Goal: Task Accomplishment & Management: Manage account settings

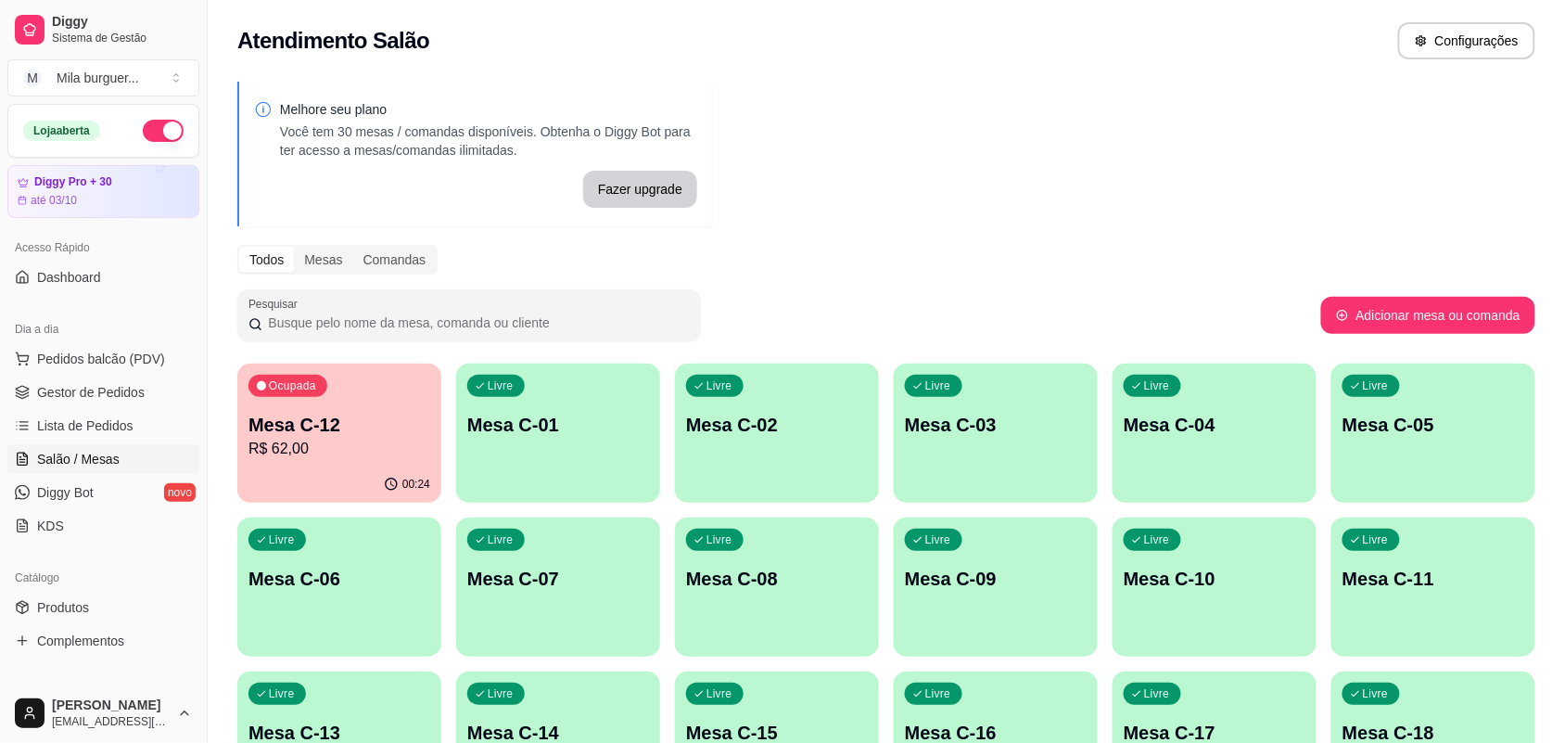
click at [312, 420] on p "Mesa C-12" at bounding box center [339, 425] width 182 height 26
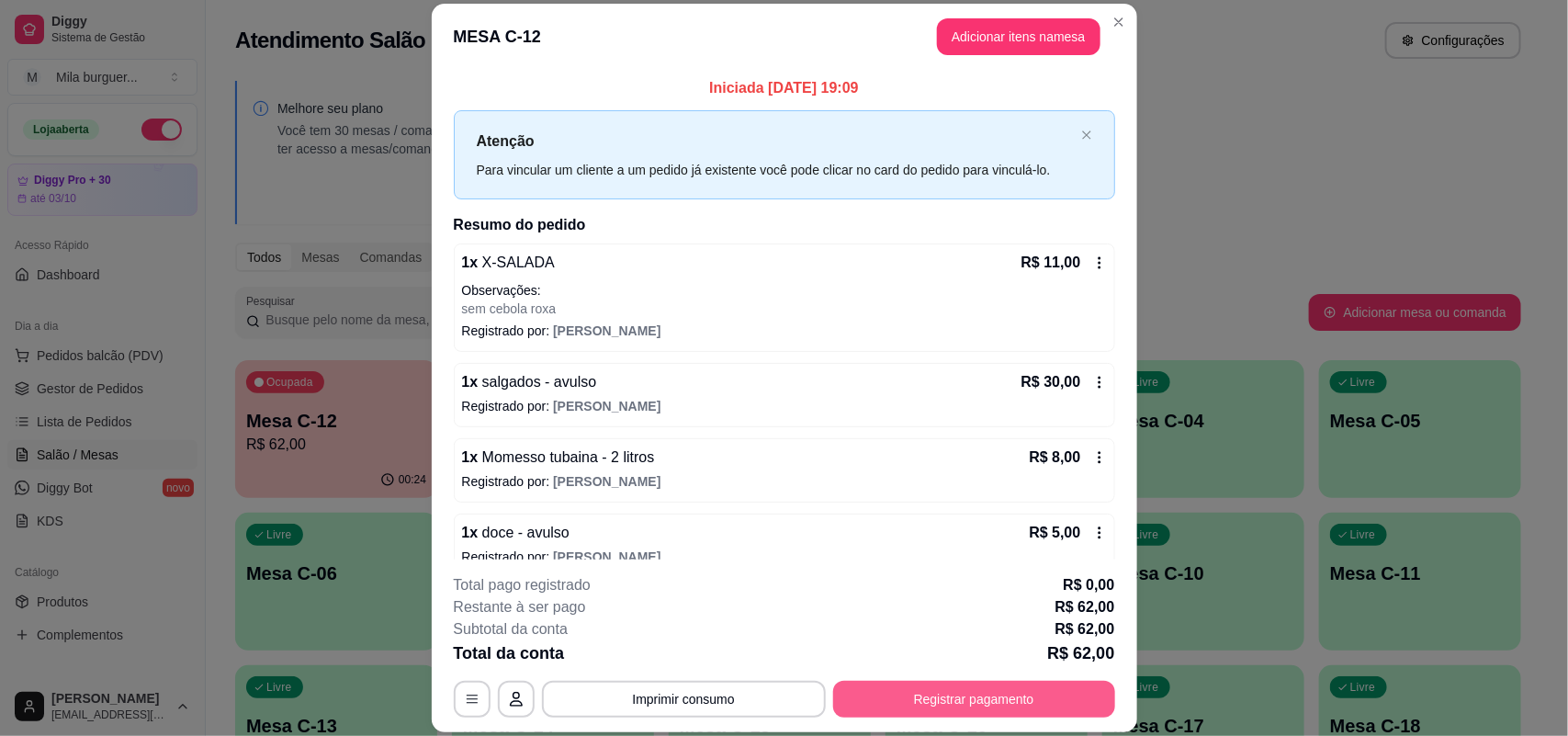
click at [938, 702] on button "Registrar pagamento" at bounding box center [974, 698] width 282 height 37
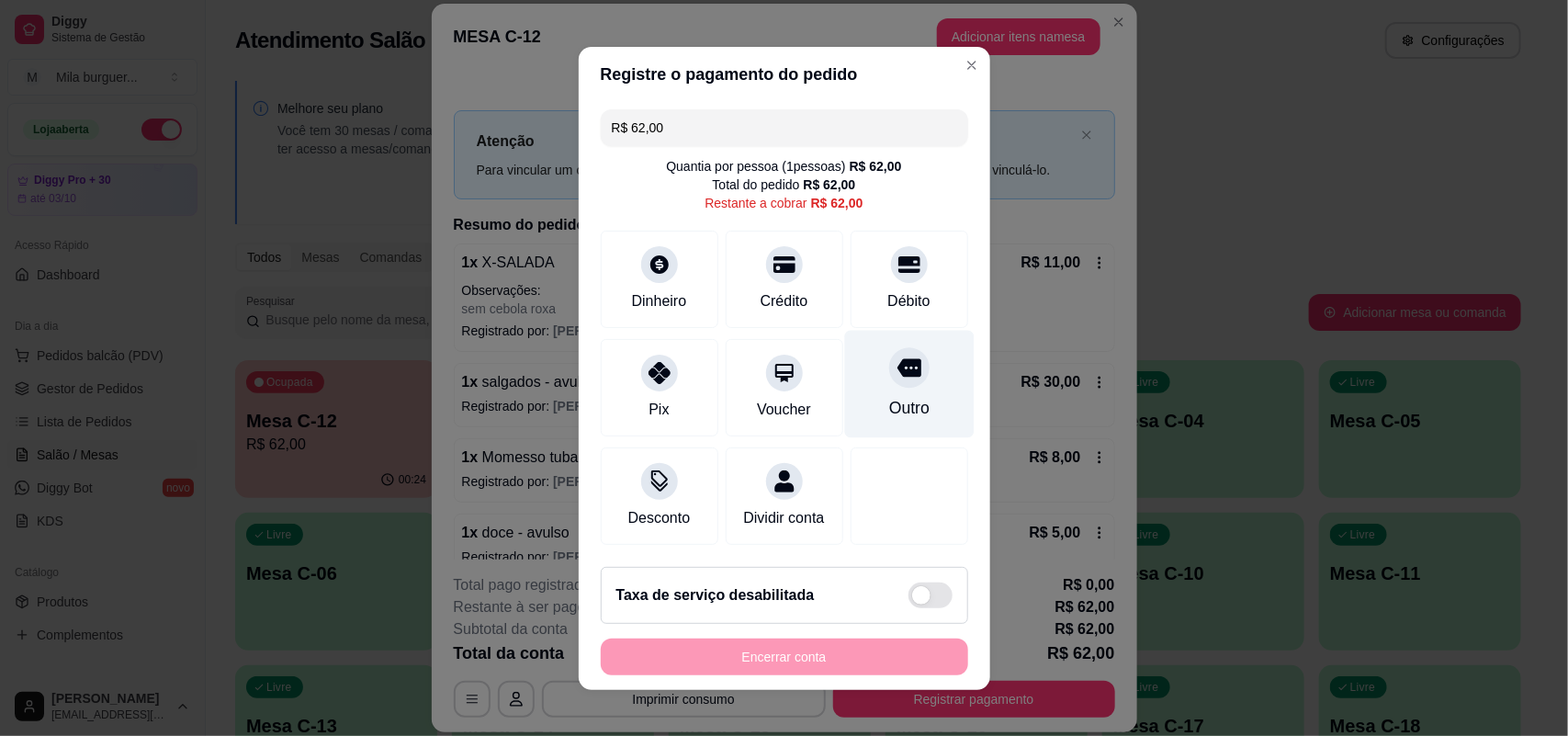
click at [888, 397] on div "Outro" at bounding box center [908, 408] width 41 height 24
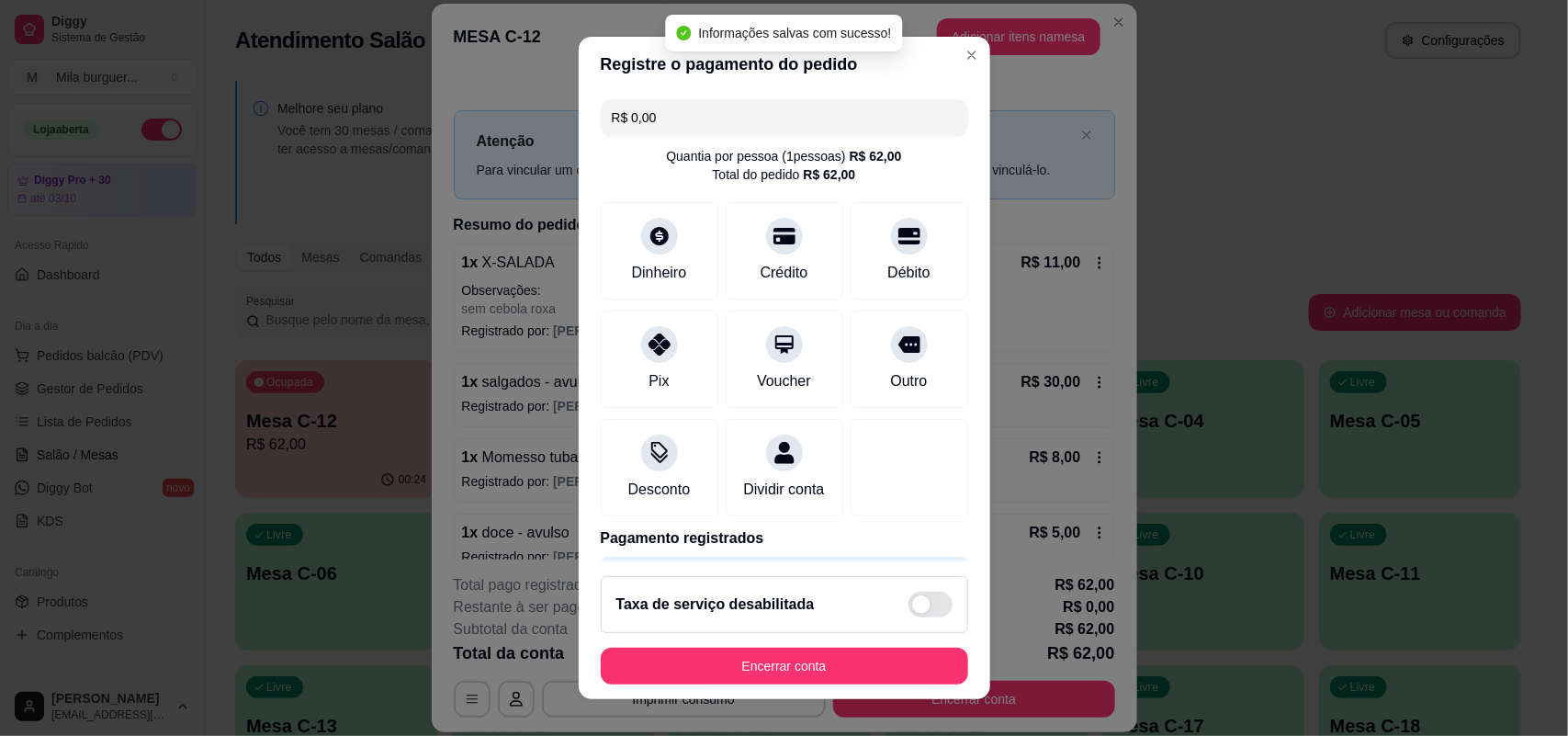
type input "R$ 0,00"
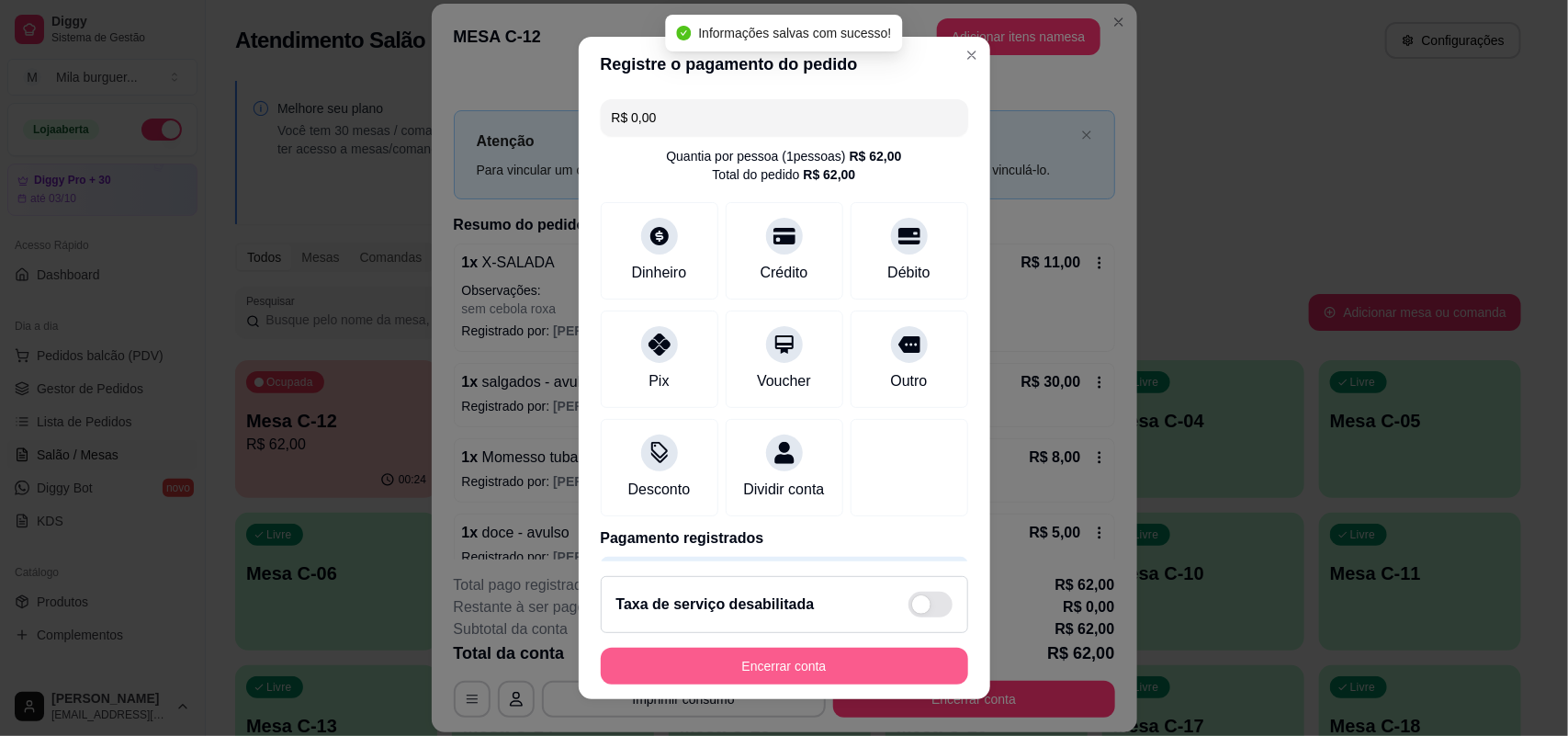
click at [787, 671] on button "Encerrar conta" at bounding box center [784, 666] width 368 height 37
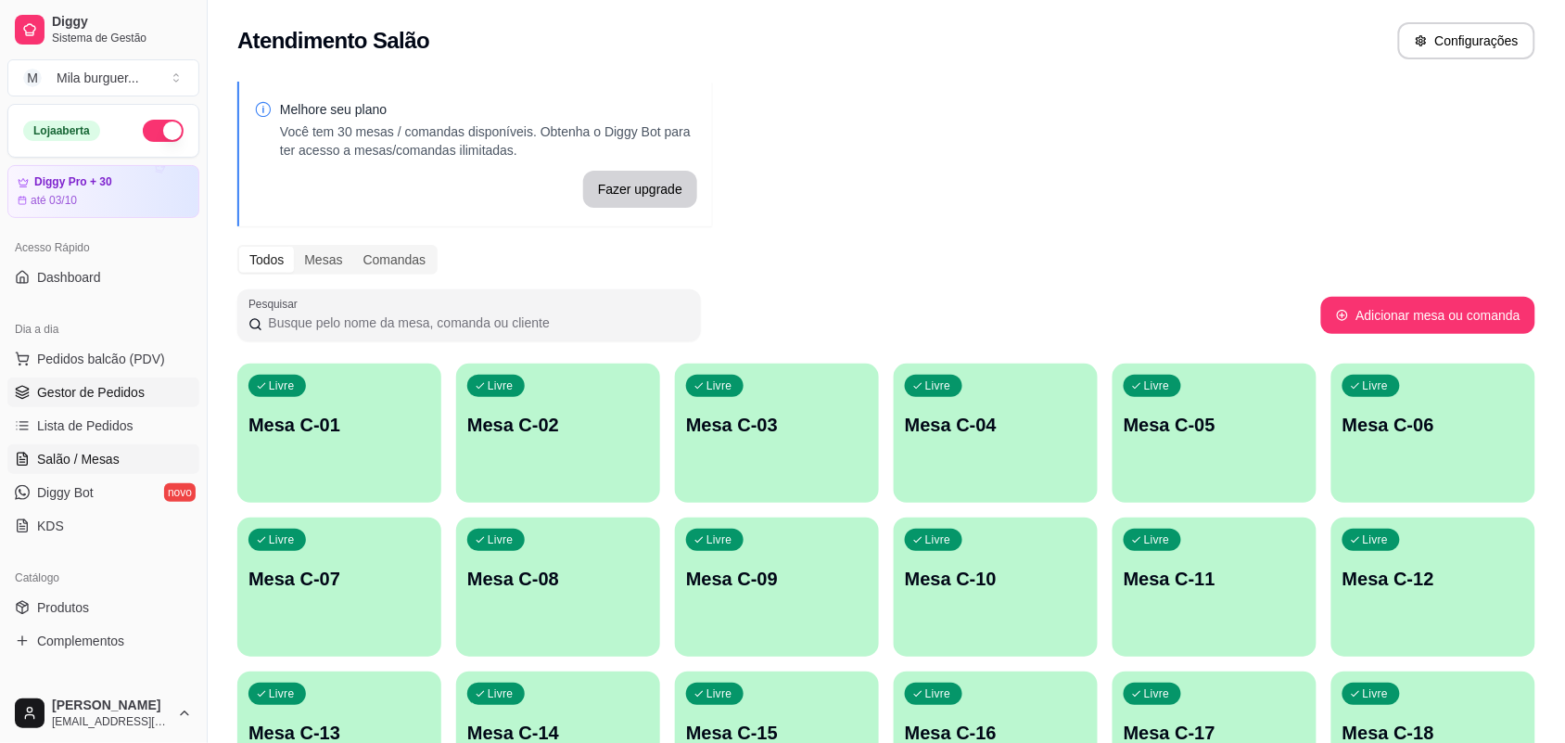
click at [131, 377] on link "Gestor de Pedidos" at bounding box center [103, 392] width 192 height 30
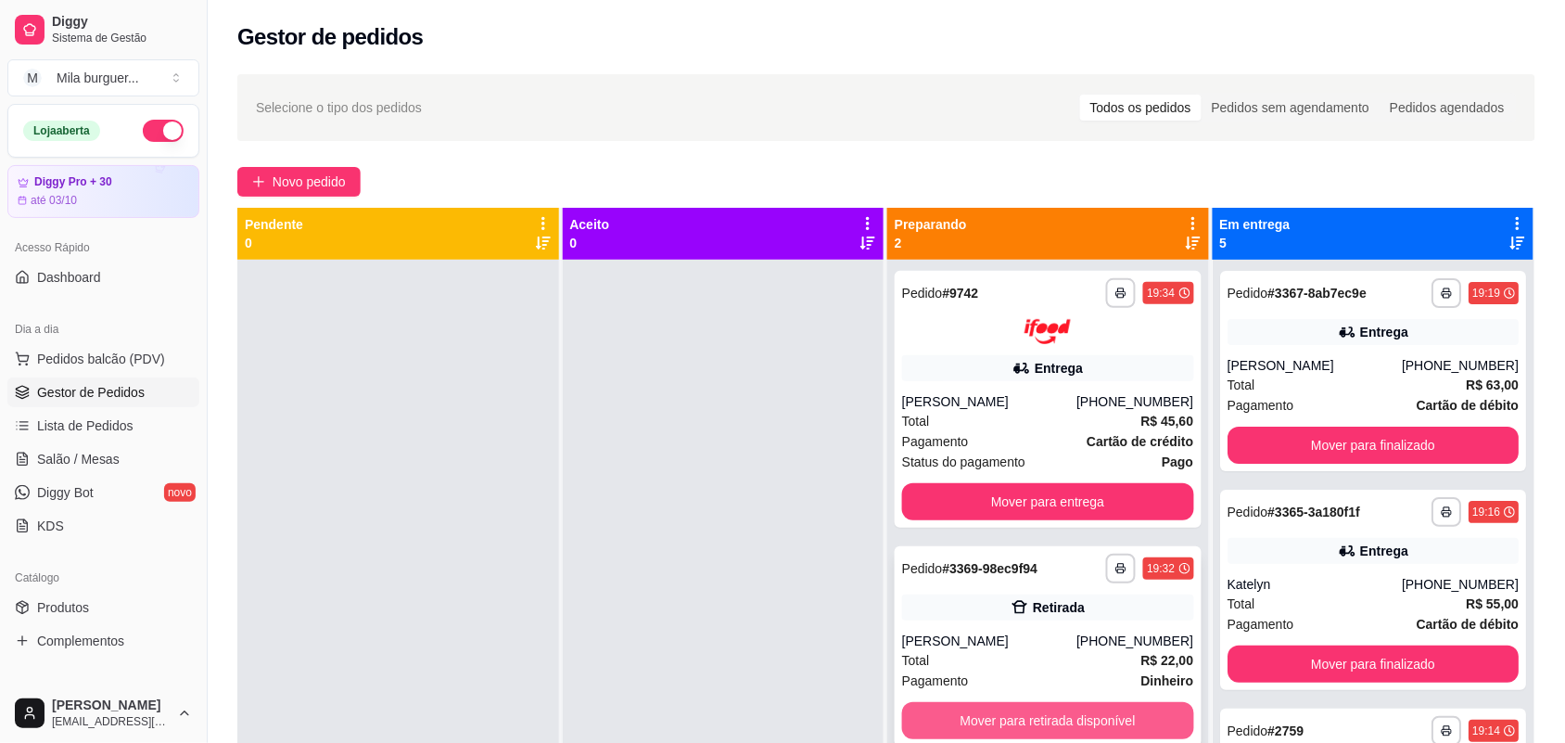
click at [1157, 714] on button "Mover para retirada disponível" at bounding box center [1048, 720] width 292 height 37
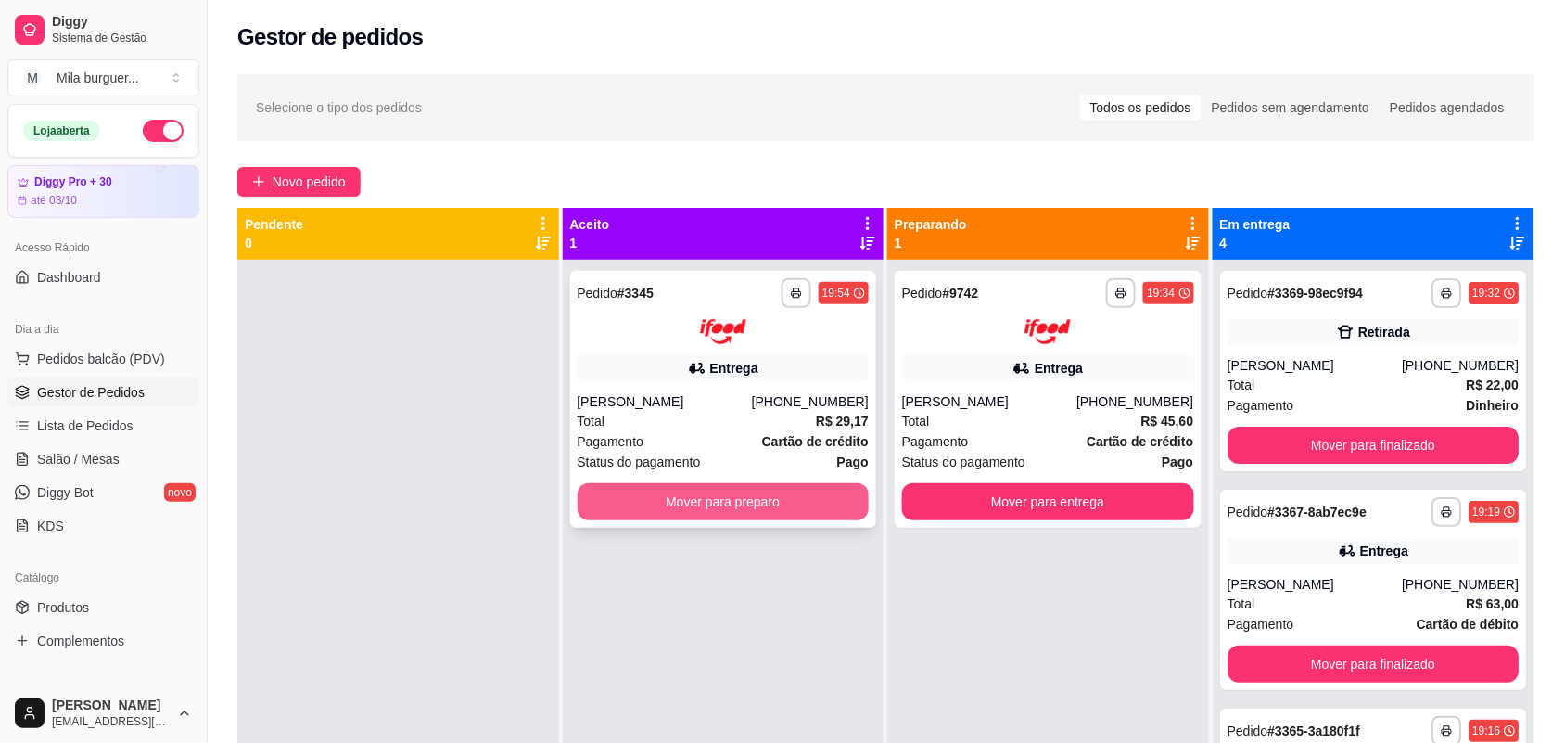
click at [697, 494] on button "Mover para preparo" at bounding box center [724, 501] width 292 height 37
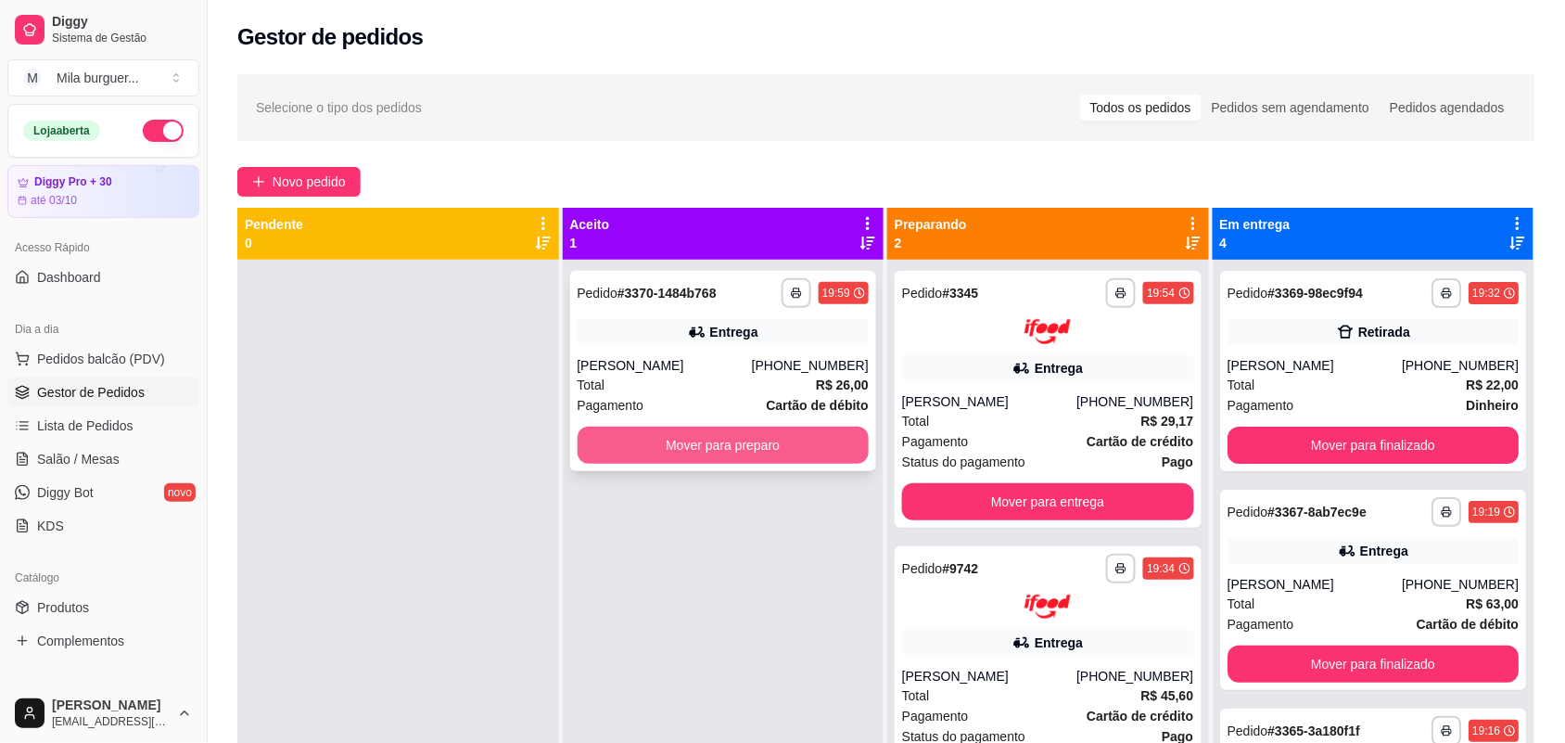
click at [670, 447] on button "Mover para preparo" at bounding box center [724, 444] width 292 height 37
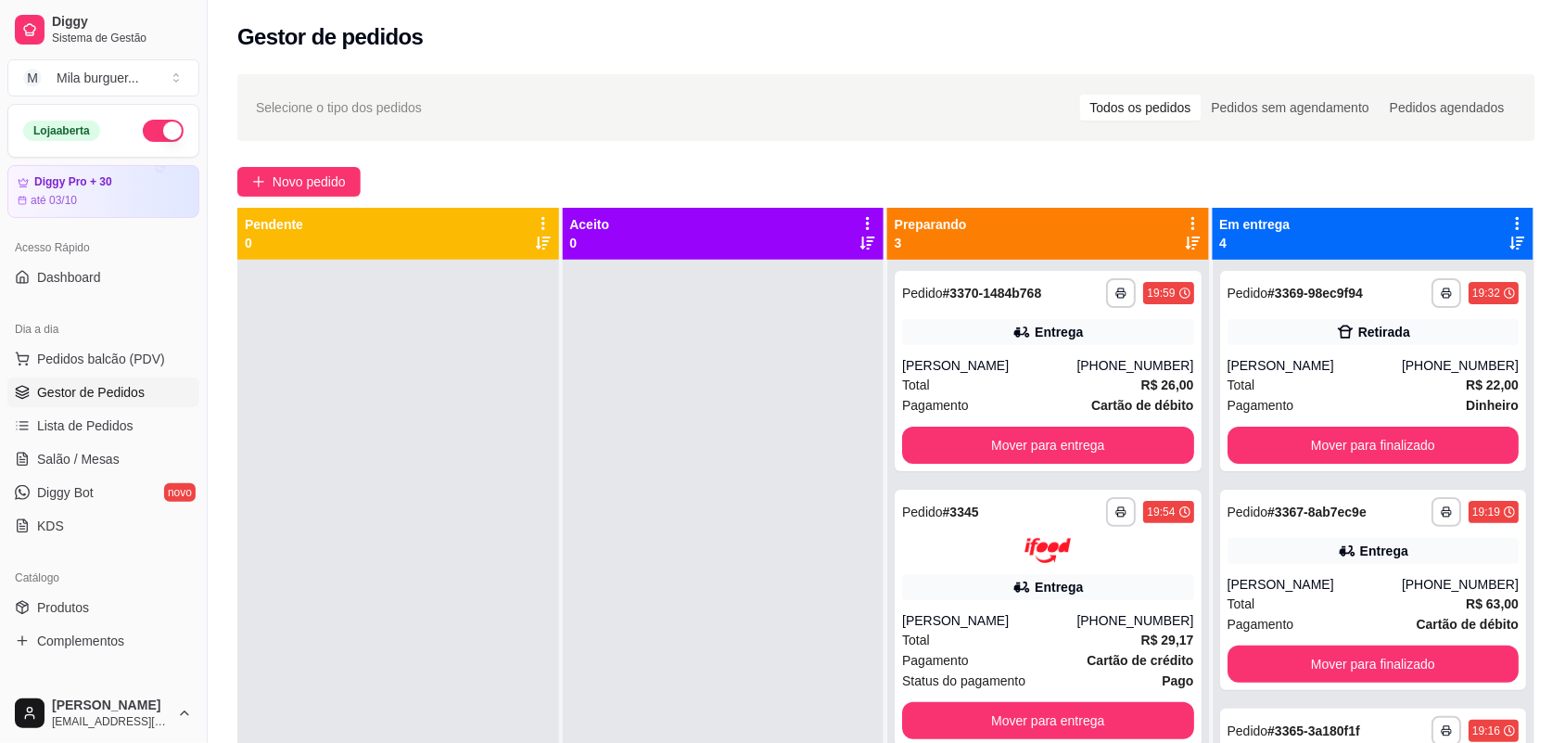
click at [1187, 131] on div "Selecione o tipo dos pedidos Todos os pedidos Pedidos sem agendamento Pedidos a…" at bounding box center [886, 107] width 1298 height 67
click at [660, 565] on div at bounding box center [724, 631] width 322 height 743
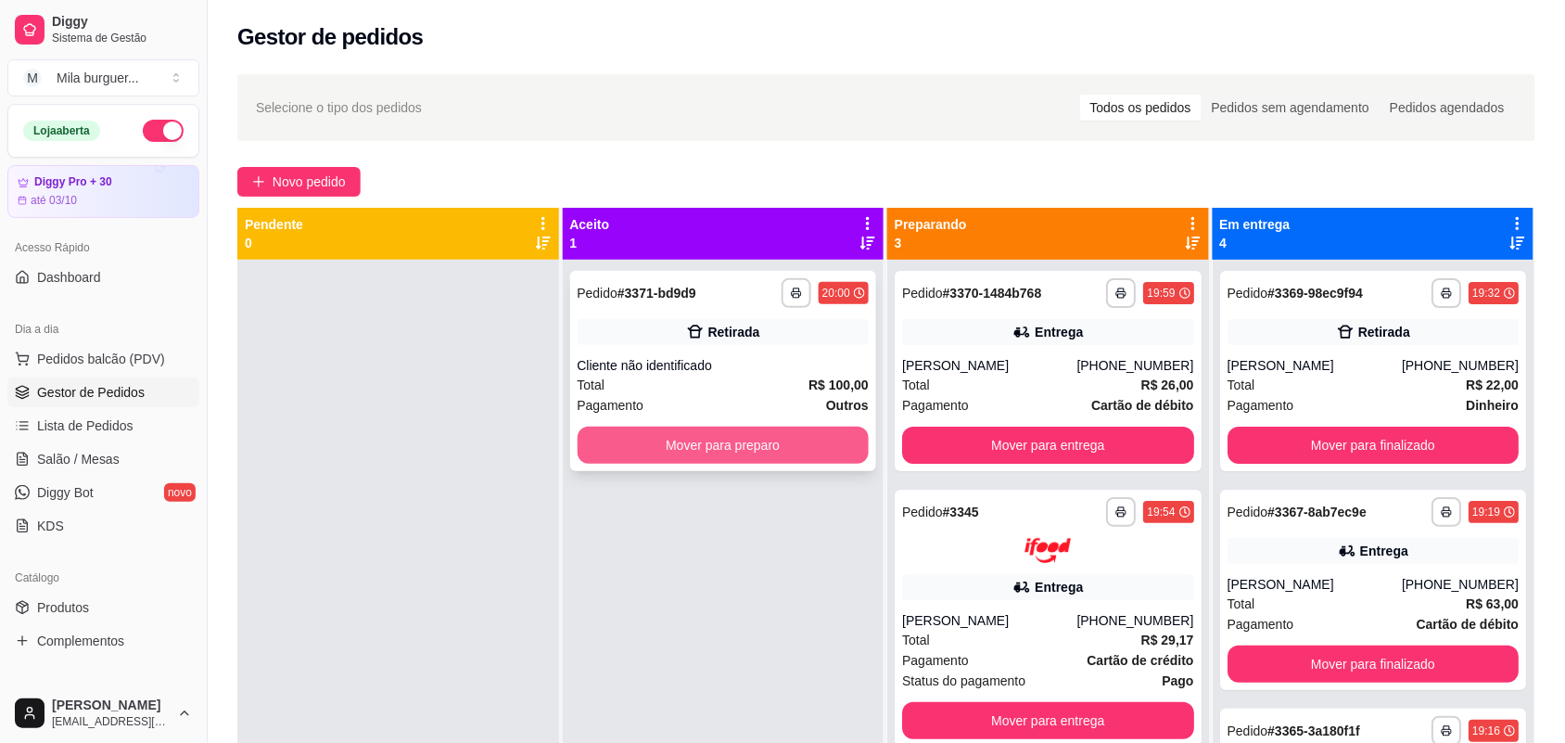
click at [696, 429] on button "Mover para preparo" at bounding box center [724, 444] width 292 height 37
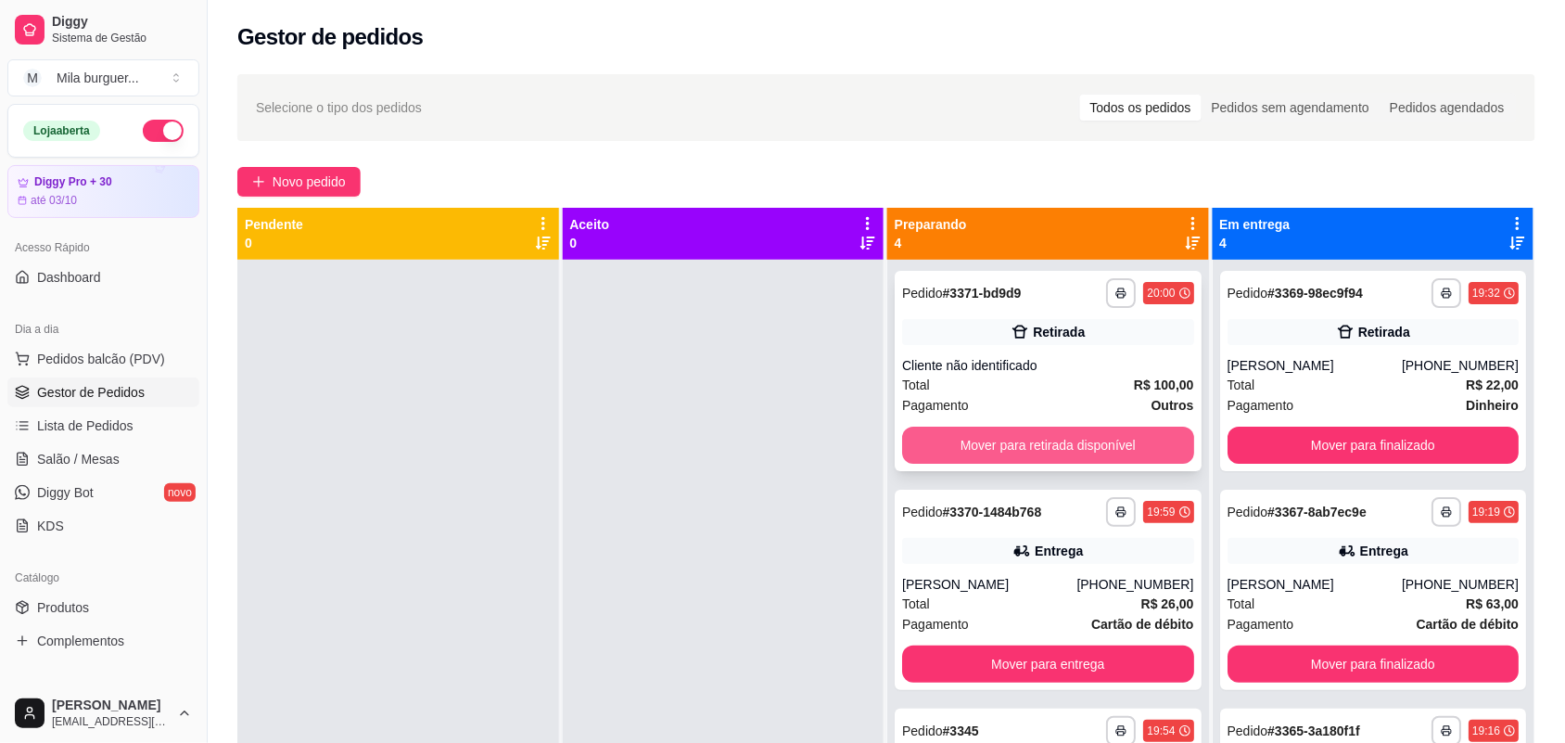
click at [1096, 450] on button "Mover para retirada disponível" at bounding box center [1048, 444] width 292 height 37
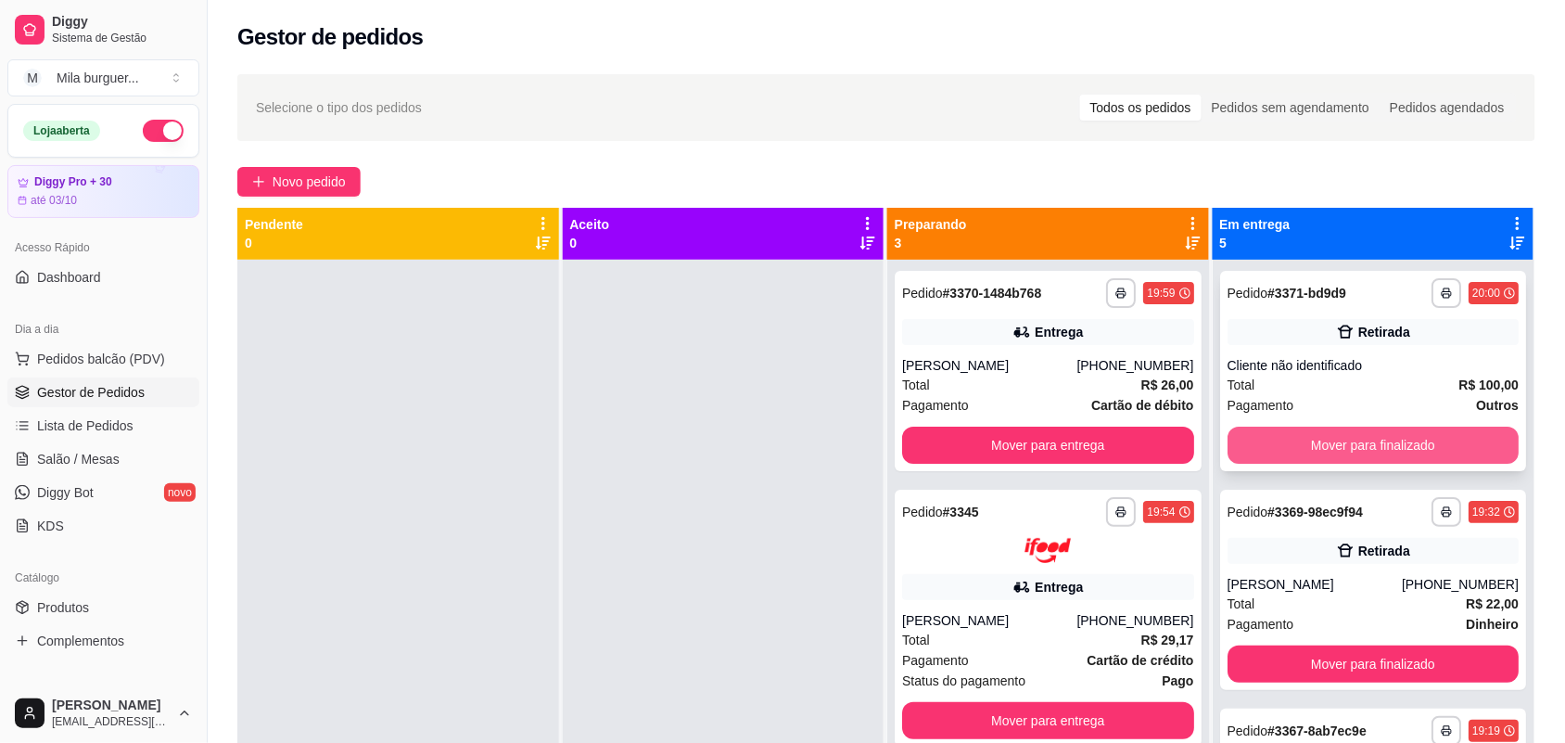
click at [1282, 441] on button "Mover para finalizado" at bounding box center [1373, 444] width 292 height 37
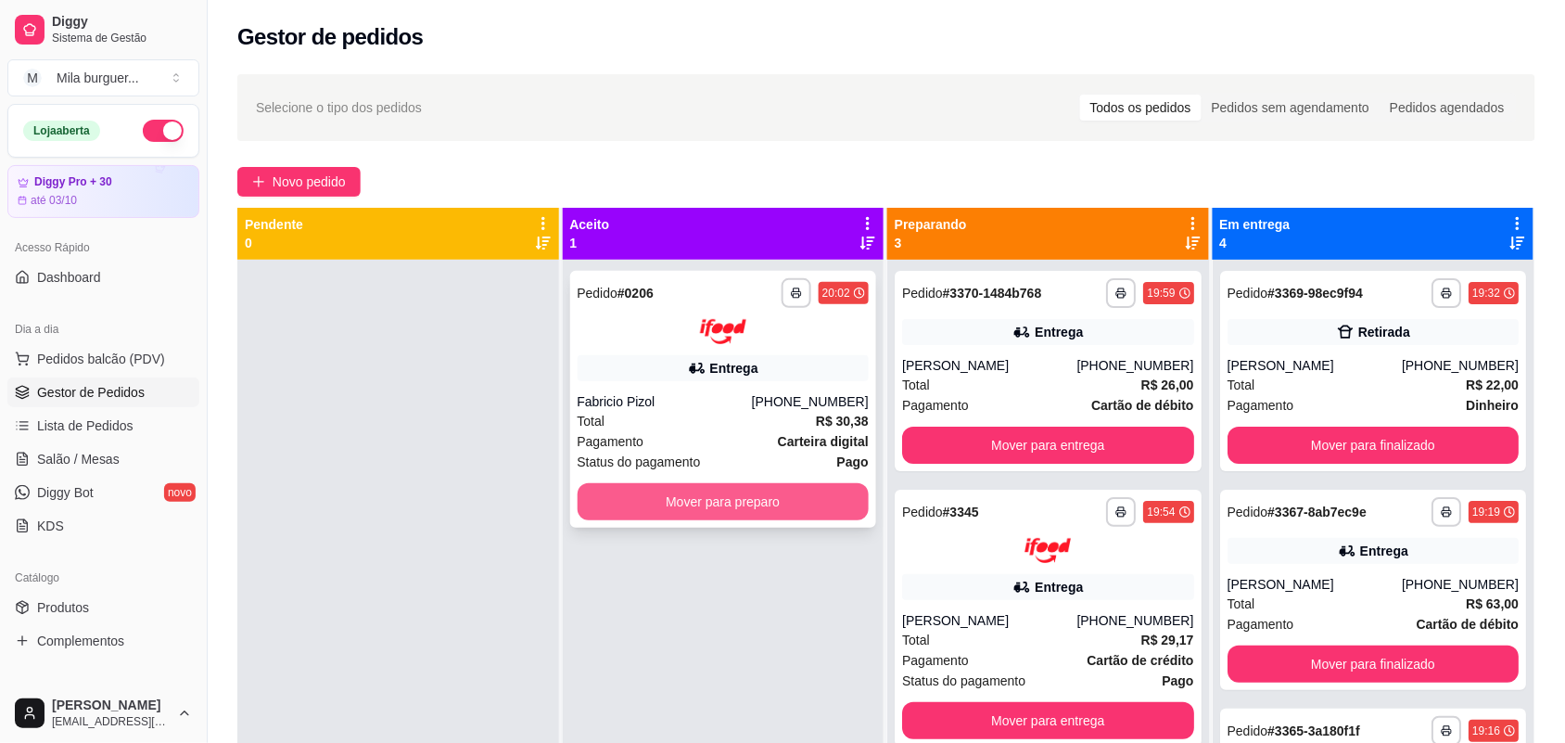
click at [760, 502] on button "Mover para preparo" at bounding box center [724, 501] width 292 height 37
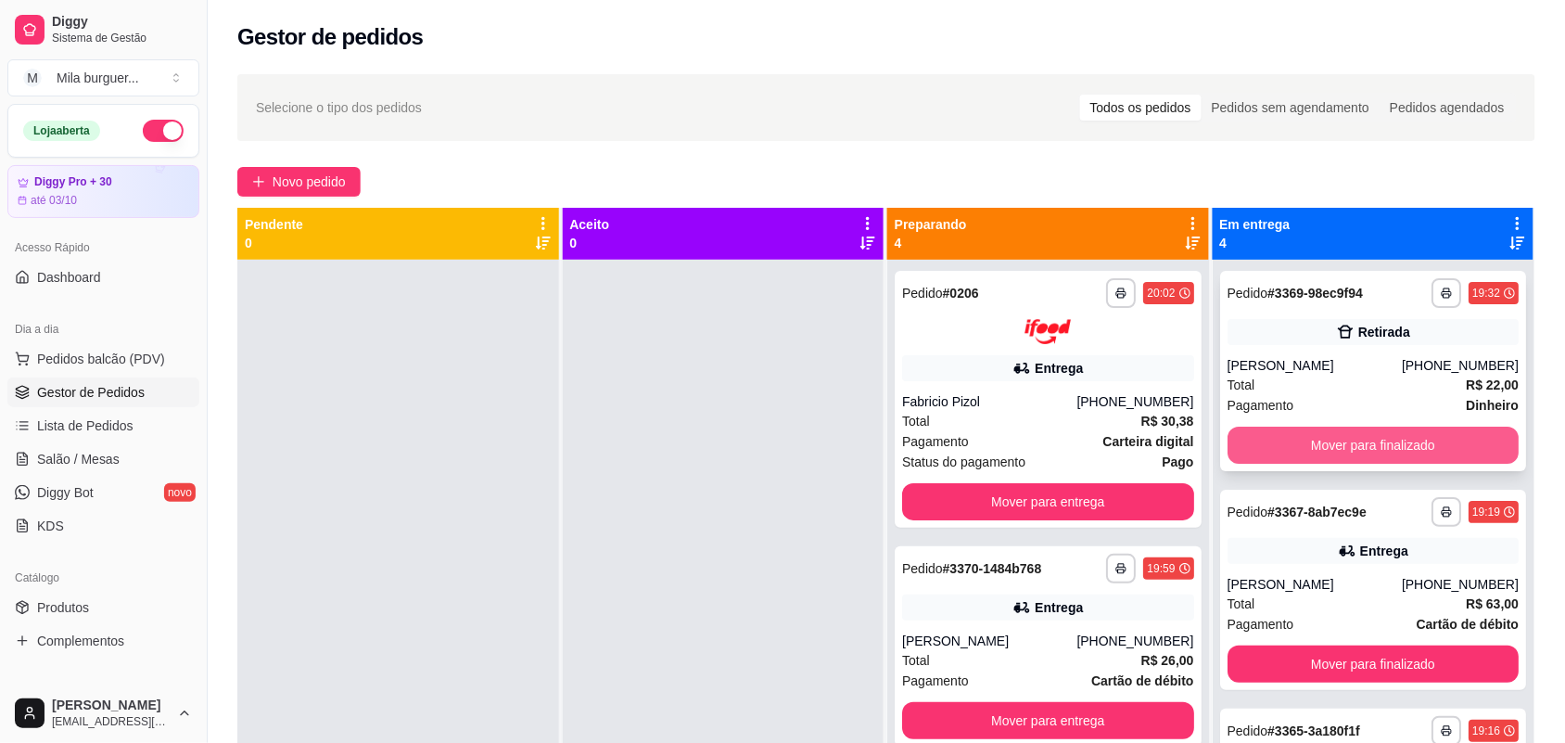
click at [1281, 441] on button "Mover para finalizado" at bounding box center [1373, 444] width 292 height 37
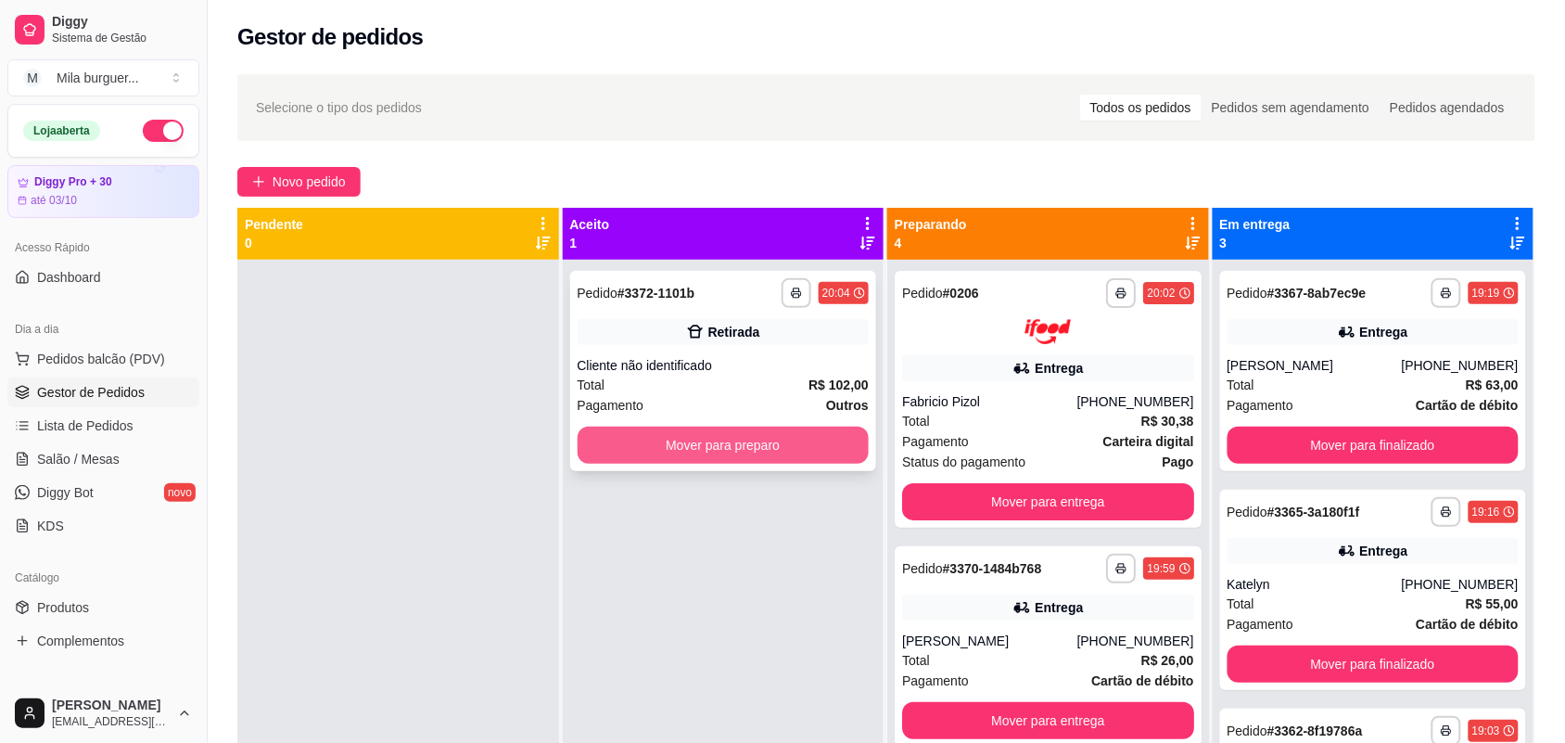
click at [789, 448] on button "Mover para preparo" at bounding box center [724, 444] width 292 height 37
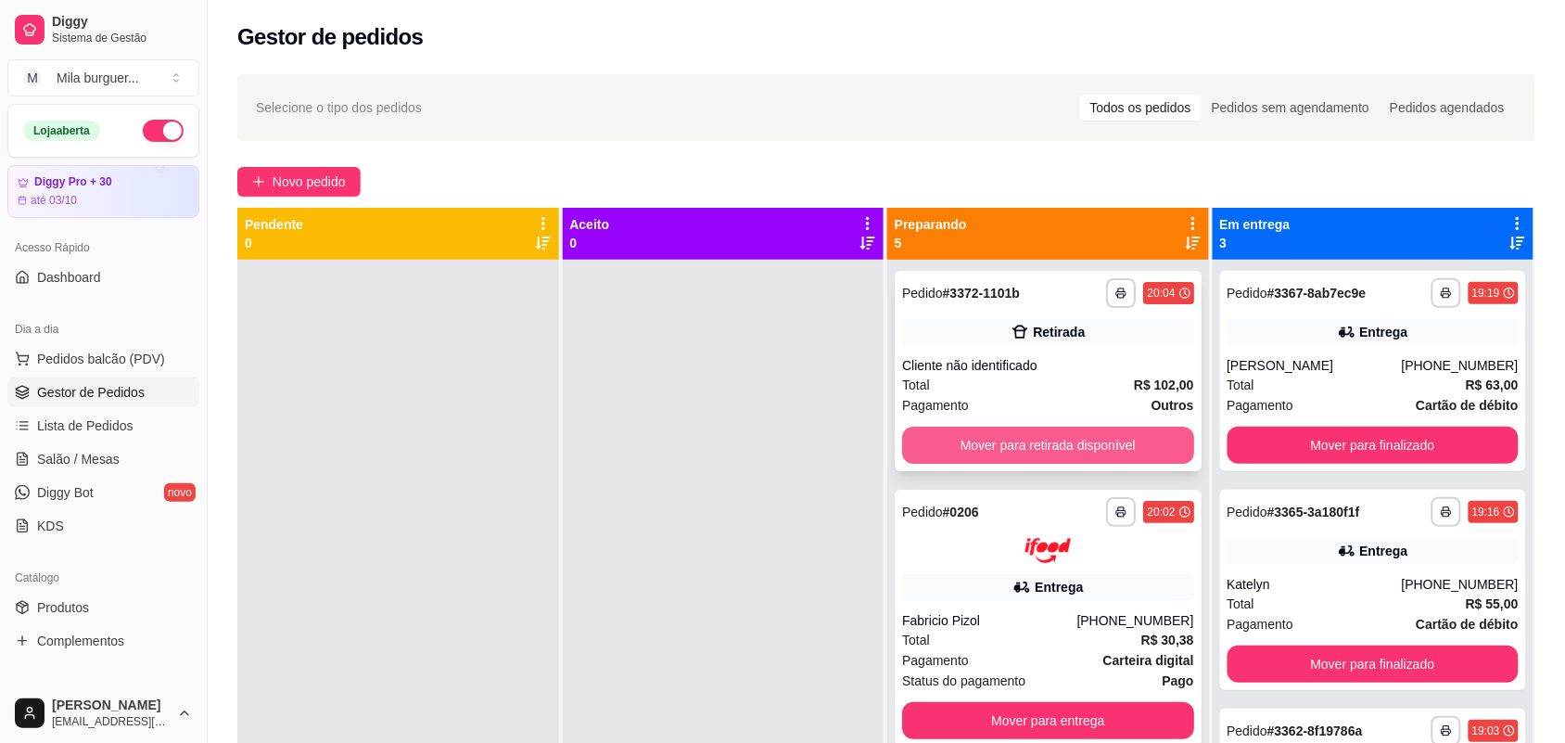
click at [1036, 450] on button "Mover para retirada disponível" at bounding box center [1048, 444] width 292 height 37
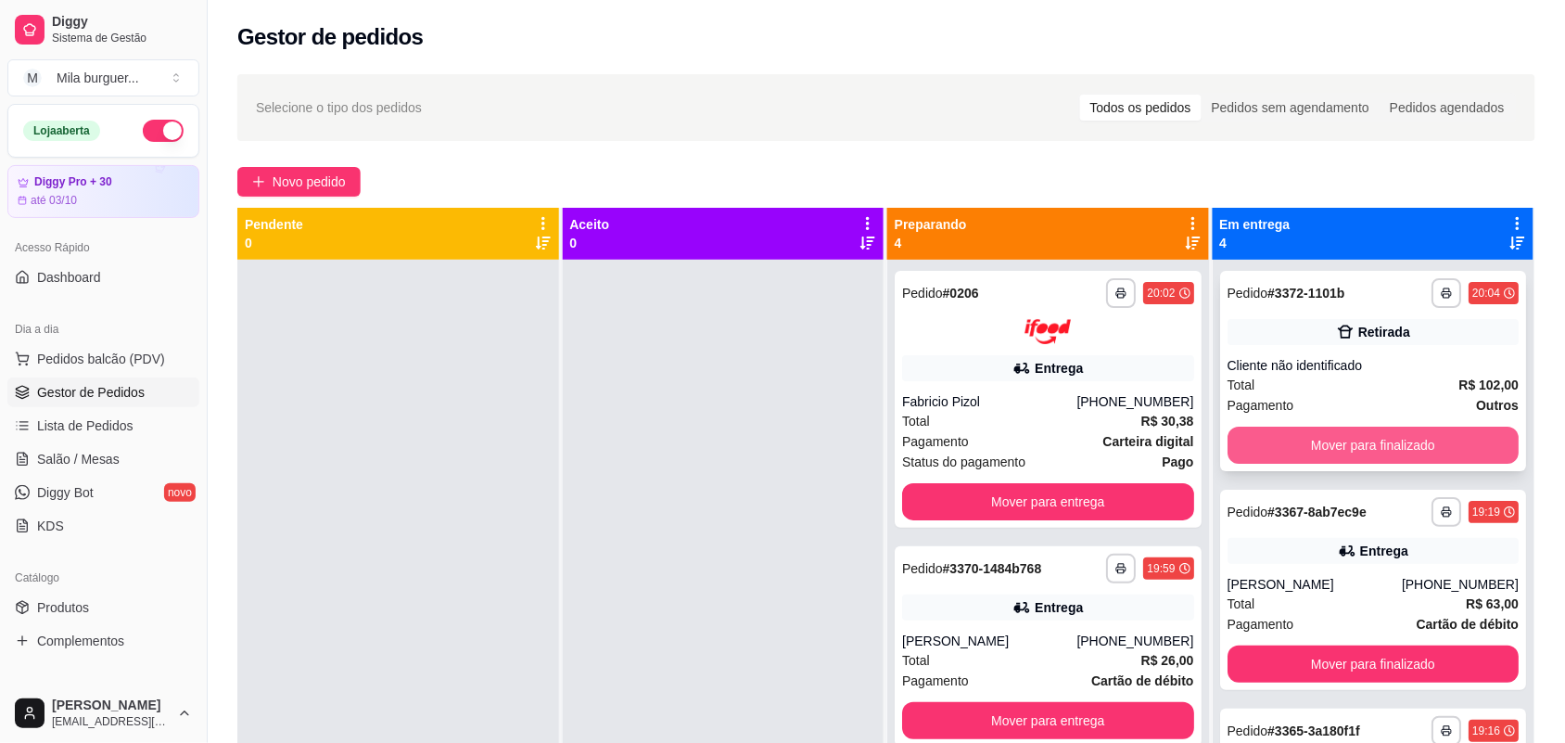
click at [1270, 438] on button "Mover para finalizado" at bounding box center [1373, 444] width 292 height 37
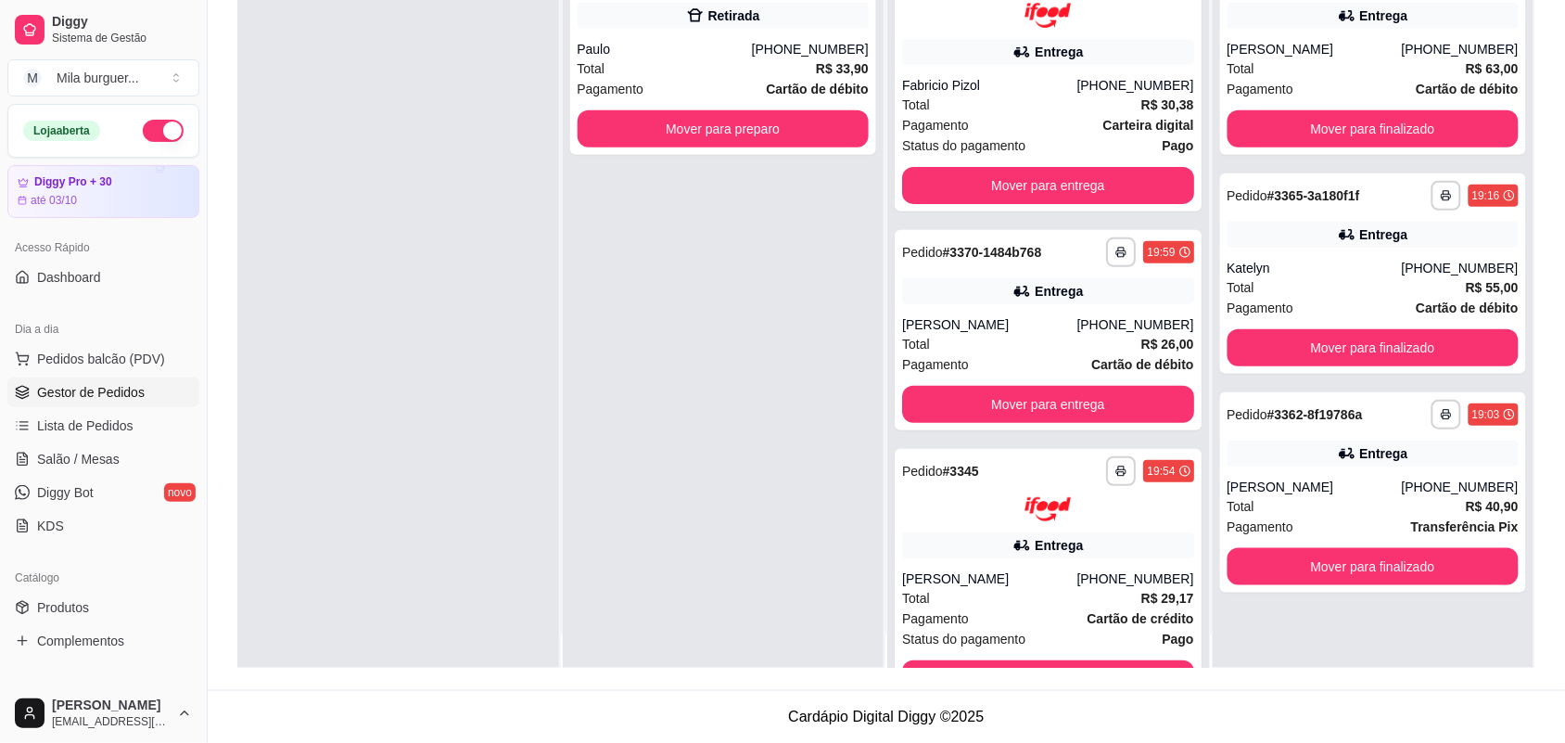
scroll to position [52, 0]
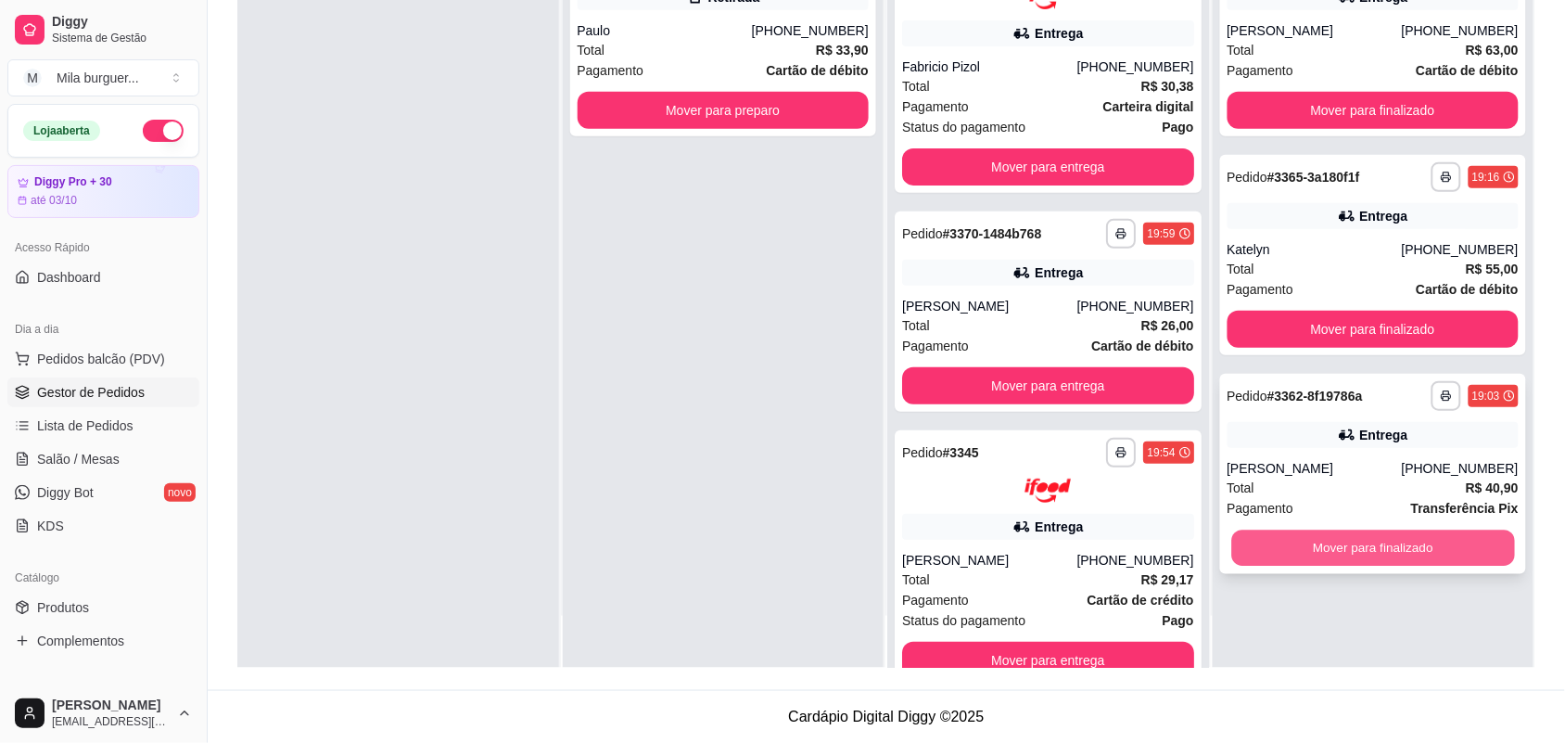
click at [1363, 540] on button "Mover para finalizado" at bounding box center [1372, 548] width 283 height 36
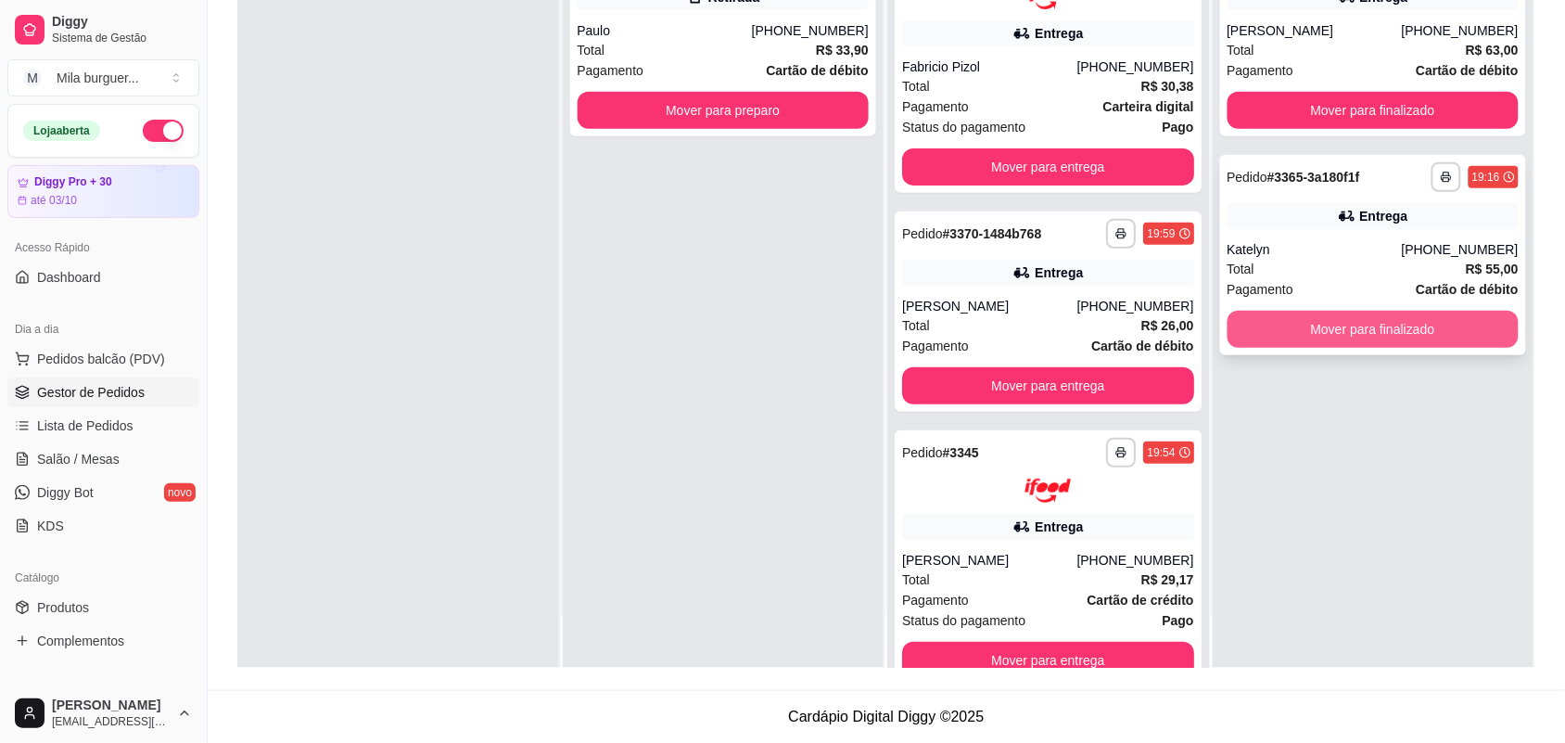
click at [1374, 320] on button "Mover para finalizado" at bounding box center [1373, 329] width 292 height 37
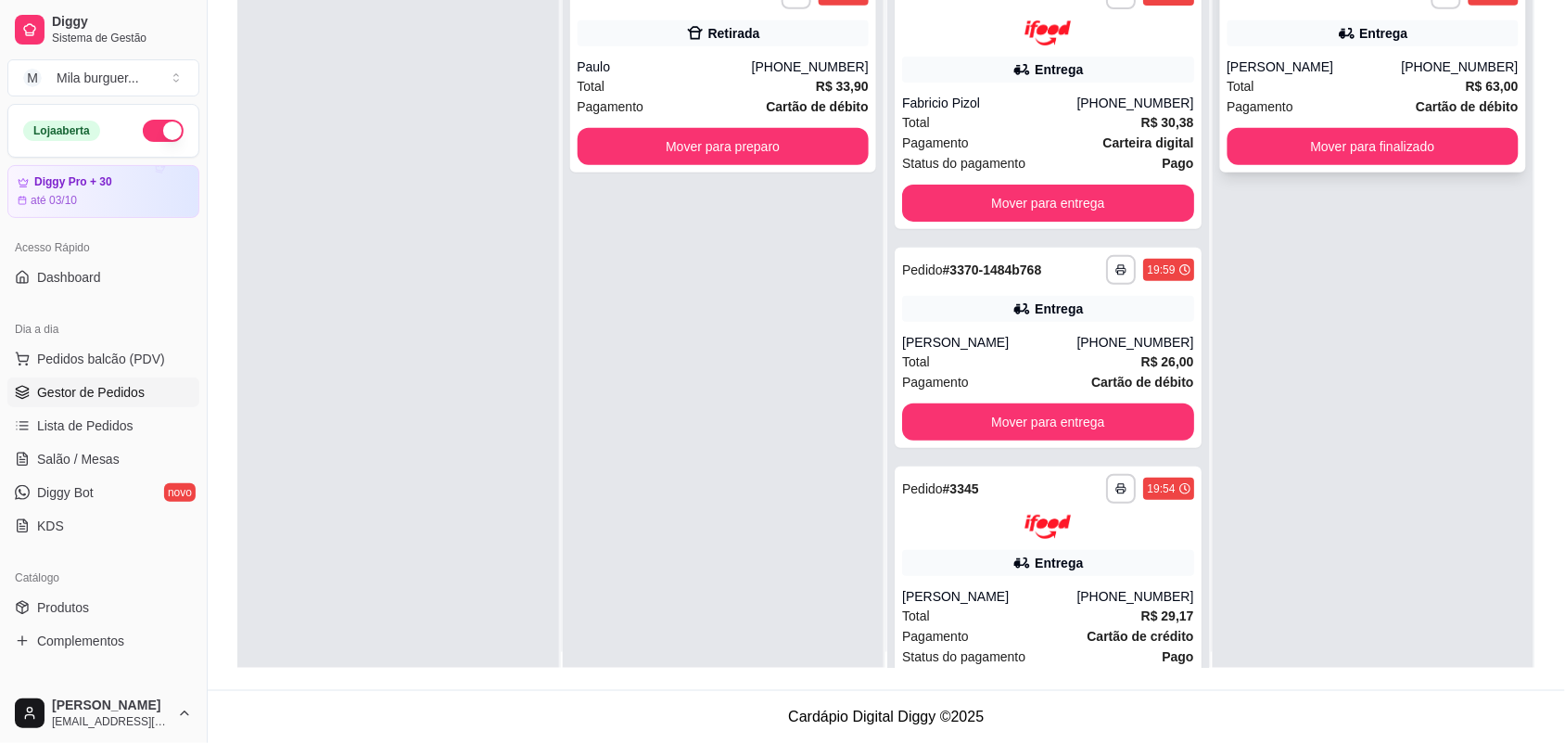
scroll to position [0, 0]
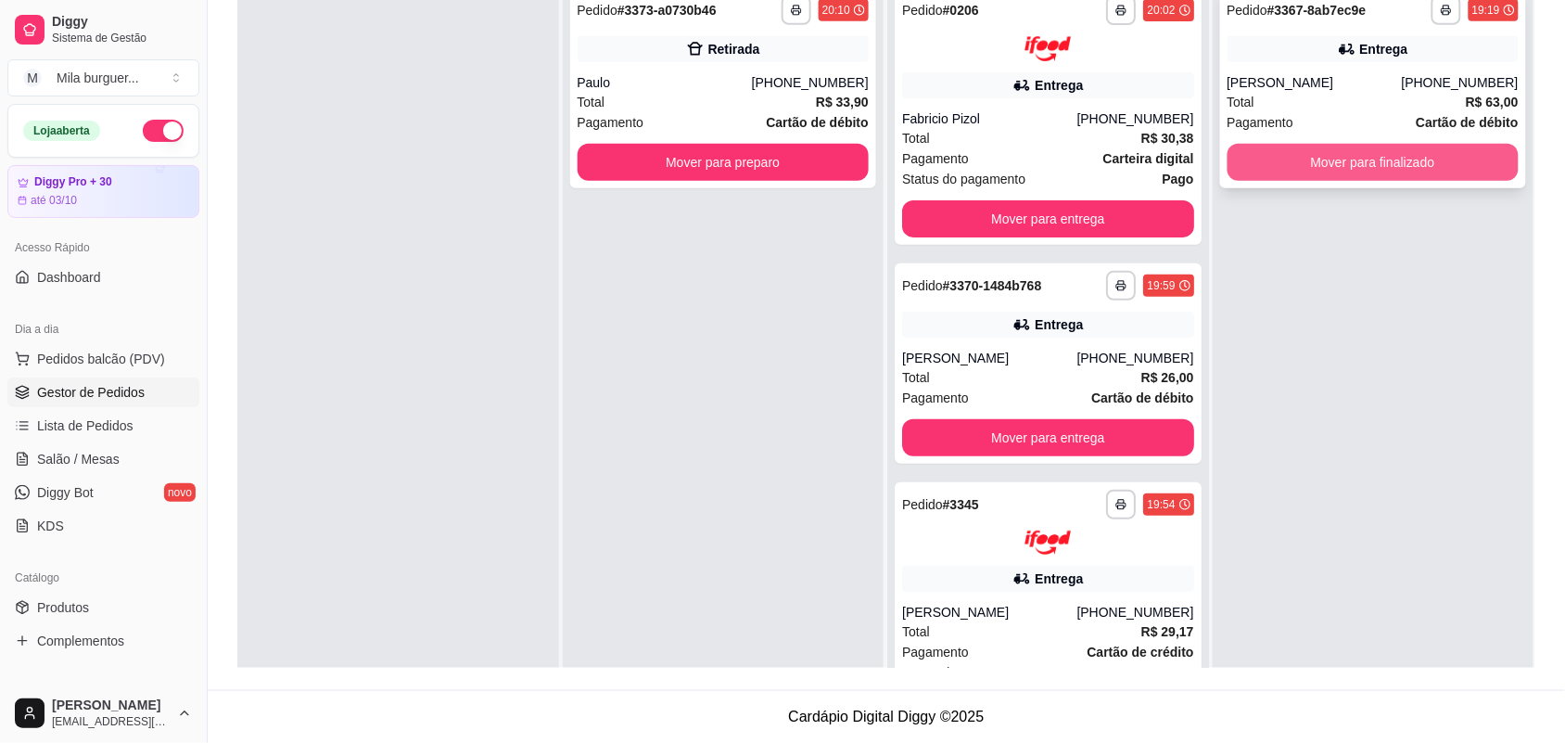
click at [1404, 164] on button "Mover para finalizado" at bounding box center [1373, 162] width 292 height 37
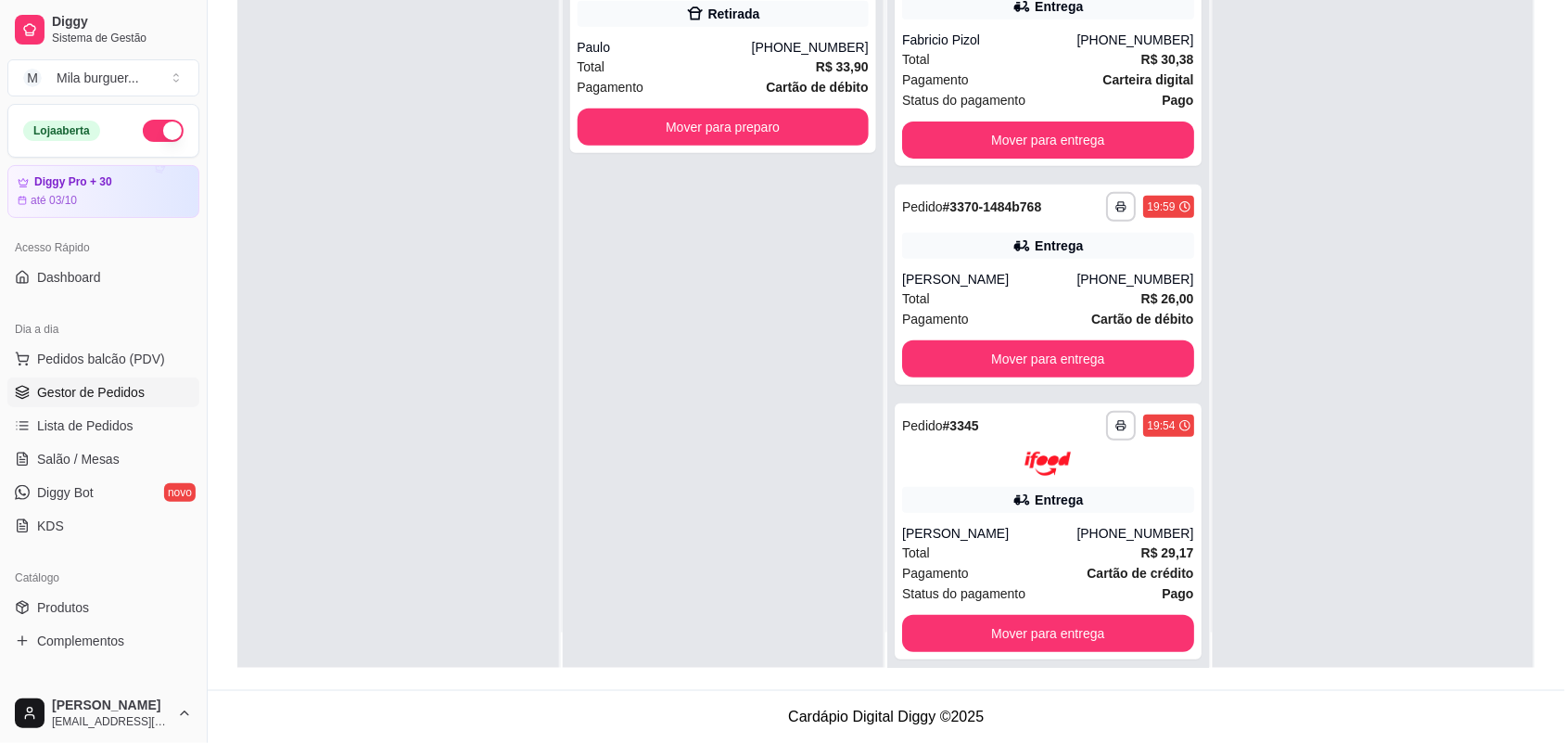
scroll to position [52, 0]
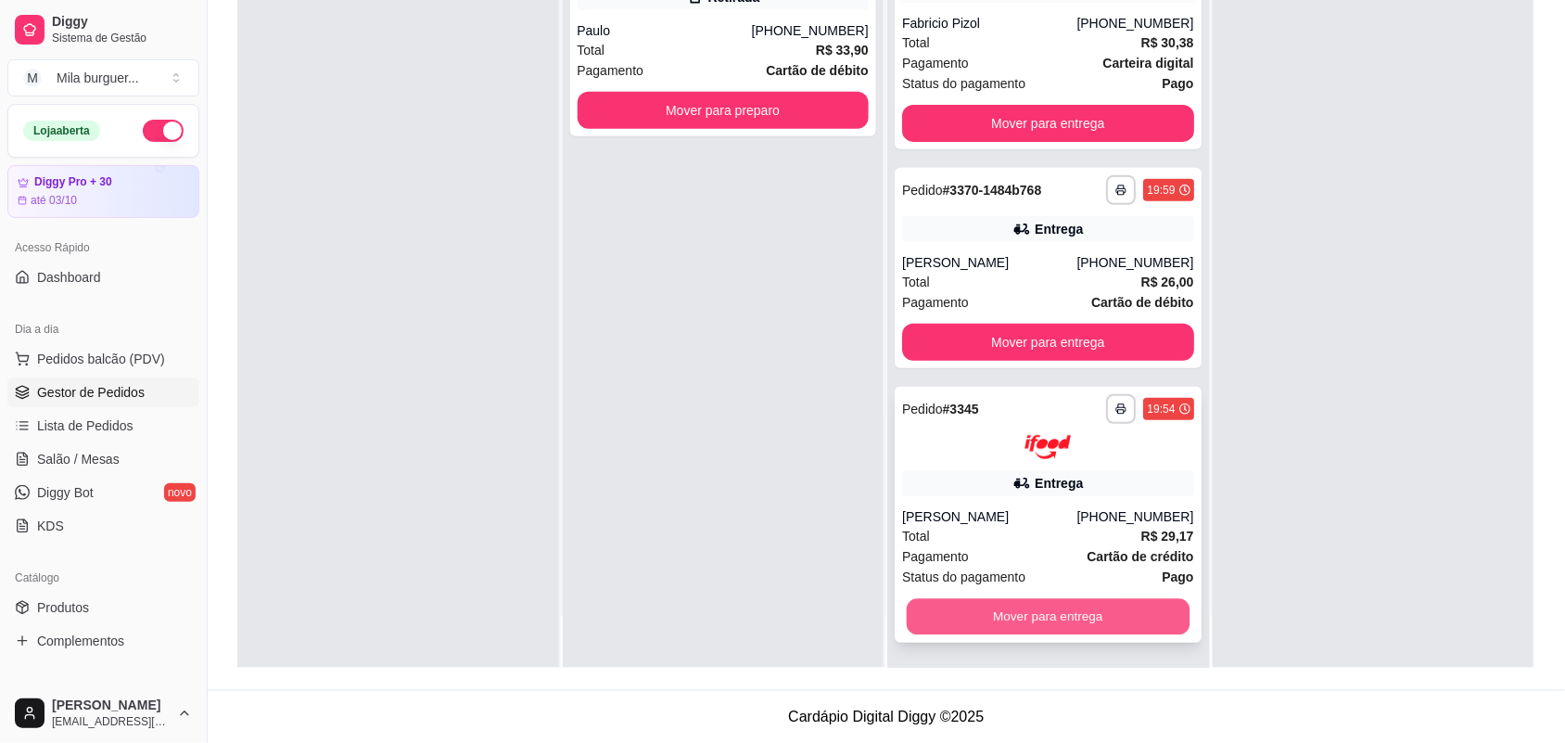
click at [1040, 603] on button "Mover para entrega" at bounding box center [1048, 617] width 283 height 36
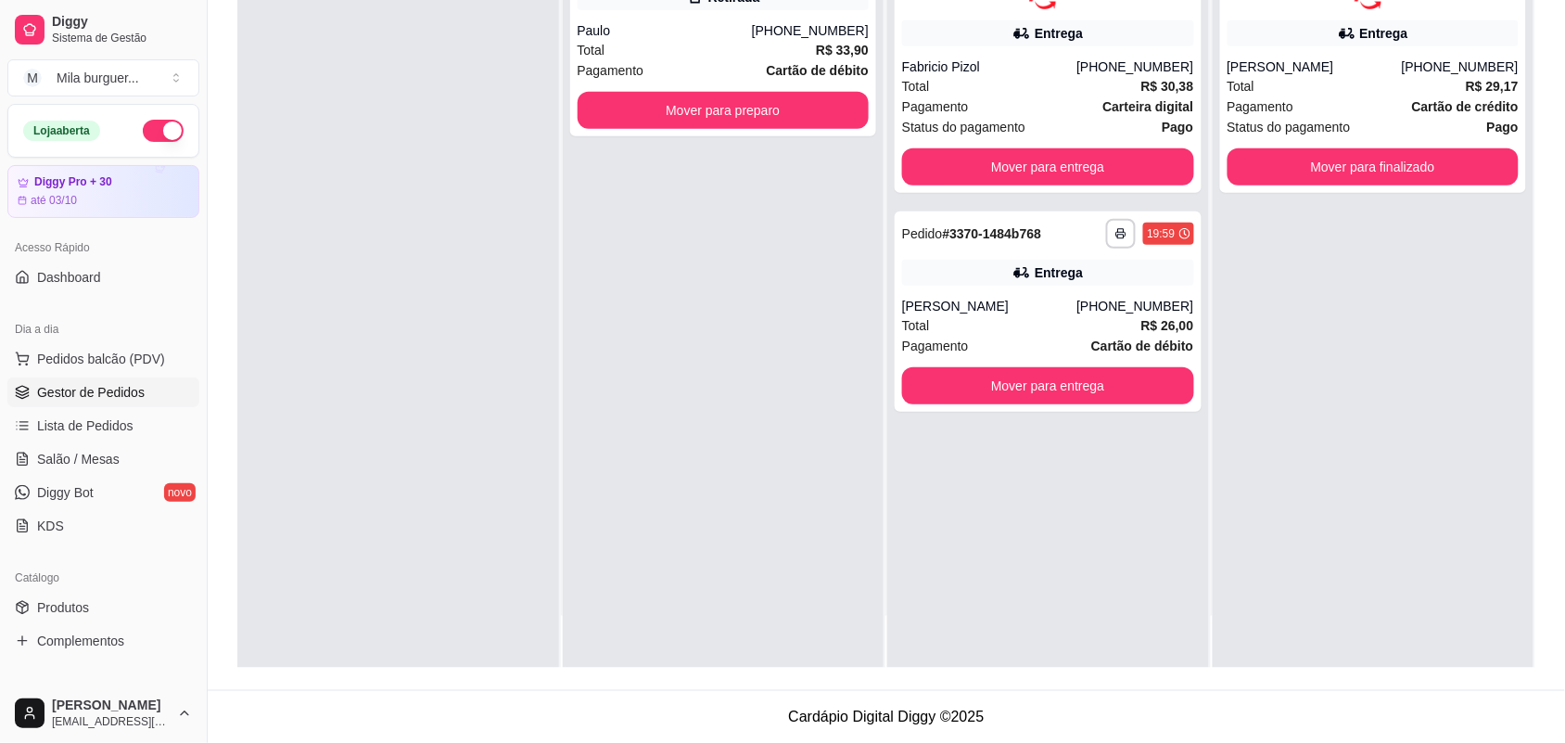
scroll to position [0, 0]
click at [1030, 373] on button "Mover para entrega" at bounding box center [1048, 385] width 283 height 36
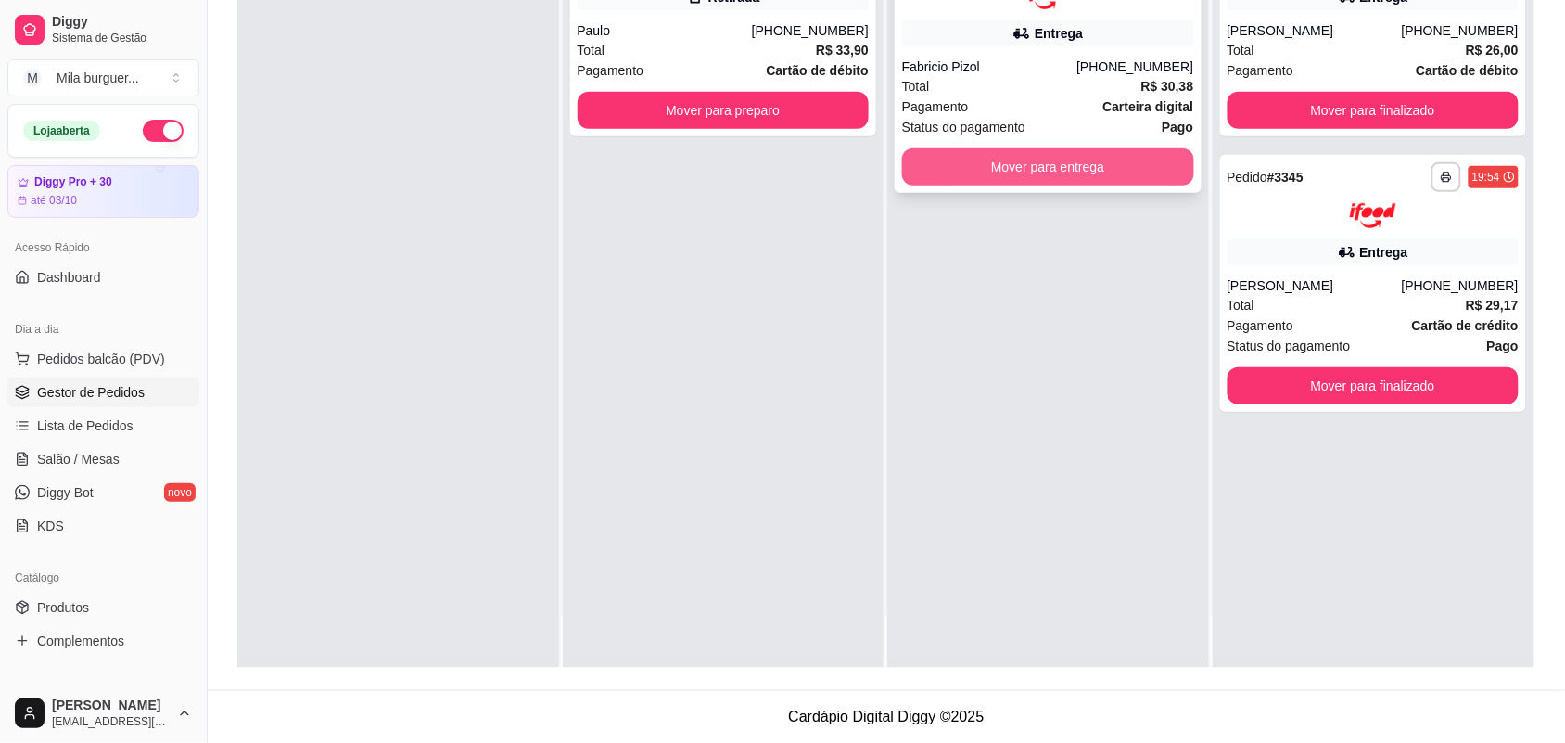
click at [1057, 169] on button "Mover para entrega" at bounding box center [1048, 166] width 292 height 37
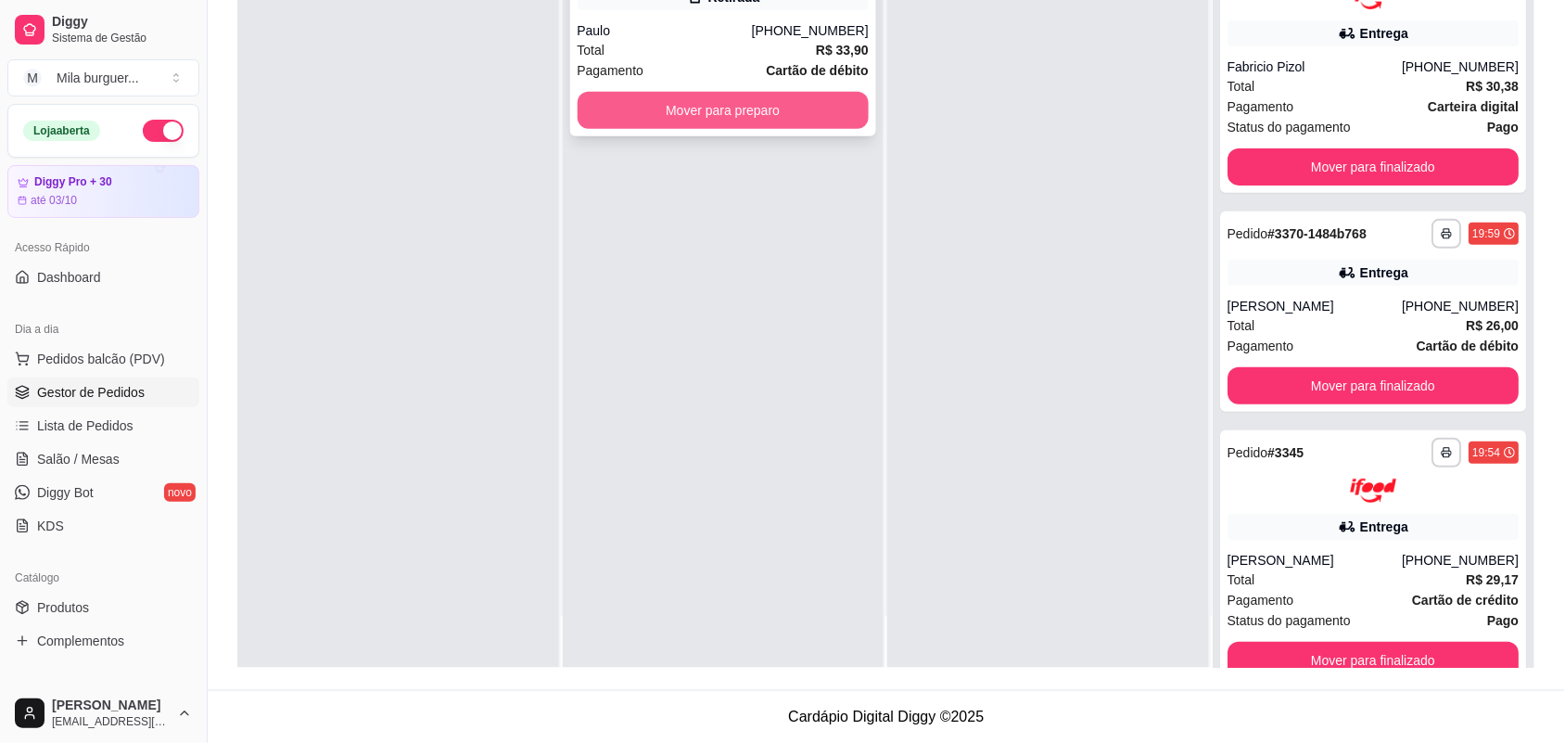
click at [783, 105] on button "Mover para preparo" at bounding box center [724, 110] width 292 height 37
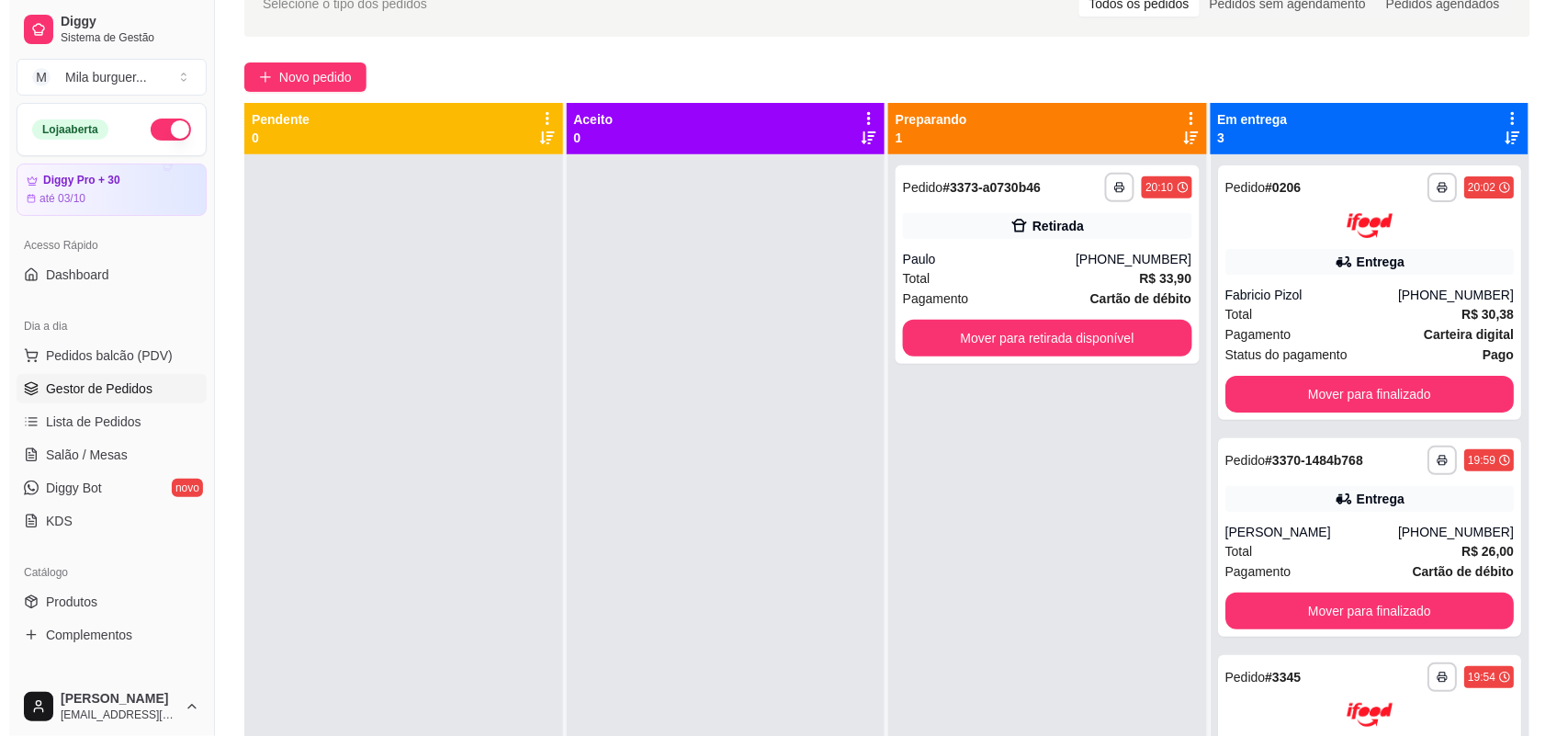
scroll to position [51, 0]
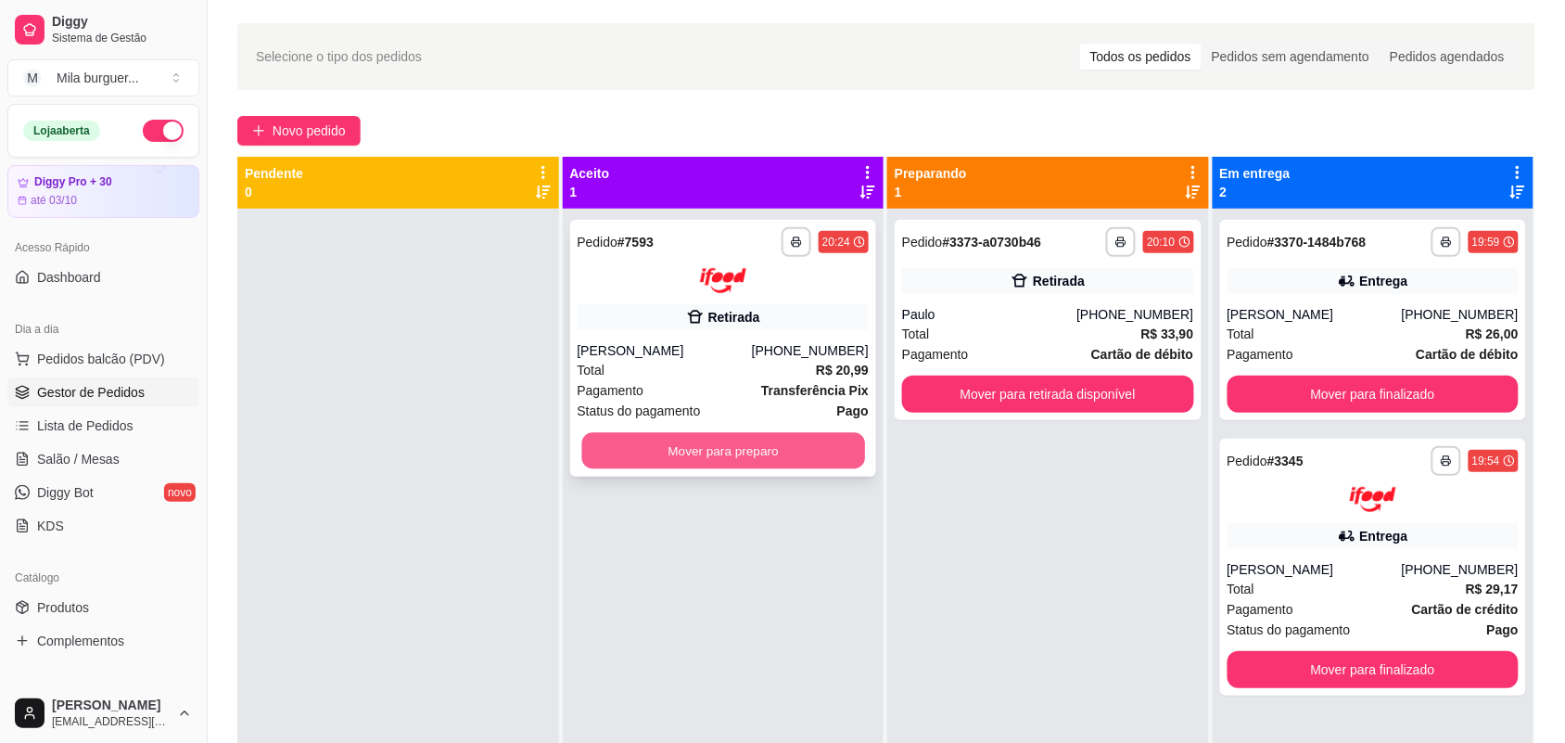
click at [725, 446] on button "Mover para preparo" at bounding box center [722, 450] width 283 height 36
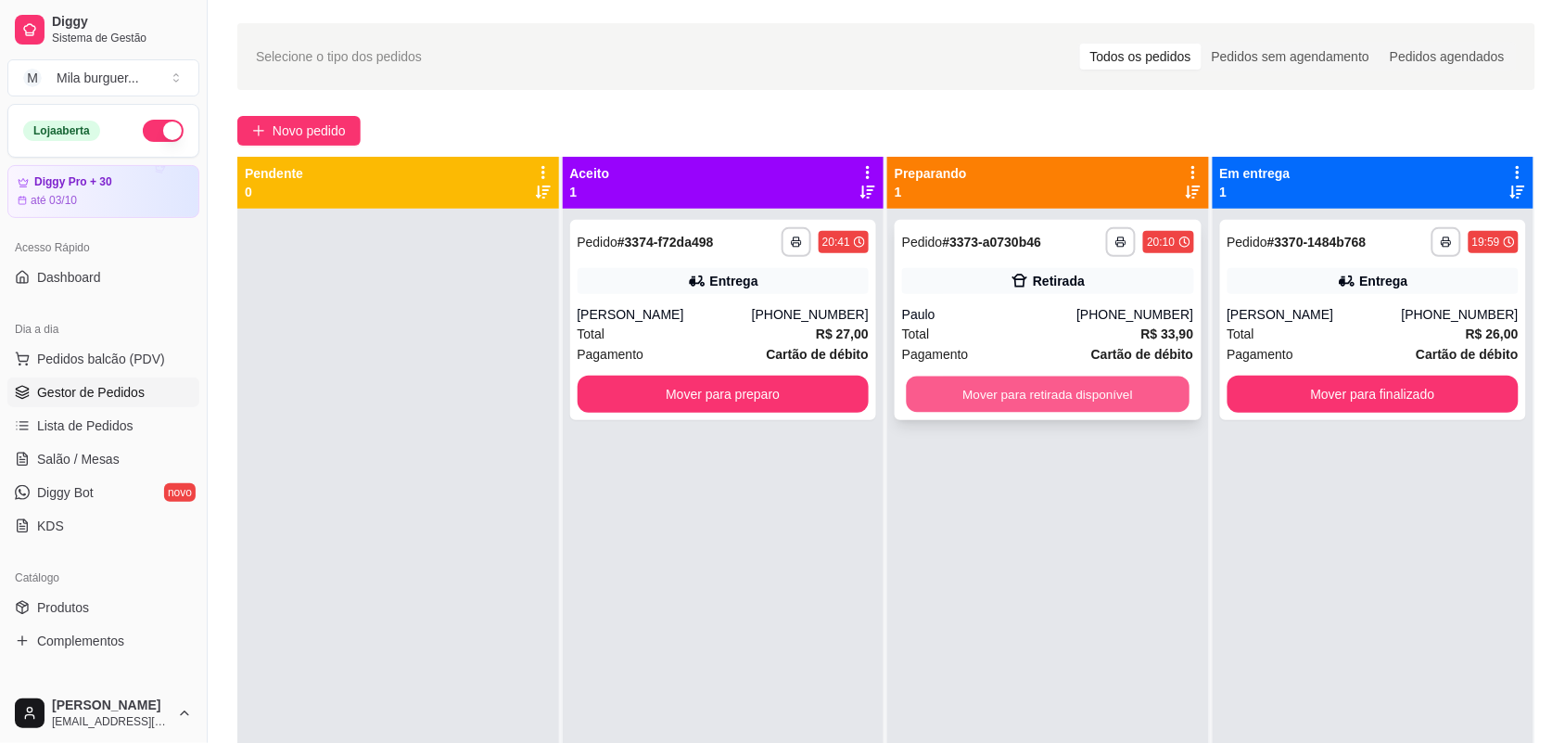
click at [1003, 406] on button "Mover para retirada disponível" at bounding box center [1048, 394] width 283 height 36
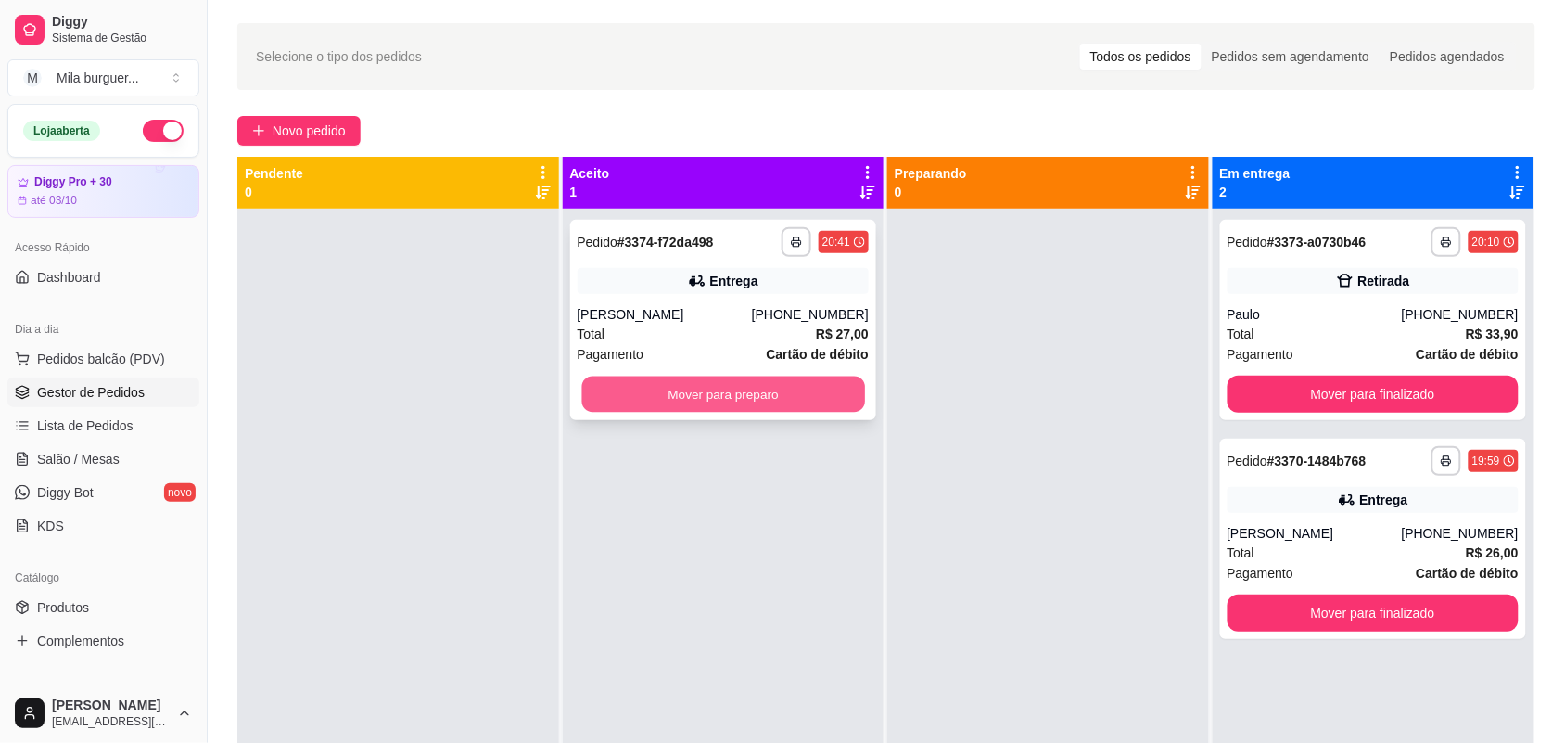
click at [814, 389] on button "Mover para preparo" at bounding box center [722, 394] width 283 height 36
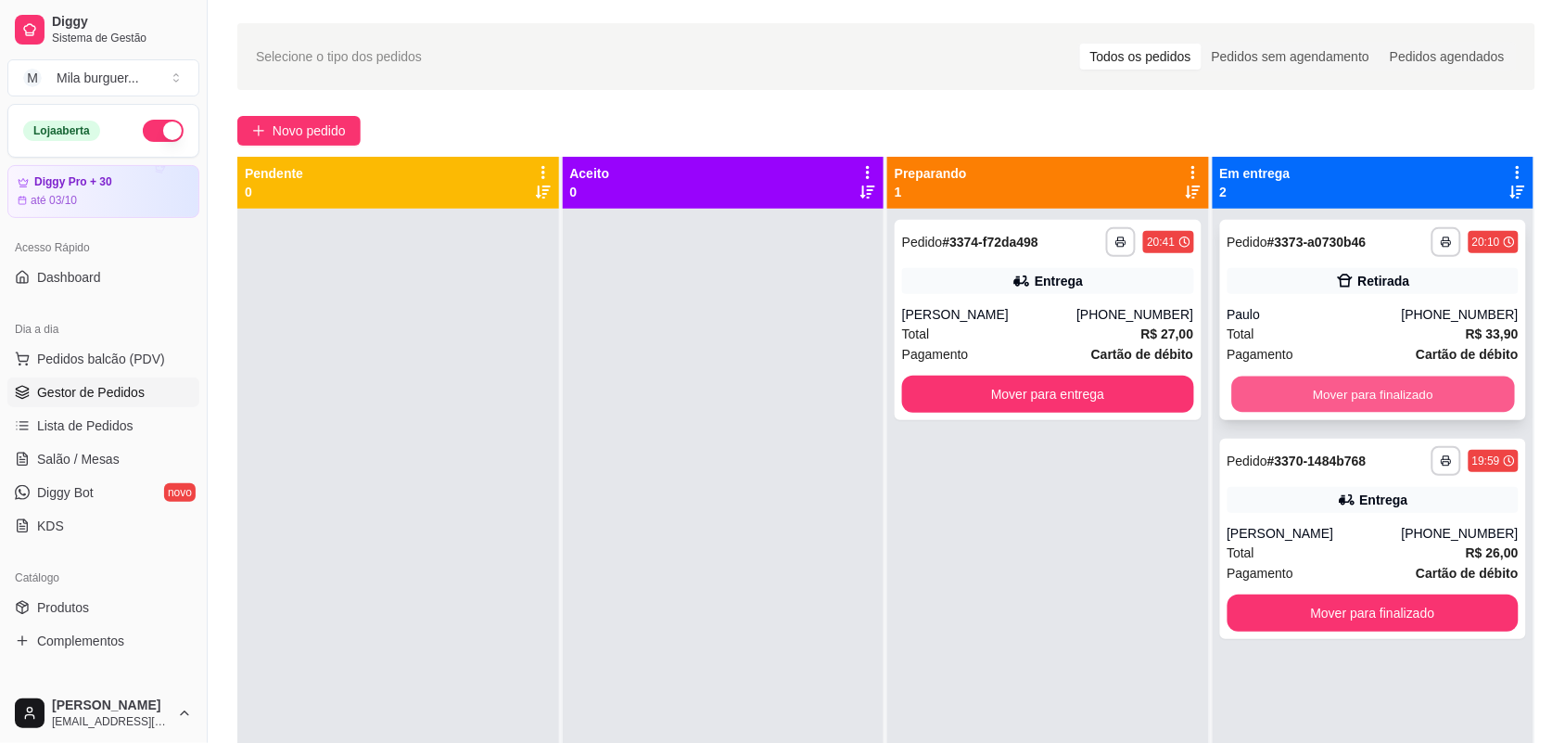
click at [1328, 382] on button "Mover para finalizado" at bounding box center [1372, 394] width 283 height 36
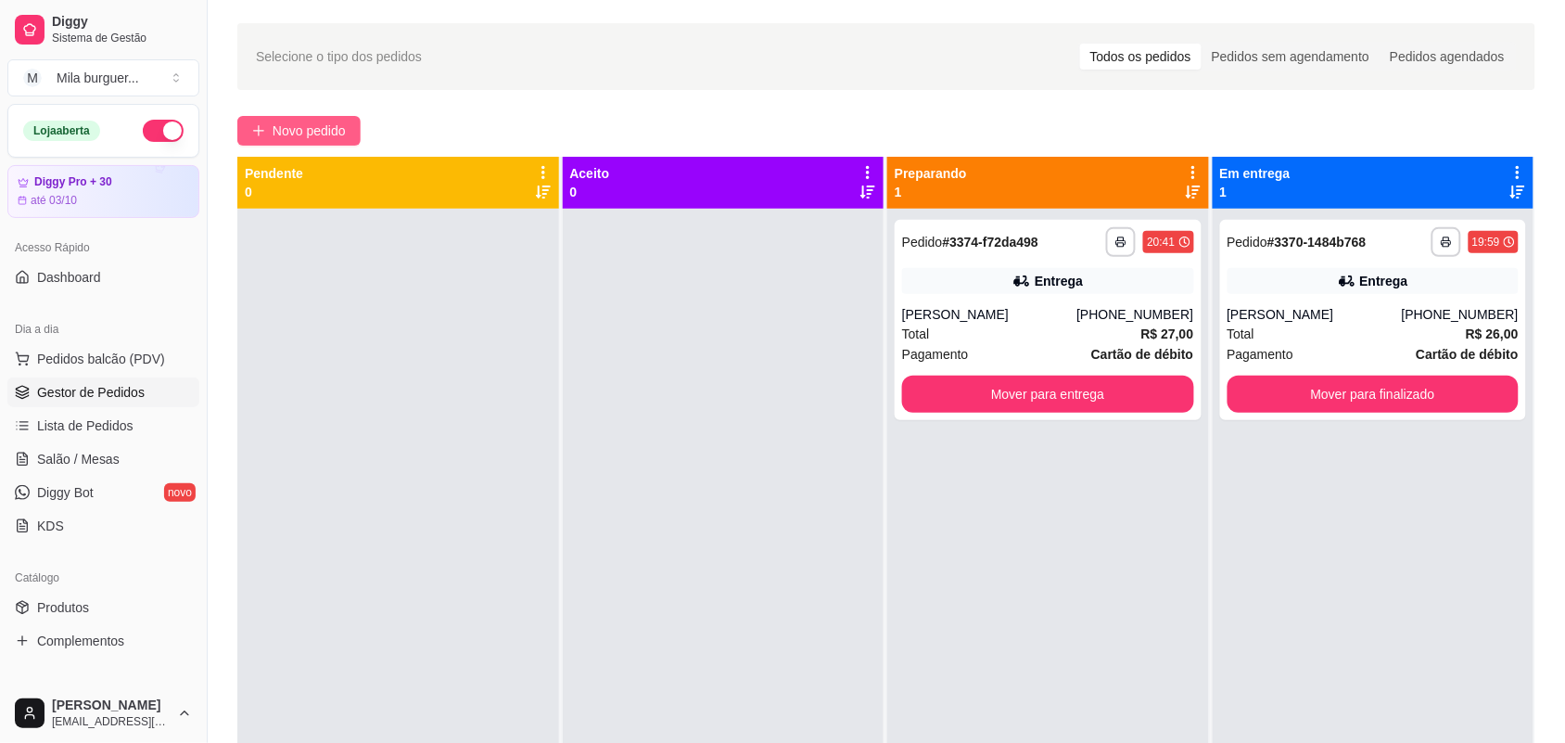
click at [331, 135] on span "Novo pedido" at bounding box center [309, 131] width 73 height 20
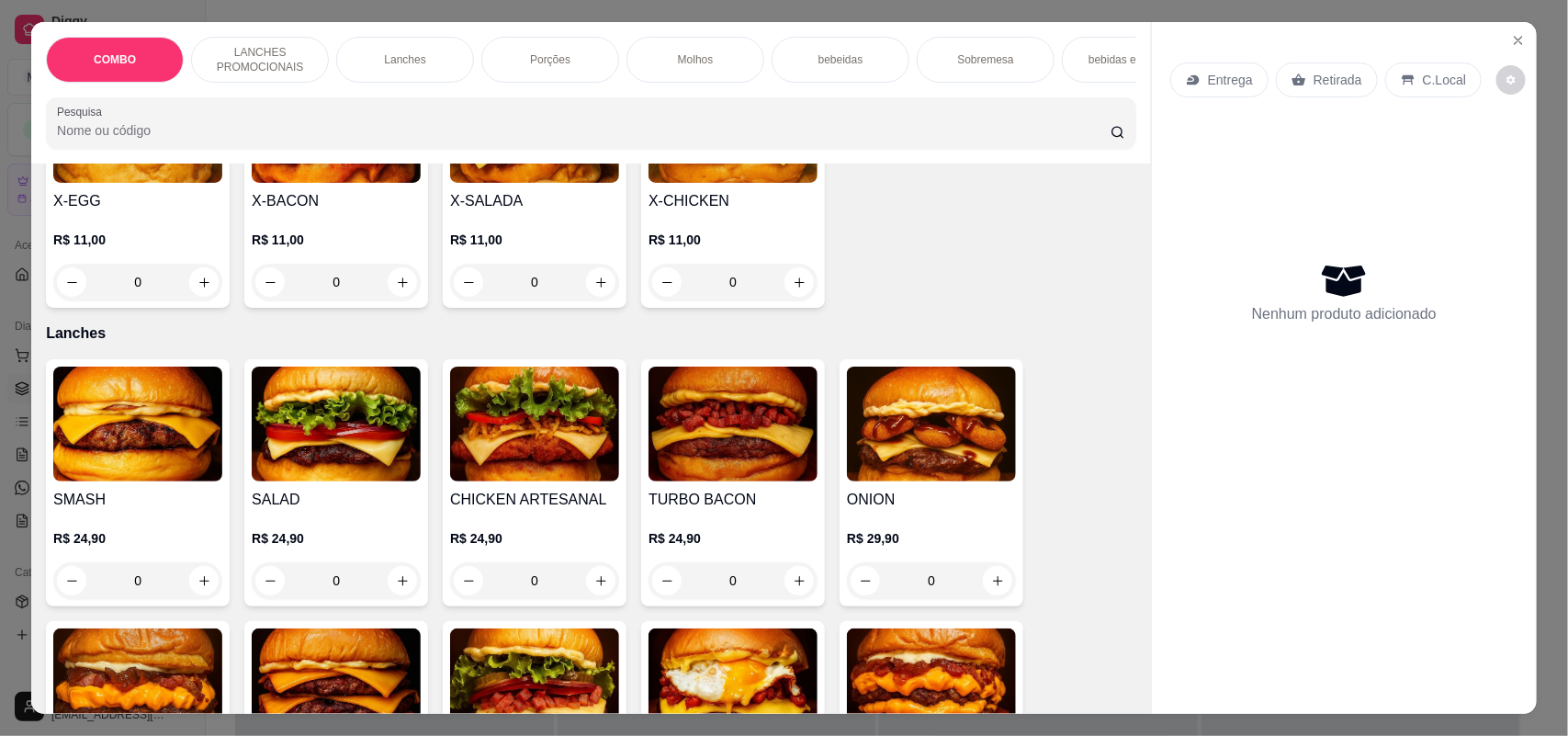
scroll to position [803, 0]
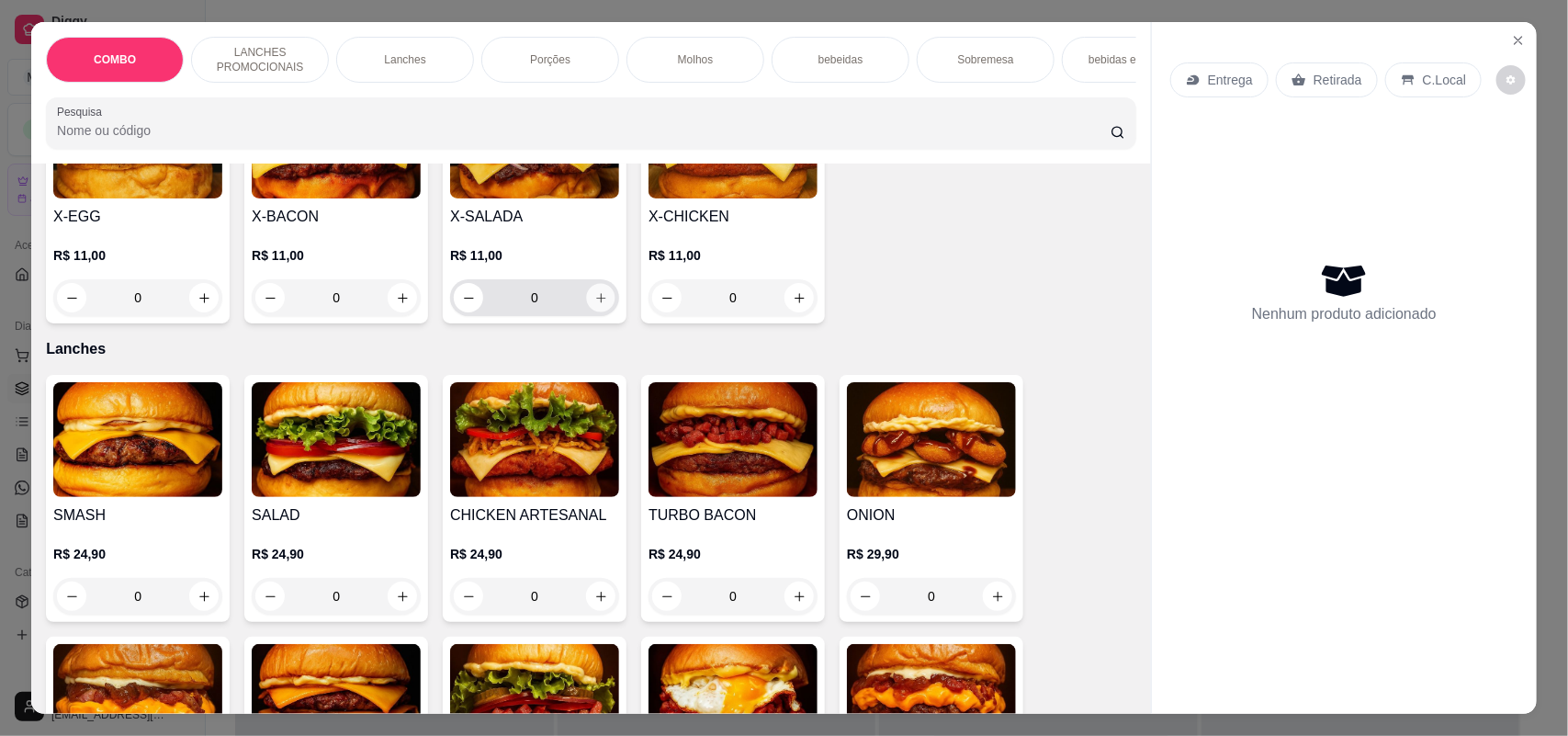
click at [595, 305] on icon "increase-product-quantity" at bounding box center [602, 298] width 14 height 14
type input "1"
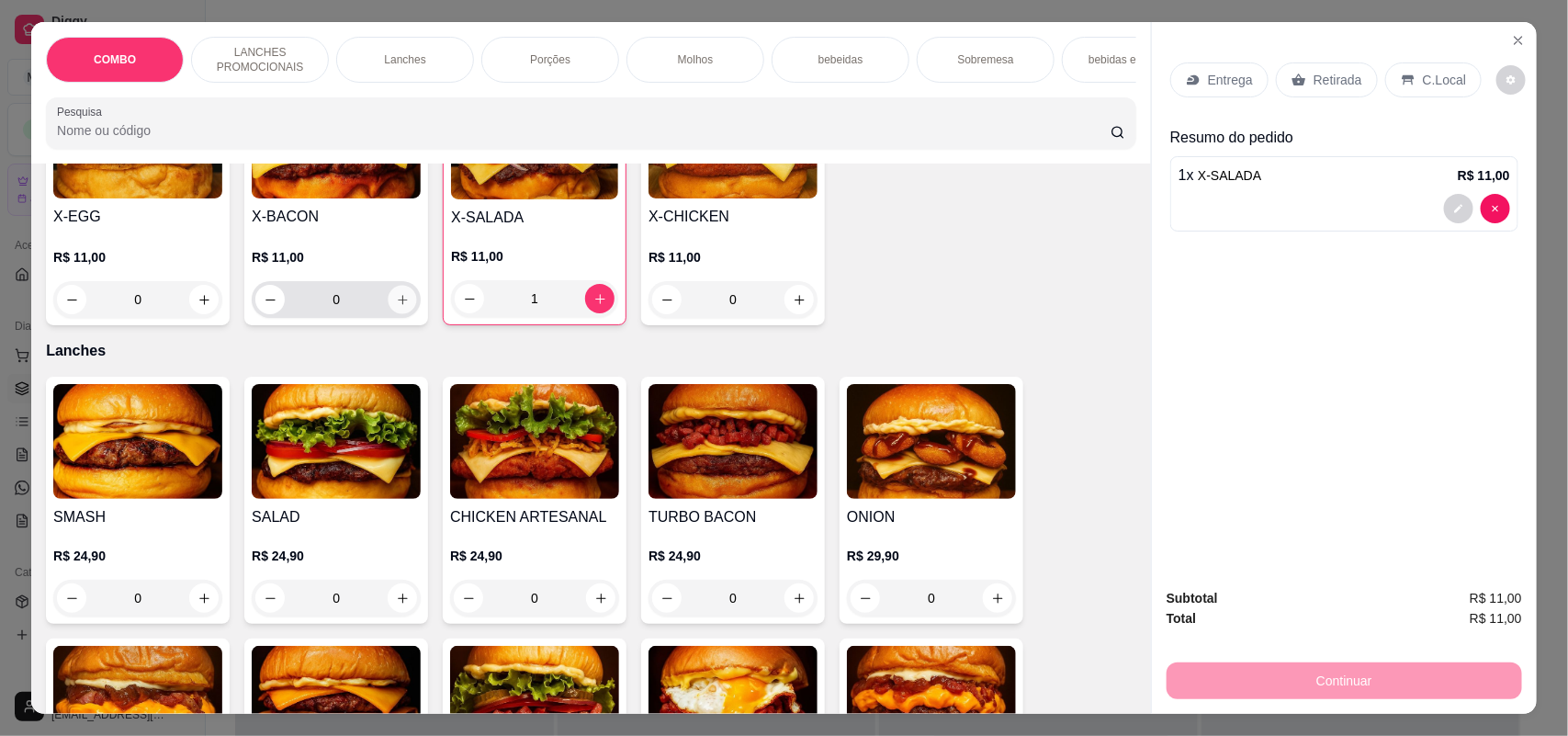
click at [397, 304] on icon "increase-product-quantity" at bounding box center [401, 299] width 9 height 9
type input "1"
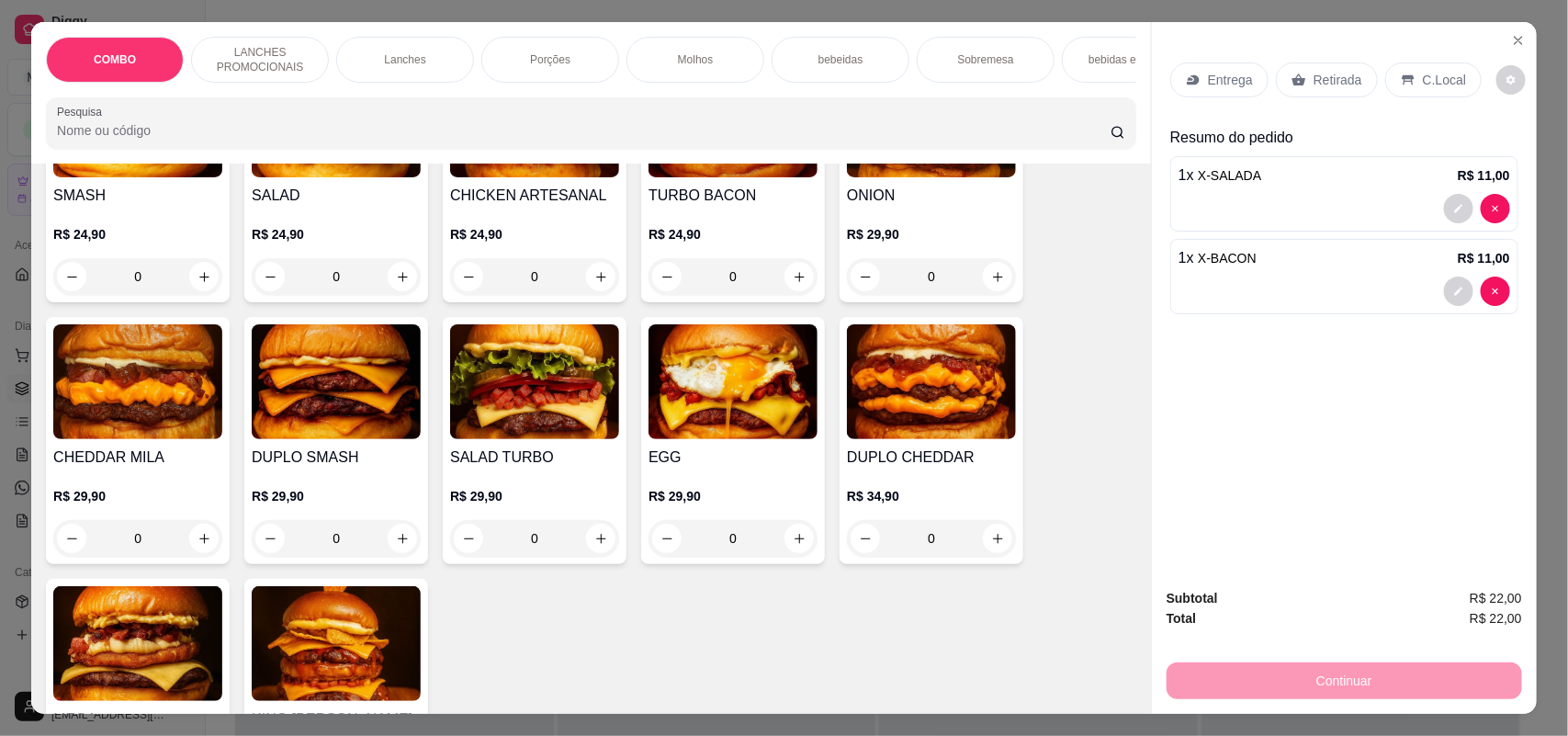
scroll to position [1263, 0]
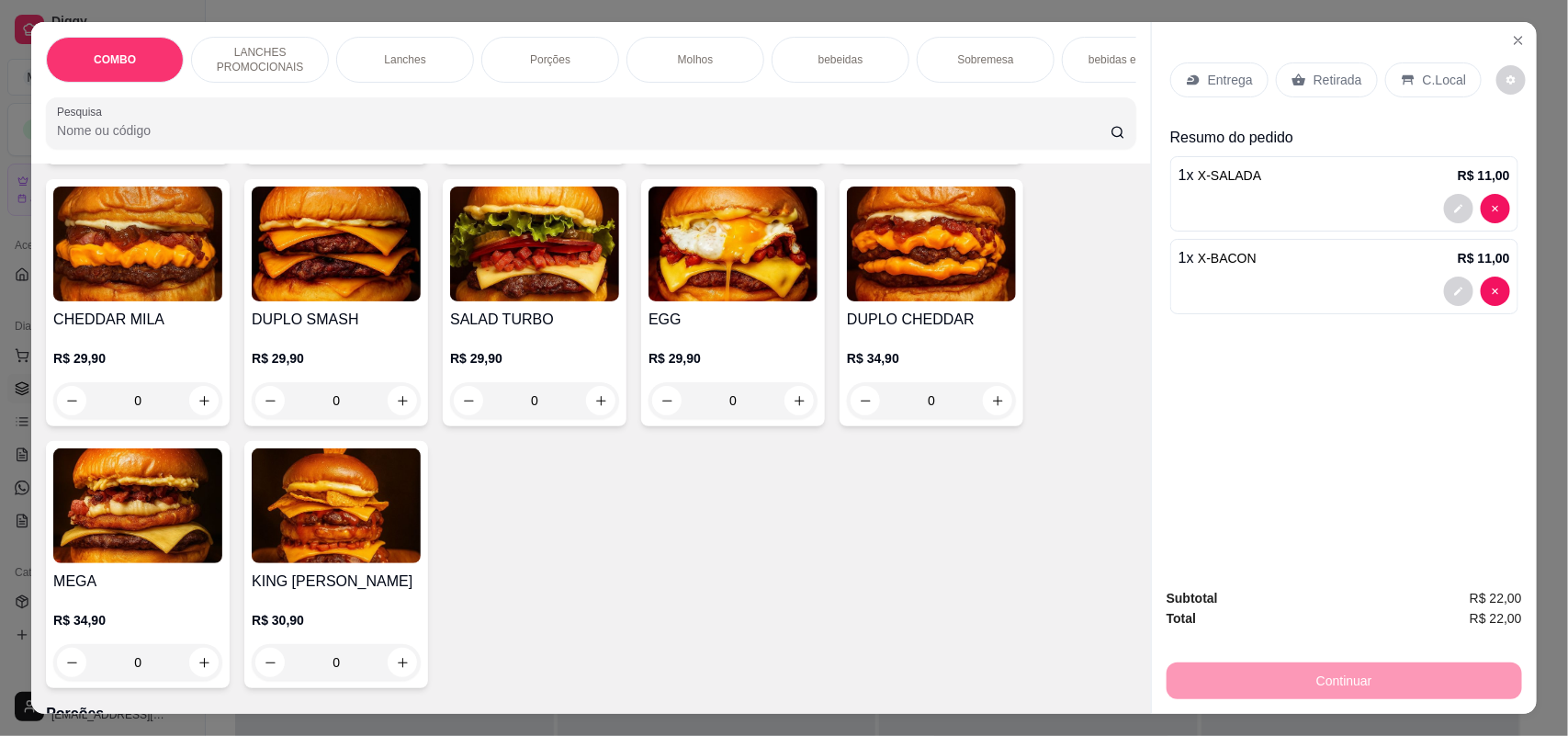
click at [391, 681] on div "0" at bounding box center [336, 662] width 169 height 37
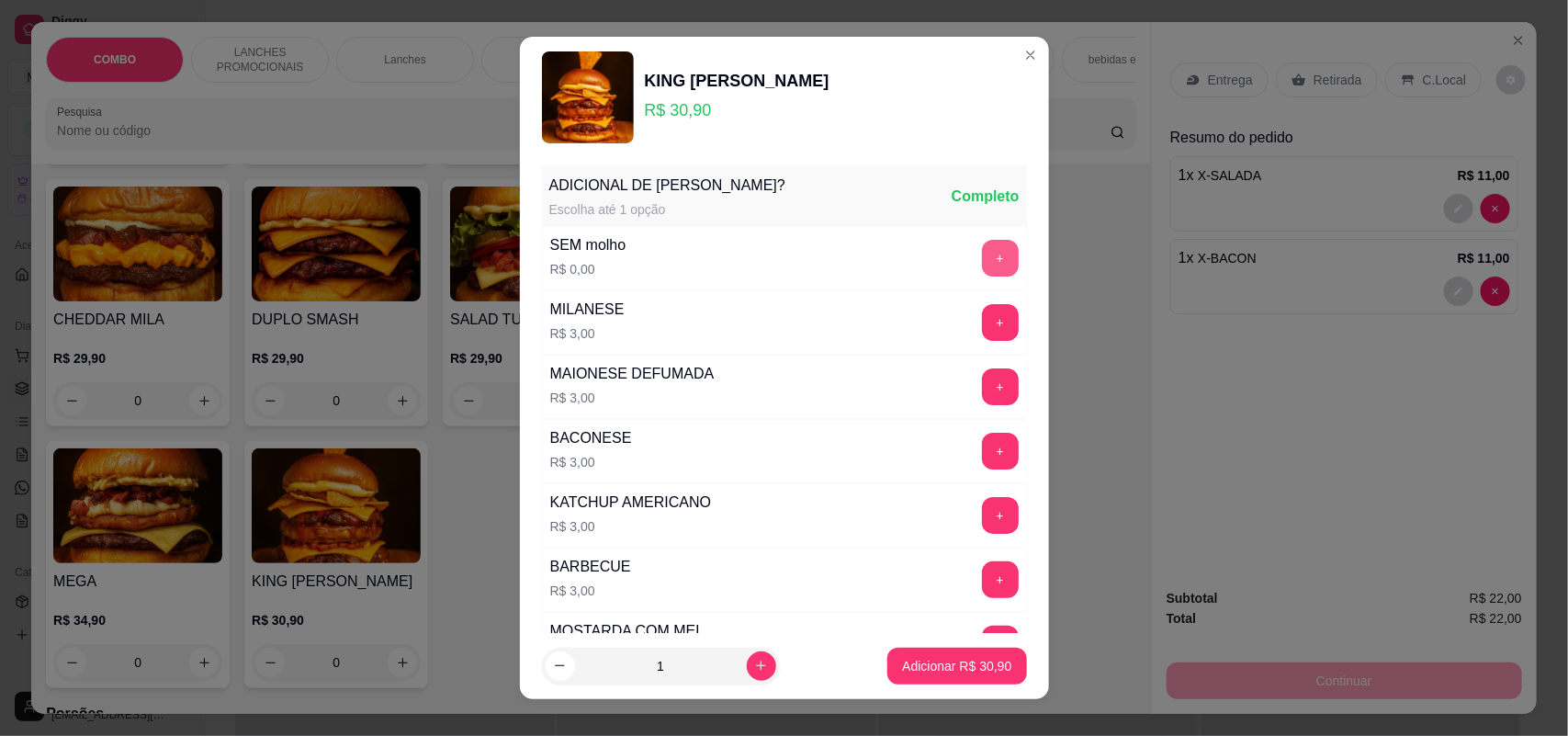
click at [982, 262] on button "+" at bounding box center [1000, 258] width 37 height 37
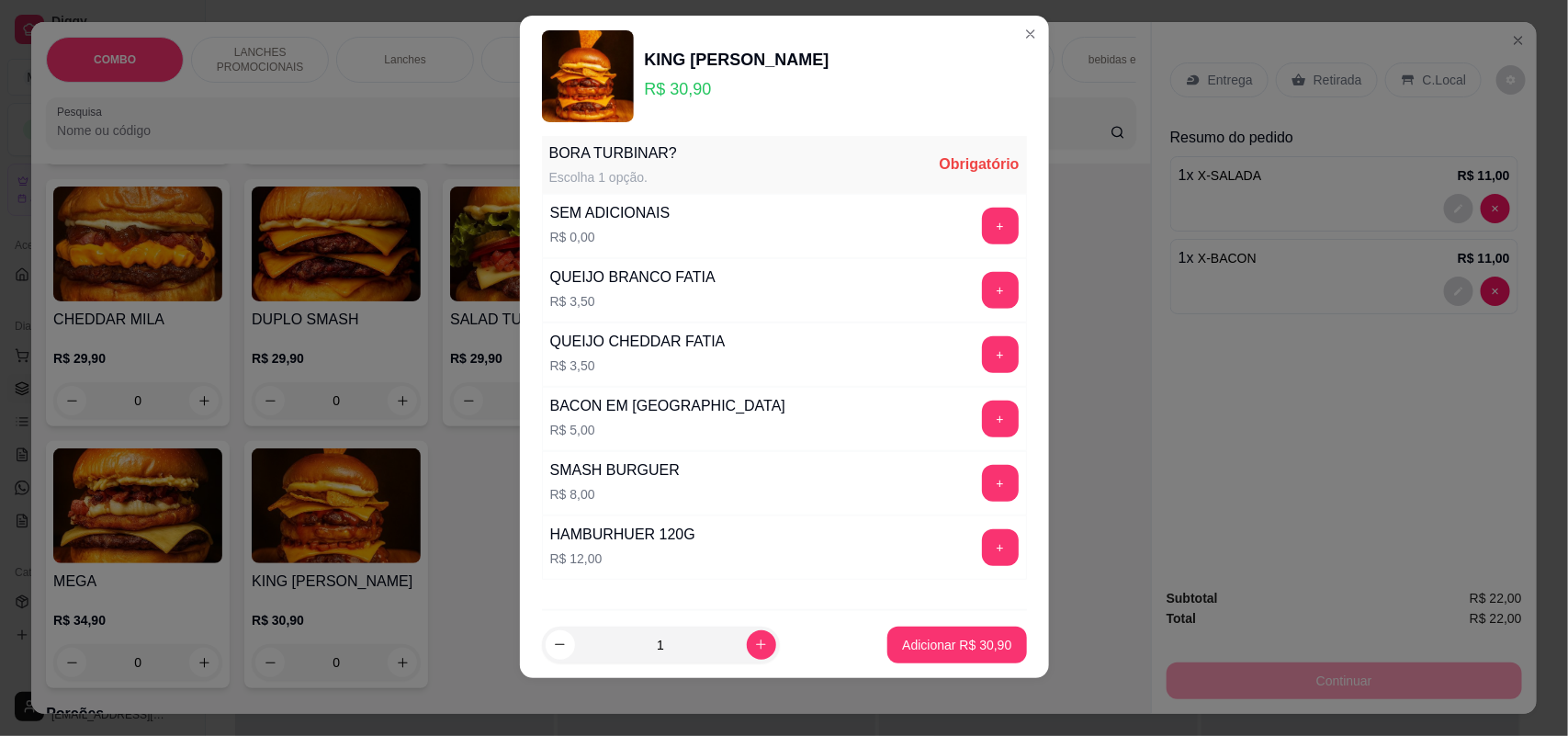
scroll to position [584, 0]
click at [975, 232] on div "+" at bounding box center [1001, 225] width 52 height 37
click at [982, 230] on button "+" at bounding box center [1000, 225] width 37 height 37
click at [887, 640] on button "Adicionar R$ 30,90" at bounding box center [956, 644] width 139 height 37
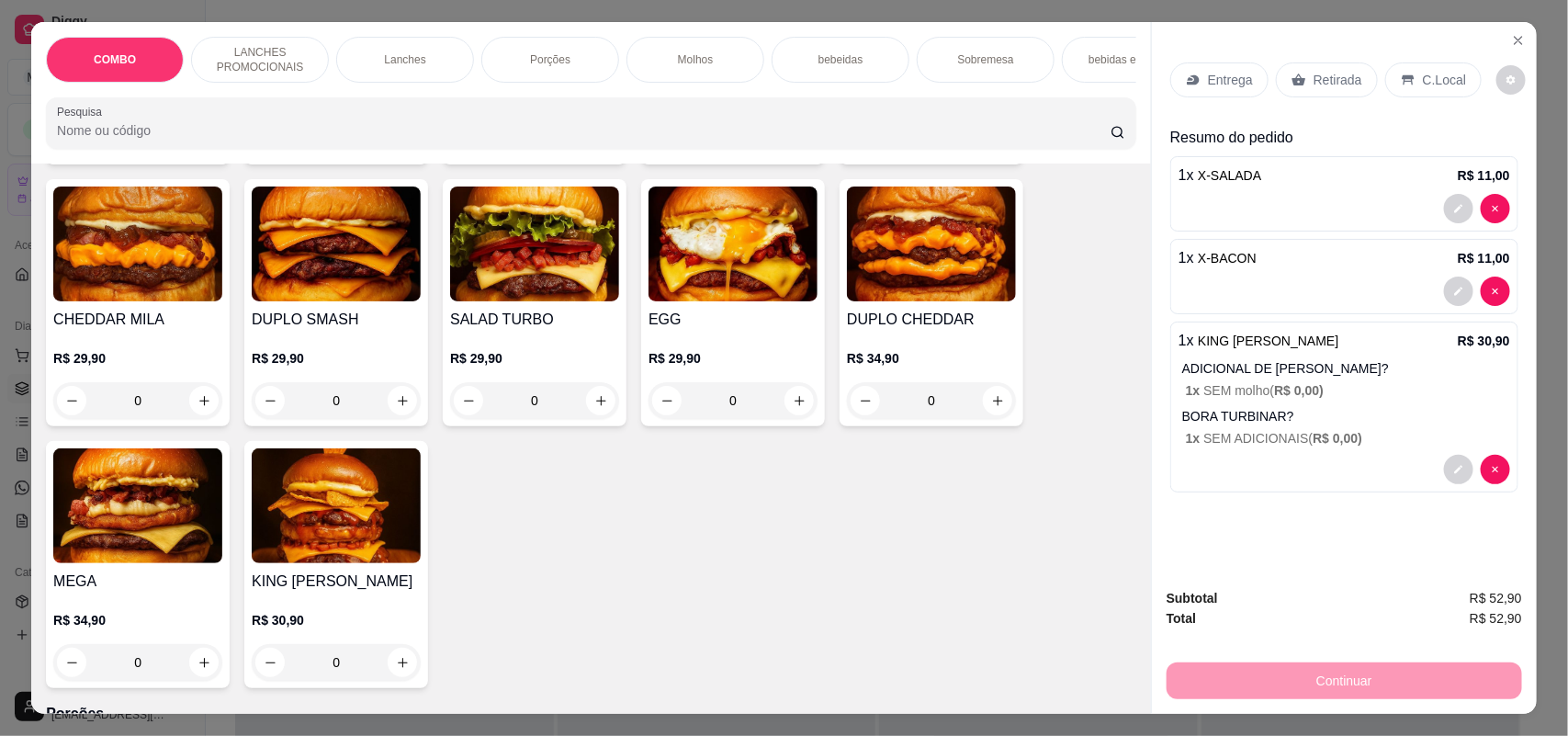
click at [54, 655] on div "R$ 34,90 0" at bounding box center [138, 645] width 169 height 69
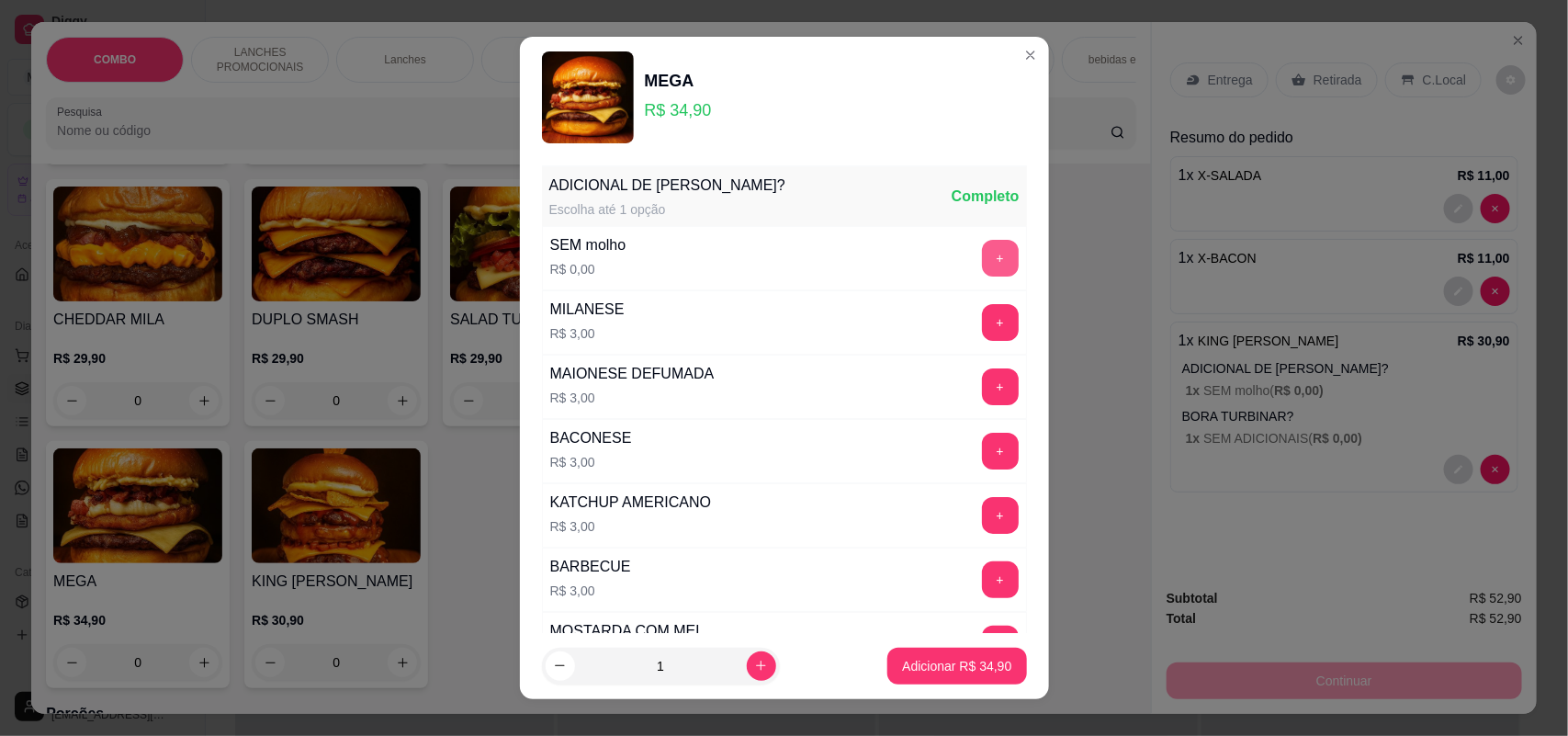
click at [982, 264] on button "+" at bounding box center [1000, 258] width 37 height 37
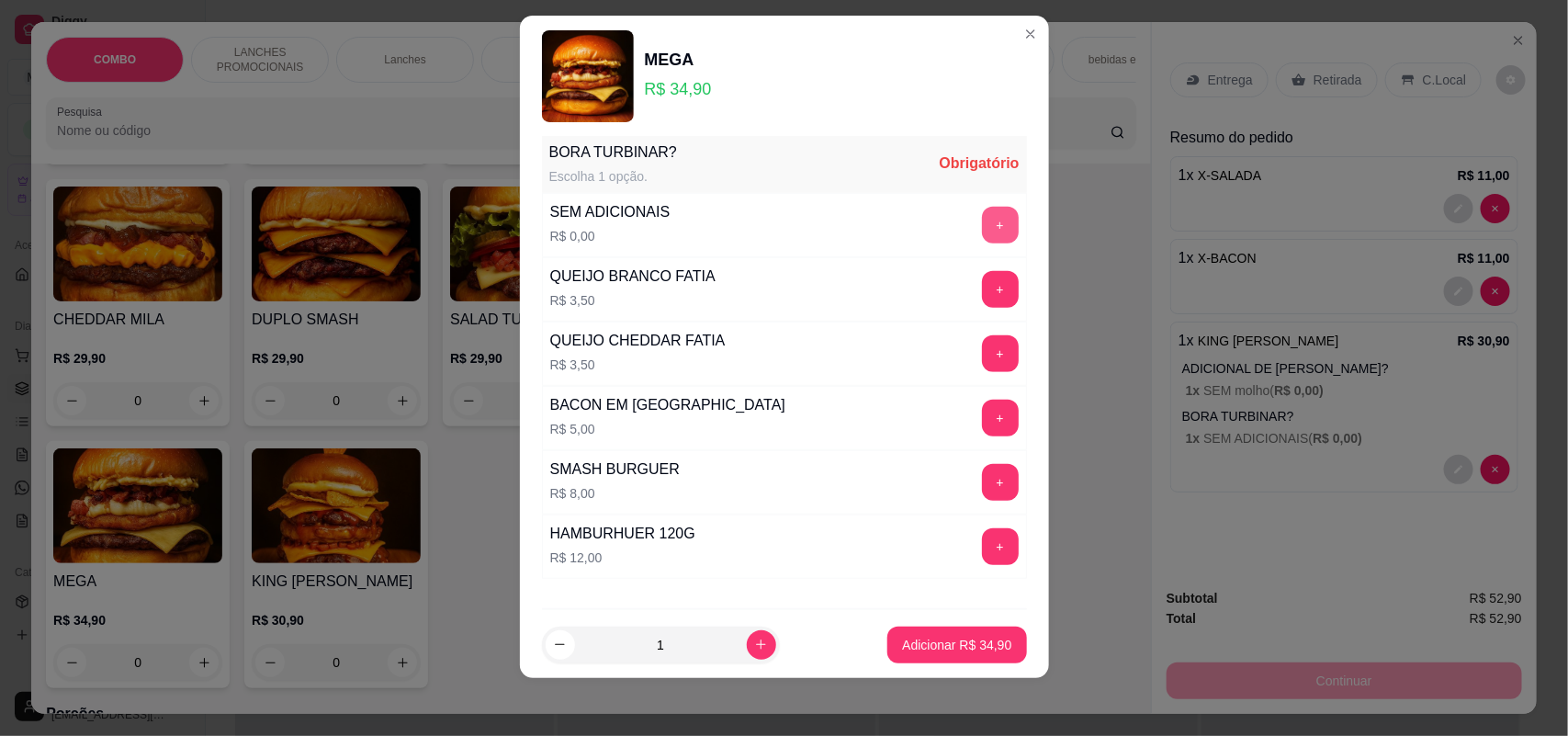
click at [982, 234] on button "+" at bounding box center [1000, 225] width 37 height 37
click at [945, 644] on p "Adicionar R$ 34,90" at bounding box center [956, 644] width 109 height 19
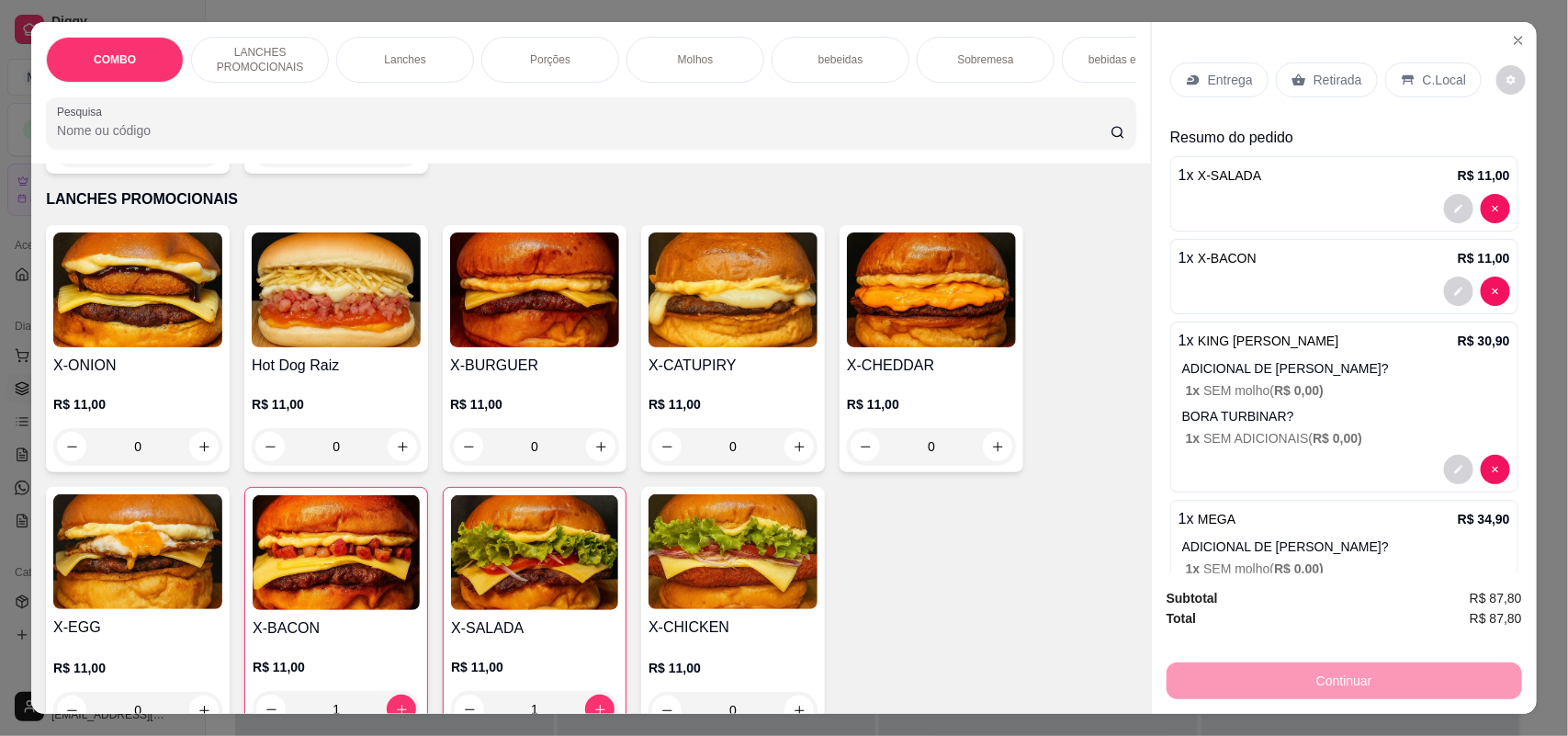
scroll to position [345, 0]
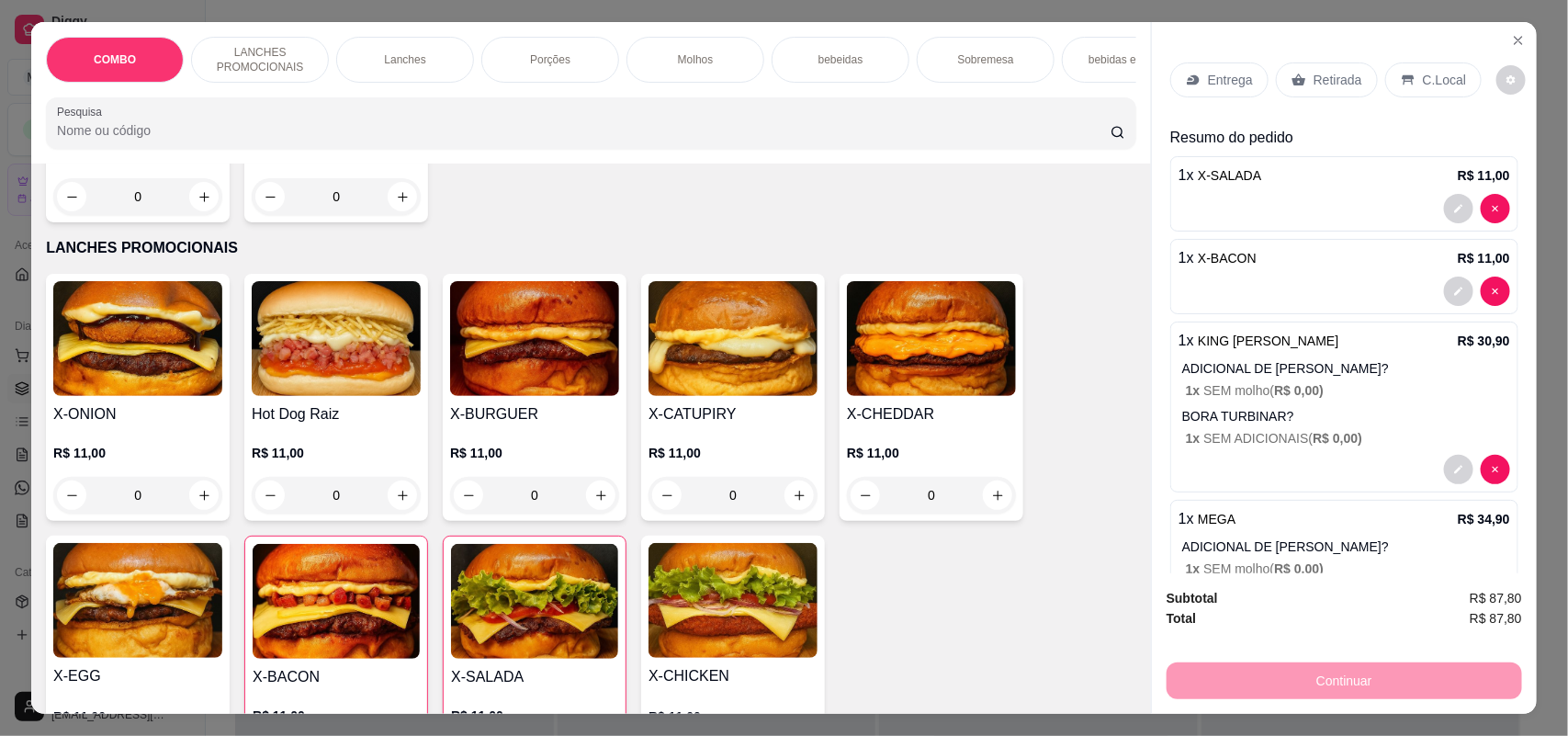
click at [827, 70] on div "bebeidas" at bounding box center [840, 59] width 138 height 46
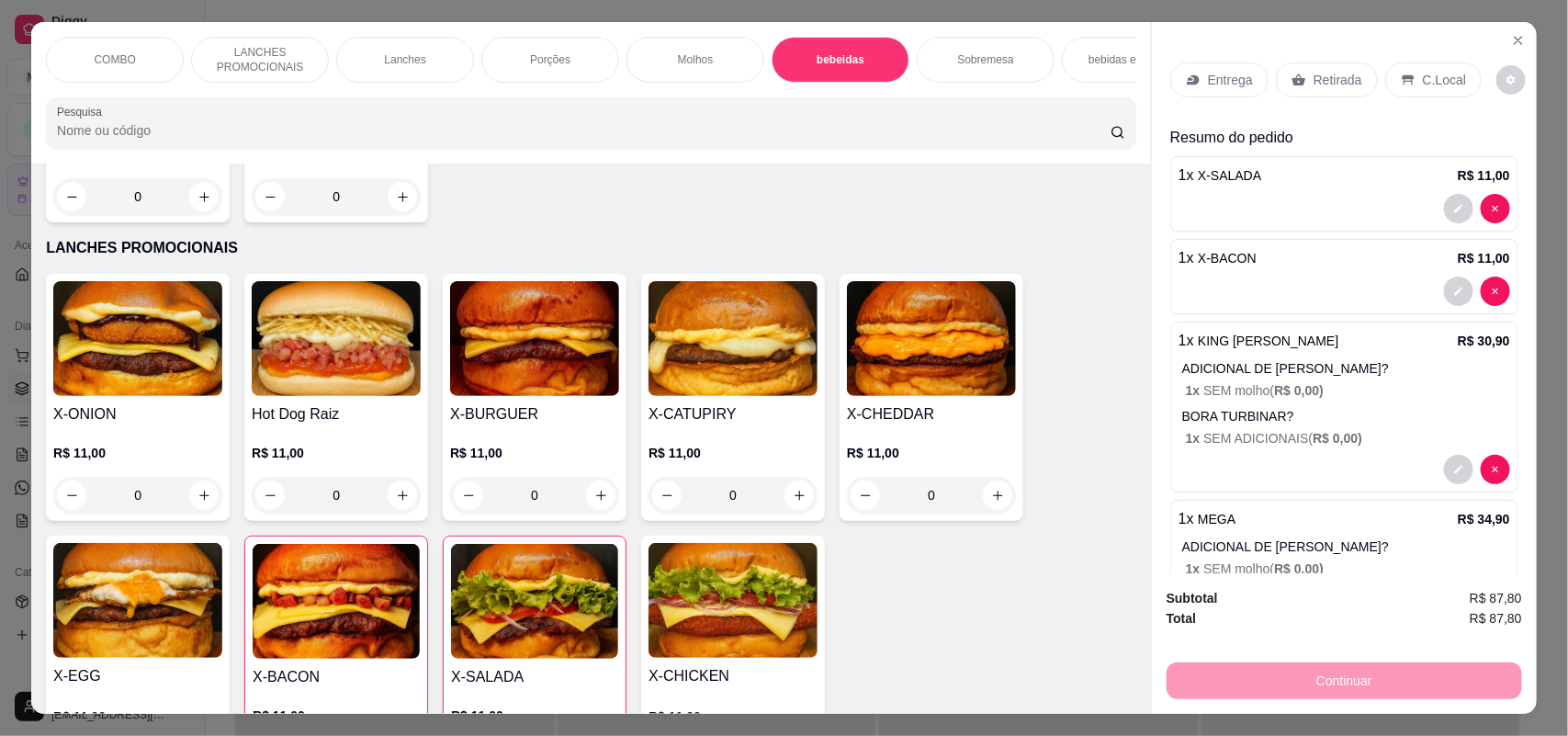
scroll to position [37, 0]
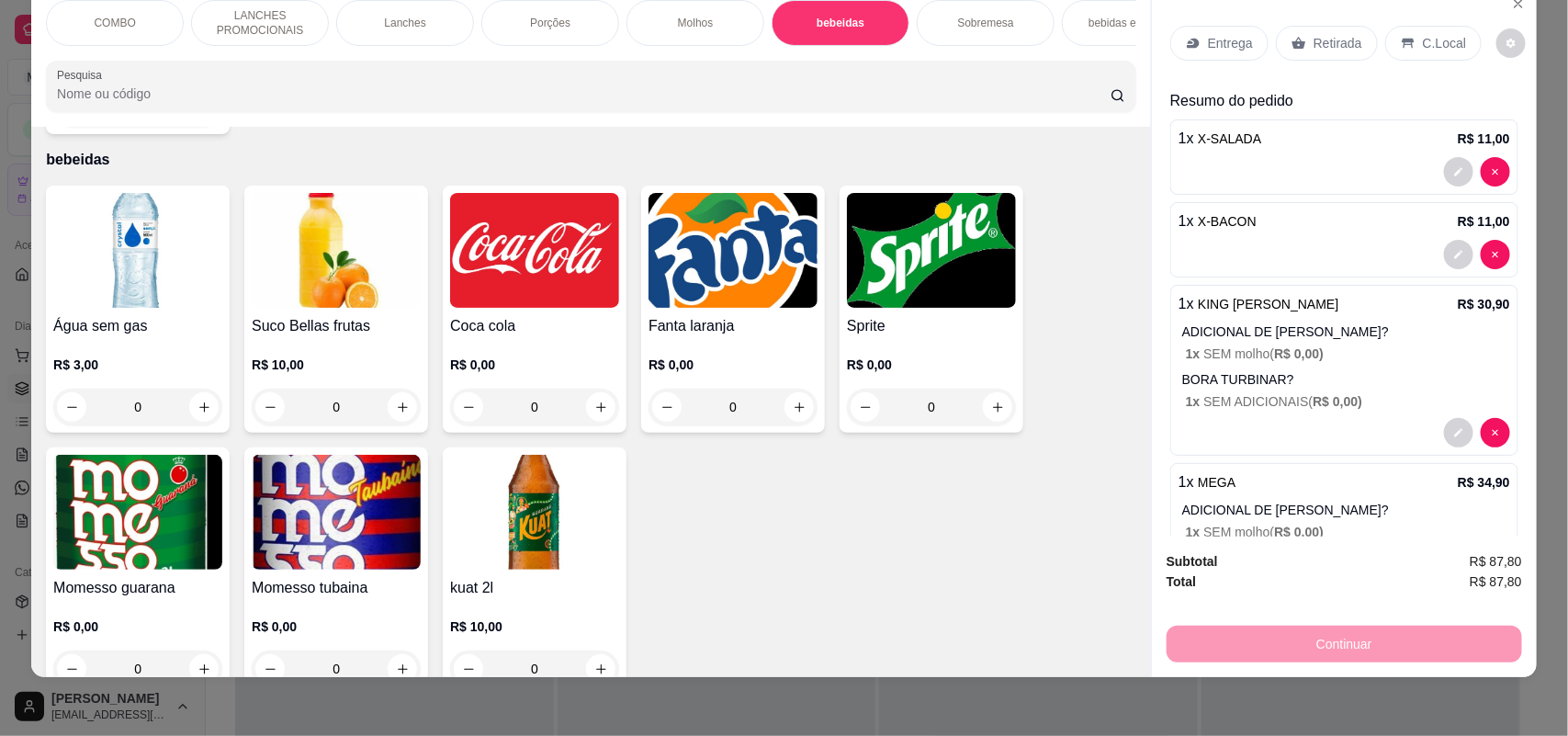
click at [590, 306] on div "Coca cola R$ 0,00 0" at bounding box center [534, 308] width 183 height 247
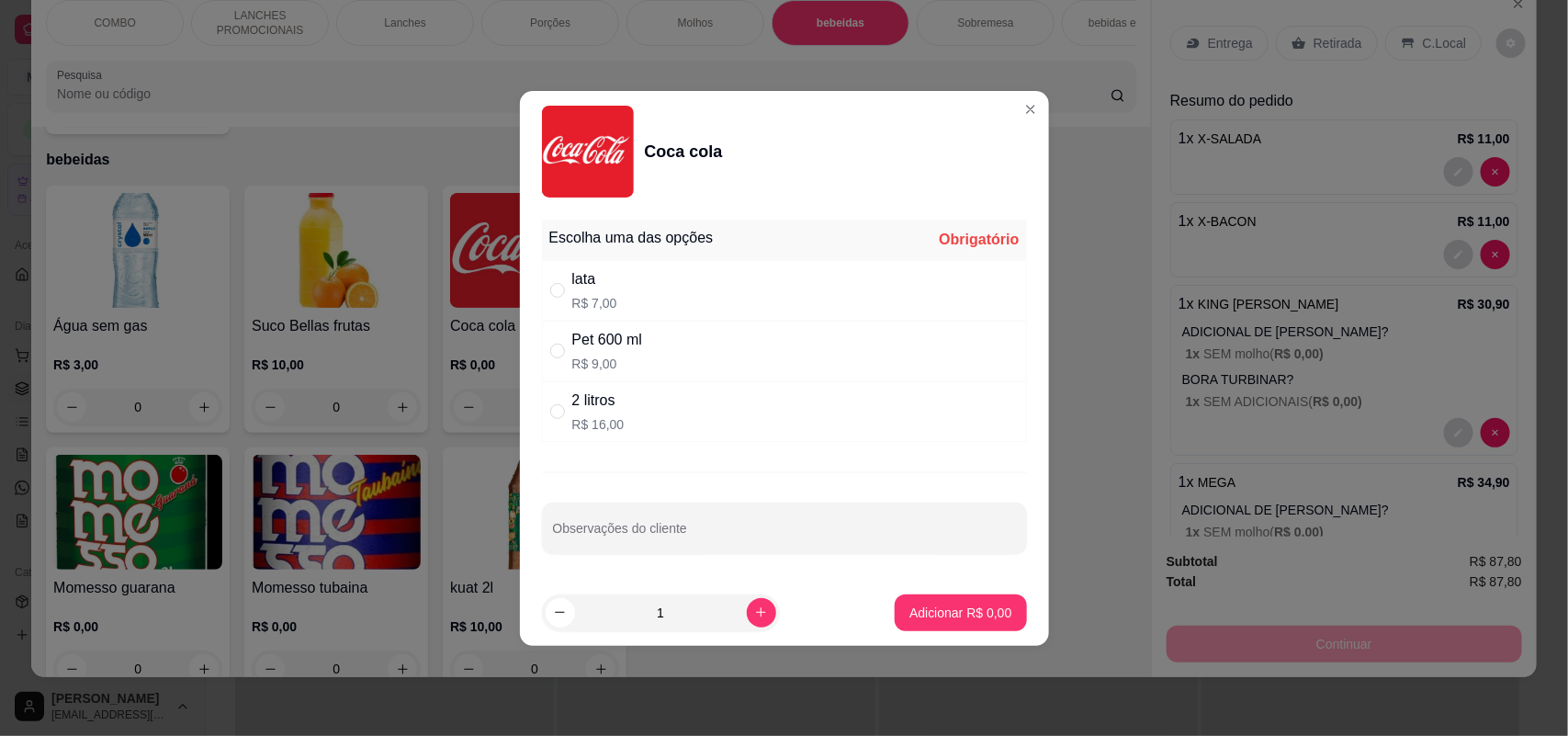
click at [659, 423] on div "2 litros R$ 16,00" at bounding box center [784, 411] width 485 height 60
radio input "true"
click at [939, 603] on p "Adicionar R$ 16,00" at bounding box center [957, 612] width 107 height 18
type input "1"
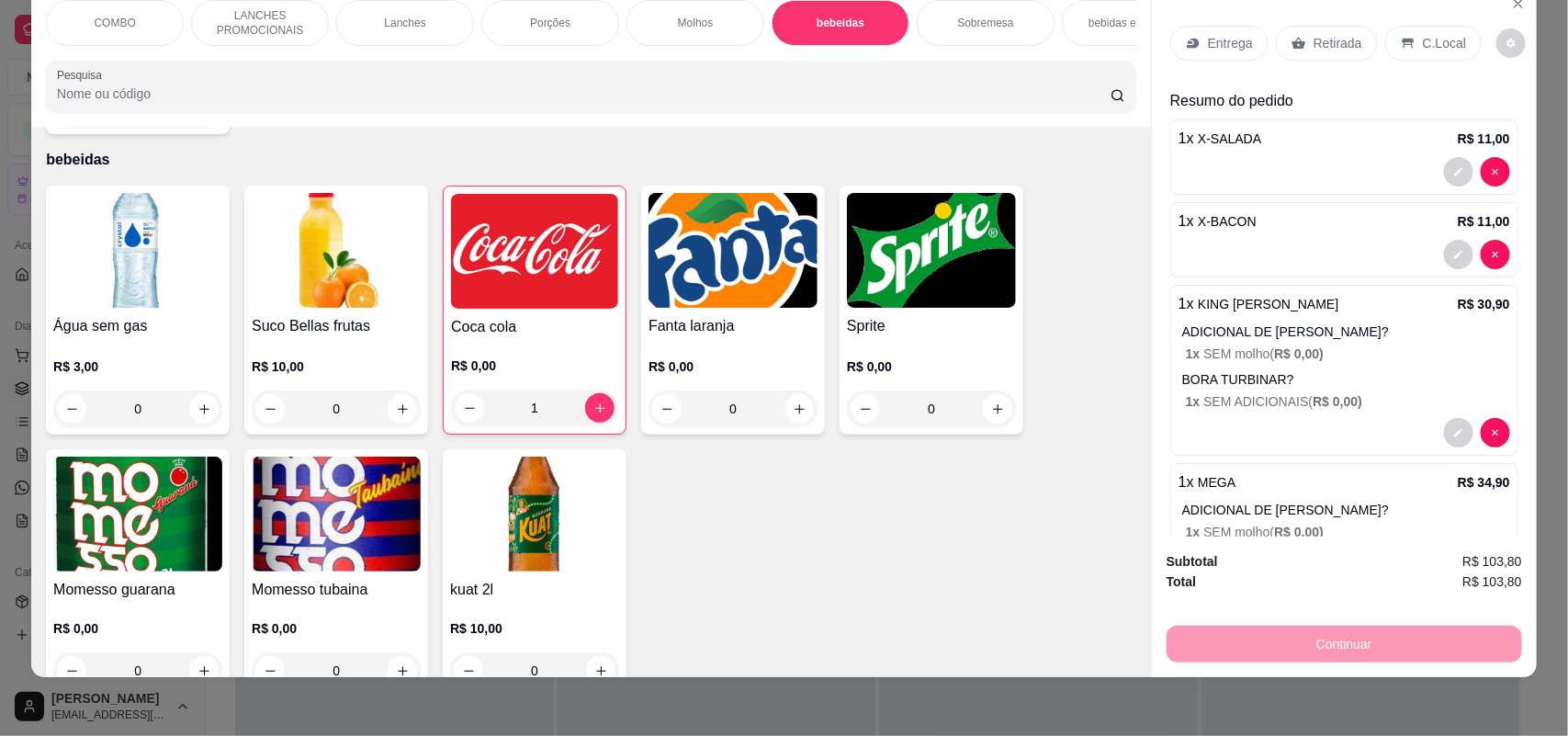
click at [1187, 37] on icon at bounding box center [1193, 43] width 15 height 15
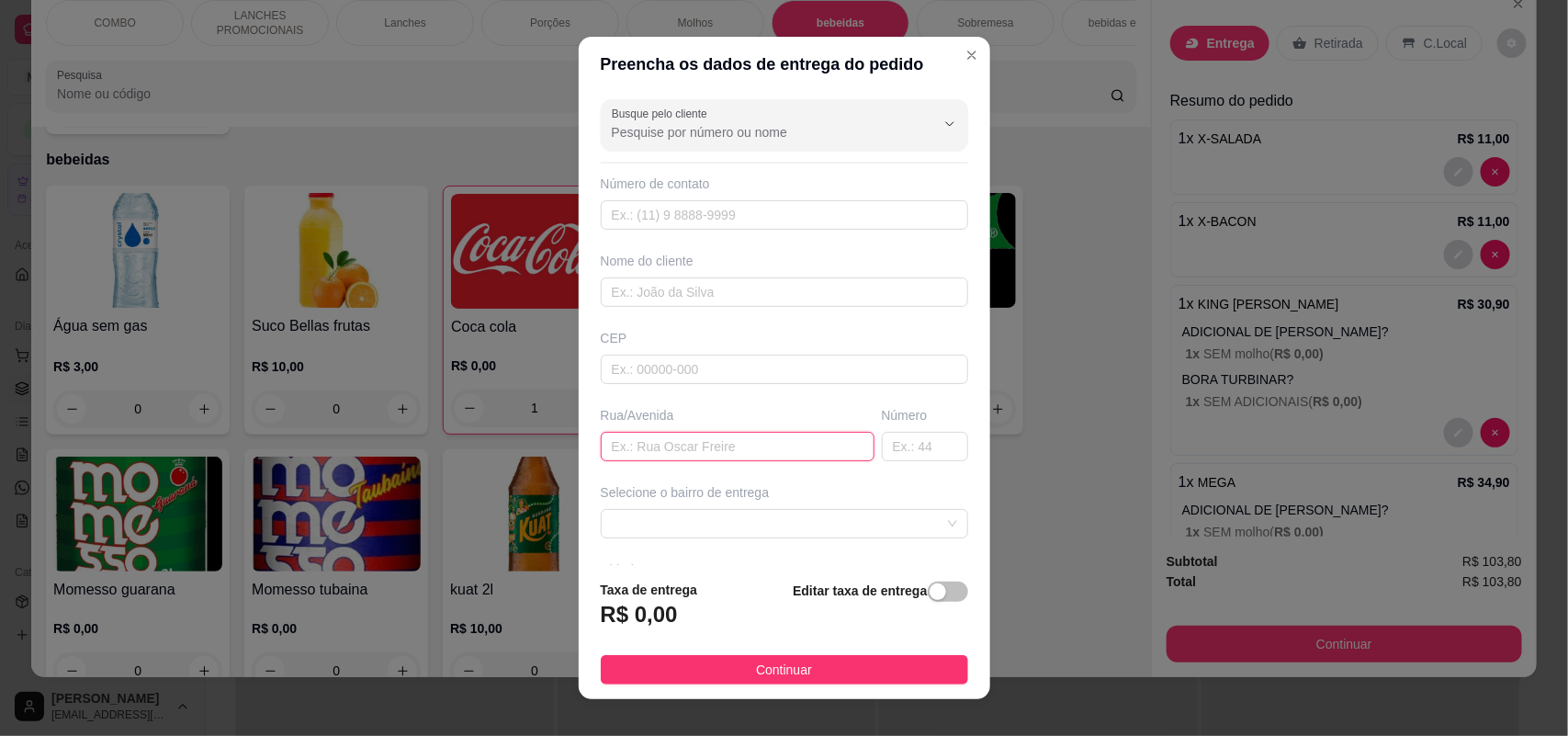
click at [668, 452] on input "text" at bounding box center [737, 447] width 274 height 30
click at [726, 451] on input "[PERSON_NAME] de [PERSON_NAME]" at bounding box center [737, 447] width 274 height 30
click at [726, 452] on input "[PERSON_NAME] de [PERSON_NAME]" at bounding box center [737, 447] width 274 height 30
click at [733, 452] on input "[PERSON_NAME] de [PERSON_NAME]" at bounding box center [737, 447] width 274 height 30
click at [728, 448] on input "[PERSON_NAME] de [PERSON_NAME]" at bounding box center [737, 447] width 274 height 30
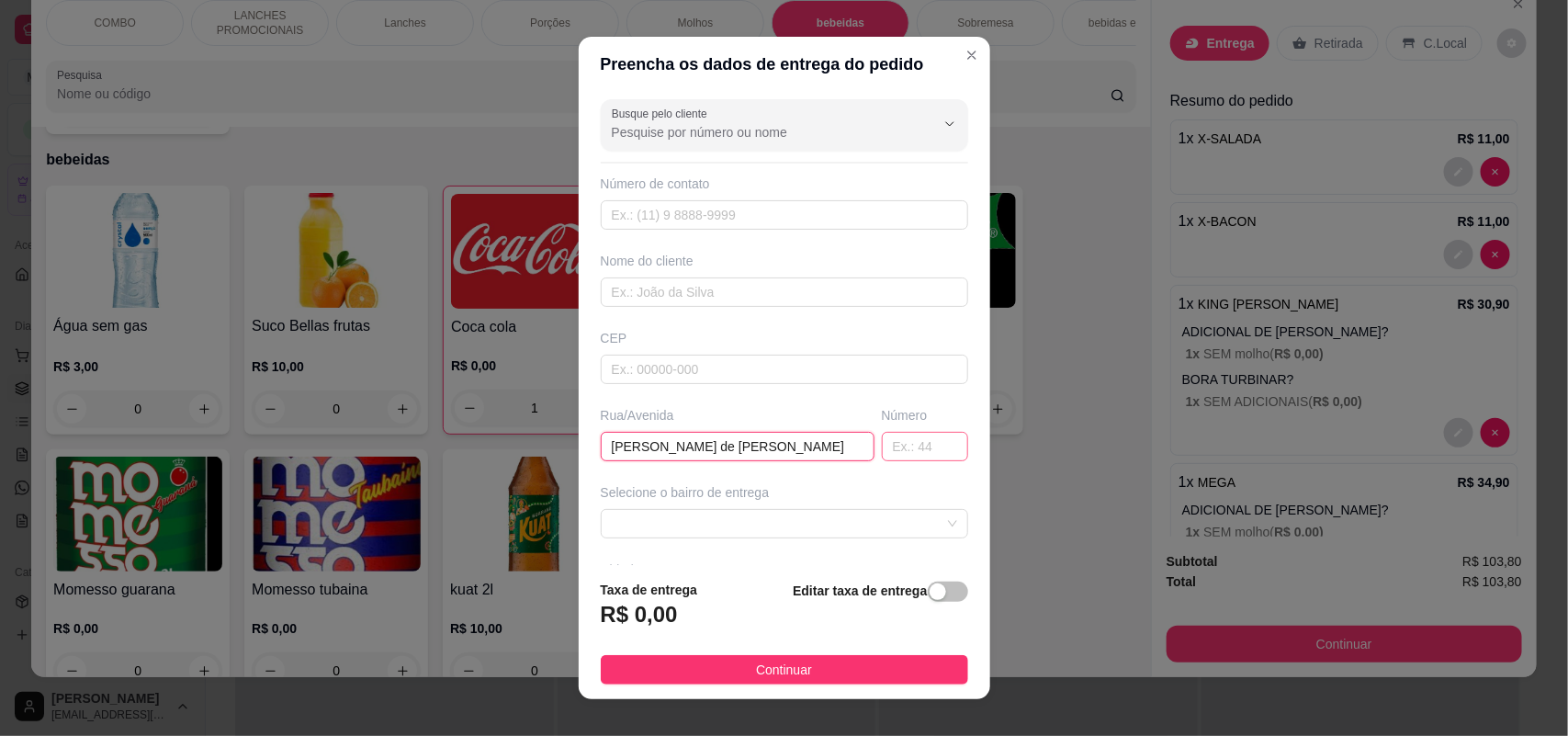
type input "[PERSON_NAME] de [PERSON_NAME]"
click at [882, 455] on input "text" at bounding box center [925, 447] width 86 height 30
click at [838, 514] on span at bounding box center [784, 523] width 346 height 28
type input "468"
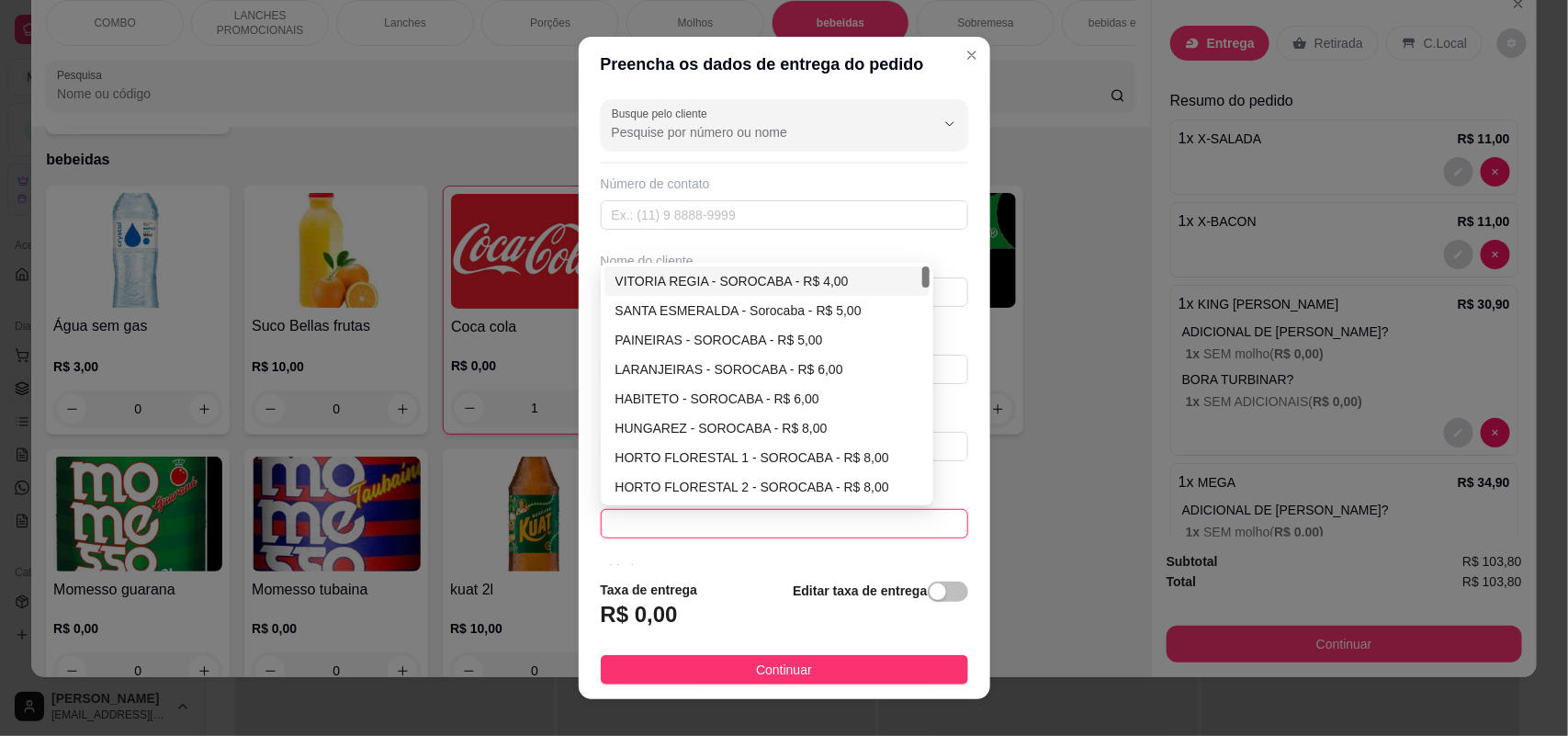
click at [821, 281] on div "VITORIA REGIA - SOROCABA - R$ 4,00" at bounding box center [767, 280] width 304 height 20
type input "SOROCABA"
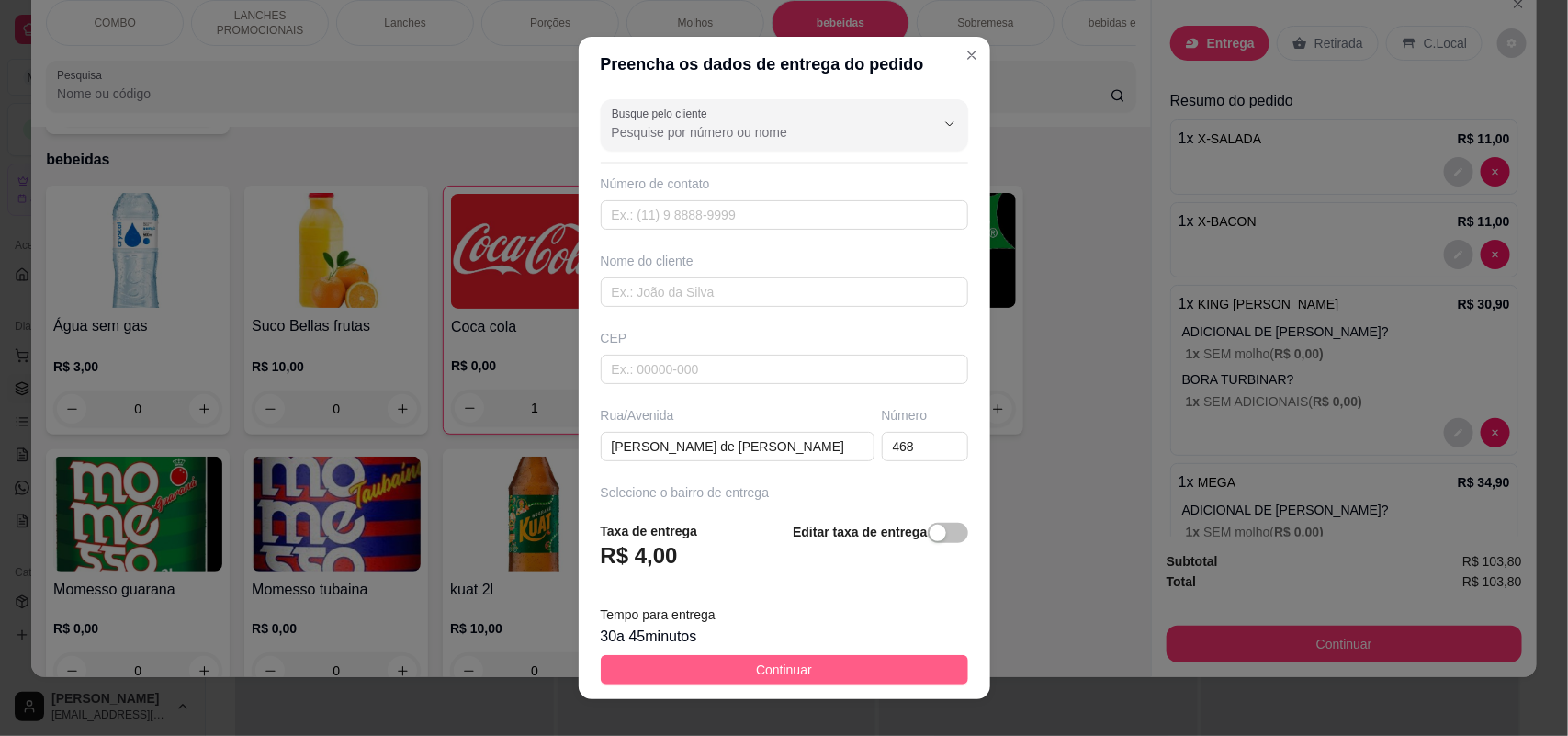
click at [756, 672] on span "Continuar" at bounding box center [784, 670] width 56 height 20
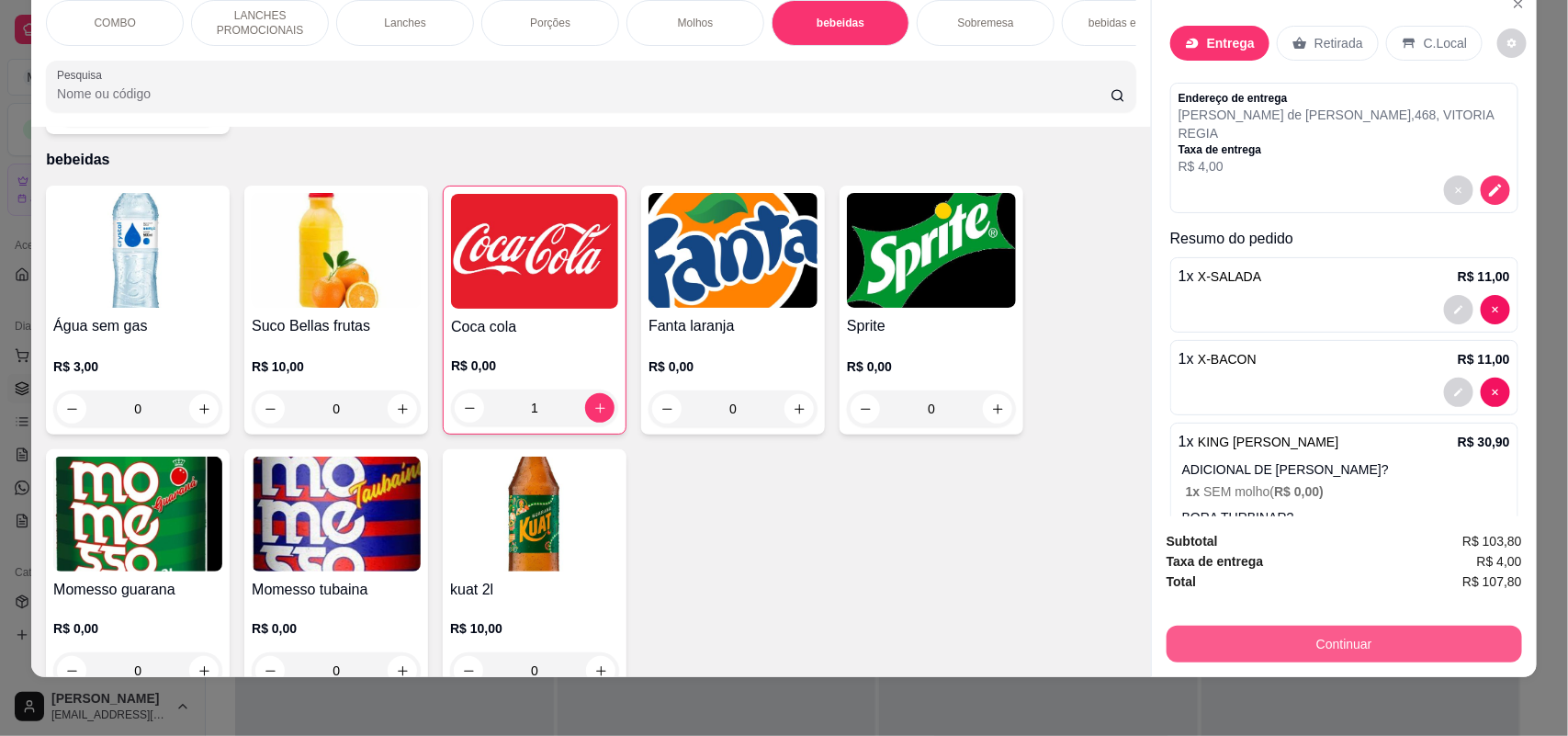
click at [1271, 646] on button "Continuar" at bounding box center [1344, 643] width 356 height 37
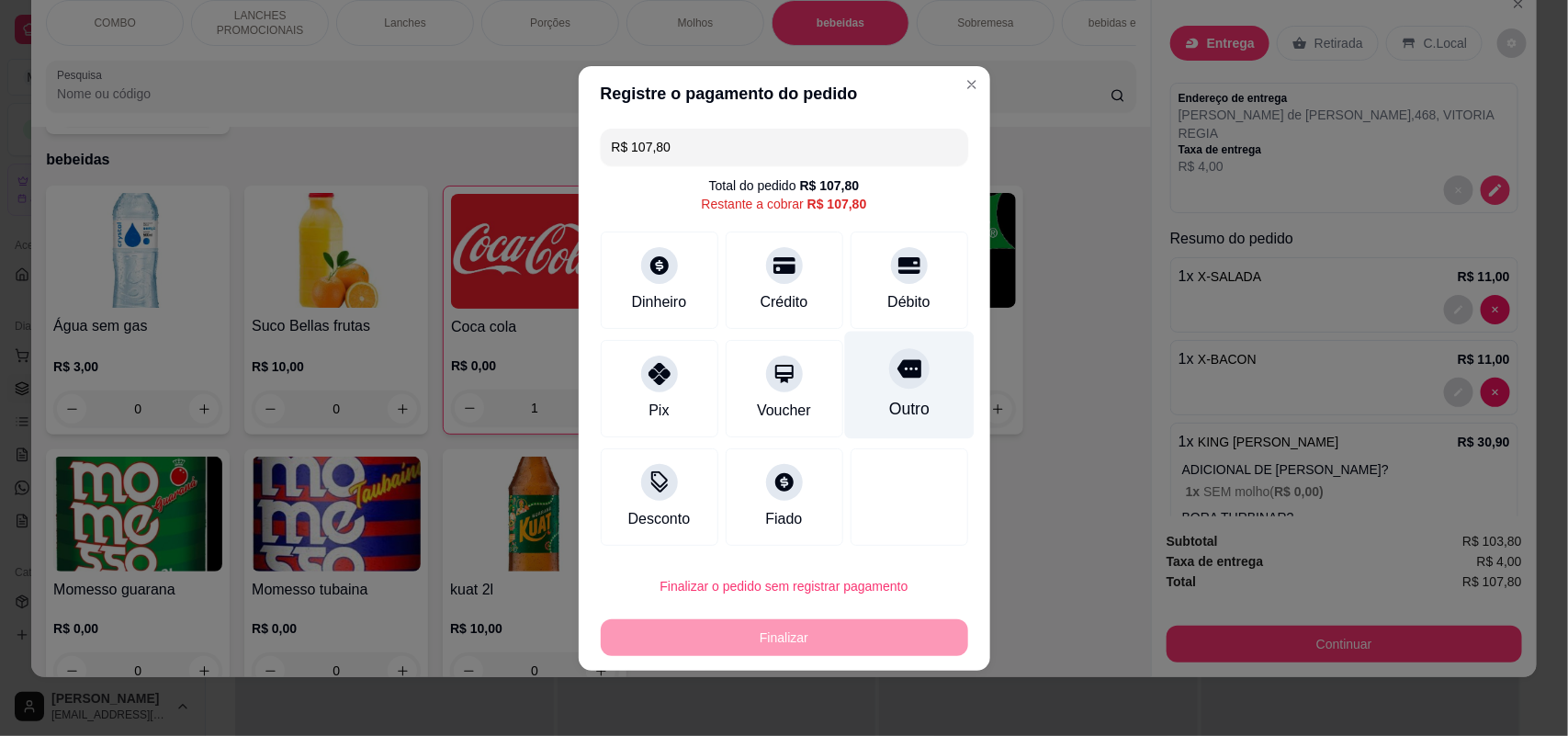
click at [871, 392] on div "Outro" at bounding box center [909, 384] width 130 height 107
type input "R$ 0,00"
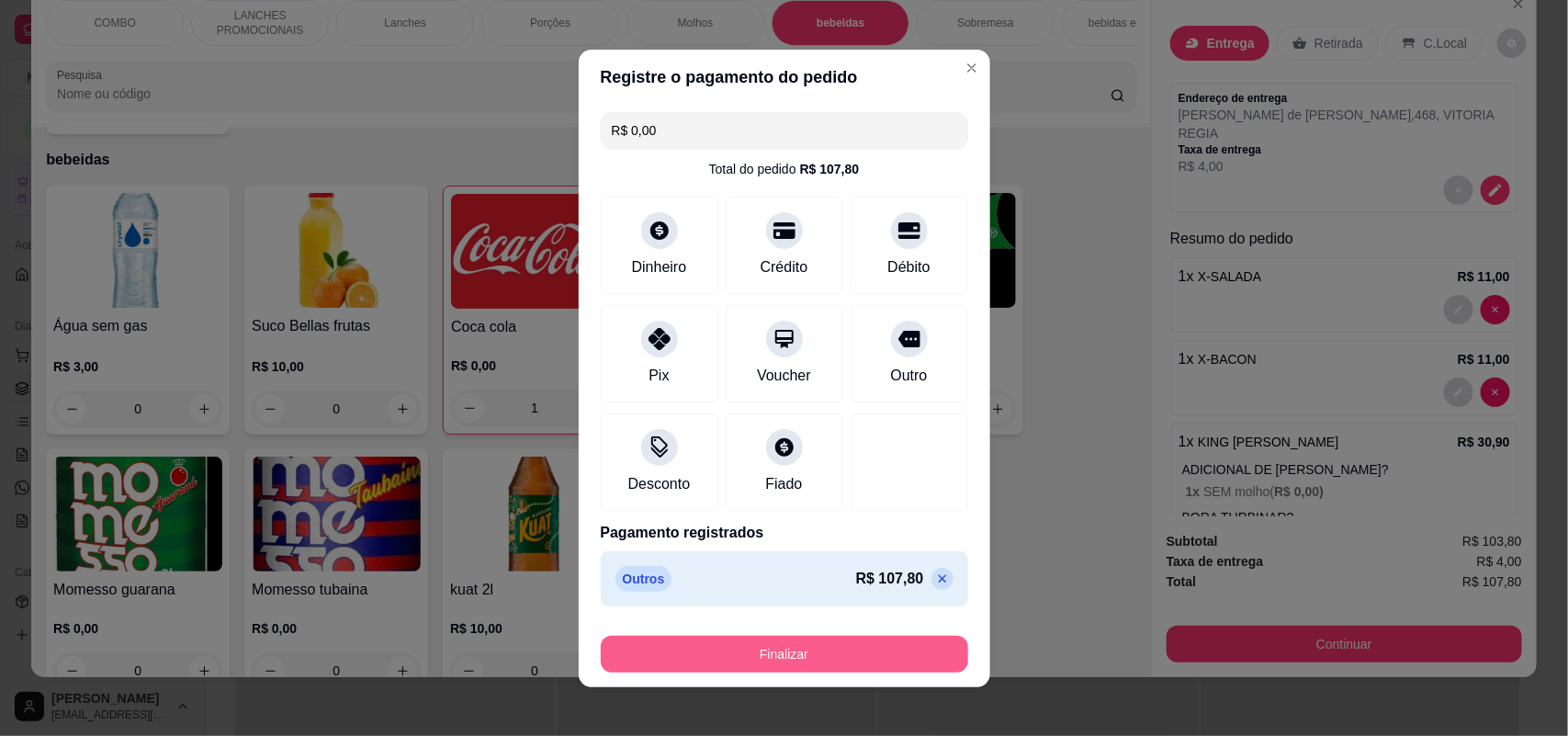
click at [790, 650] on button "Finalizar" at bounding box center [784, 653] width 368 height 37
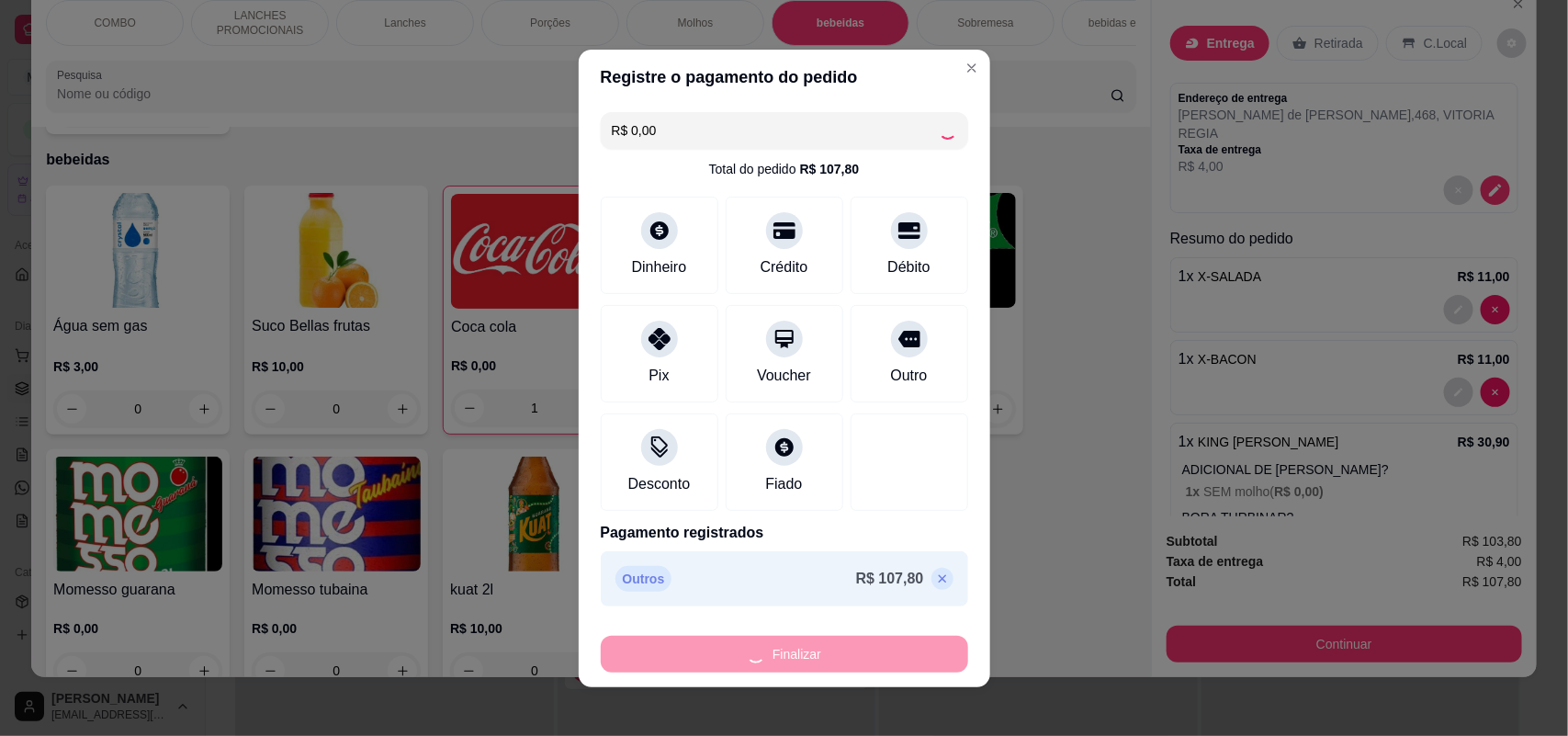
type input "0"
type input "-R$ 107,80"
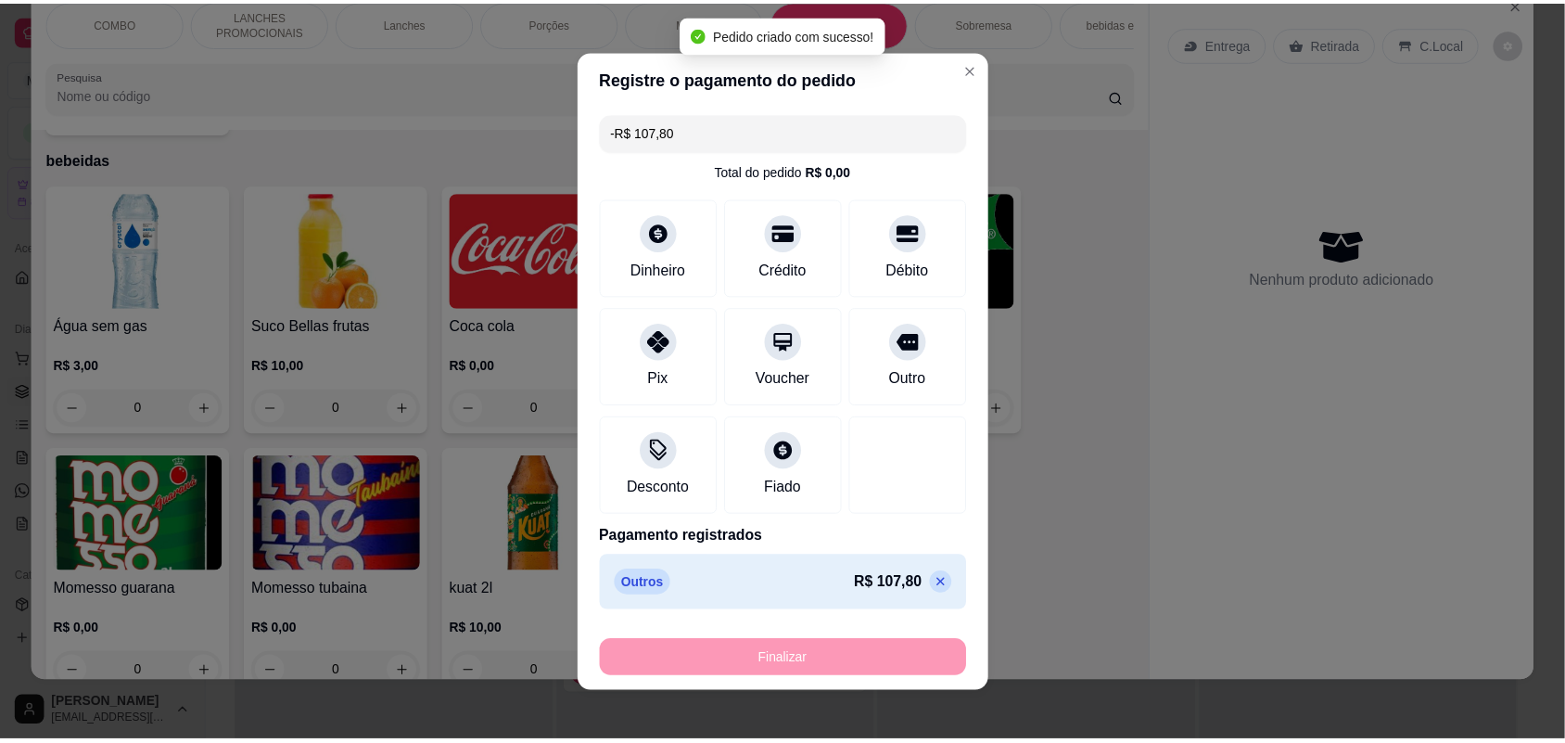
scroll to position [2705, 0]
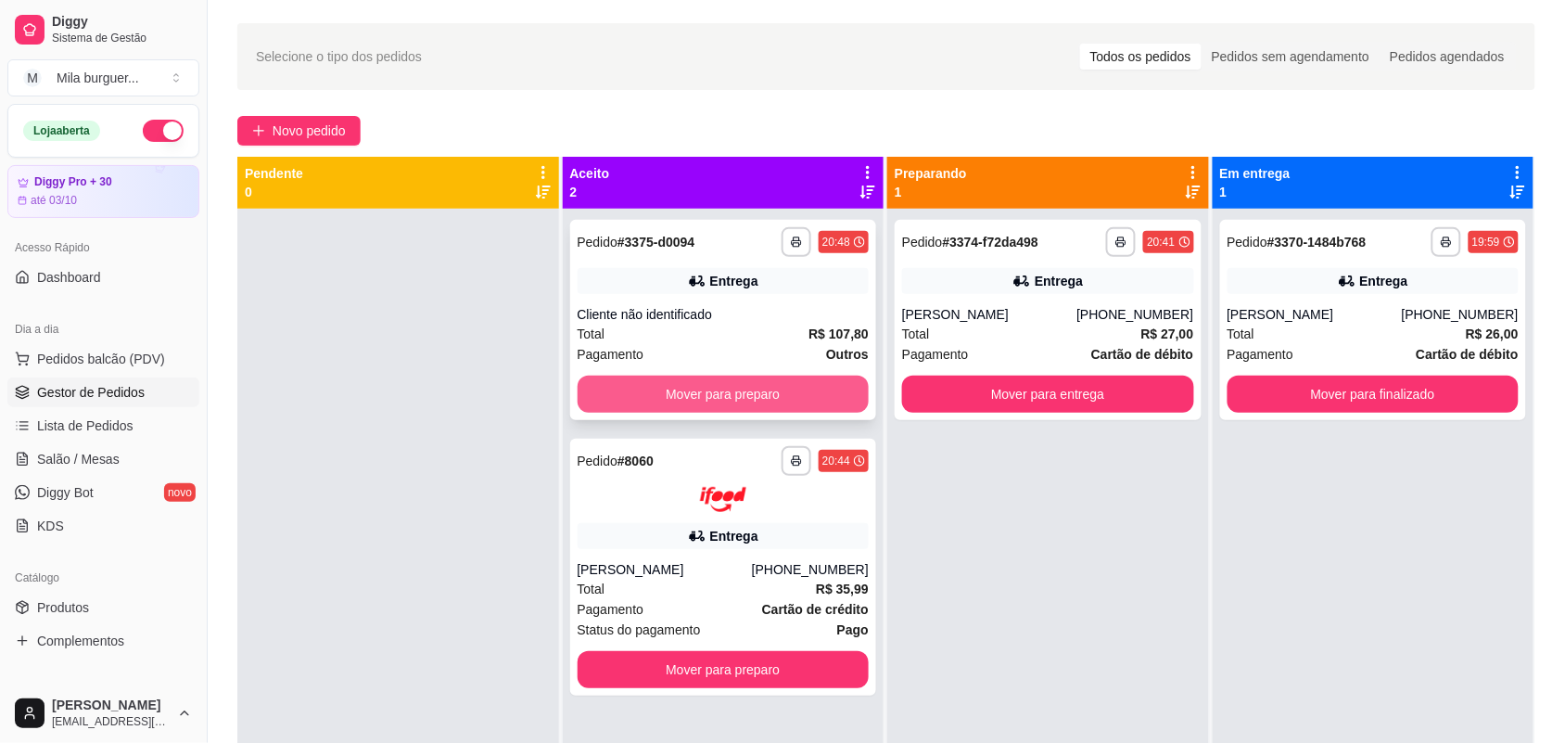
click at [746, 382] on button "Mover para preparo" at bounding box center [724, 393] width 292 height 37
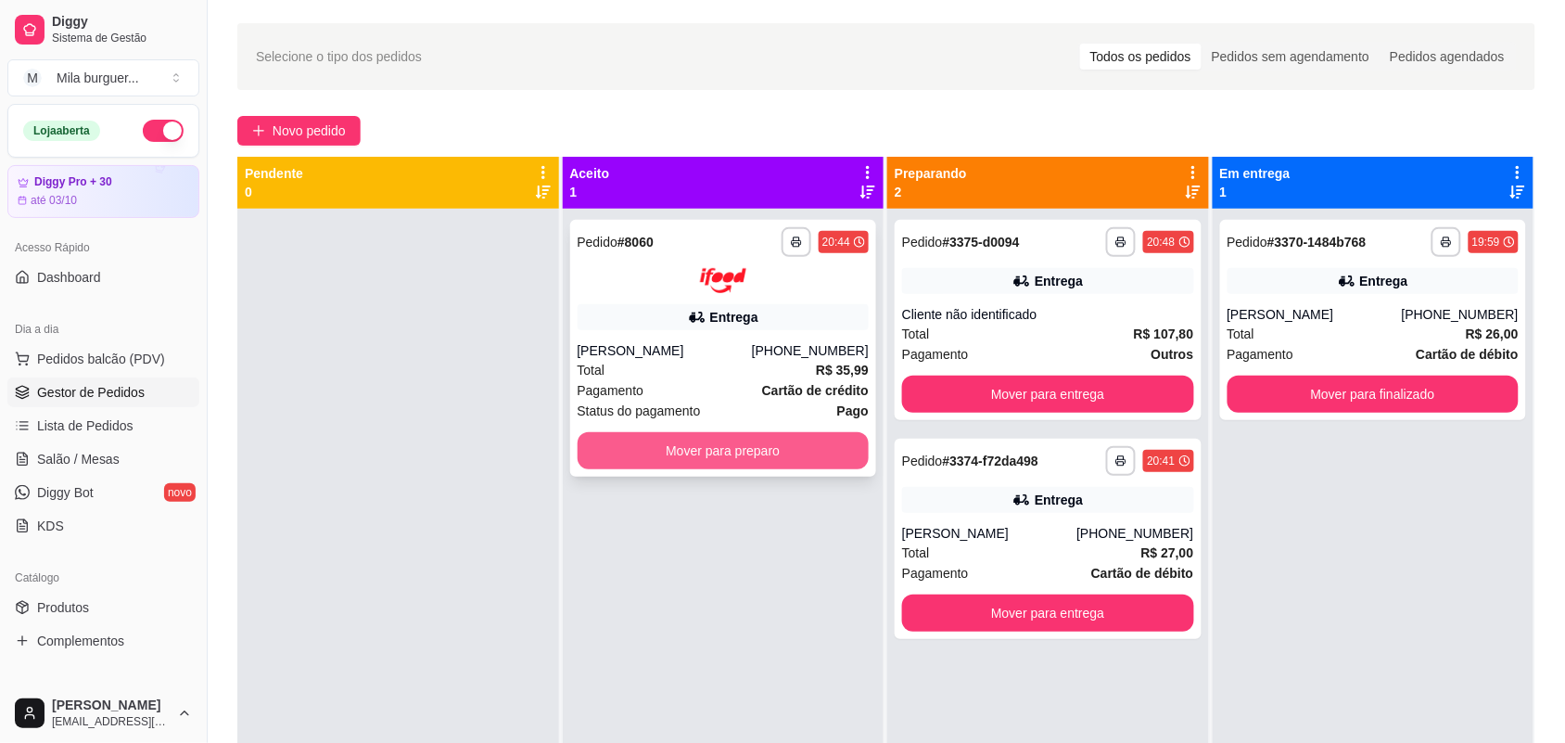
click at [737, 446] on button "Mover para preparo" at bounding box center [724, 450] width 292 height 37
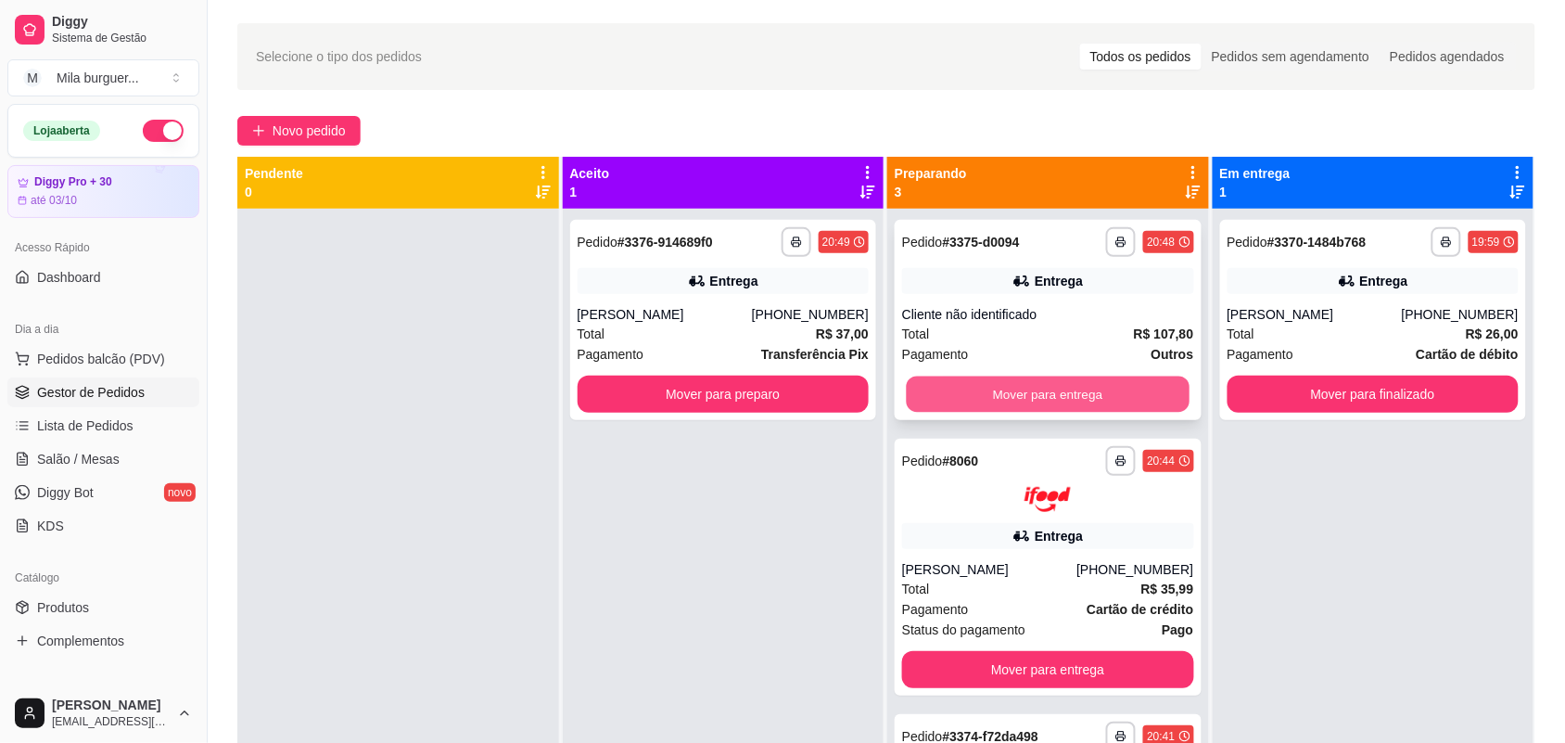
click at [998, 396] on button "Mover para entrega" at bounding box center [1048, 394] width 283 height 36
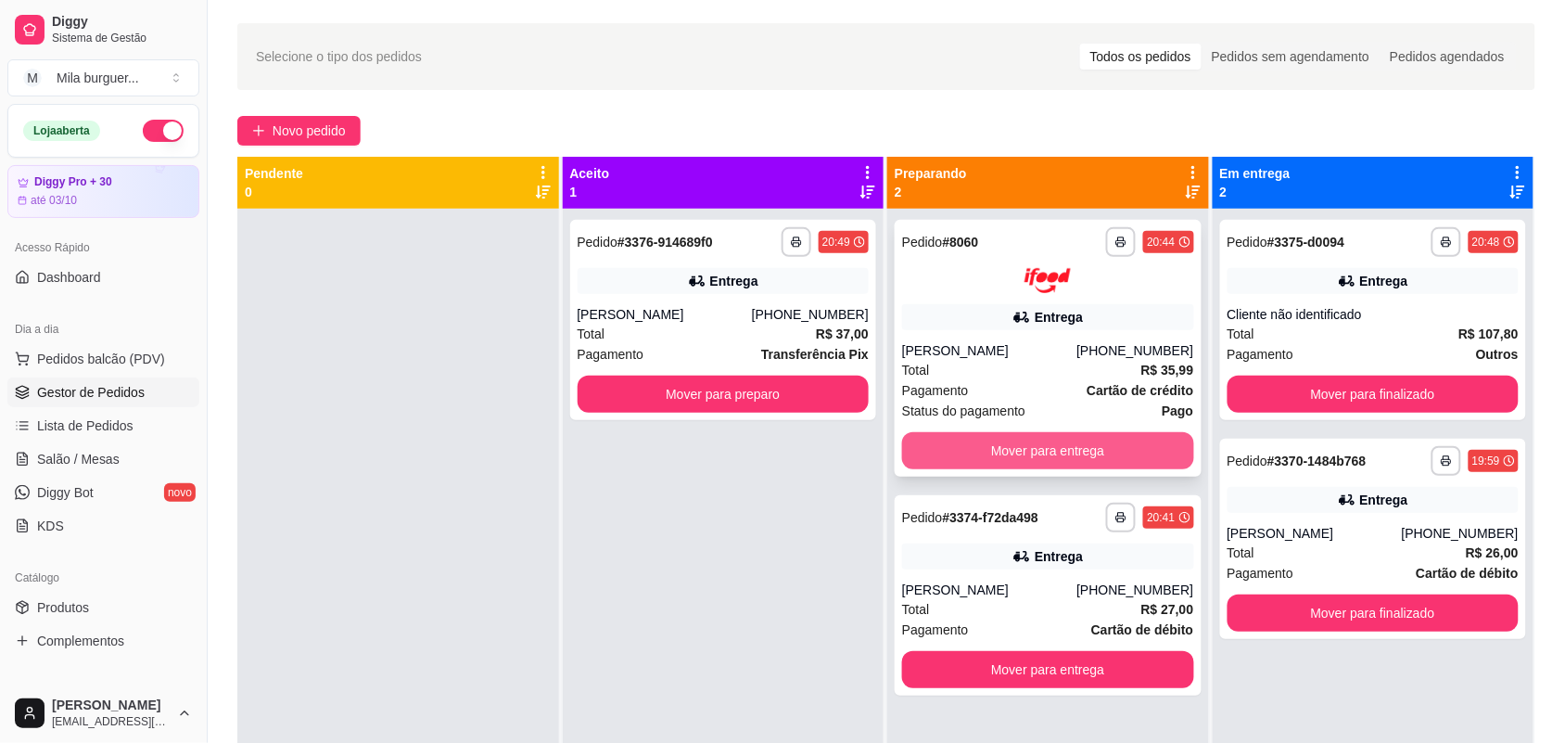
click at [999, 434] on button "Mover para entrega" at bounding box center [1048, 450] width 292 height 37
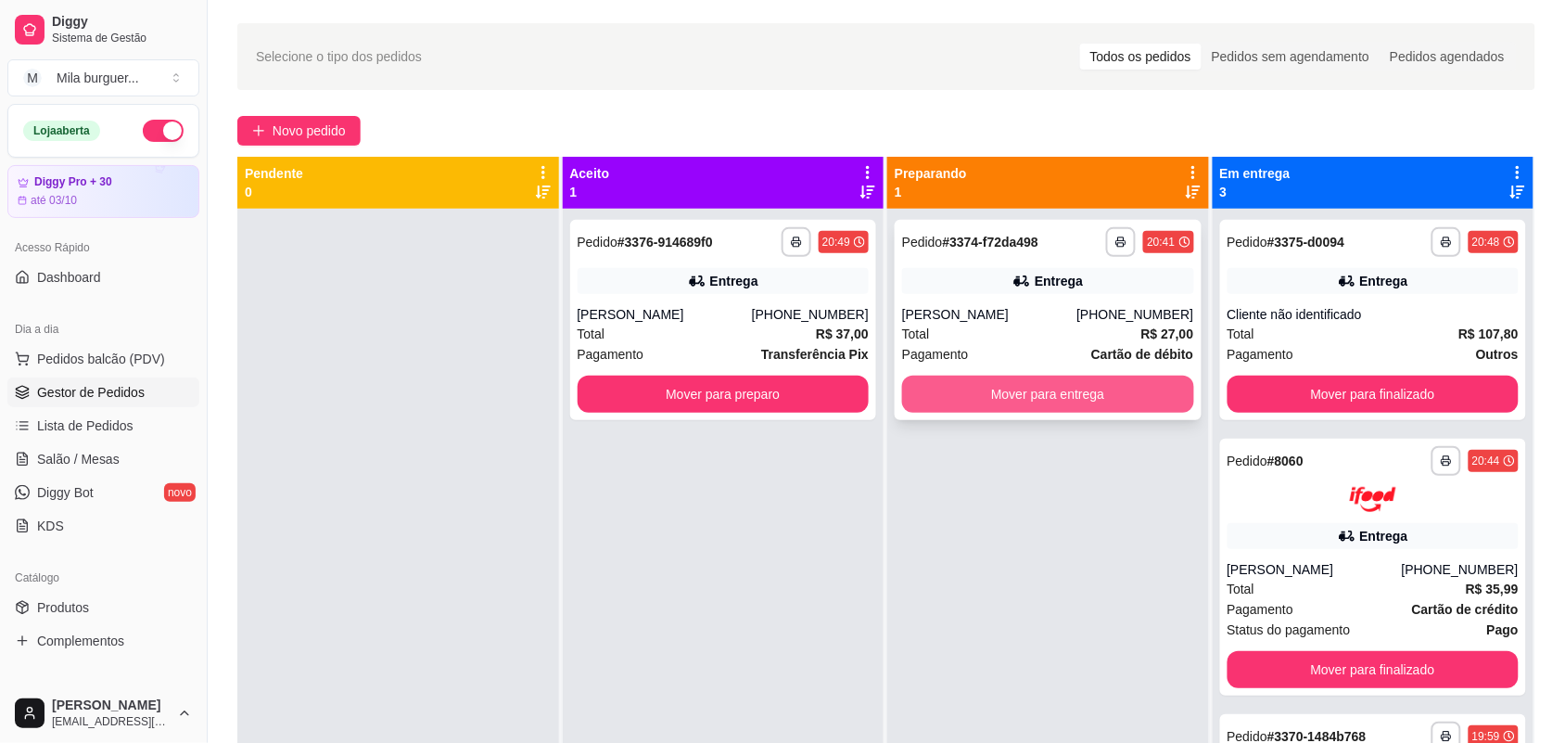
click at [992, 387] on button "Mover para entrega" at bounding box center [1048, 393] width 292 height 37
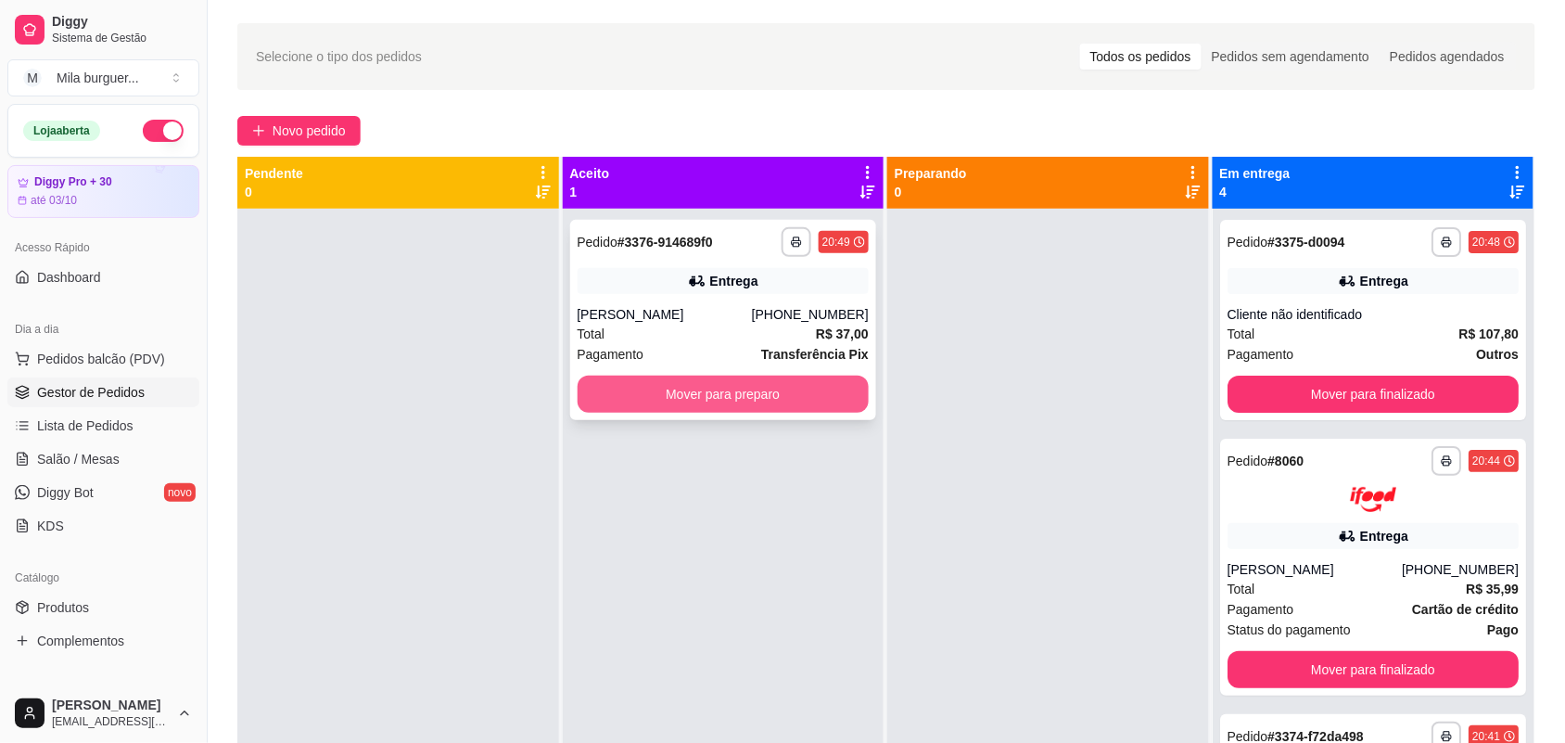
click at [734, 391] on button "Mover para preparo" at bounding box center [724, 393] width 292 height 37
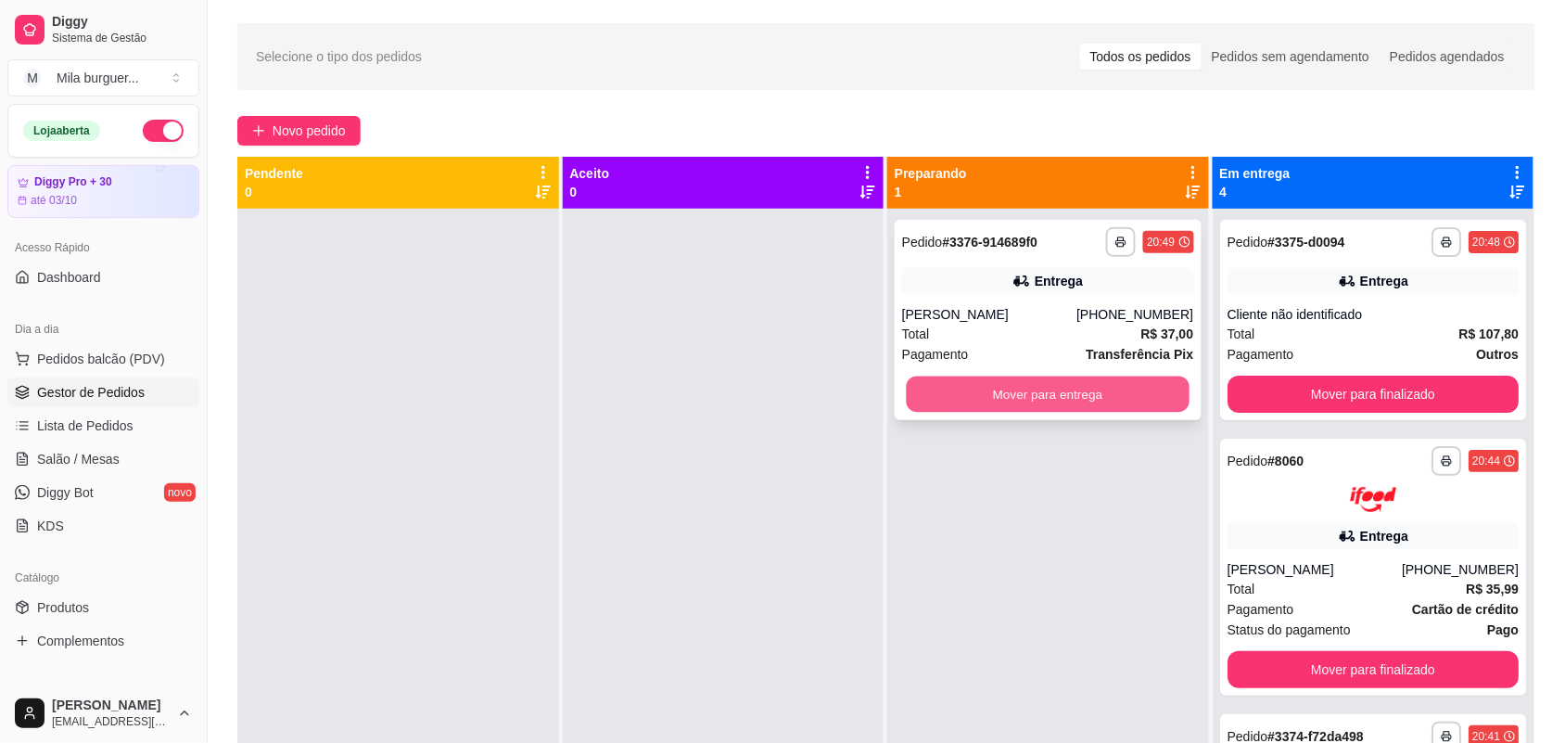
click at [1060, 401] on button "Mover para entrega" at bounding box center [1048, 394] width 283 height 36
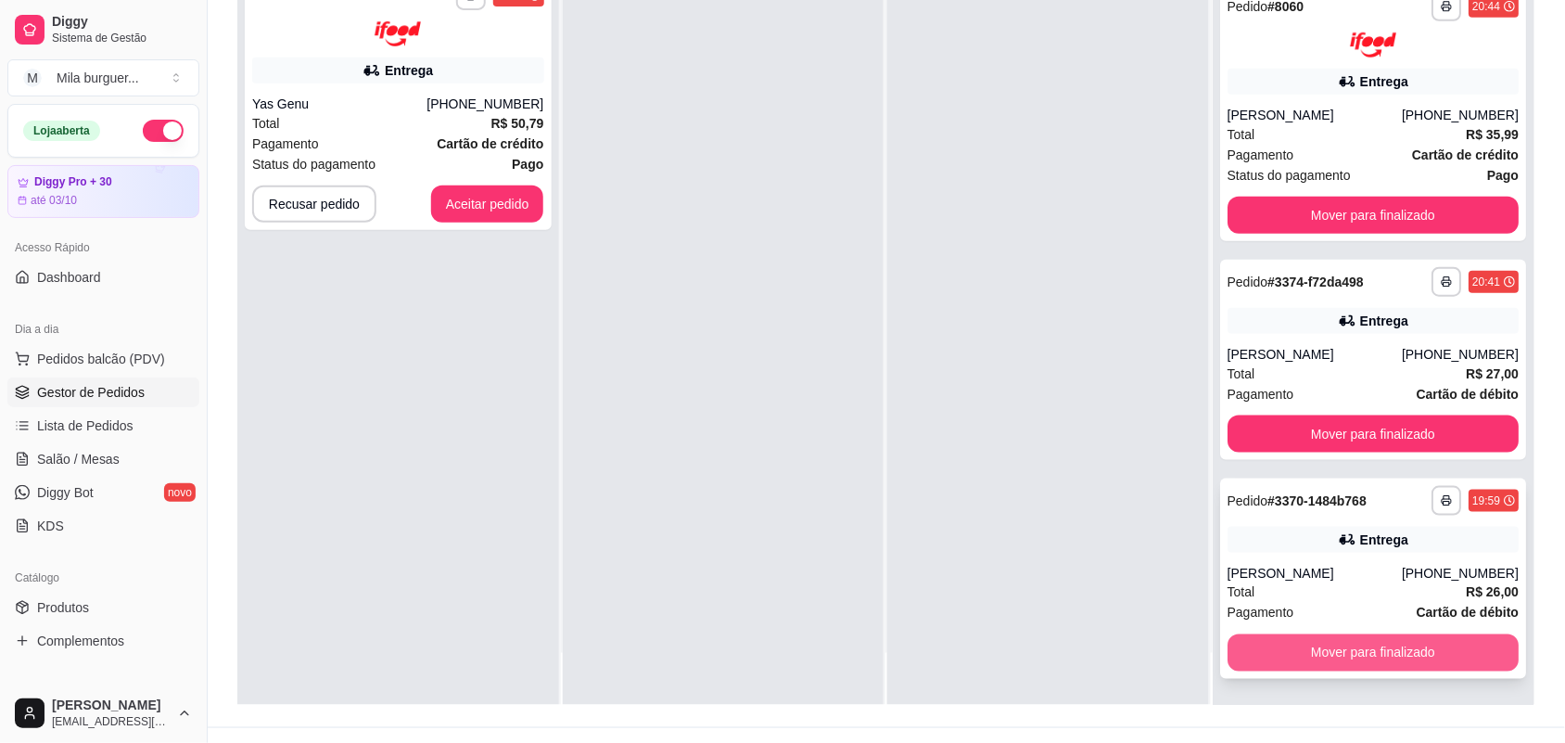
scroll to position [283, 0]
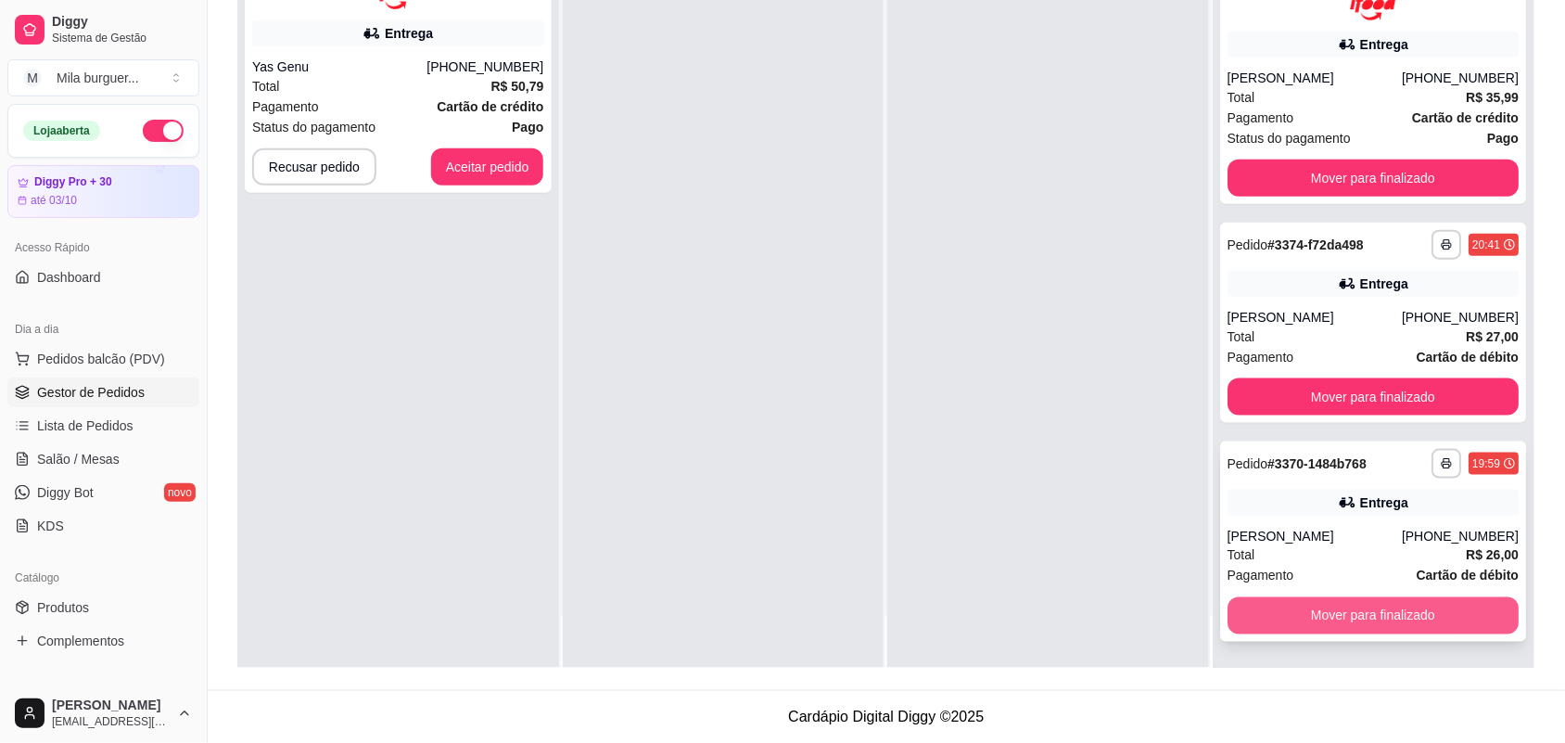
click at [1361, 603] on button "Mover para finalizado" at bounding box center [1373, 615] width 292 height 37
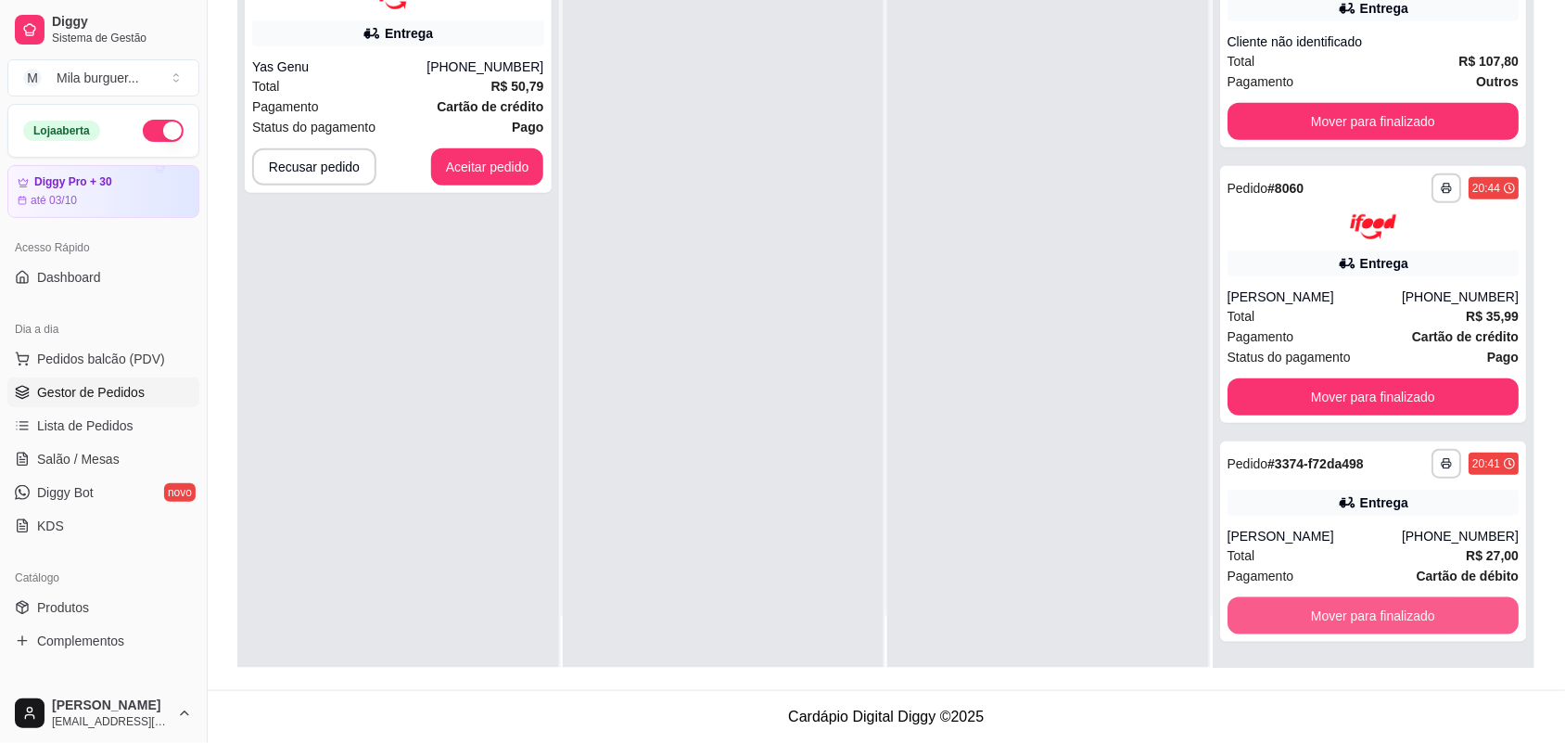
scroll to position [224, 0]
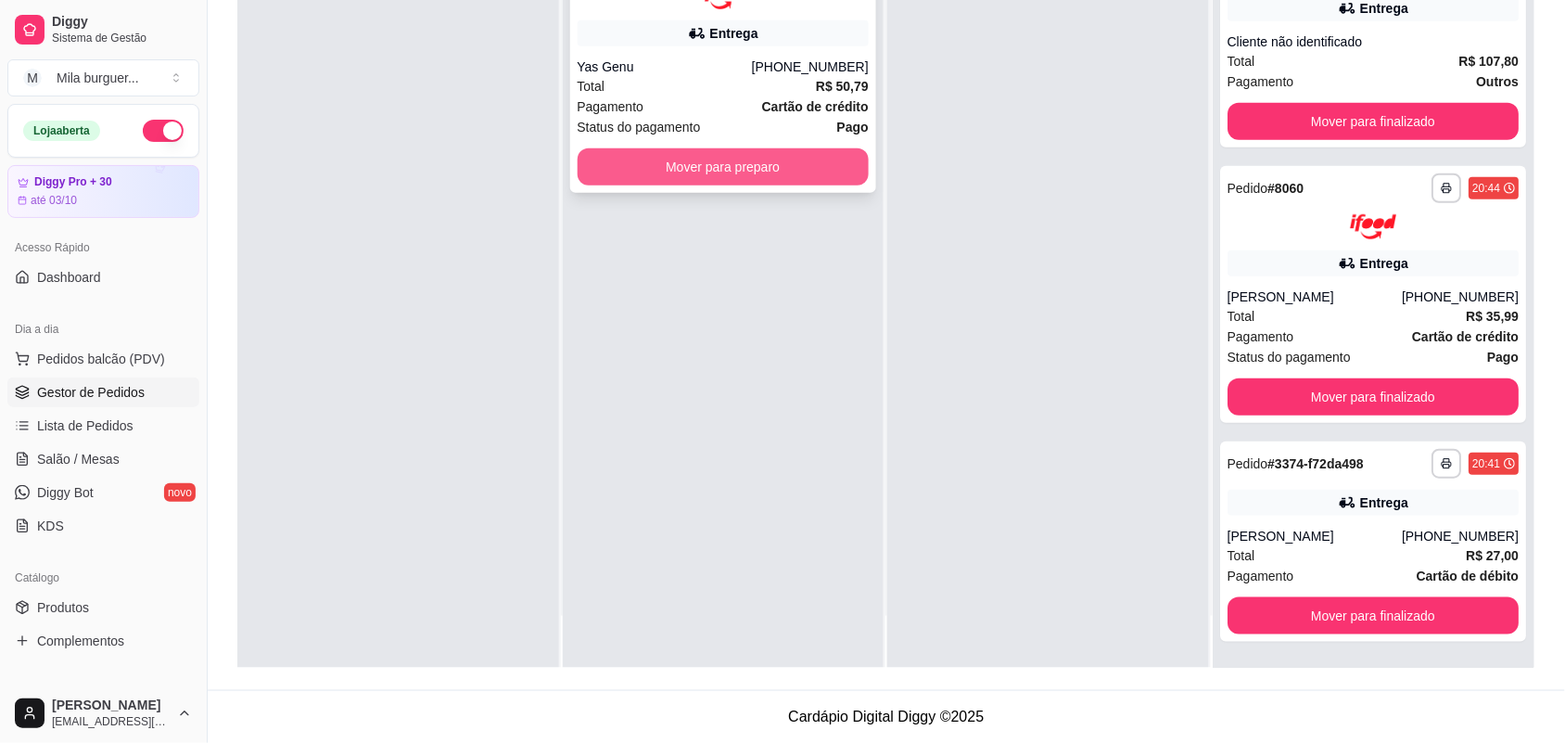
click at [791, 151] on button "Mover para preparo" at bounding box center [724, 166] width 292 height 37
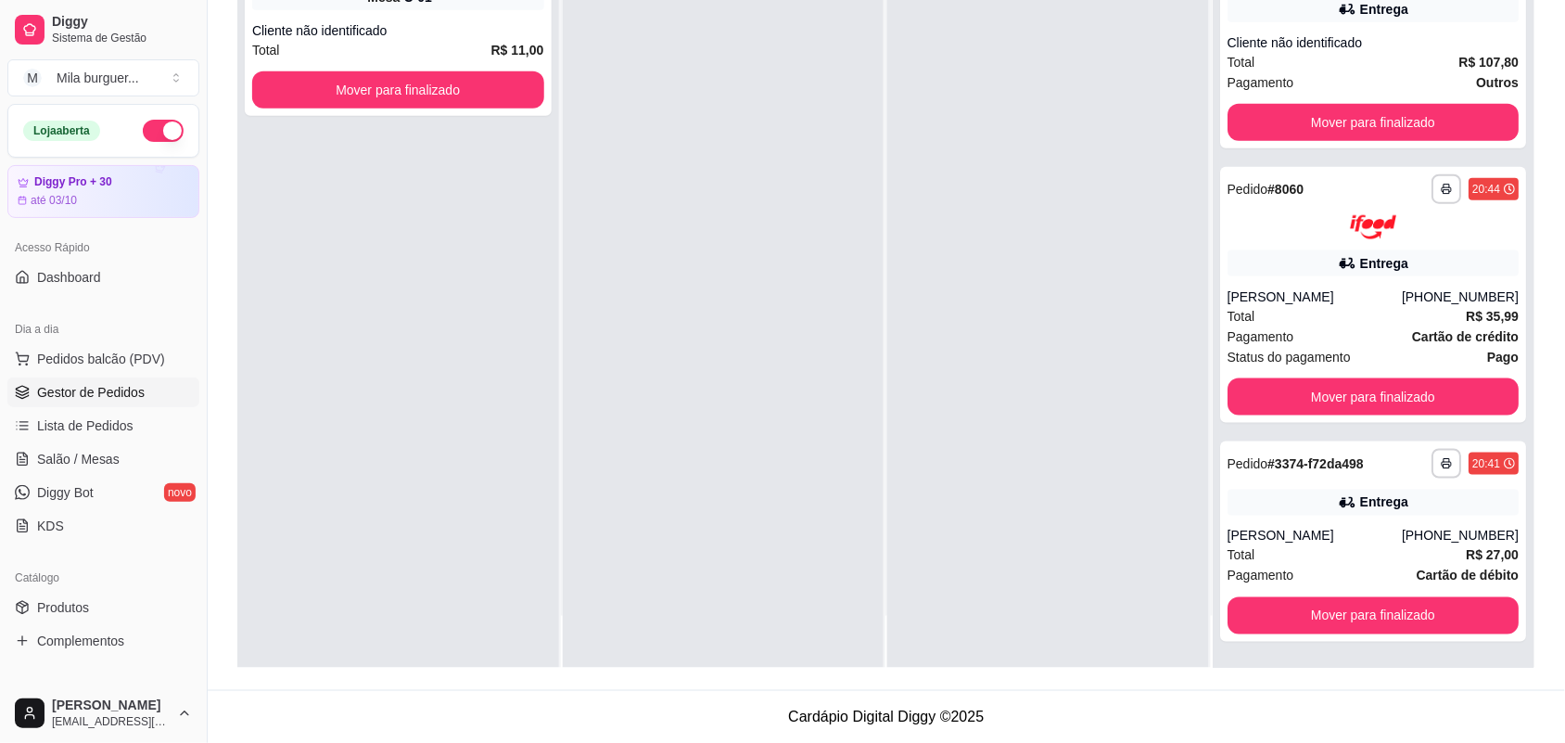
scroll to position [0, 0]
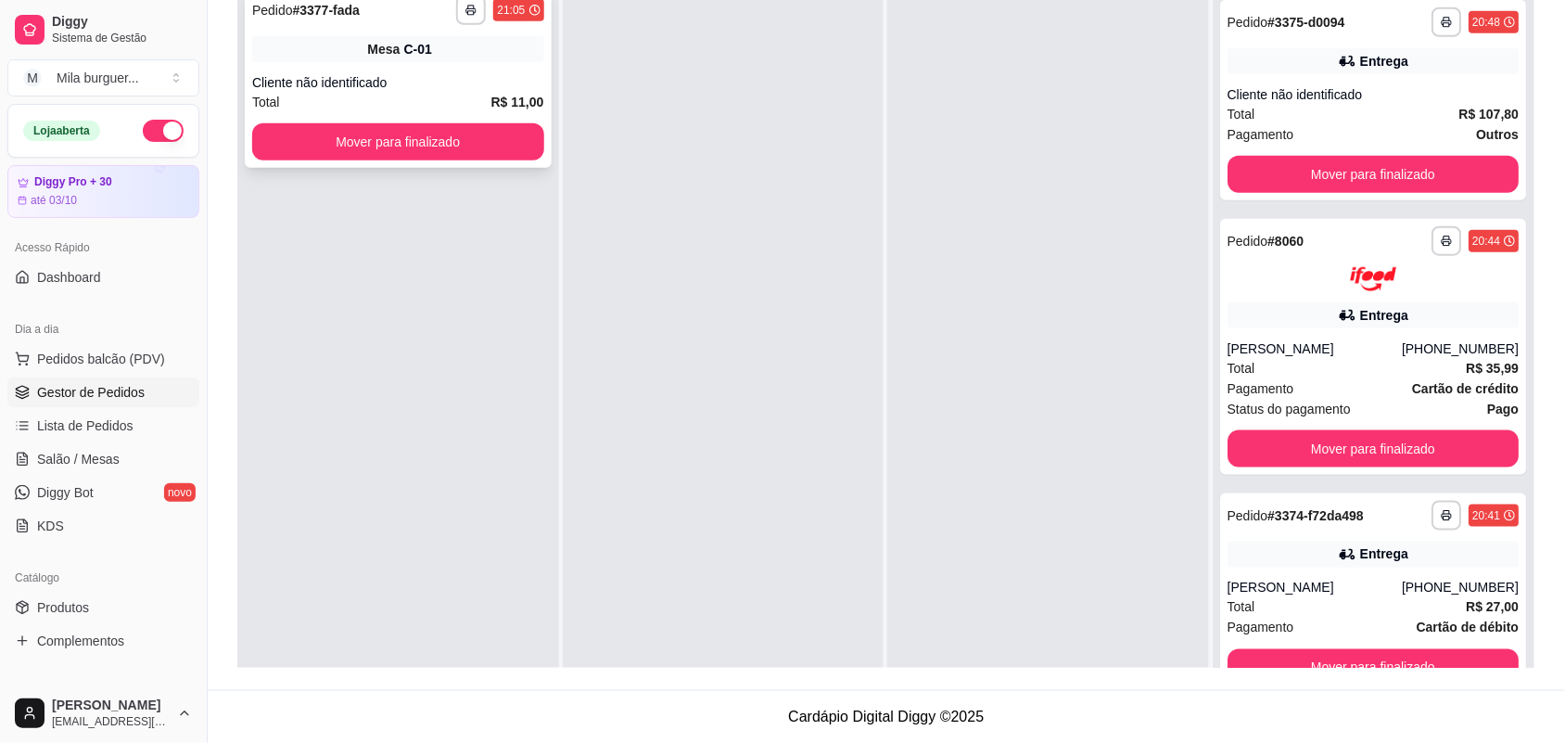
click at [478, 57] on div "Mesa C-01" at bounding box center [398, 49] width 292 height 26
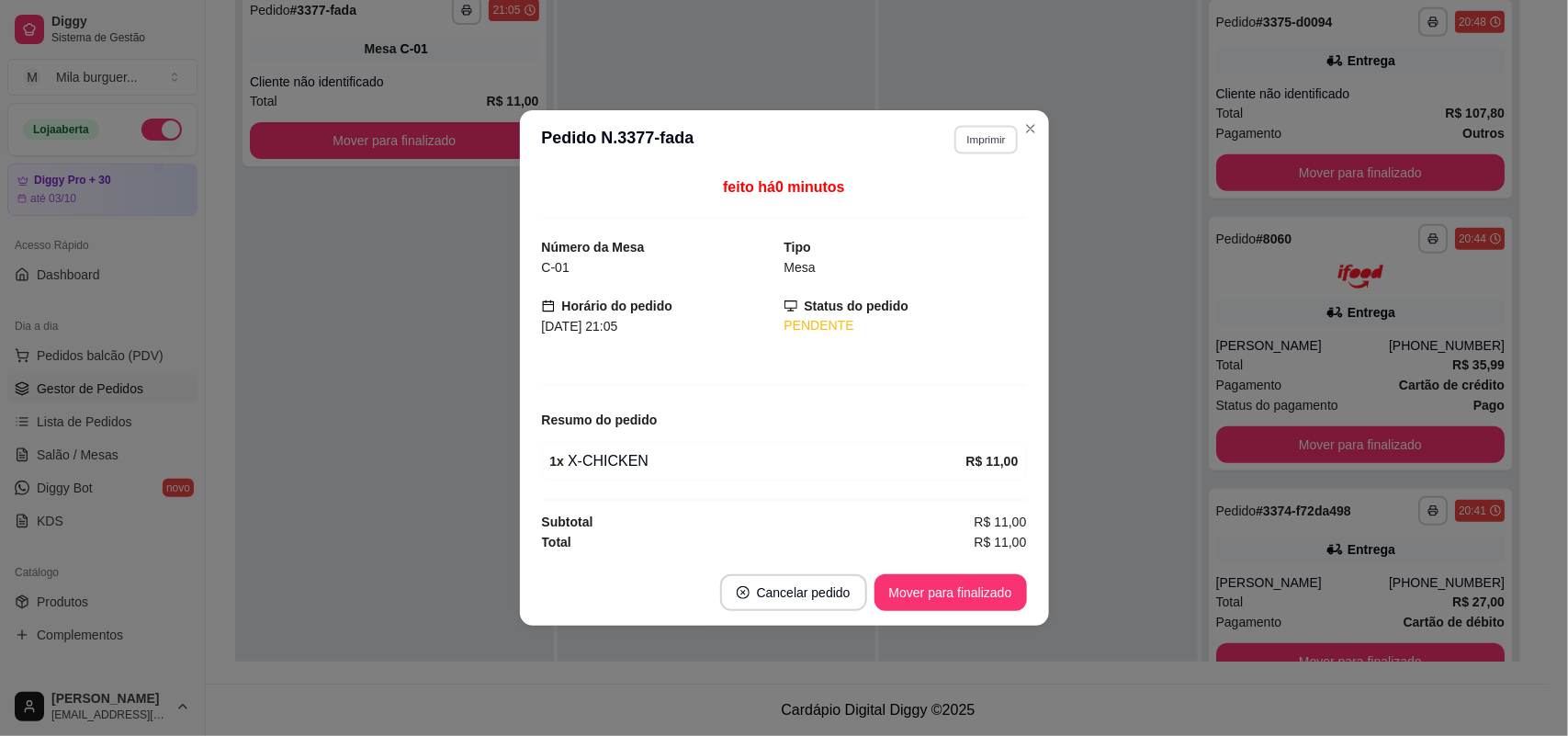
click at [971, 140] on button "Imprimir" at bounding box center [986, 139] width 63 height 29
click at [971, 199] on button "IMPRESSORA" at bounding box center [954, 202] width 129 height 29
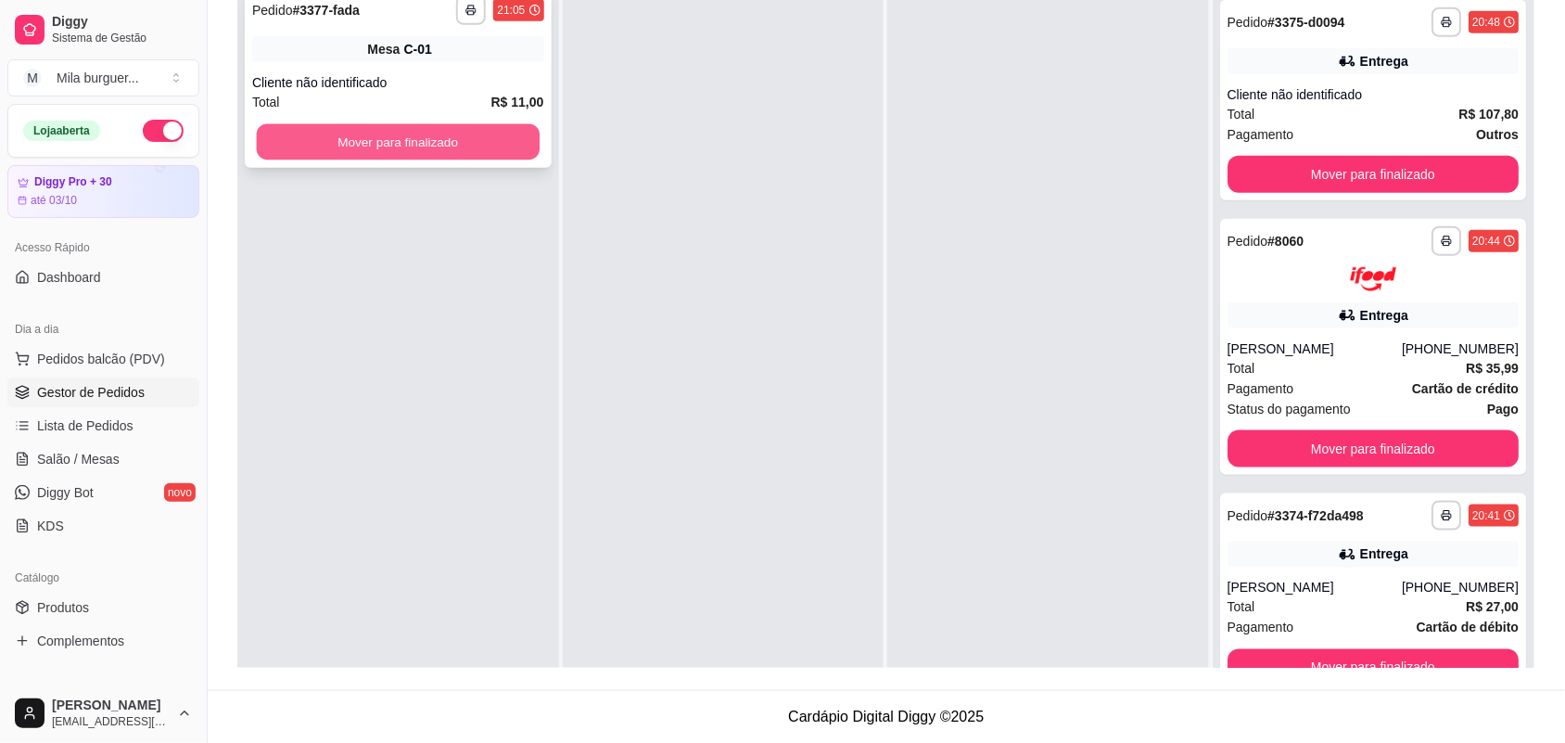
click at [483, 146] on button "Mover para finalizado" at bounding box center [398, 142] width 283 height 36
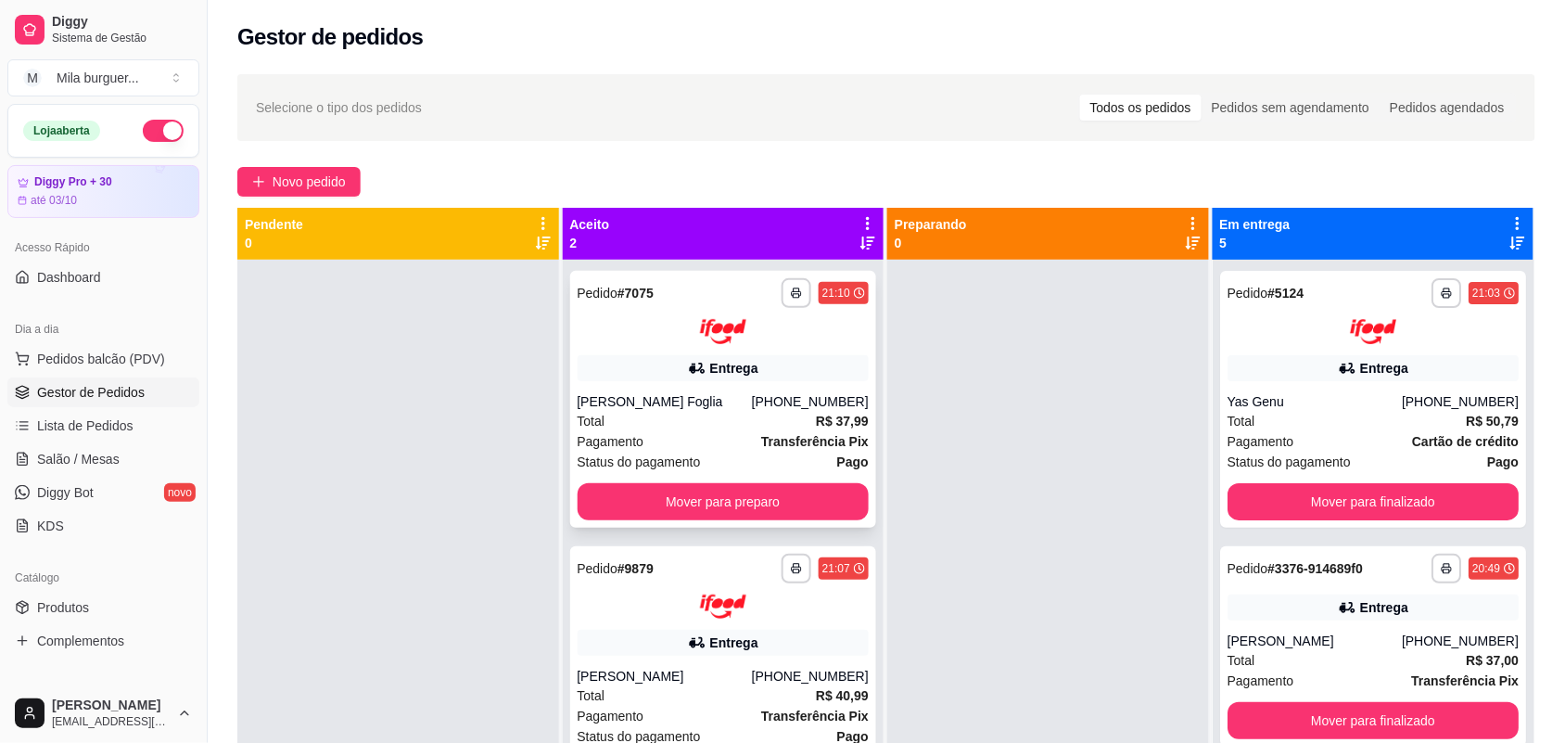
click at [646, 478] on div "**********" at bounding box center [723, 399] width 307 height 257
click at [626, 503] on button "Mover para preparo" at bounding box center [724, 501] width 292 height 37
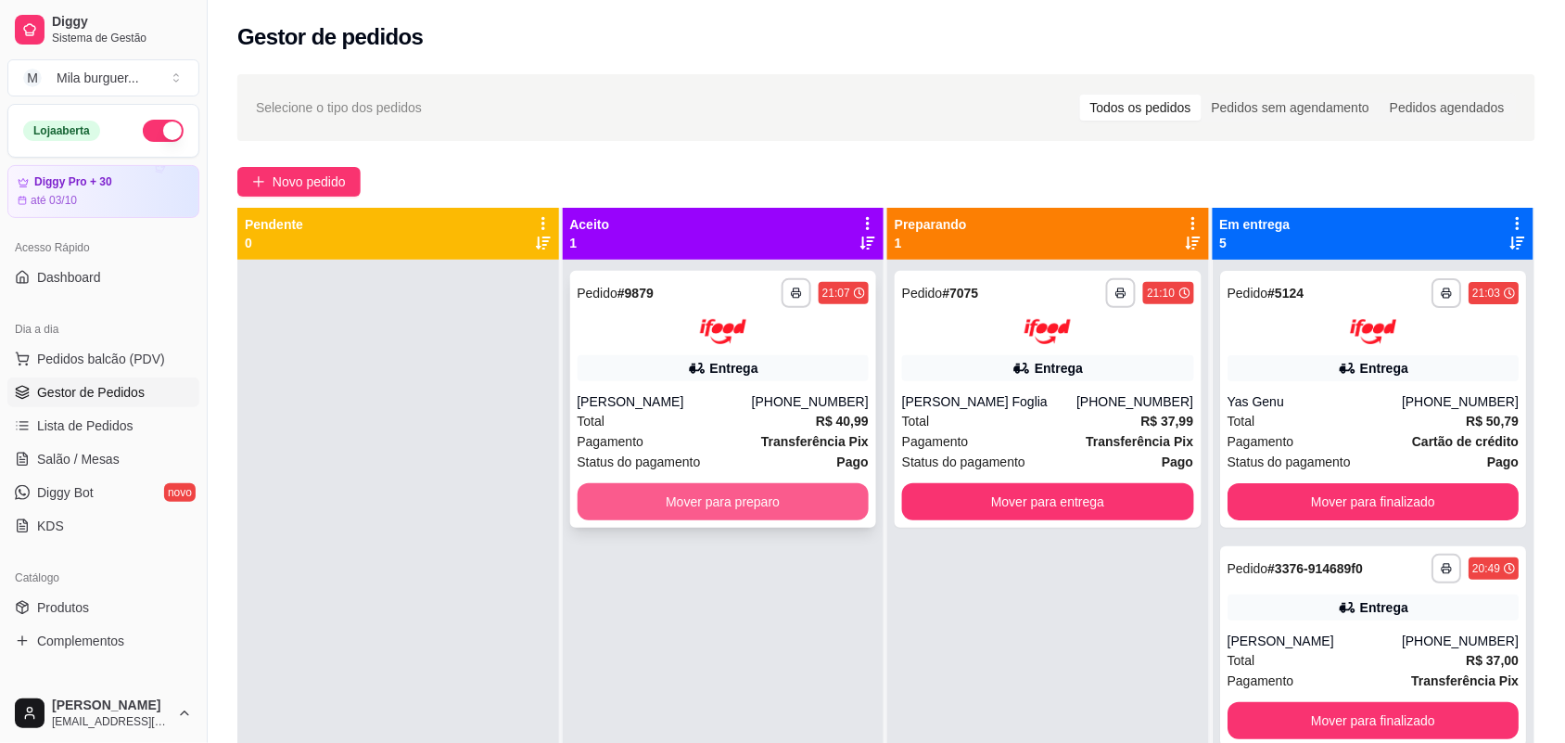
click at [637, 502] on button "Mover para preparo" at bounding box center [724, 501] width 292 height 37
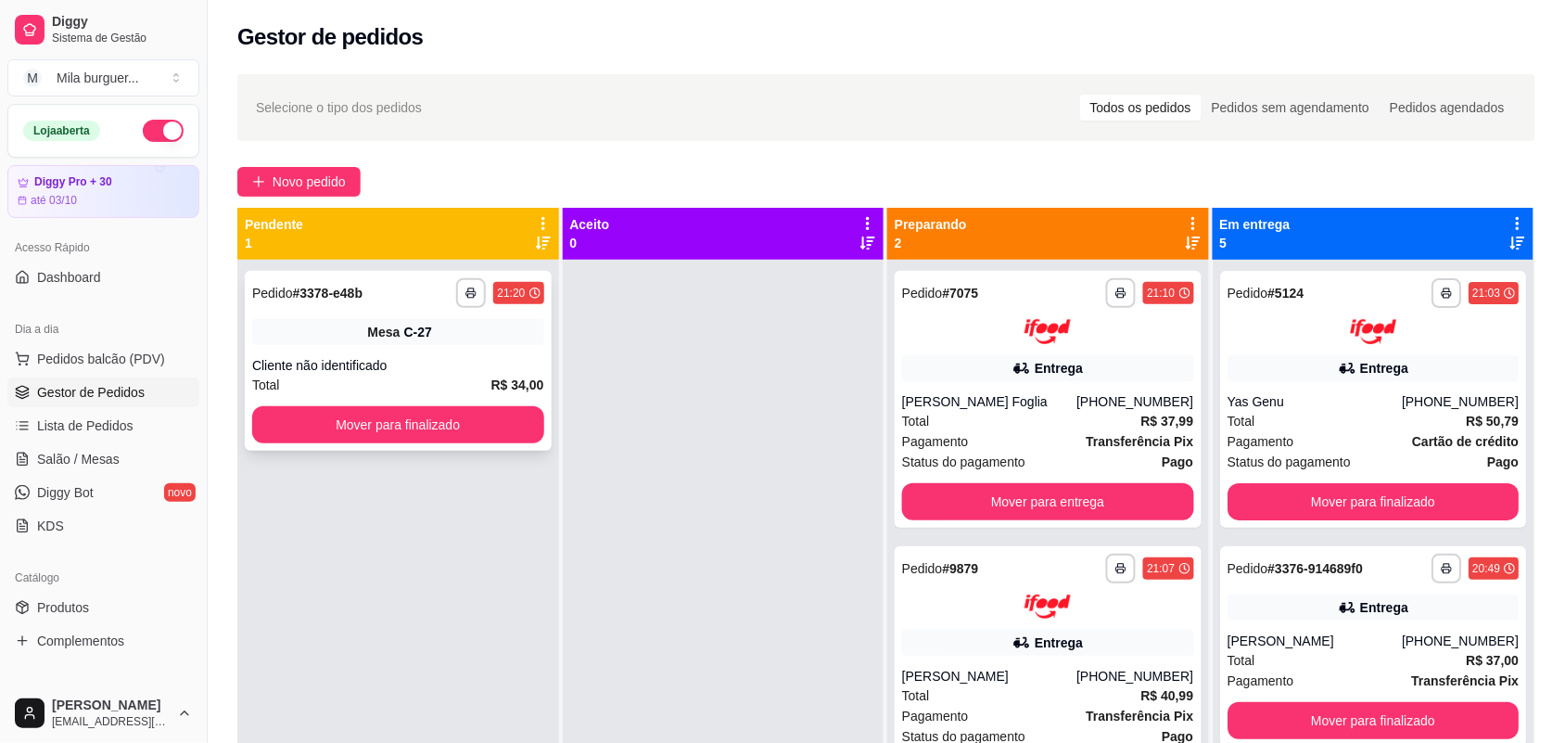
click at [441, 375] on div "Total R$ 34,00" at bounding box center [398, 385] width 292 height 20
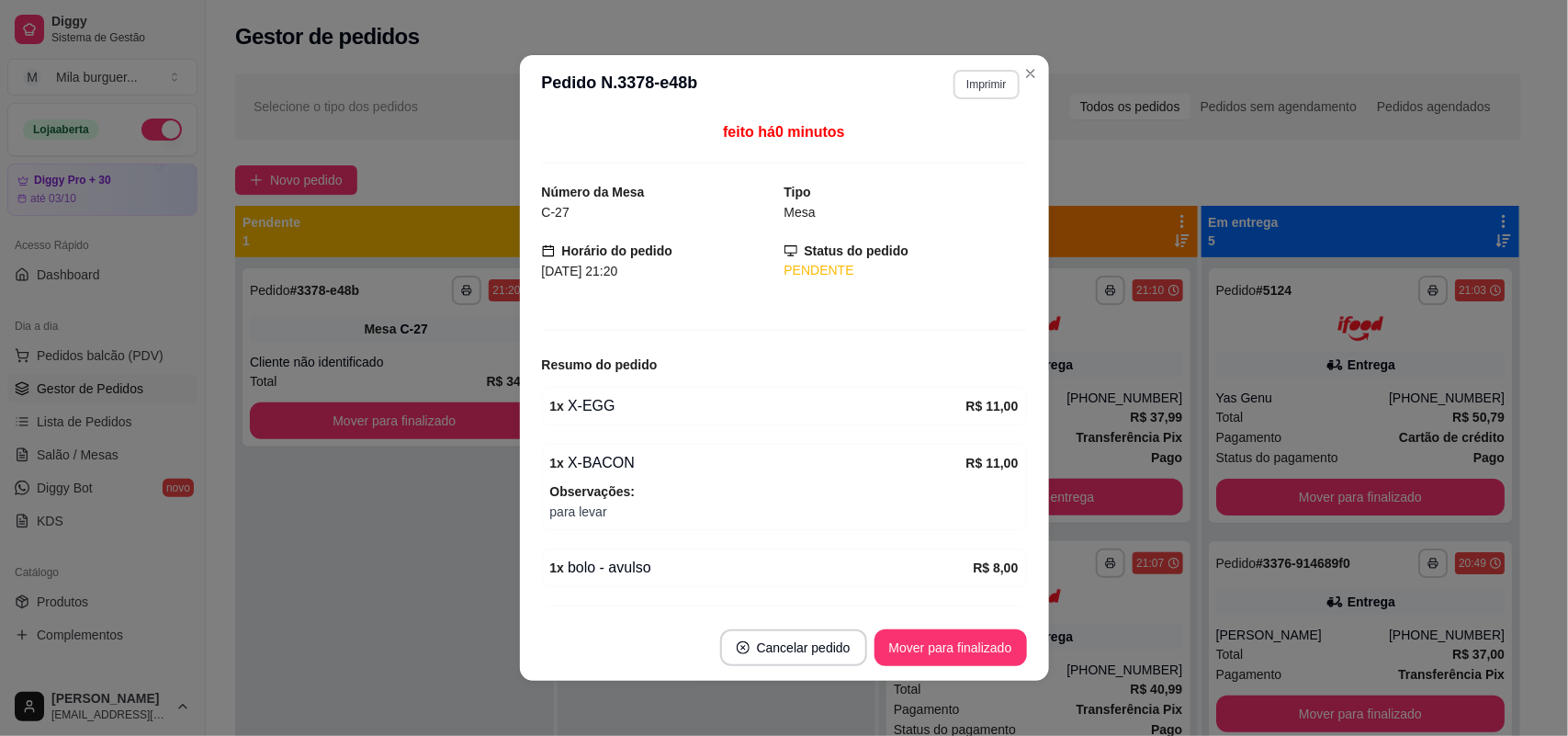
click at [984, 78] on button "Imprimir" at bounding box center [986, 84] width 65 height 30
click at [952, 140] on button "IMPRESSORA" at bounding box center [947, 150] width 133 height 30
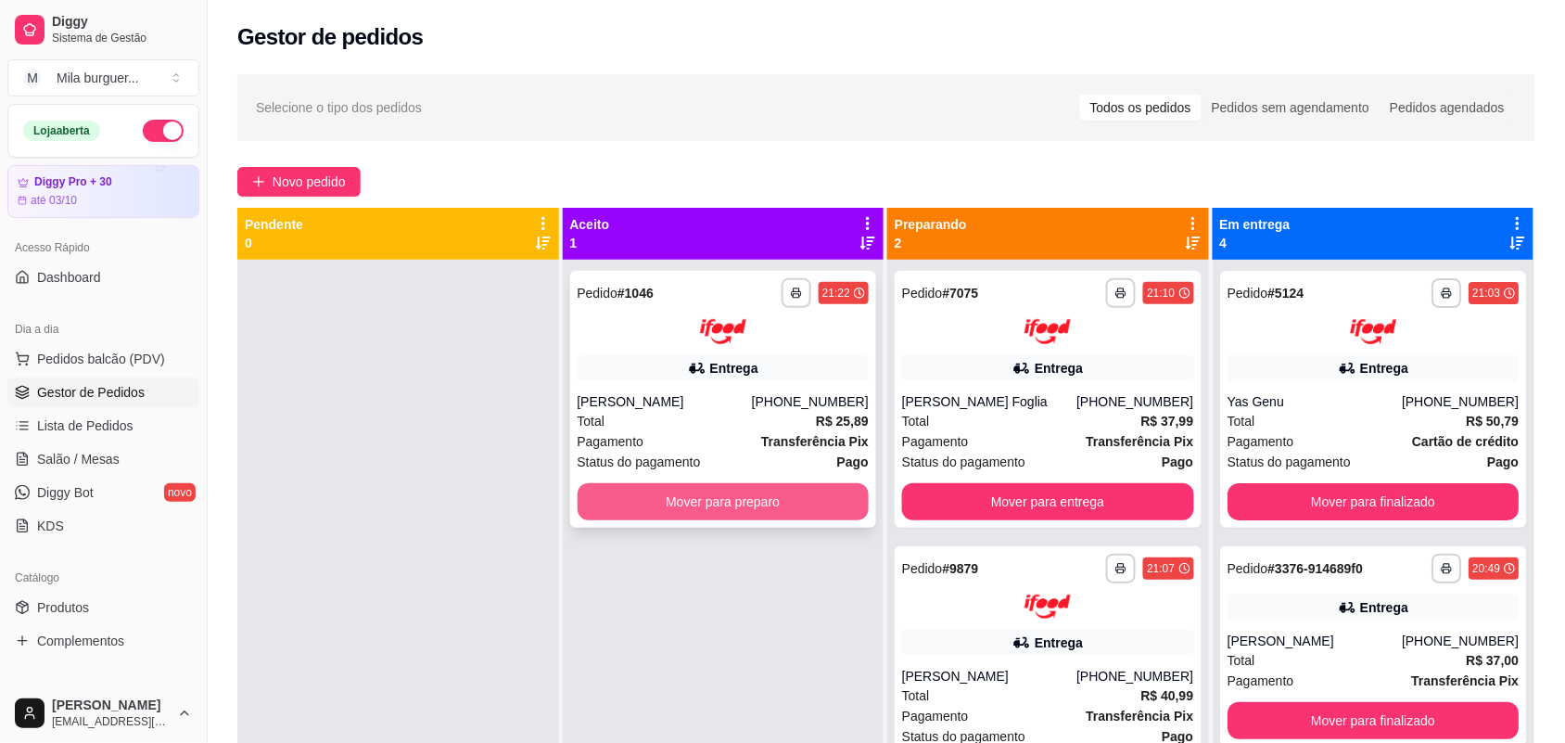
click at [832, 502] on button "Mover para preparo" at bounding box center [724, 501] width 292 height 37
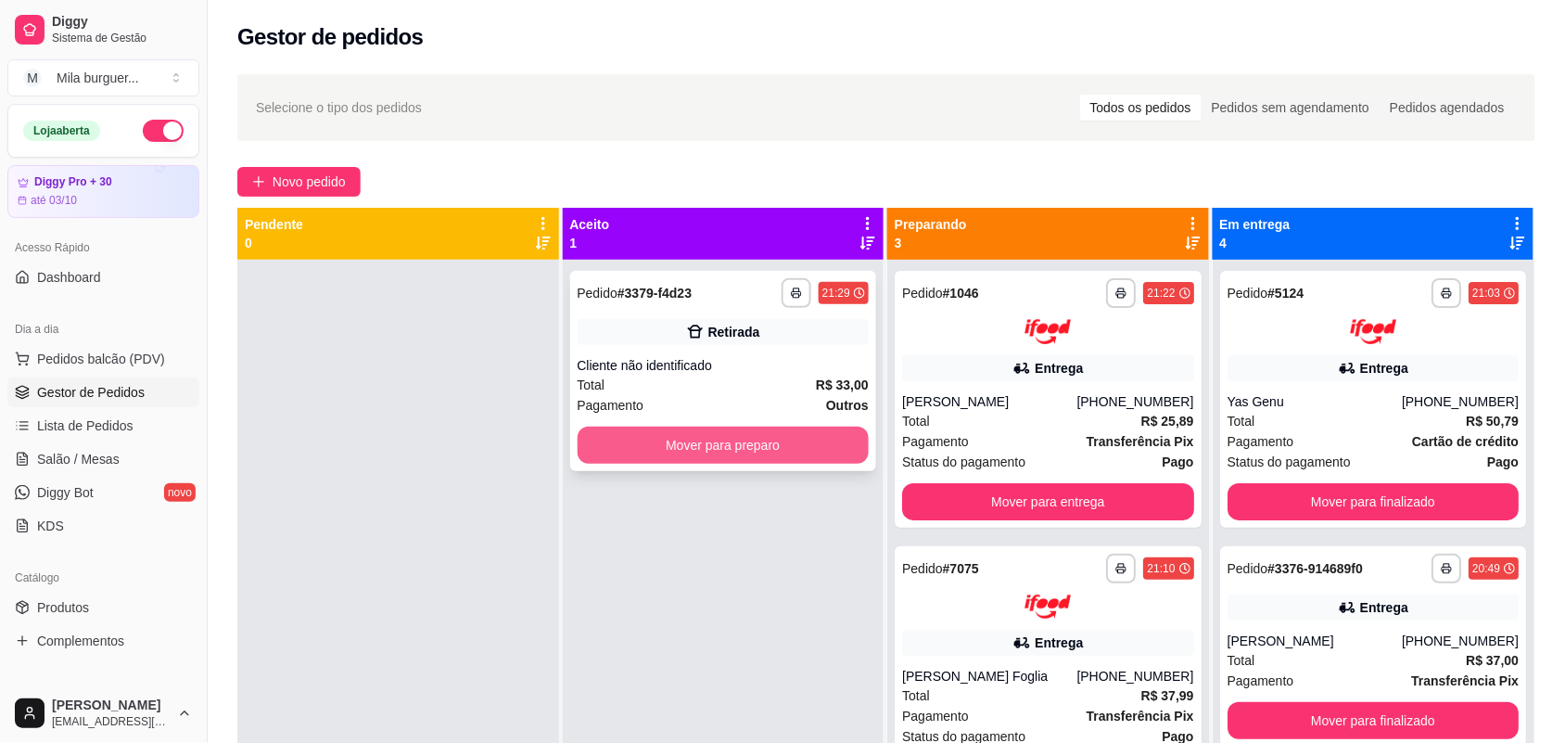
click at [730, 451] on button "Mover para preparo" at bounding box center [724, 444] width 292 height 37
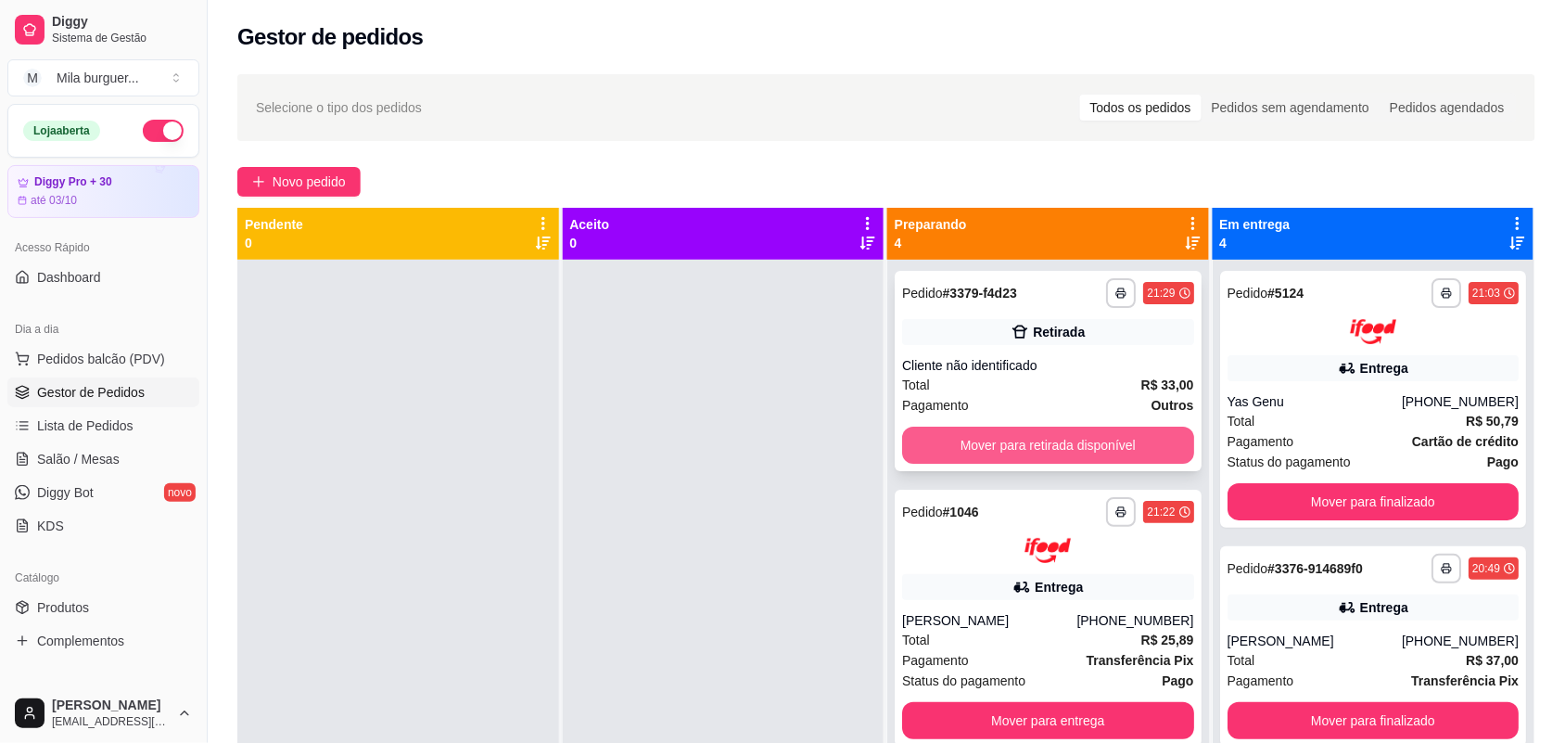
click at [1053, 440] on button "Mover para retirada disponível" at bounding box center [1048, 444] width 292 height 37
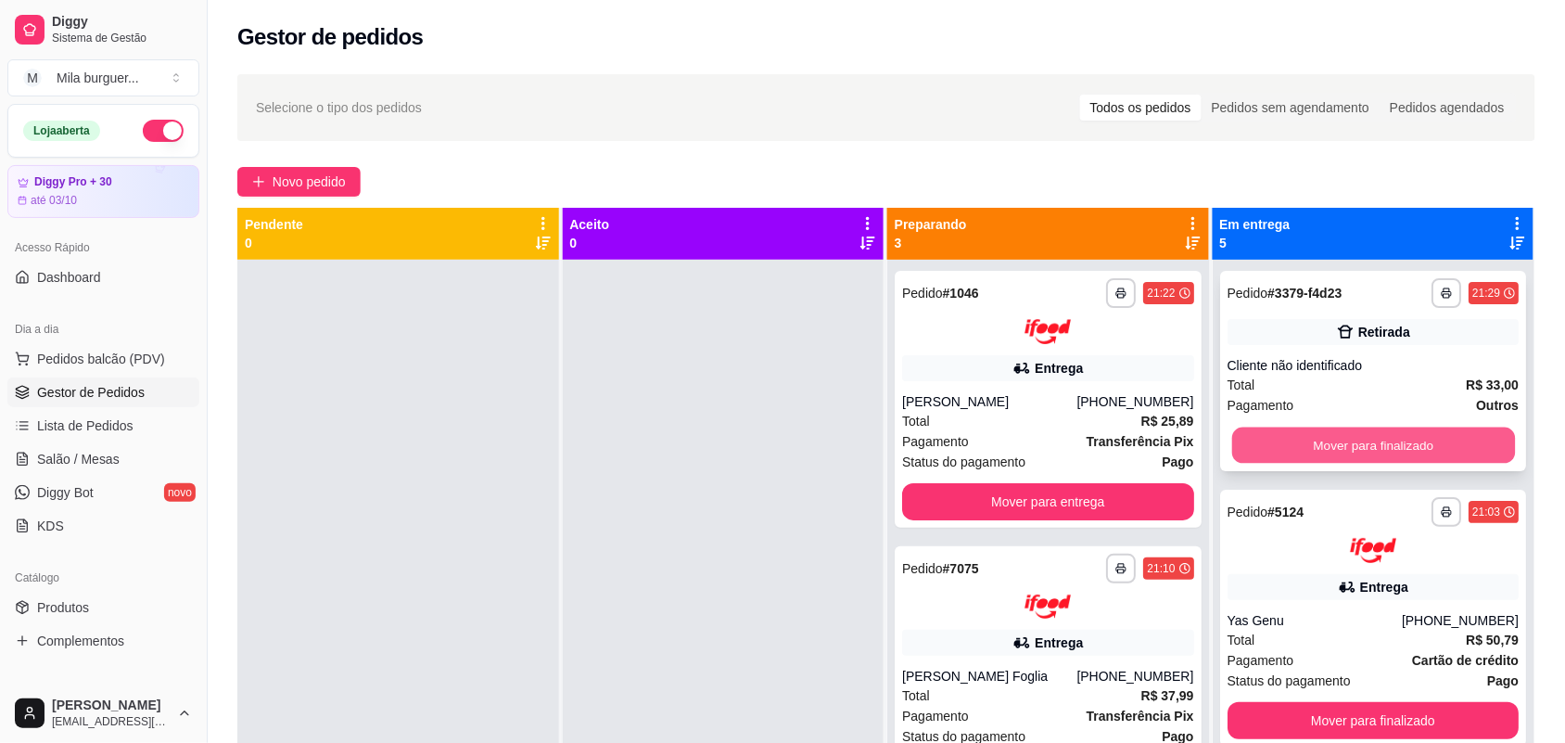
click at [1304, 452] on button "Mover para finalizado" at bounding box center [1372, 445] width 283 height 36
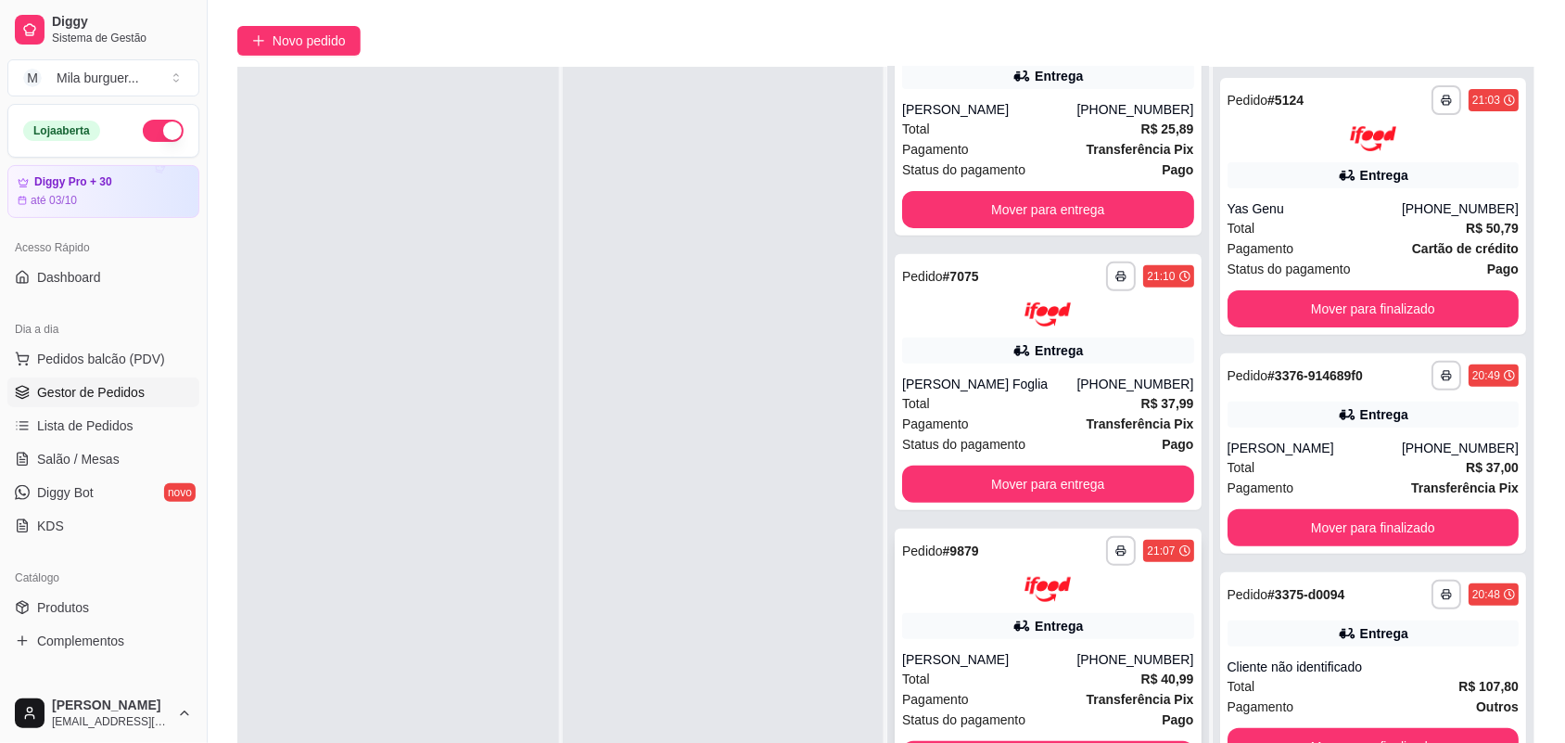
scroll to position [283, 0]
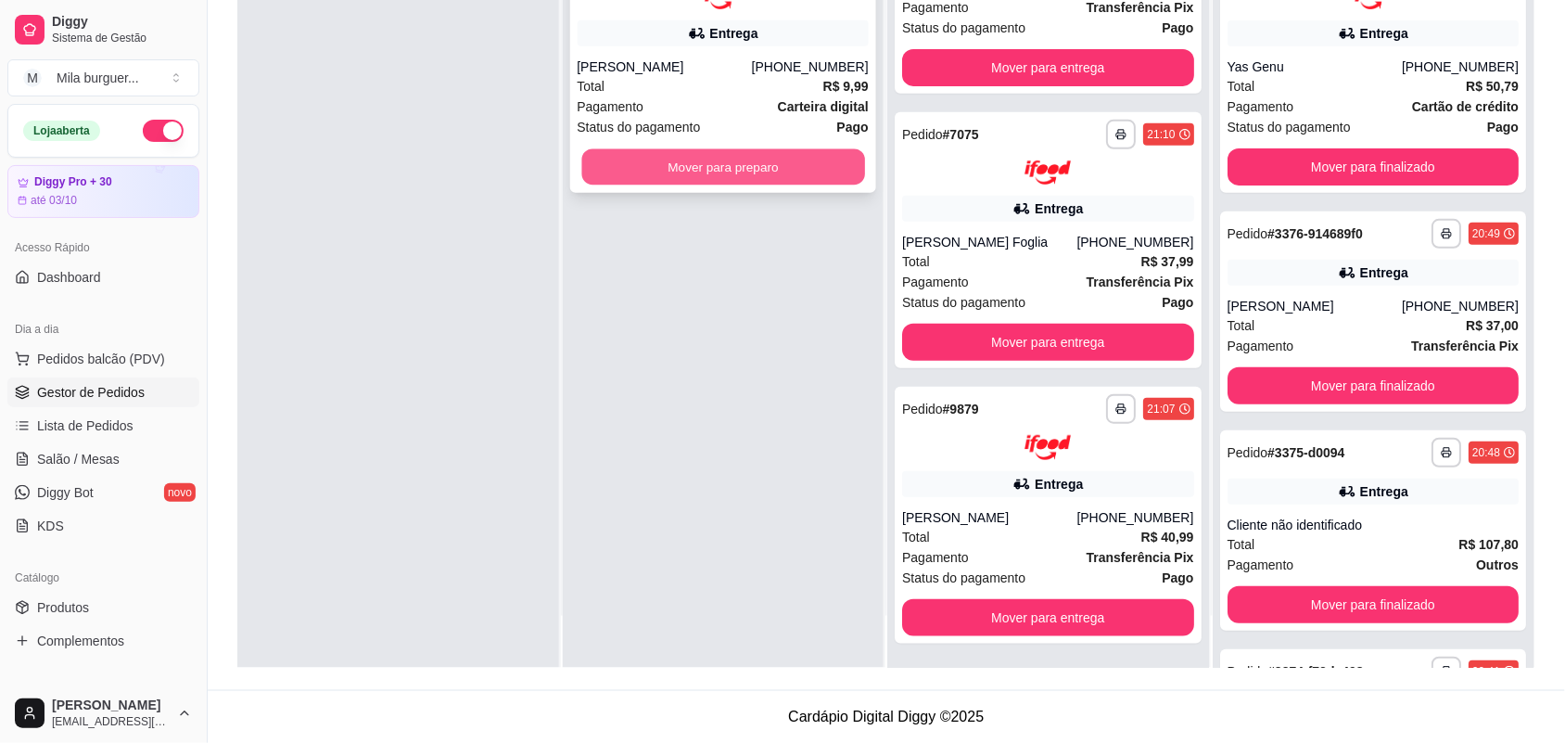
click at [715, 179] on button "Mover para preparo" at bounding box center [722, 166] width 283 height 36
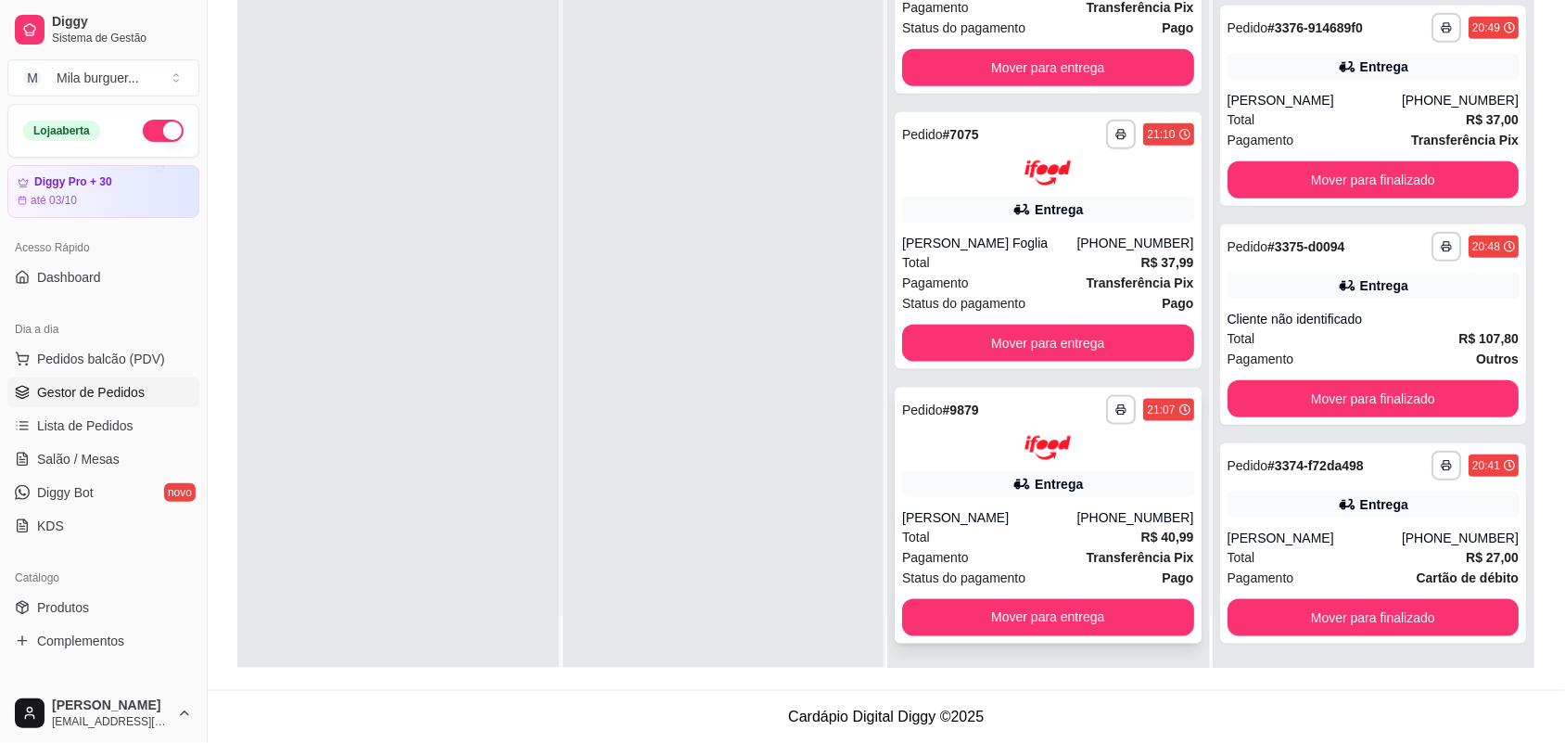
scroll to position [375, 0]
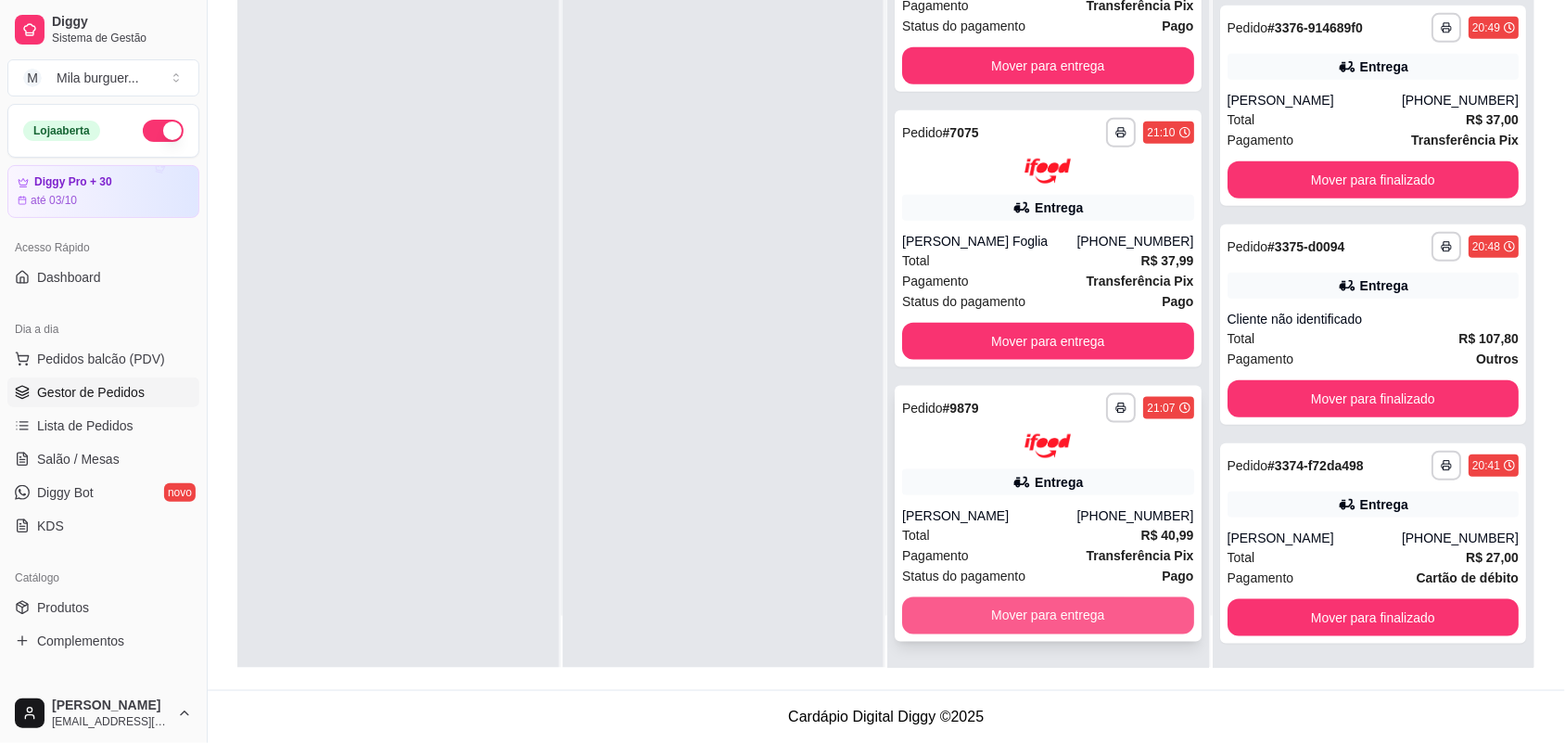
click at [979, 617] on button "Mover para entrega" at bounding box center [1048, 615] width 292 height 37
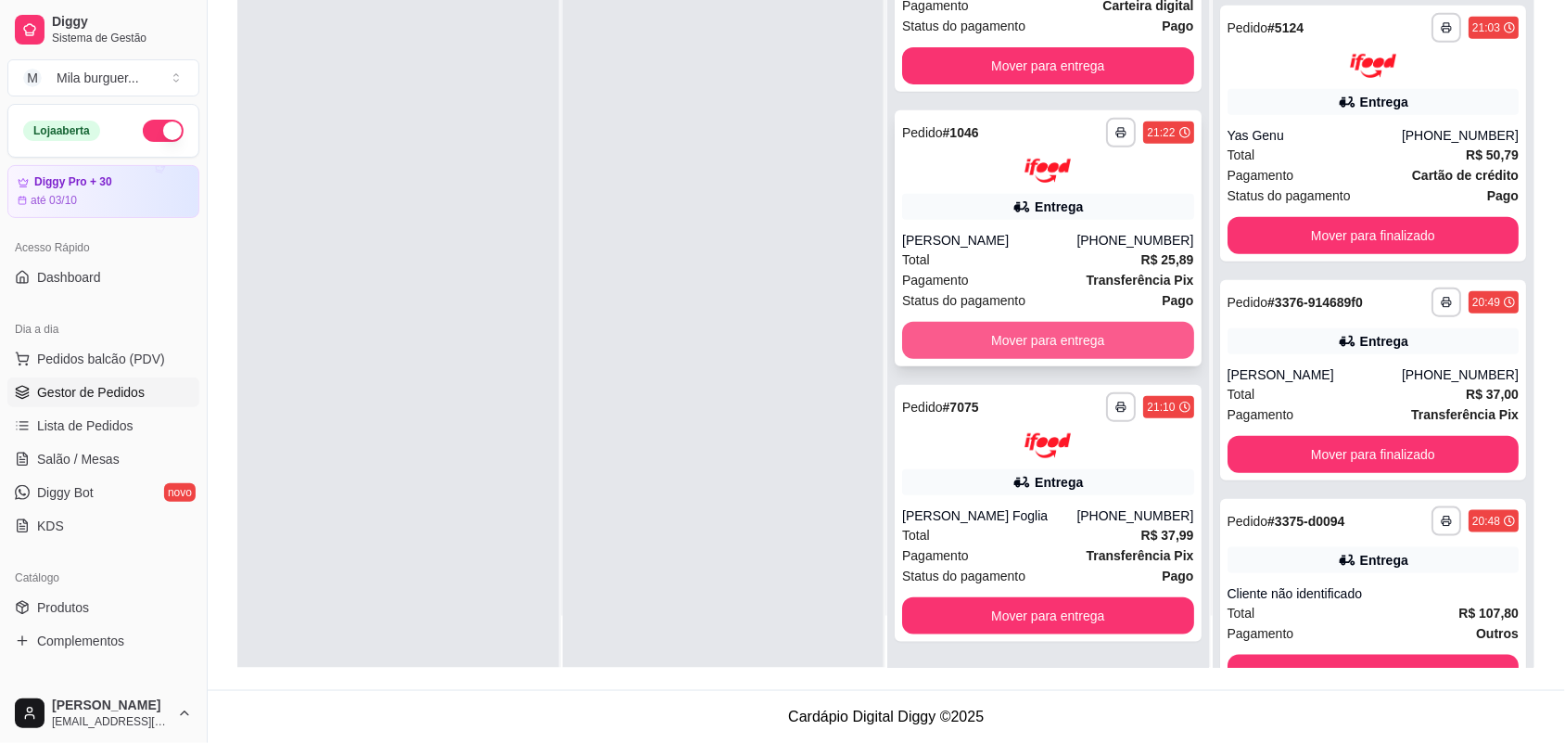
scroll to position [480, 0]
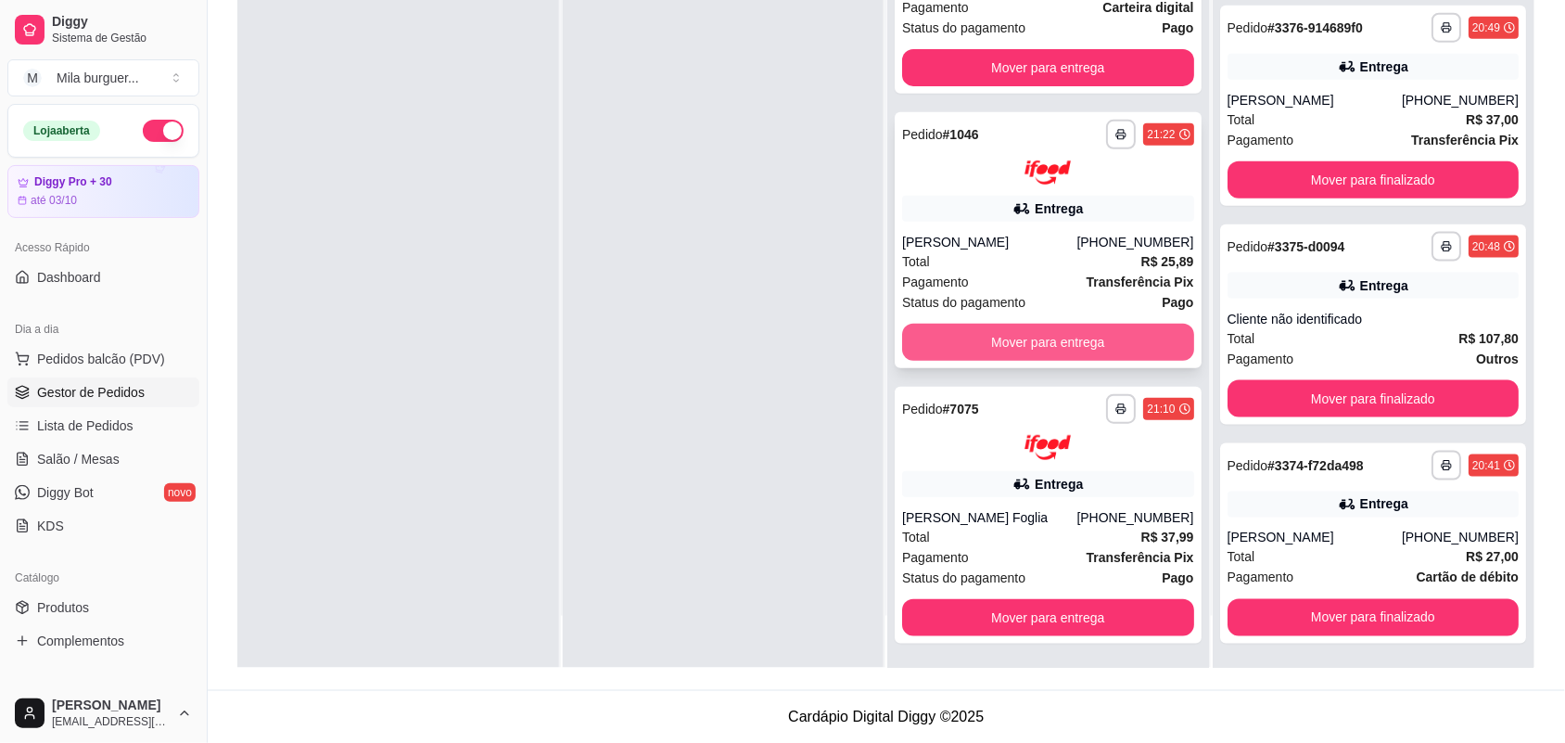
click at [1020, 359] on div "Mover para entrega" at bounding box center [1048, 342] width 292 height 37
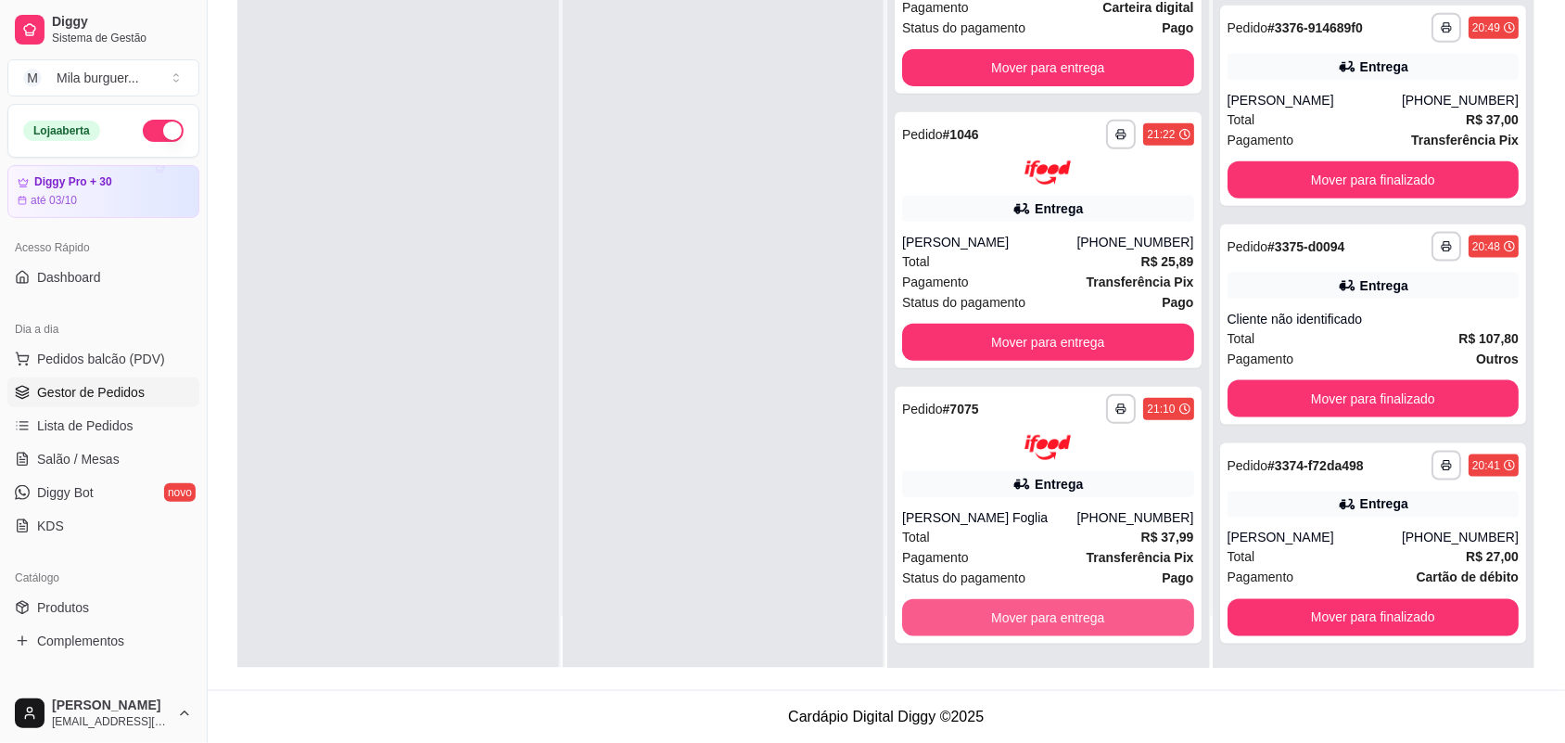
click at [1120, 613] on button "Mover para entrega" at bounding box center [1048, 617] width 292 height 37
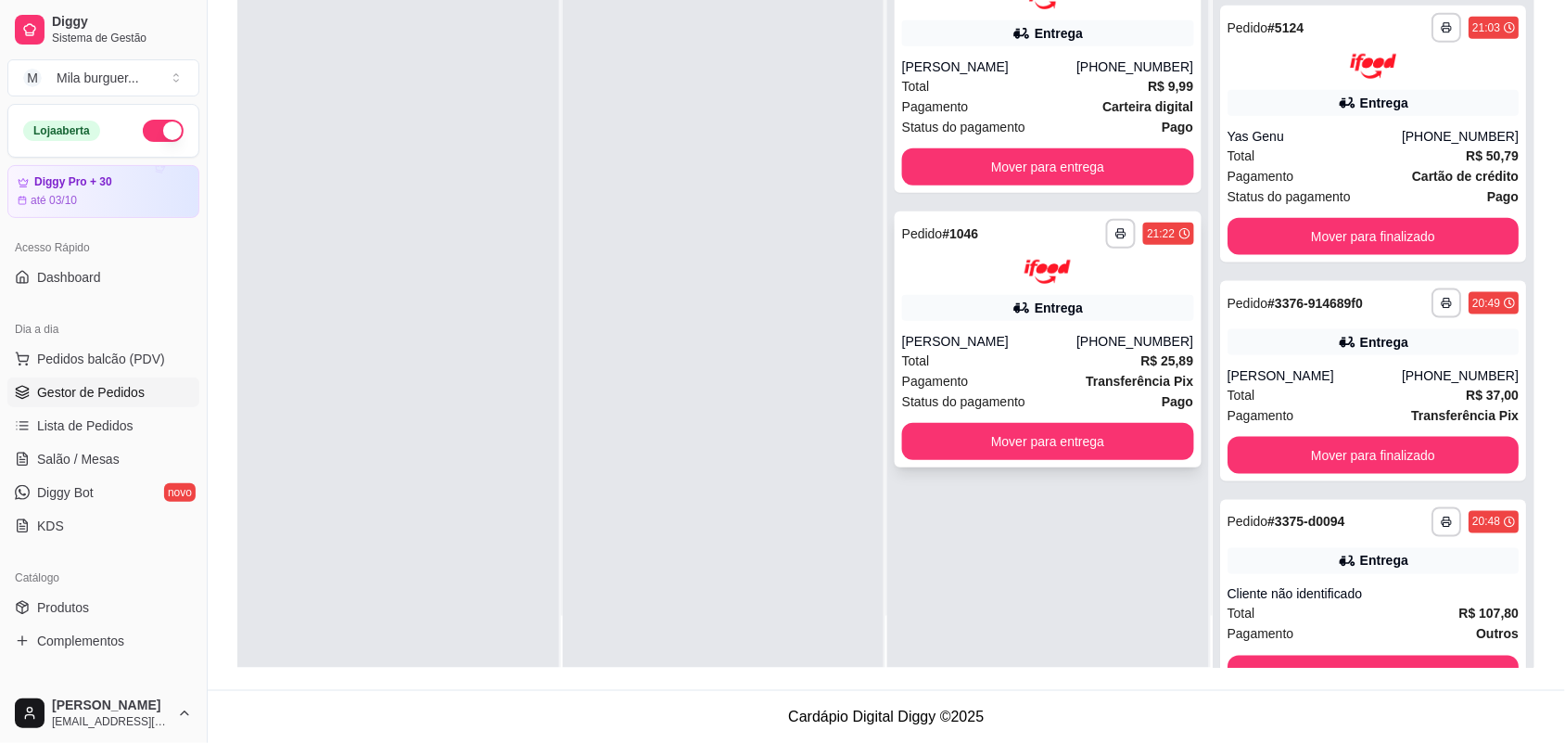
scroll to position [756, 0]
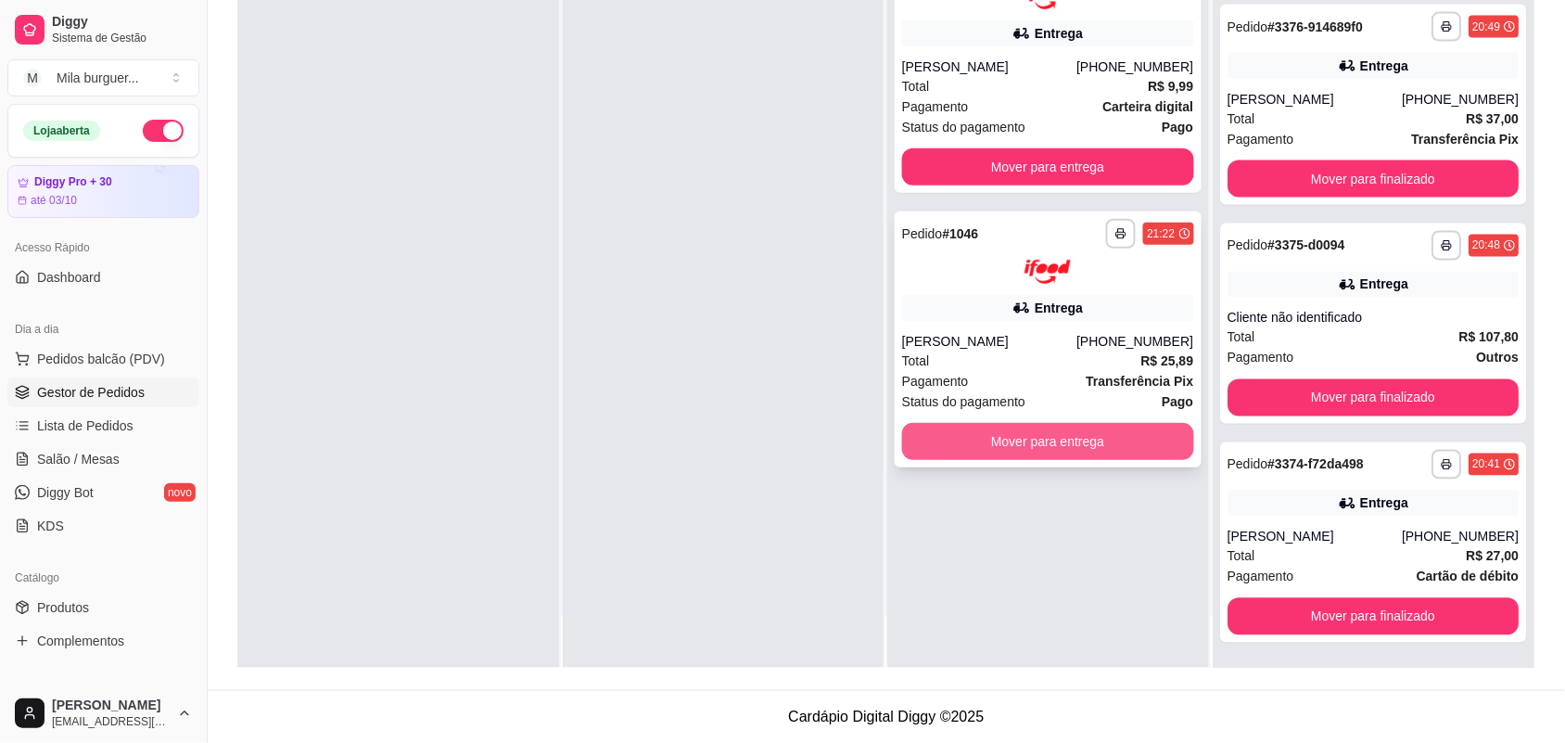
click at [1048, 433] on button "Mover para entrega" at bounding box center [1048, 441] width 292 height 37
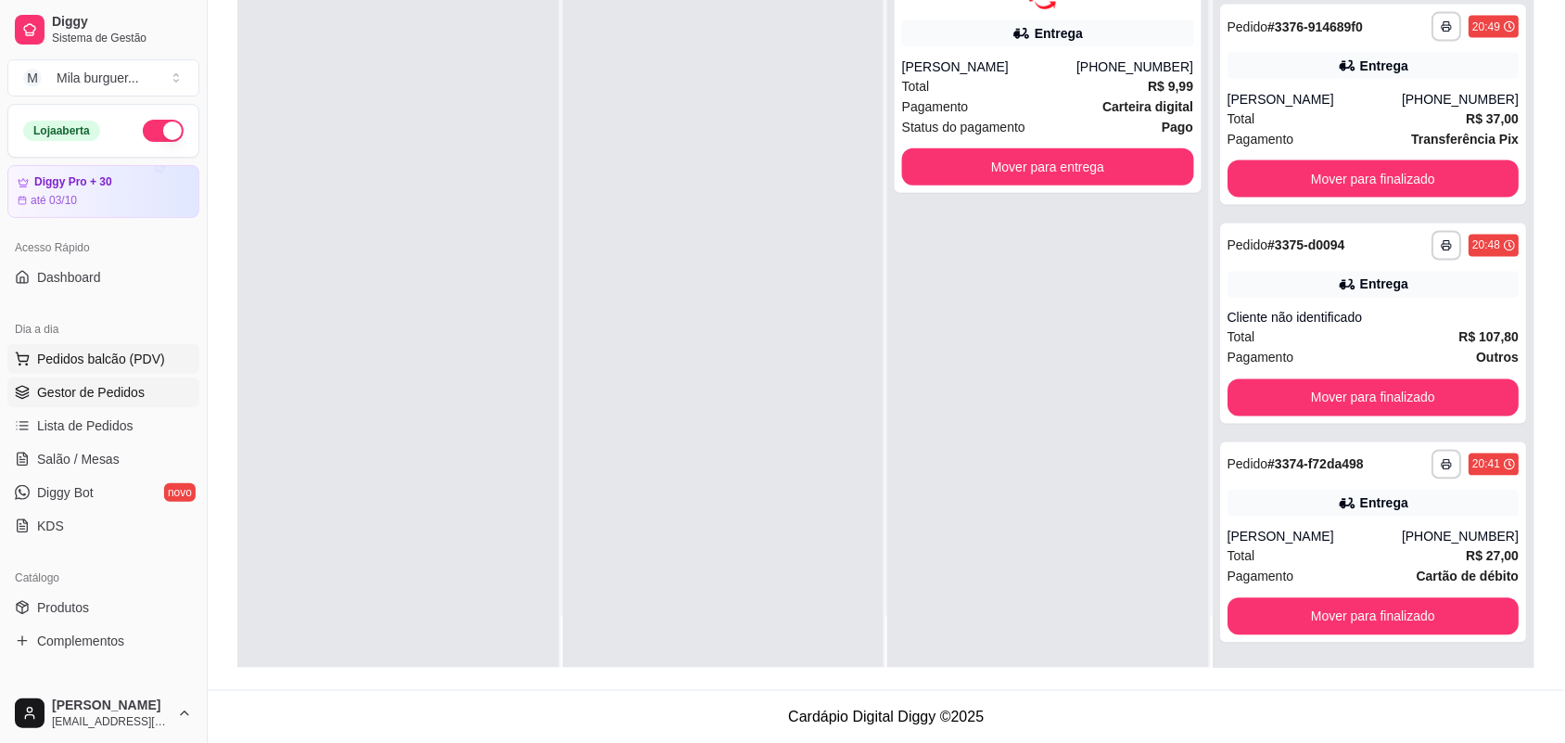
click at [103, 355] on span "Pedidos balcão (PDV)" at bounding box center [101, 358] width 128 height 19
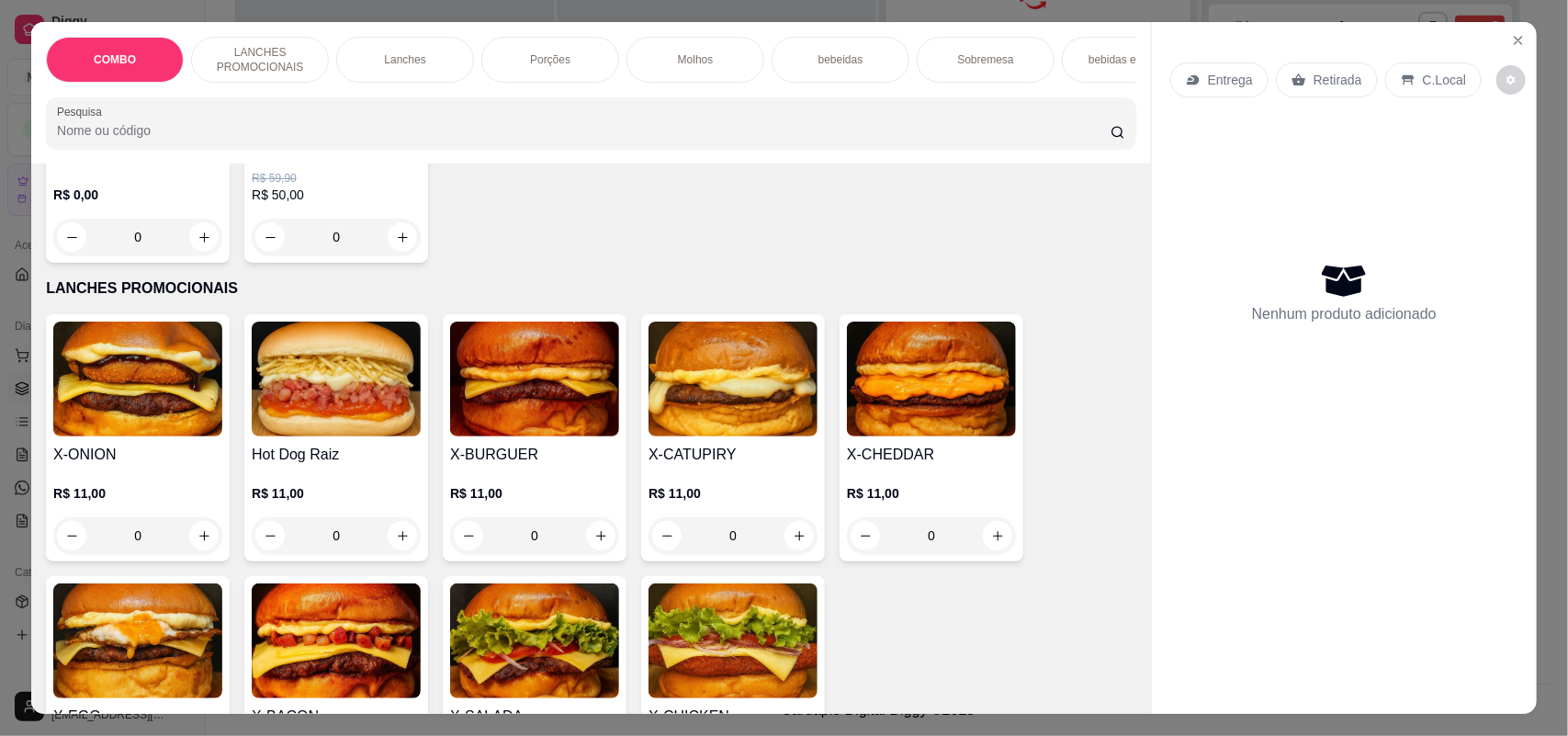
scroll to position [345, 0]
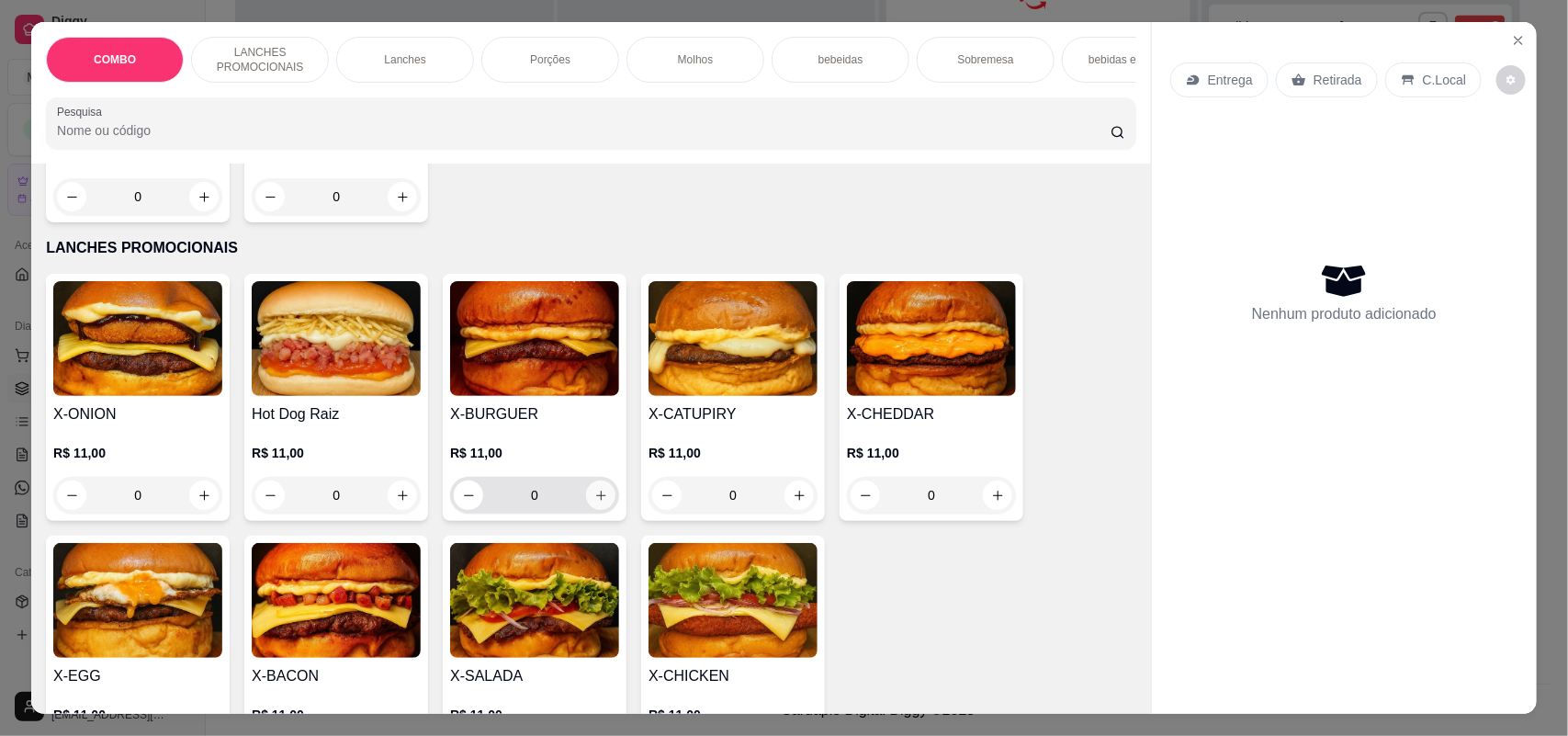
click at [595, 502] on icon "increase-product-quantity" at bounding box center [602, 495] width 14 height 14
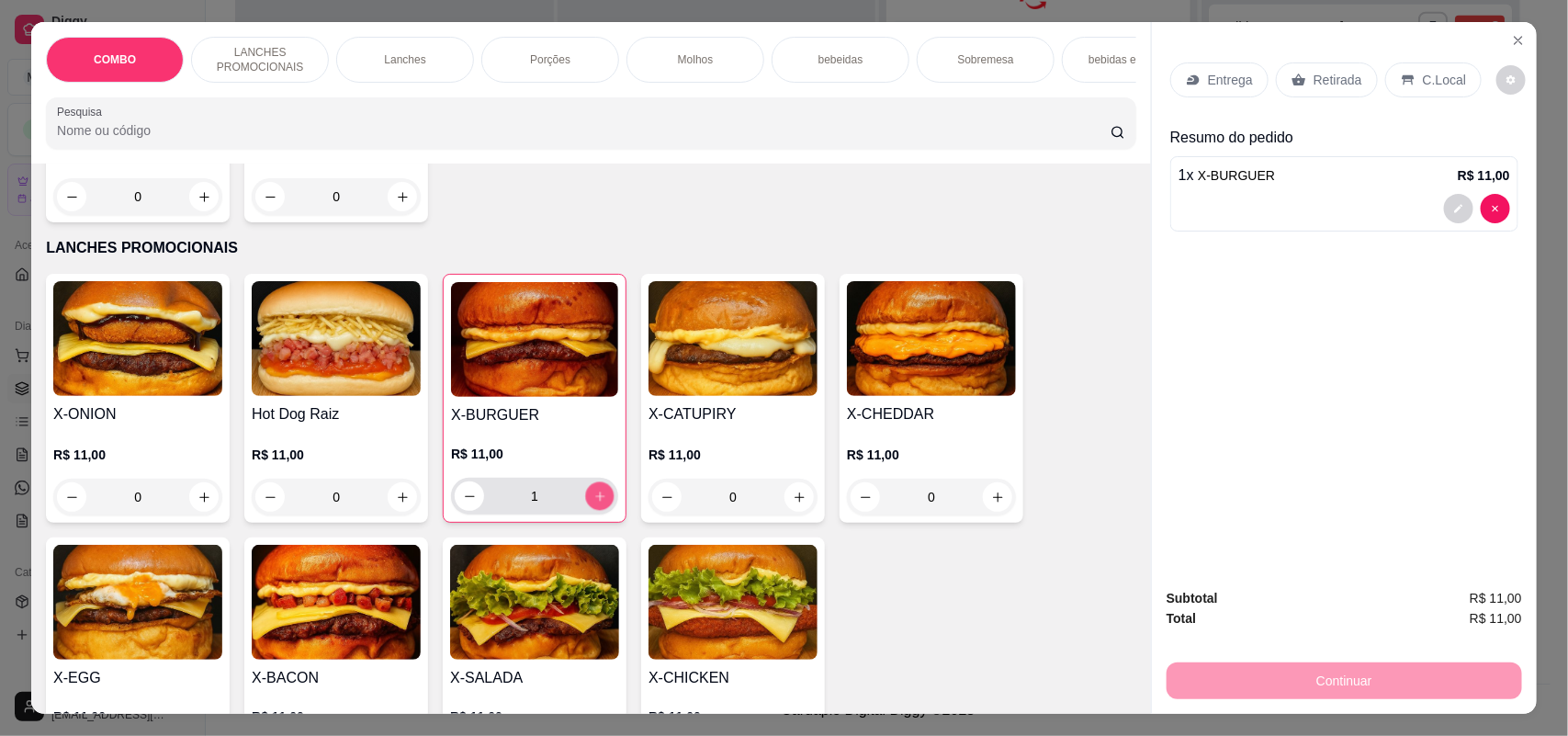
click at [594, 503] on icon "increase-product-quantity" at bounding box center [601, 496] width 14 height 14
type input "3"
click at [1224, 80] on p "Entrega" at bounding box center [1230, 79] width 45 height 19
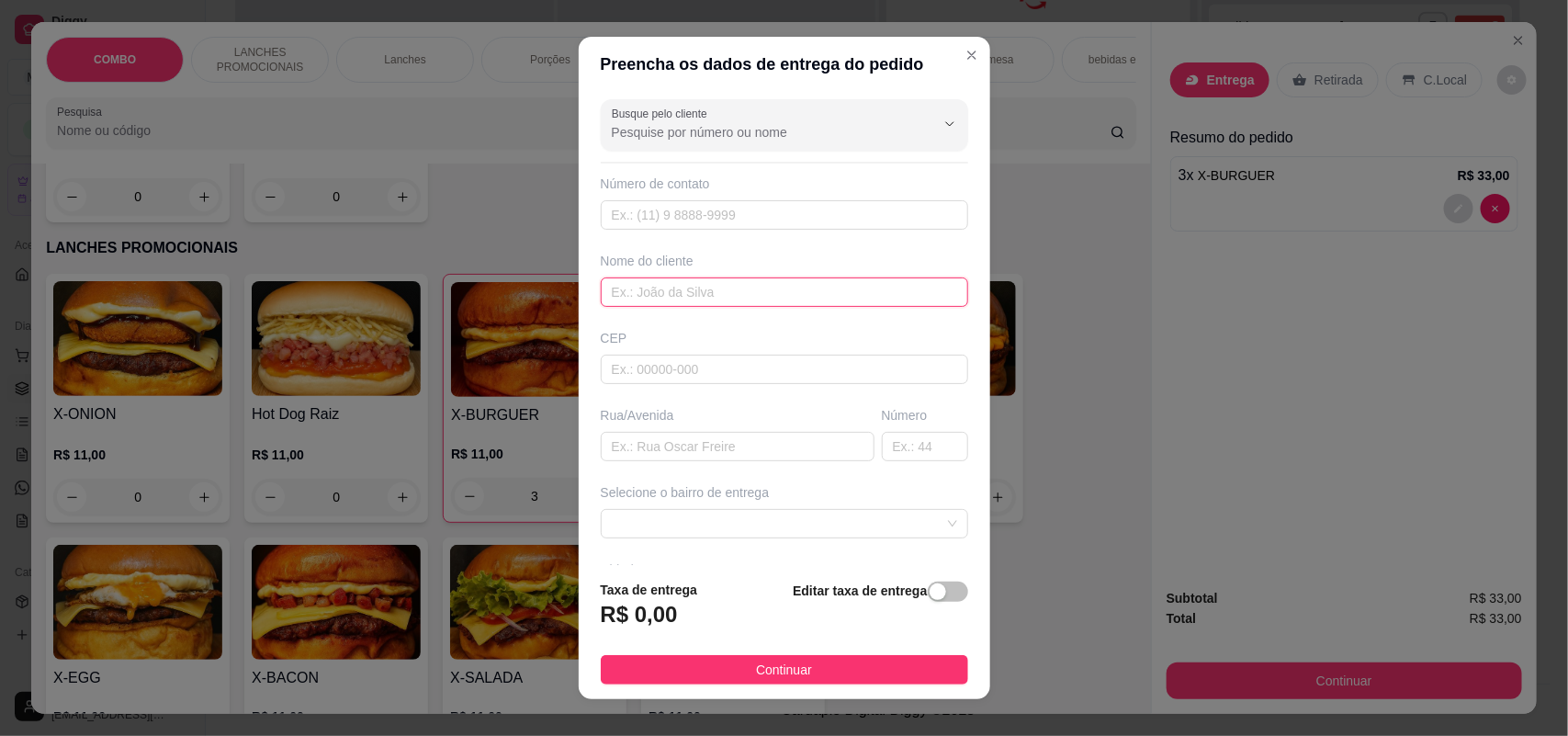
click at [652, 292] on input "text" at bounding box center [784, 292] width 368 height 30
click at [683, 208] on input "text" at bounding box center [784, 215] width 368 height 30
type input "[PHONE_NUMBER]"
click at [681, 295] on input "text" at bounding box center [784, 292] width 368 height 30
type input "irineu"
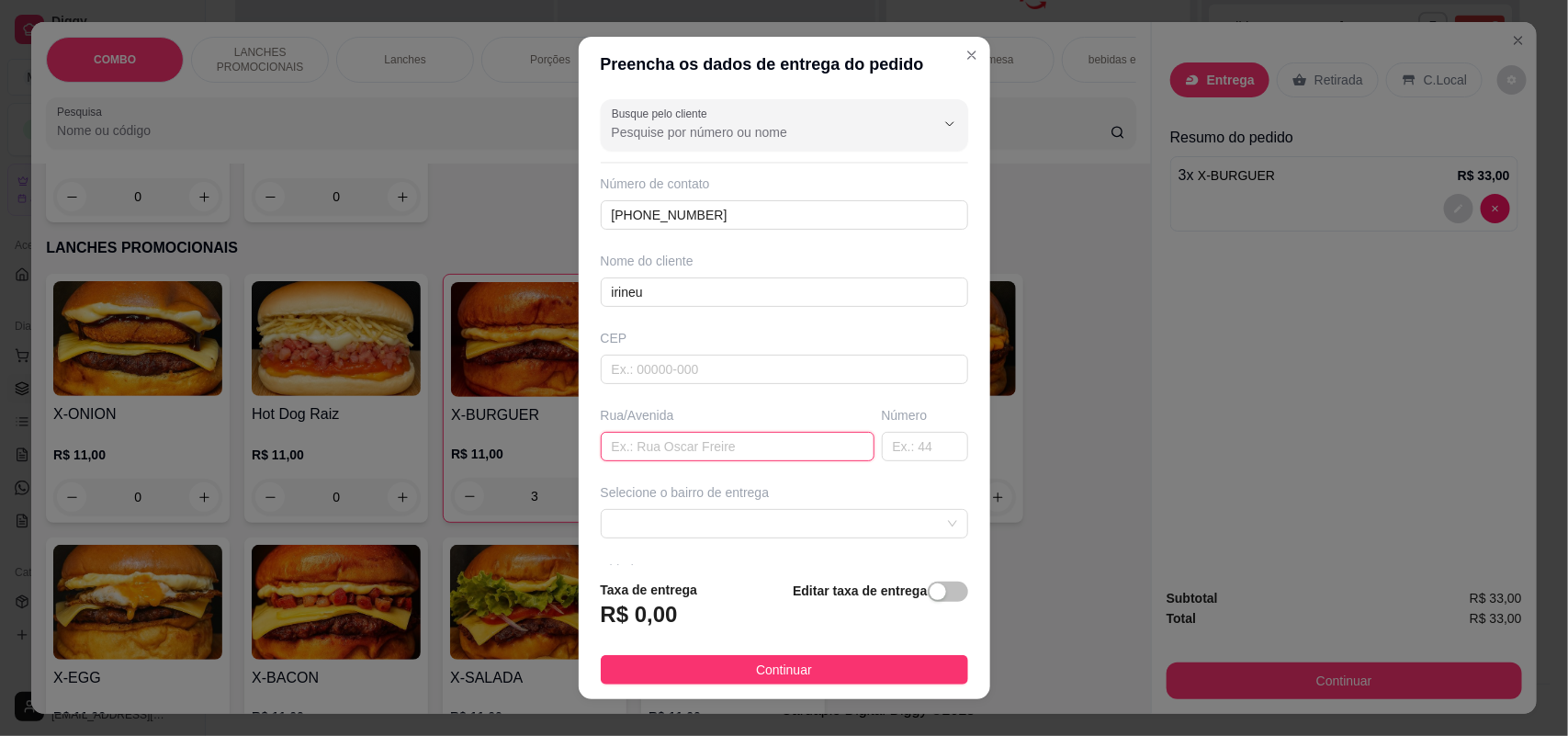
click at [686, 459] on input "text" at bounding box center [737, 447] width 274 height 30
type input "[PERSON_NAME]"
click at [882, 443] on input "text" at bounding box center [925, 447] width 86 height 30
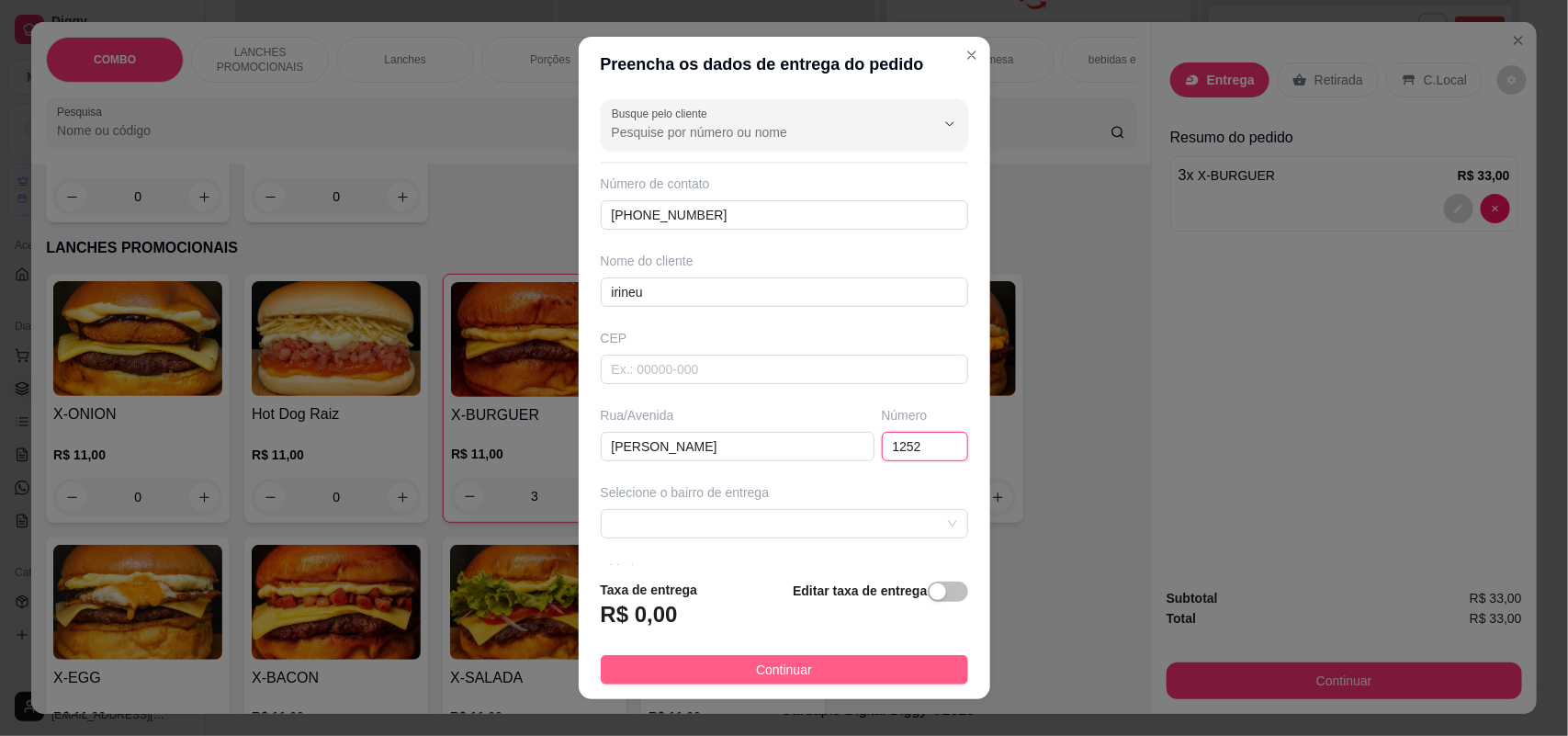
type input "1252"
click at [669, 660] on button "Continuar" at bounding box center [784, 670] width 368 height 30
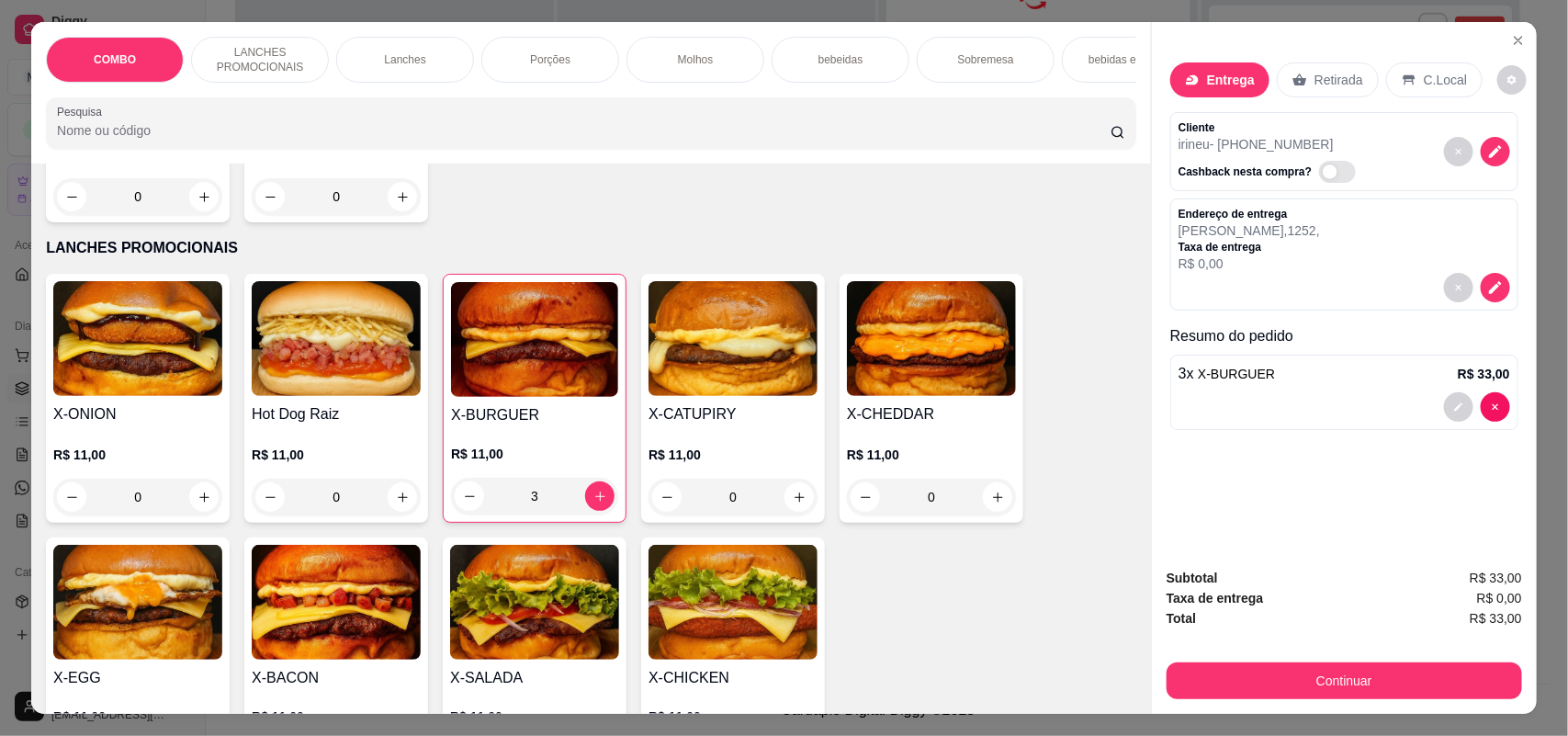
click at [1265, 260] on p "R$ 0,00" at bounding box center [1249, 263] width 142 height 19
click at [1490, 285] on icon "decrease-product-quantity" at bounding box center [1496, 287] width 16 height 16
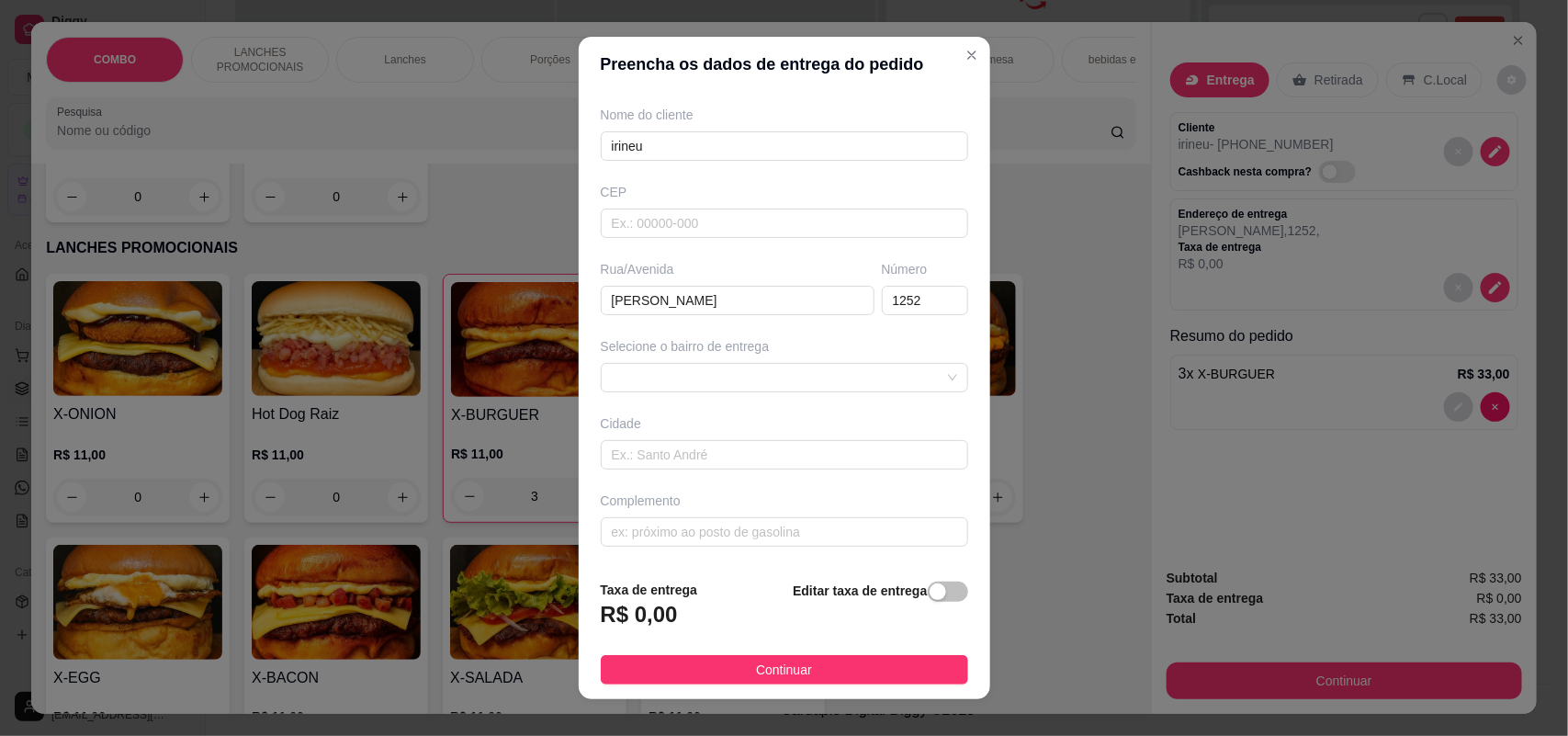
scroll to position [149, 0]
click at [917, 371] on div at bounding box center [784, 377] width 368 height 30
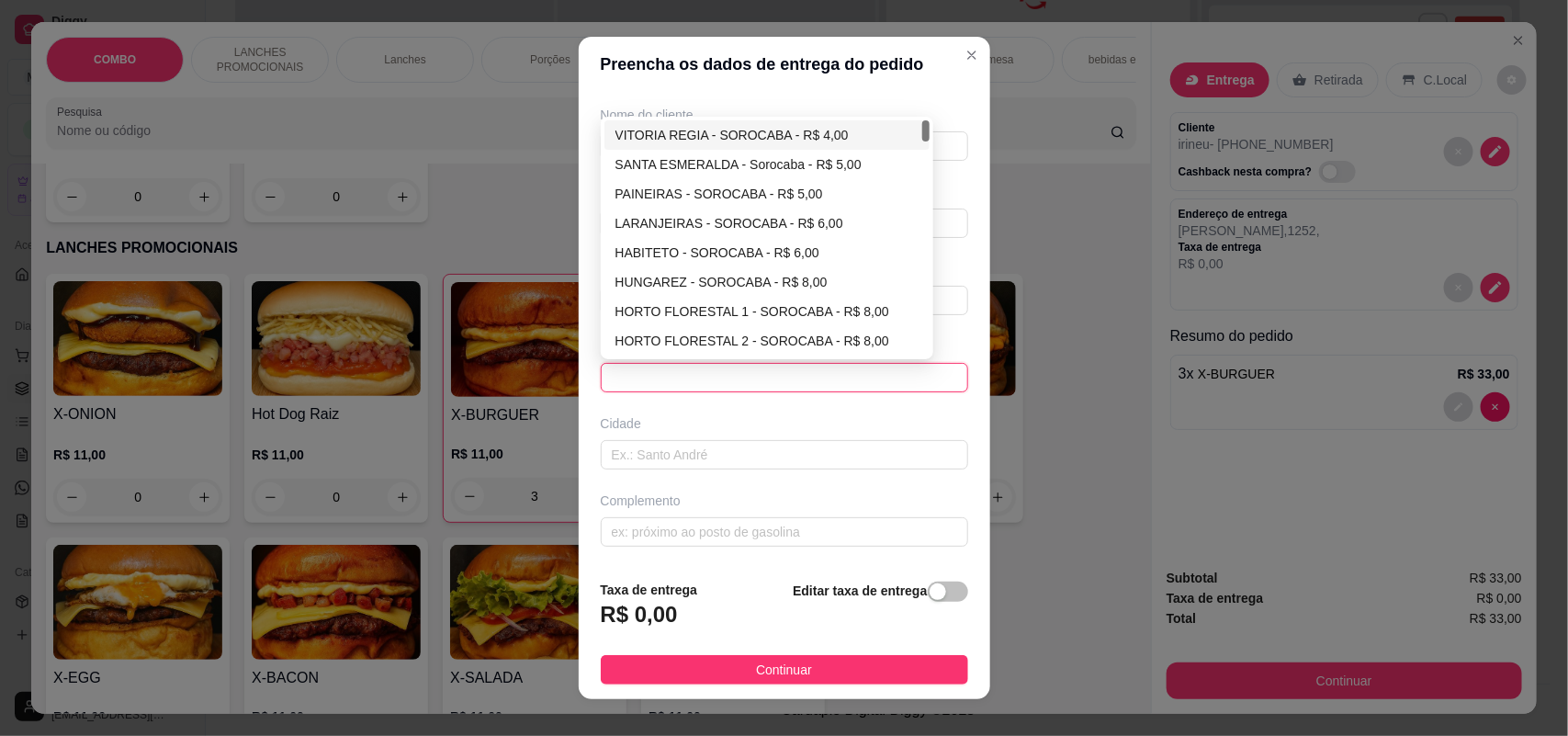
click at [728, 134] on div "VITORIA REGIA - SOROCABA - R$ 4,00" at bounding box center [767, 135] width 304 height 20
type input "SOROCABA"
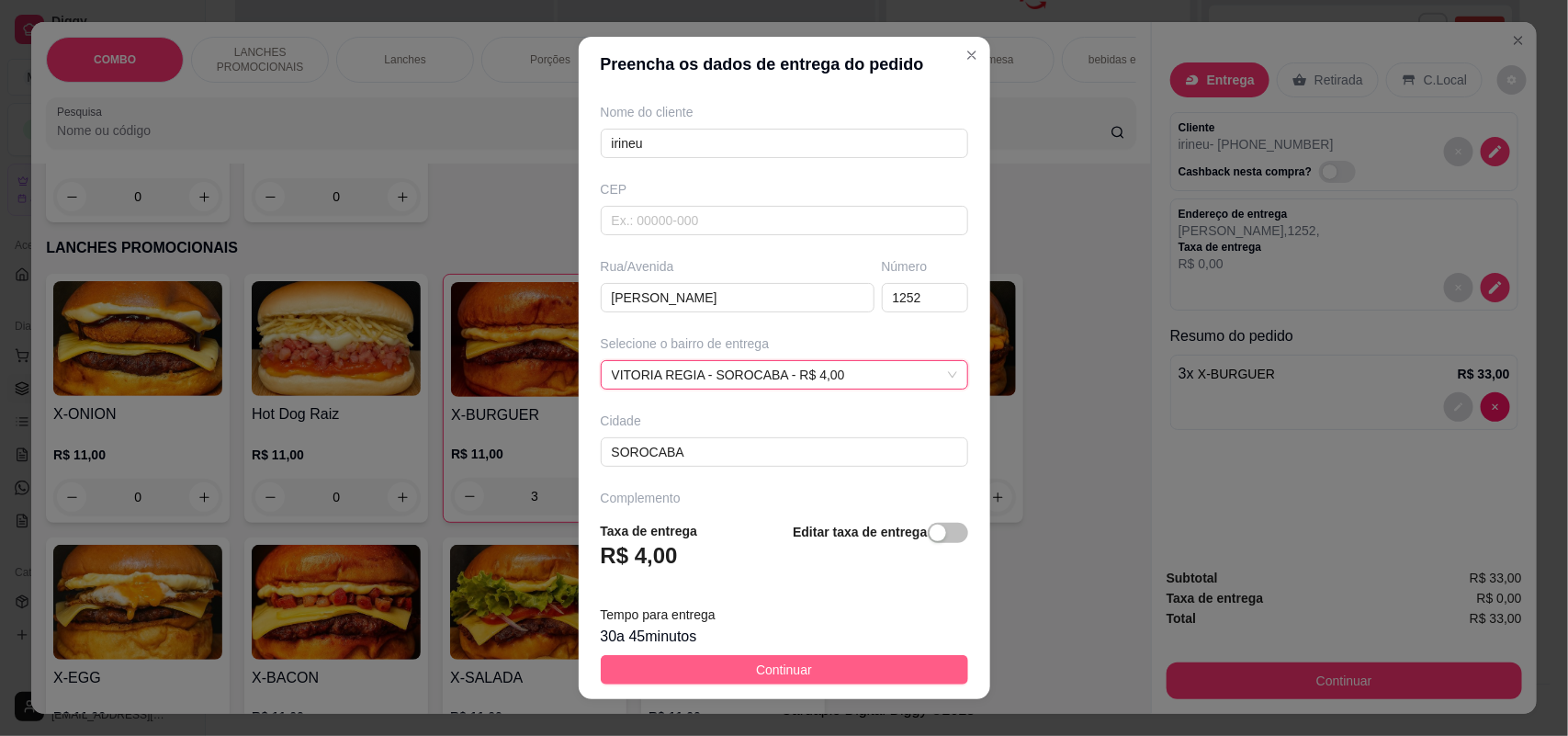
click at [842, 655] on button "Continuar" at bounding box center [784, 670] width 368 height 30
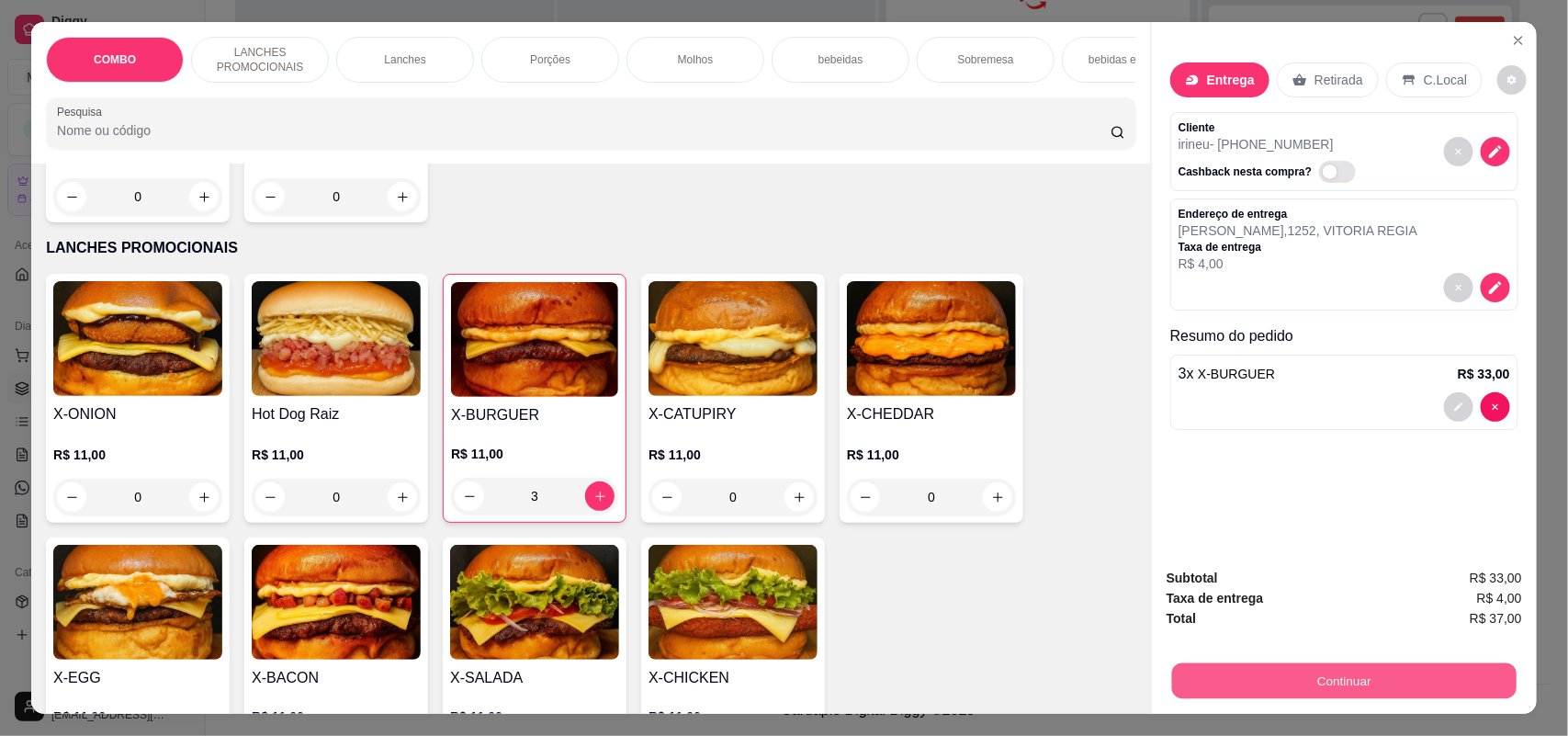
click at [1311, 682] on button "Continuar" at bounding box center [1345, 681] width 345 height 36
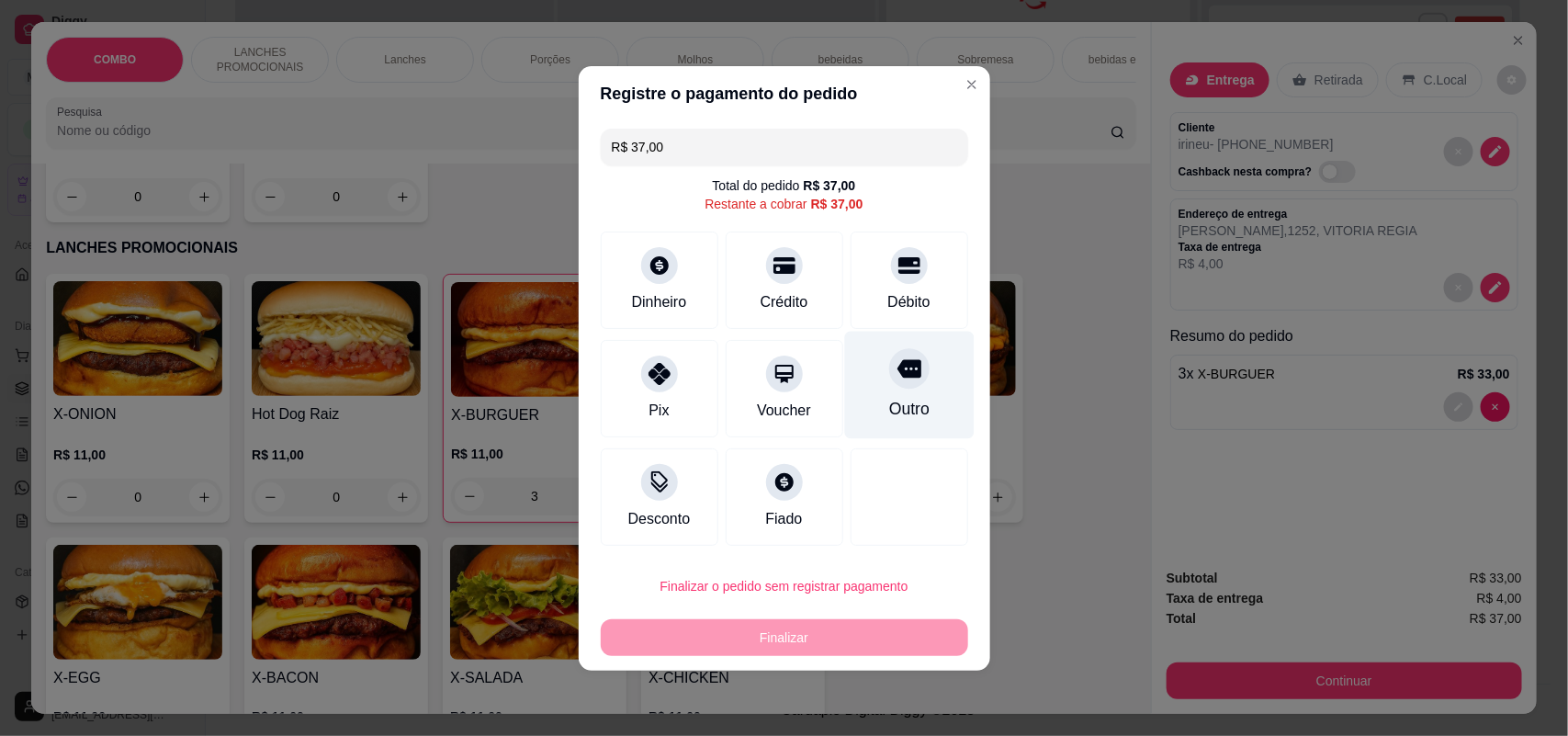
click at [901, 405] on div "Outro" at bounding box center [908, 408] width 41 height 24
type input "R$ 0,00"
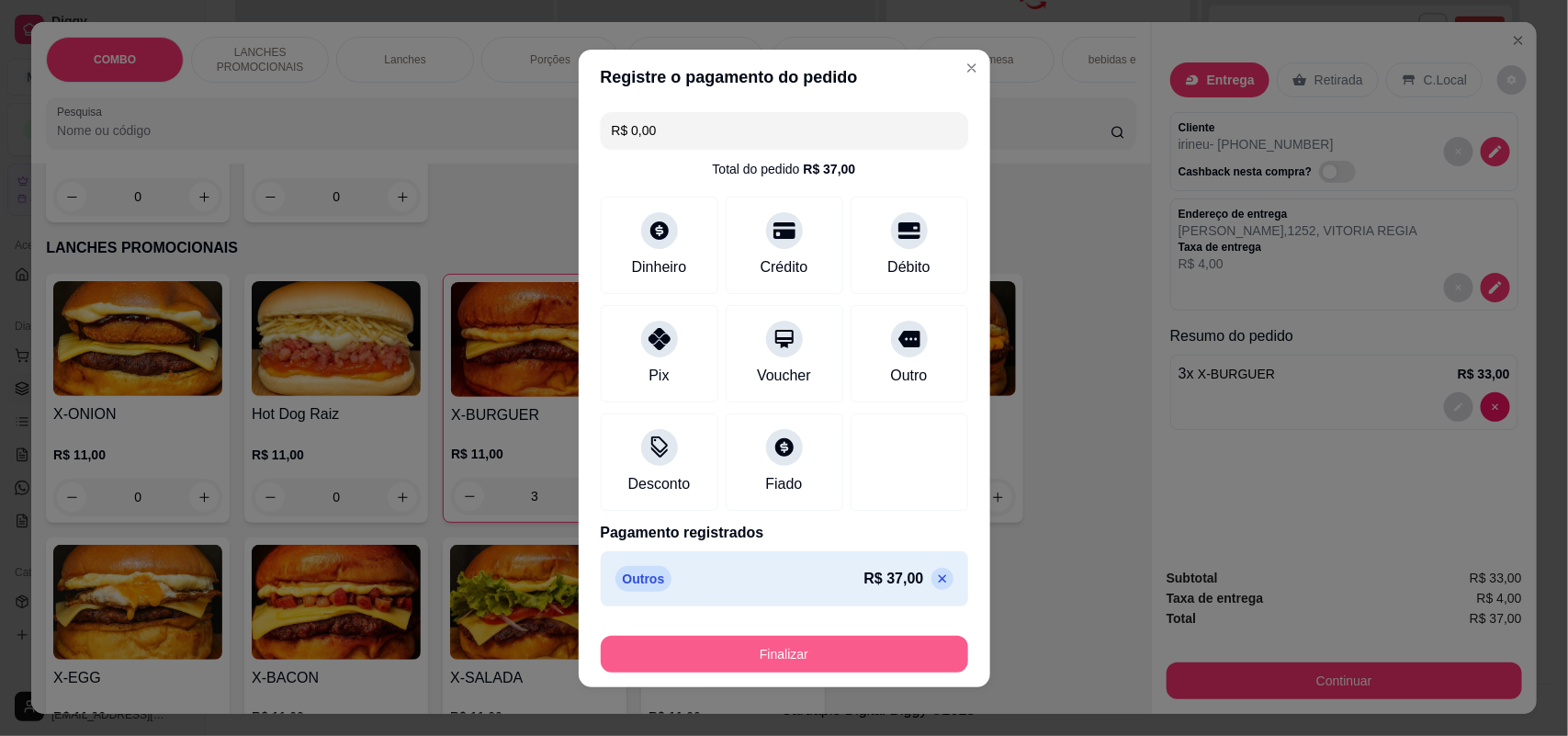
click at [820, 648] on button "Finalizar" at bounding box center [784, 653] width 368 height 37
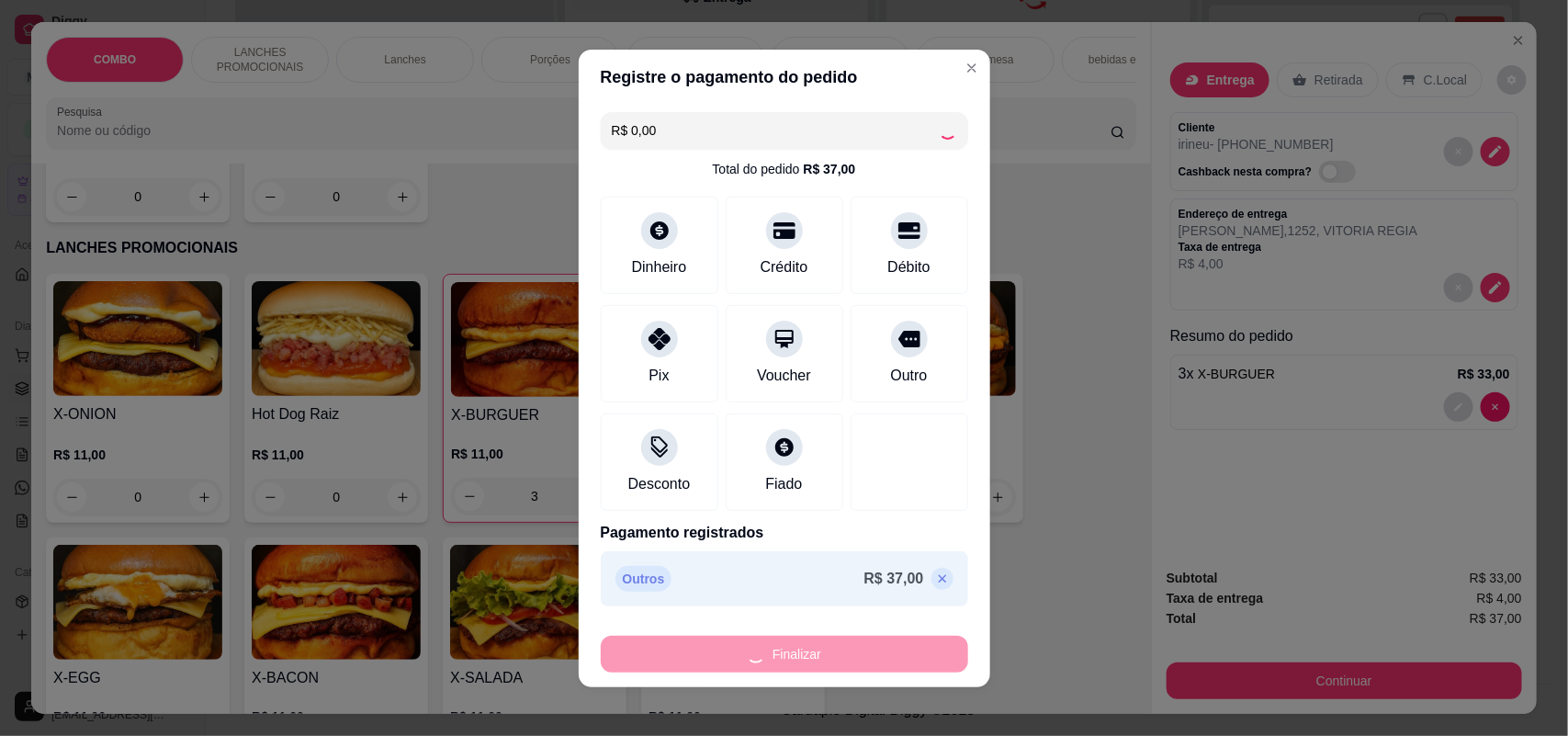
type input "0"
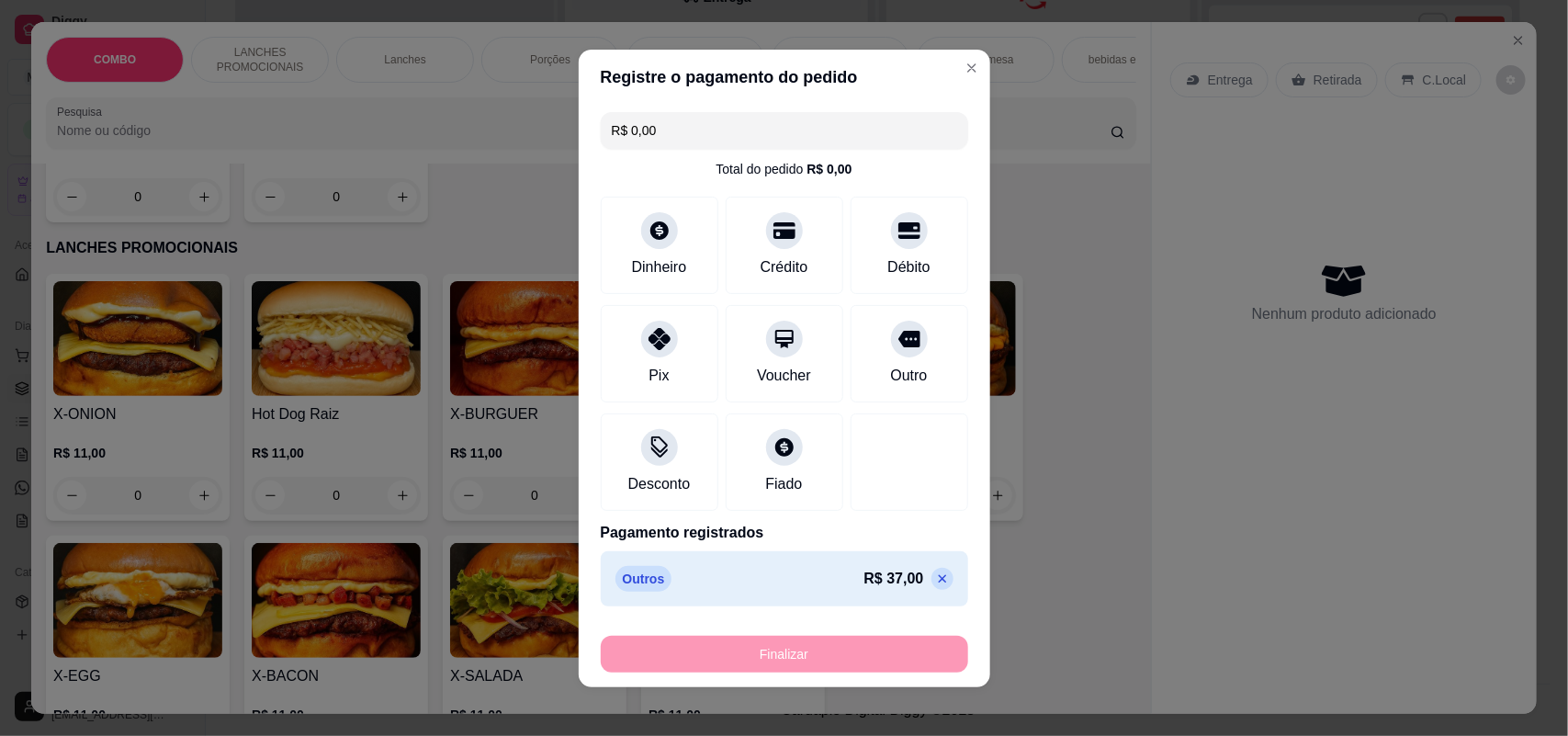
type input "-R$ 37,00"
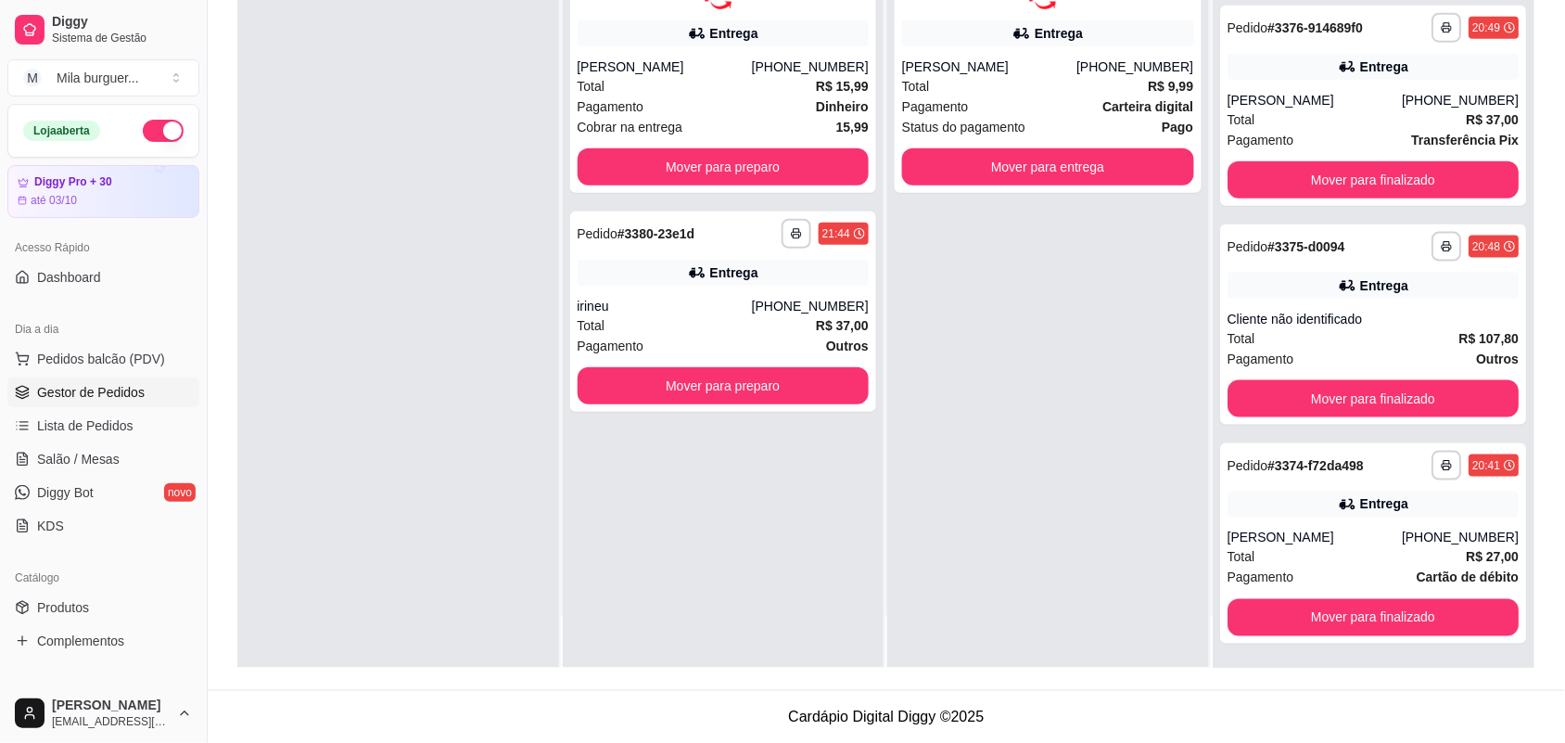
click at [1143, 590] on div "**********" at bounding box center [1048, 296] width 322 height 743
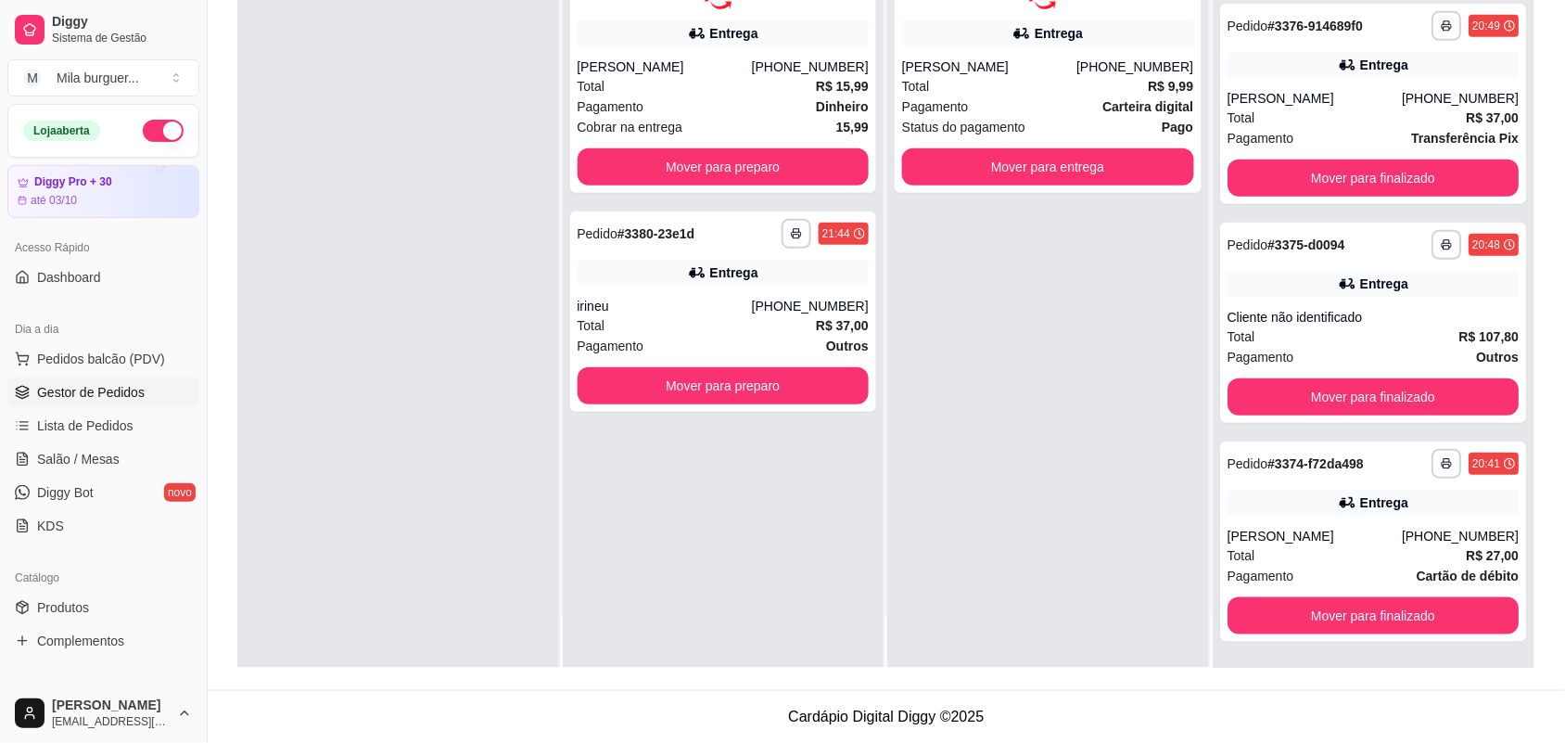
scroll to position [206, 0]
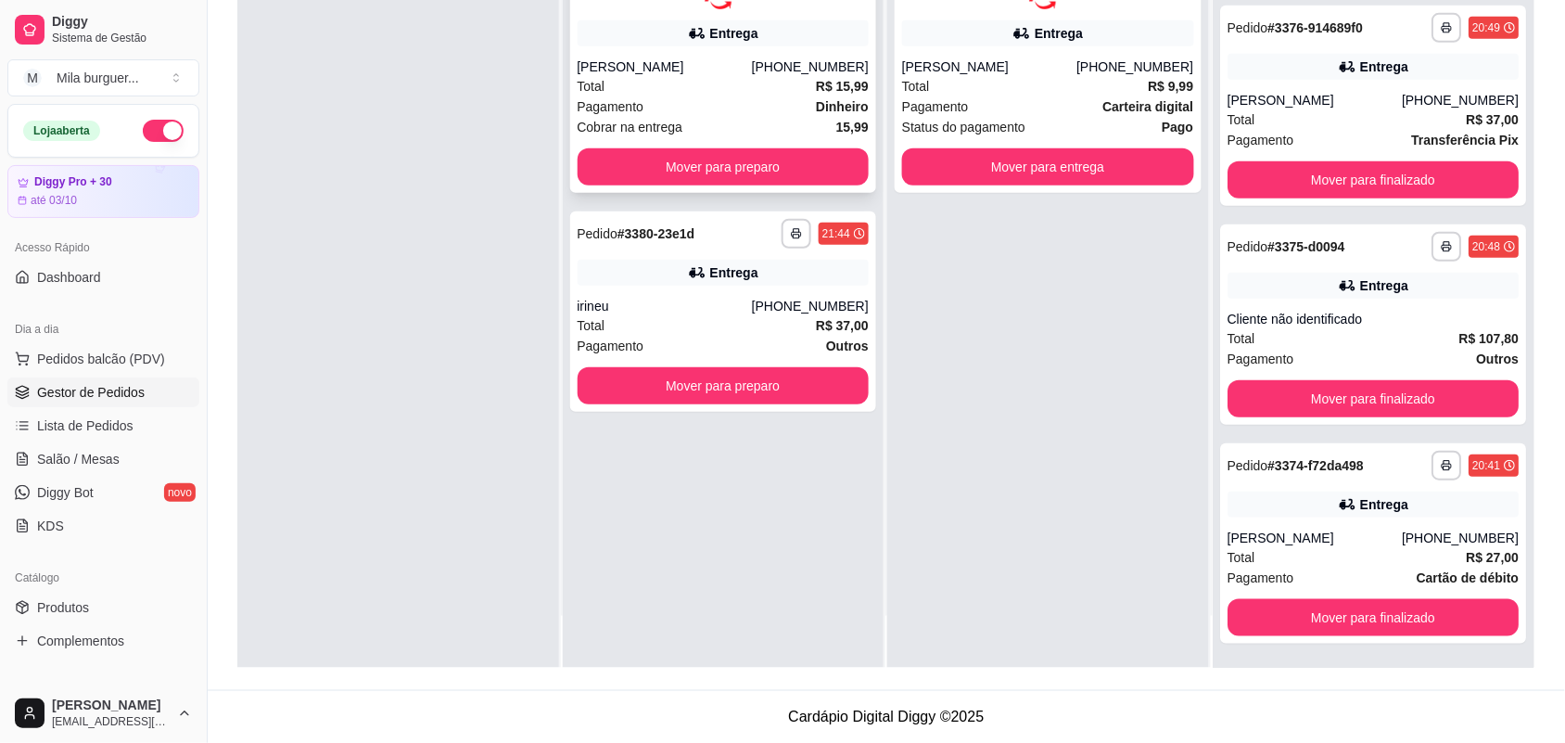
click at [670, 146] on div "**********" at bounding box center [723, 64] width 307 height 257
click at [760, 165] on button "Mover para preparo" at bounding box center [722, 166] width 283 height 36
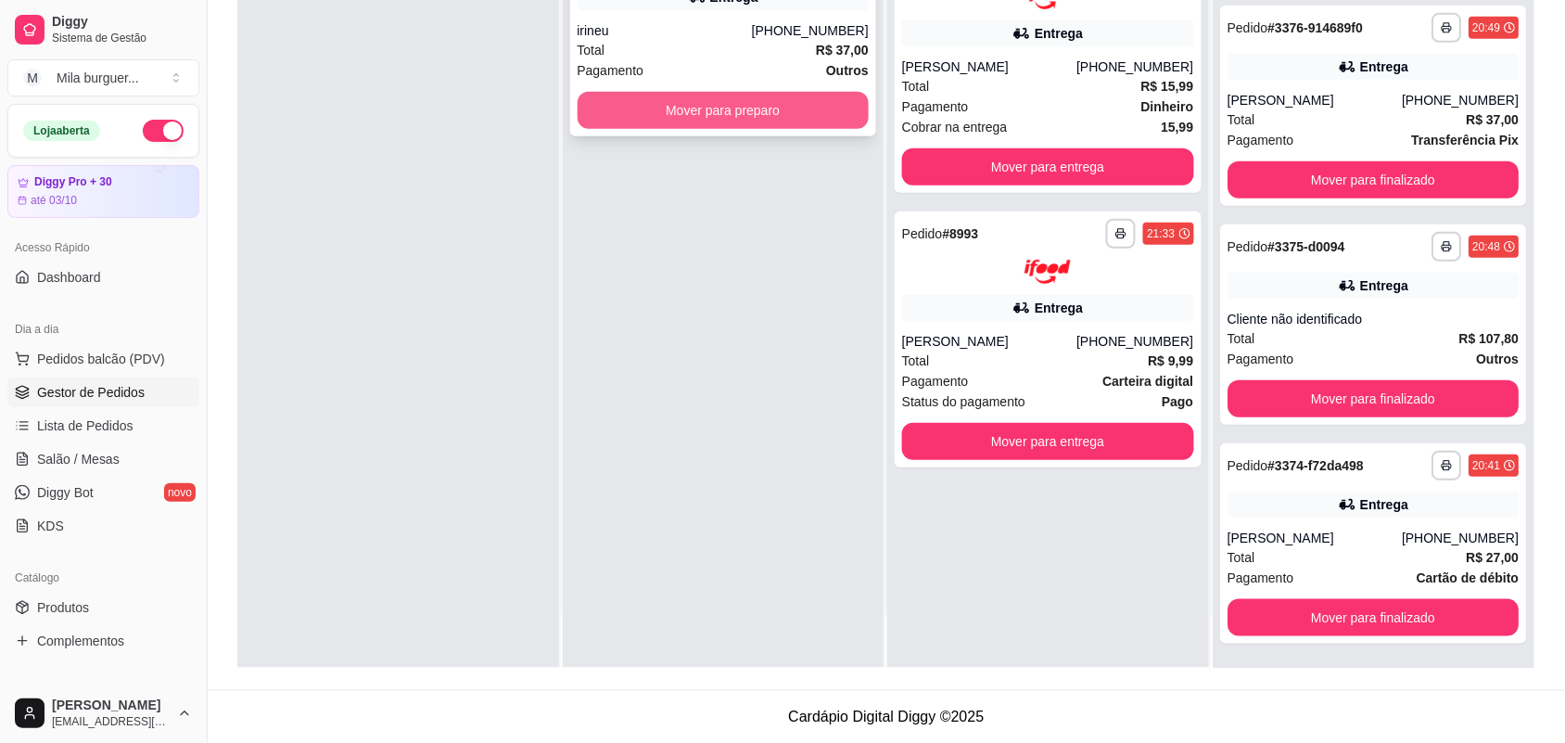
click at [794, 118] on button "Mover para preparo" at bounding box center [724, 110] width 292 height 37
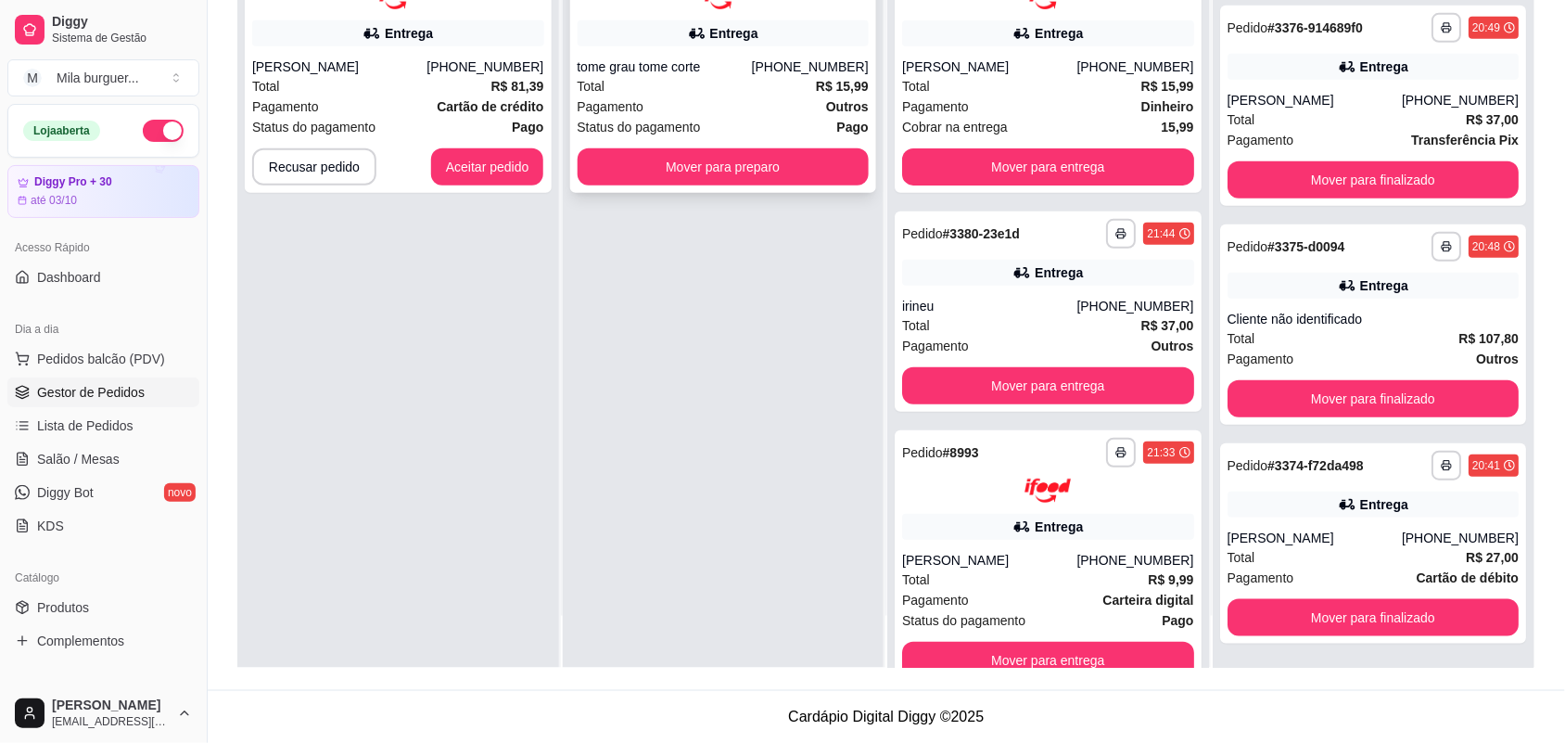
click at [800, 148] on button "Mover para preparo" at bounding box center [724, 166] width 292 height 37
click at [665, 162] on button "Mover para preparo" at bounding box center [722, 166] width 283 height 36
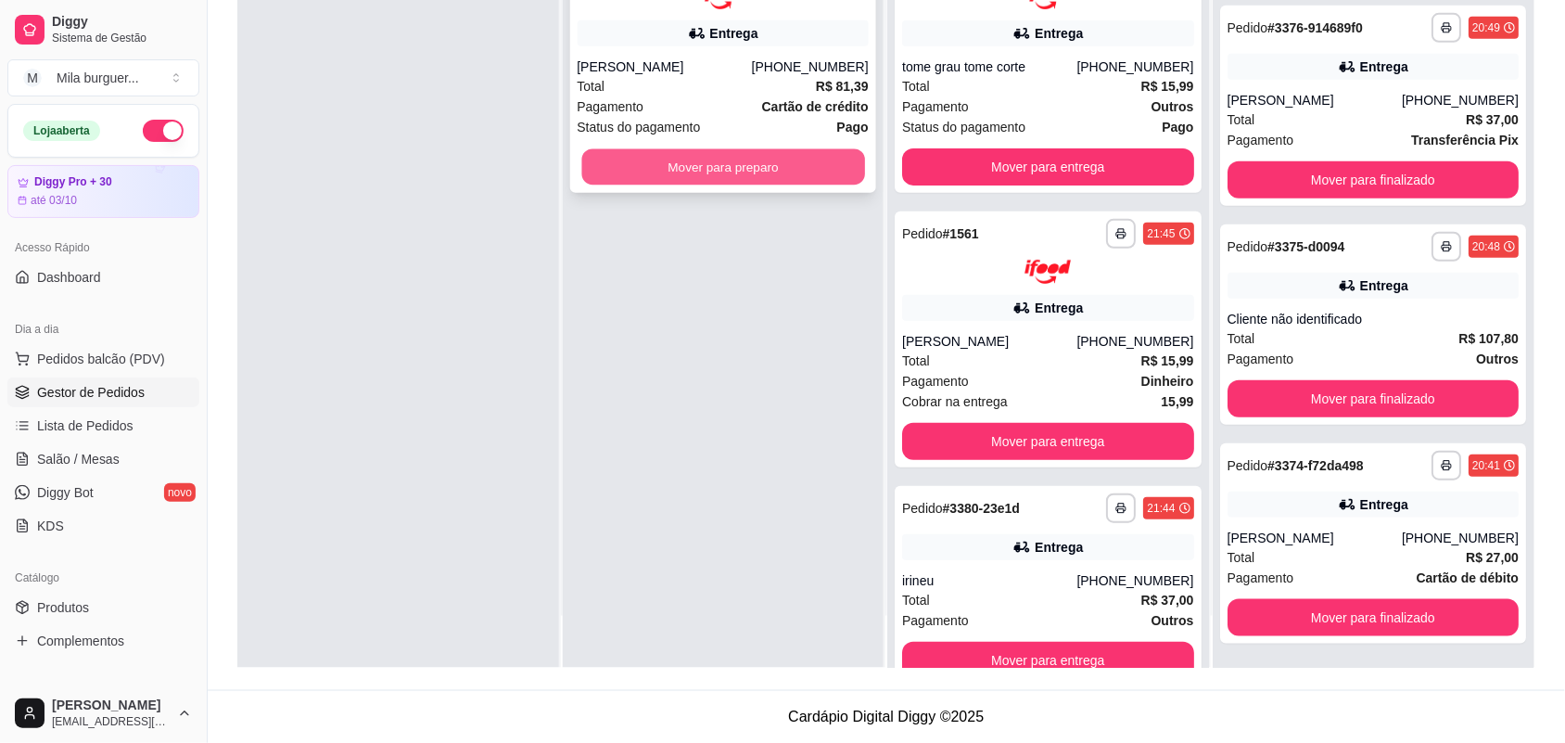
click at [710, 178] on button "Mover para preparo" at bounding box center [722, 166] width 283 height 36
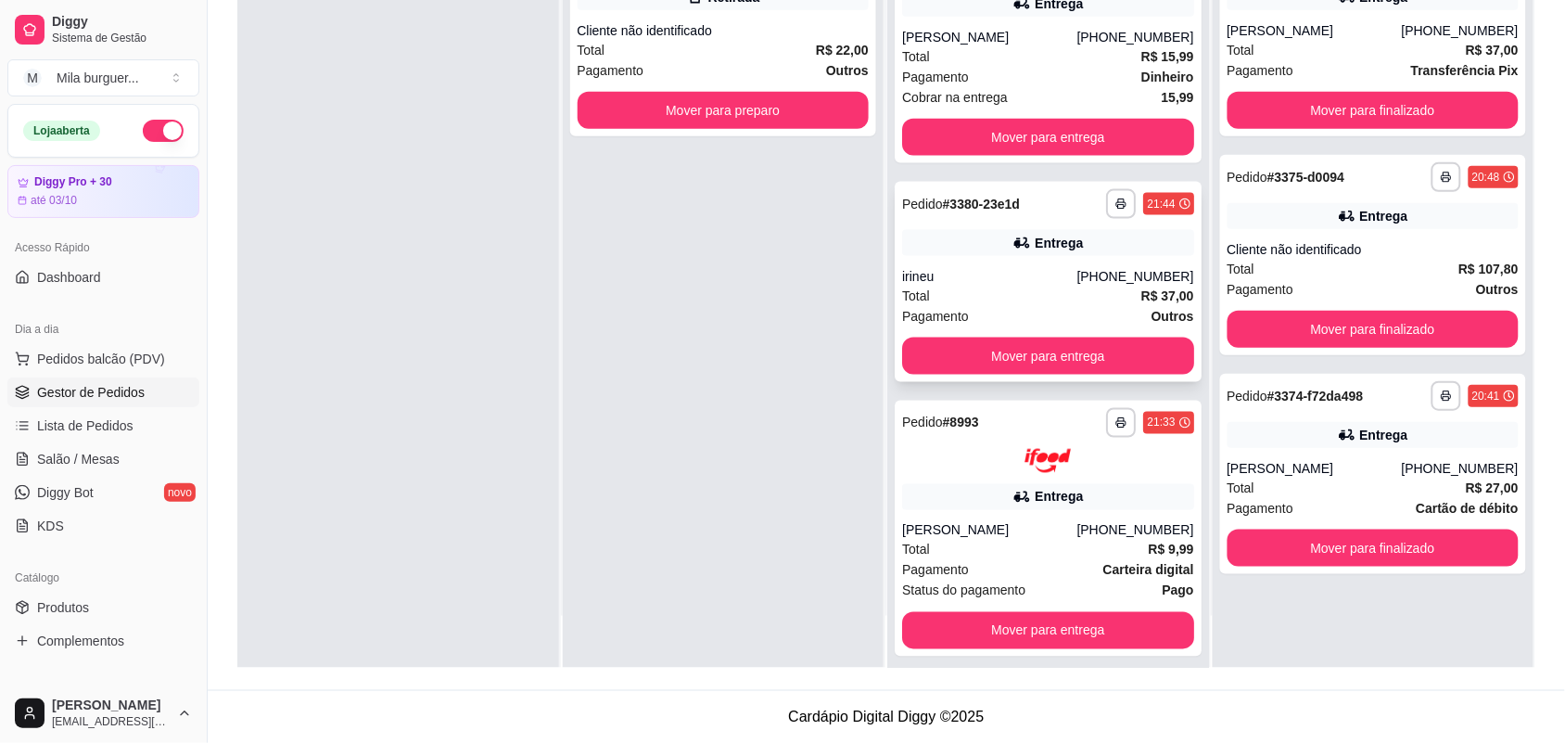
scroll to position [318, 0]
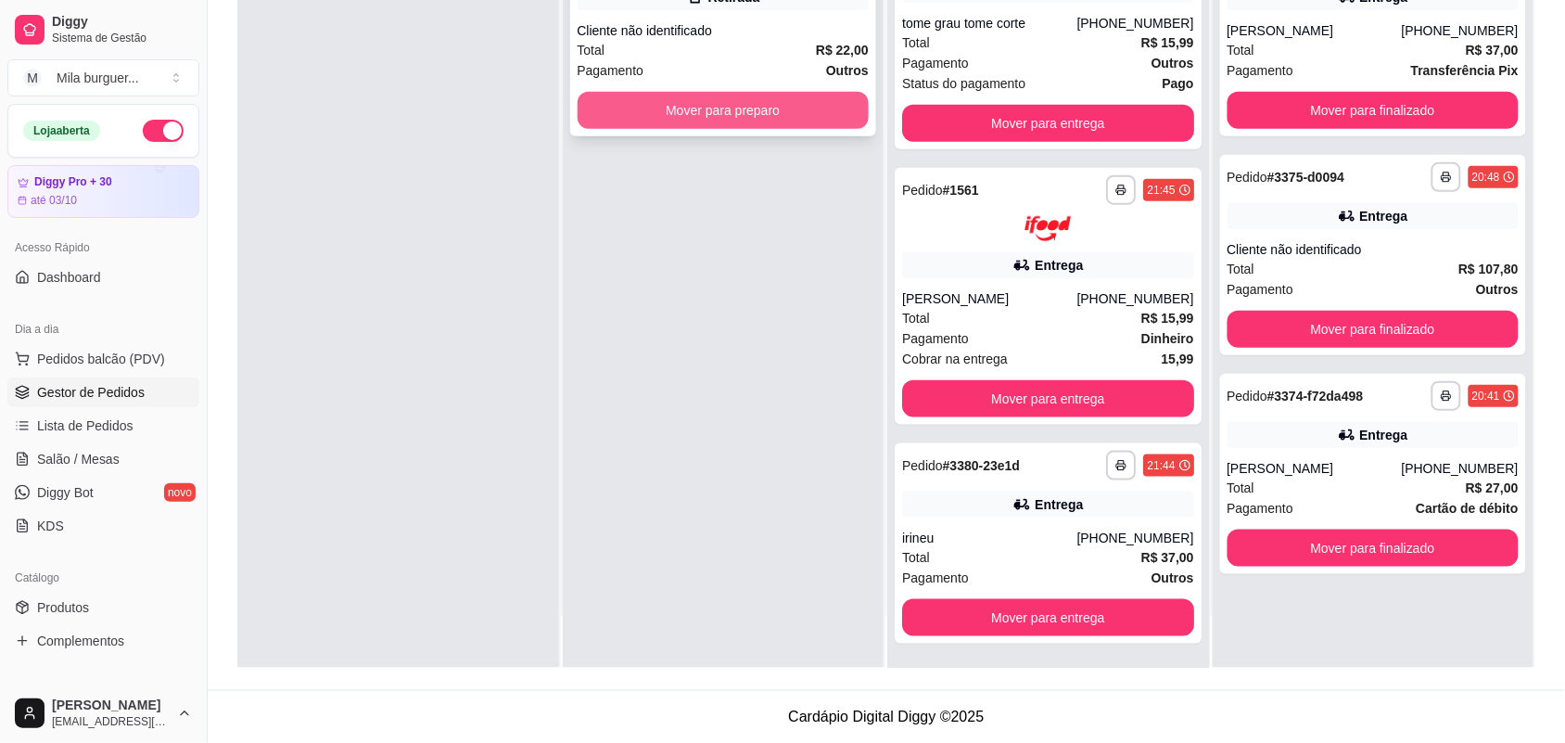
click at [803, 112] on button "Mover para preparo" at bounding box center [724, 110] width 292 height 37
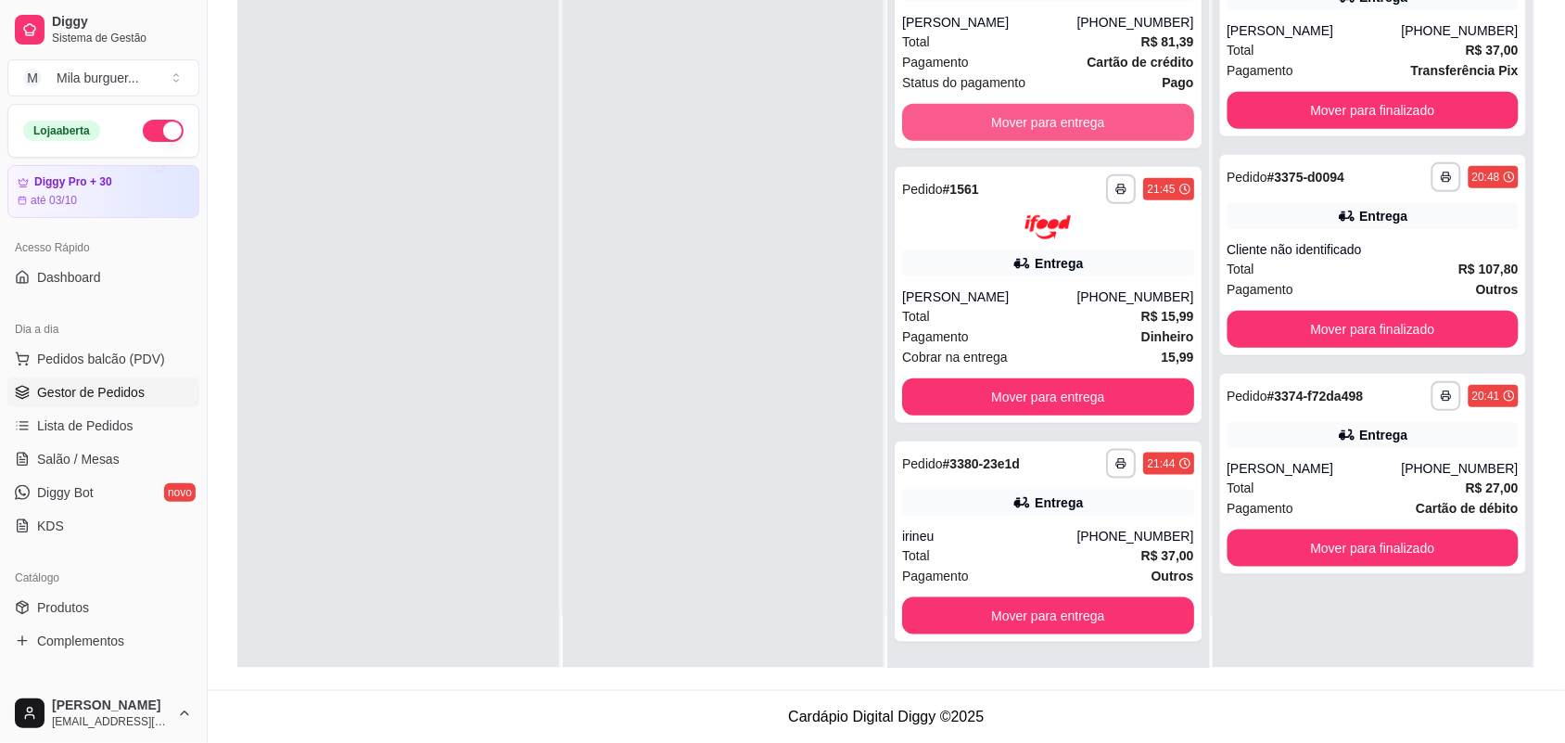
scroll to position [262, 0]
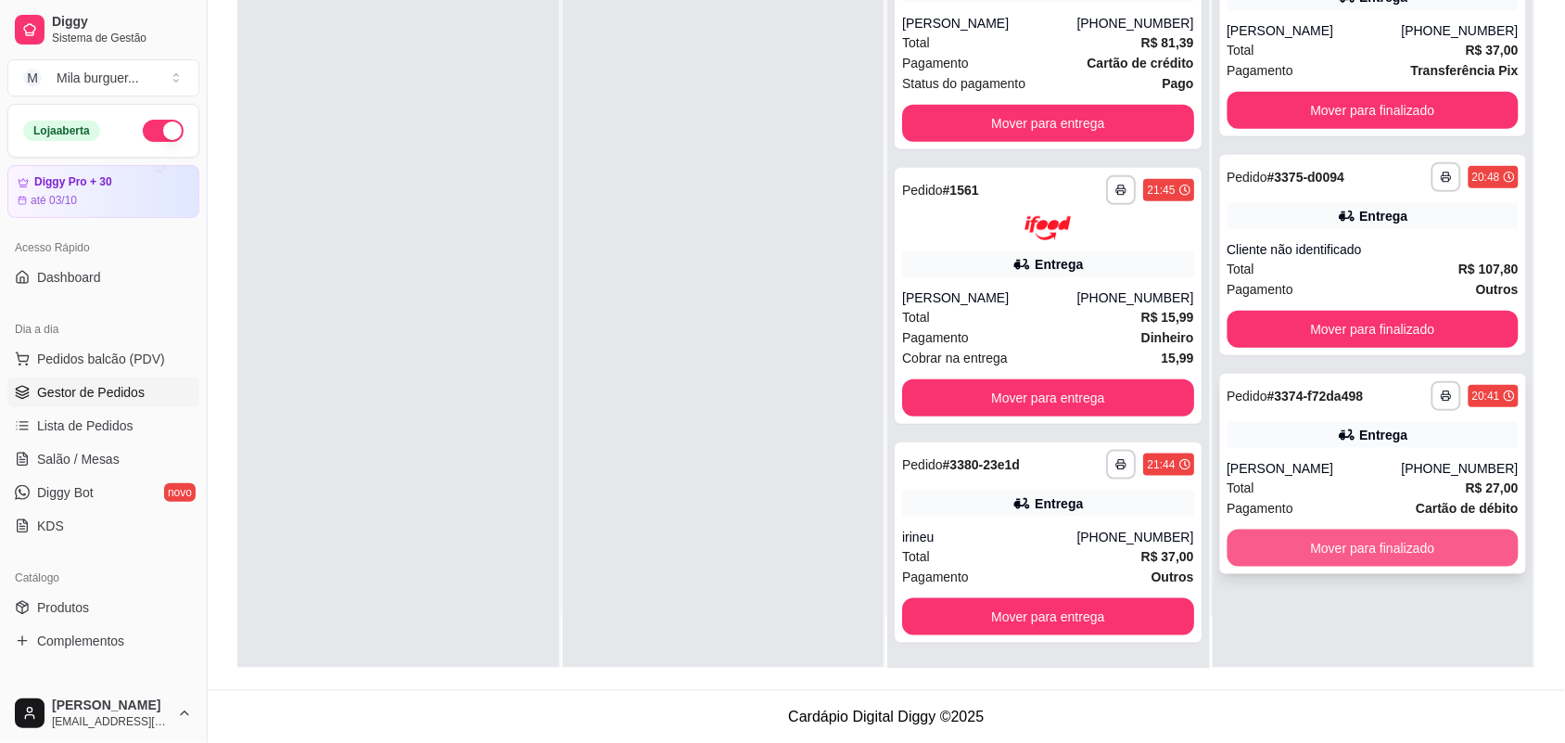
click at [1344, 554] on button "Mover para finalizado" at bounding box center [1373, 547] width 292 height 37
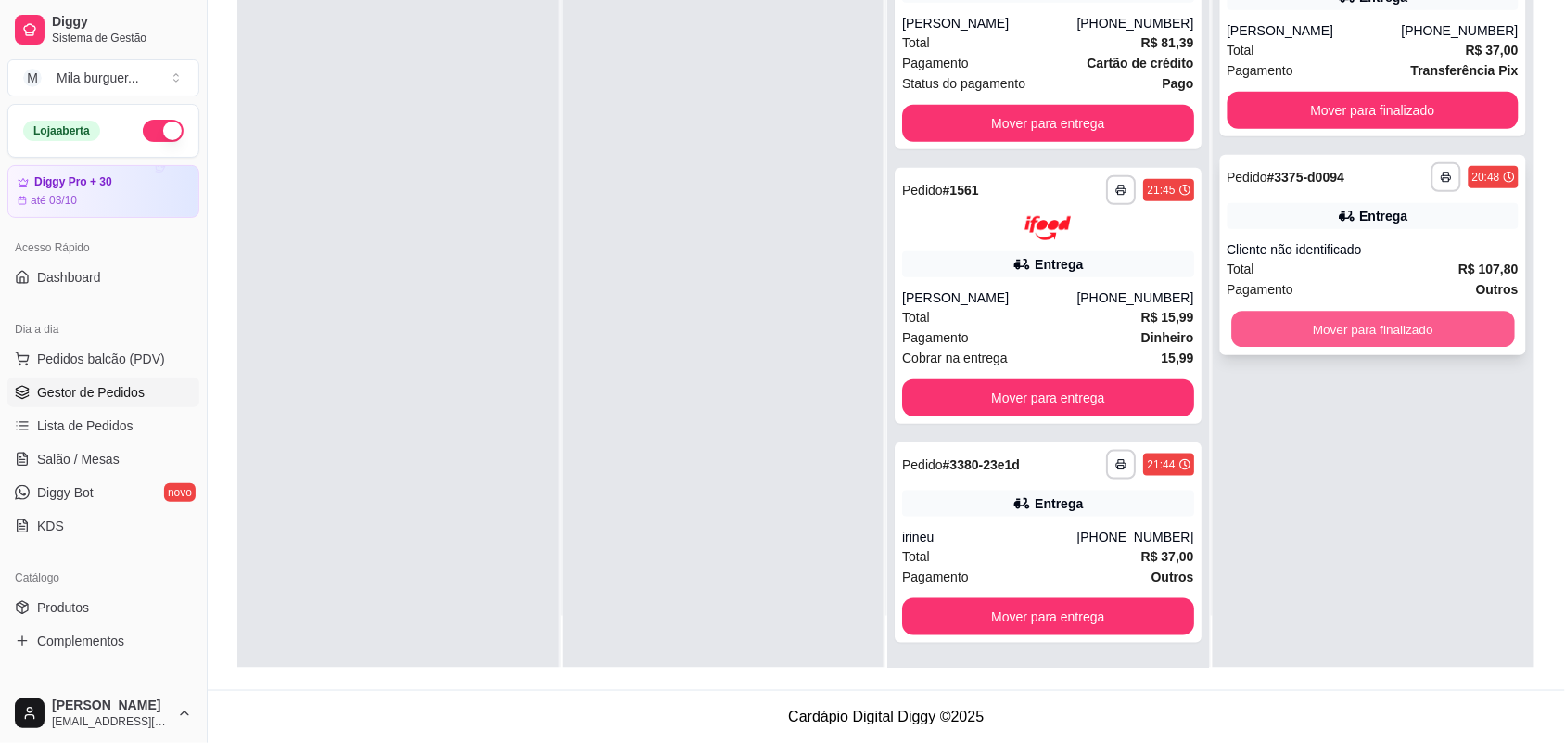
click at [1386, 330] on button "Mover para finalizado" at bounding box center [1372, 329] width 283 height 36
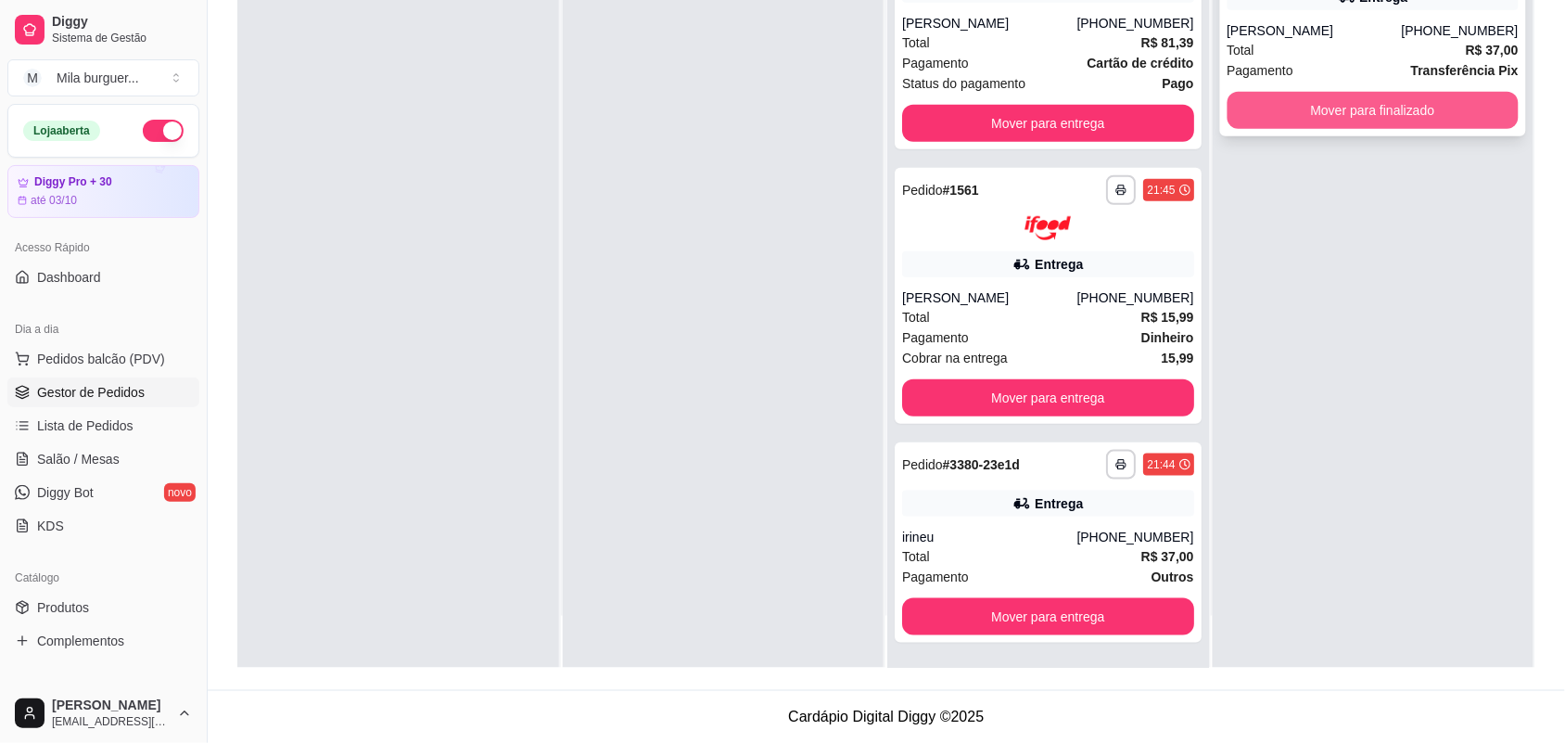
click at [1369, 108] on button "Mover para finalizado" at bounding box center [1373, 110] width 292 height 37
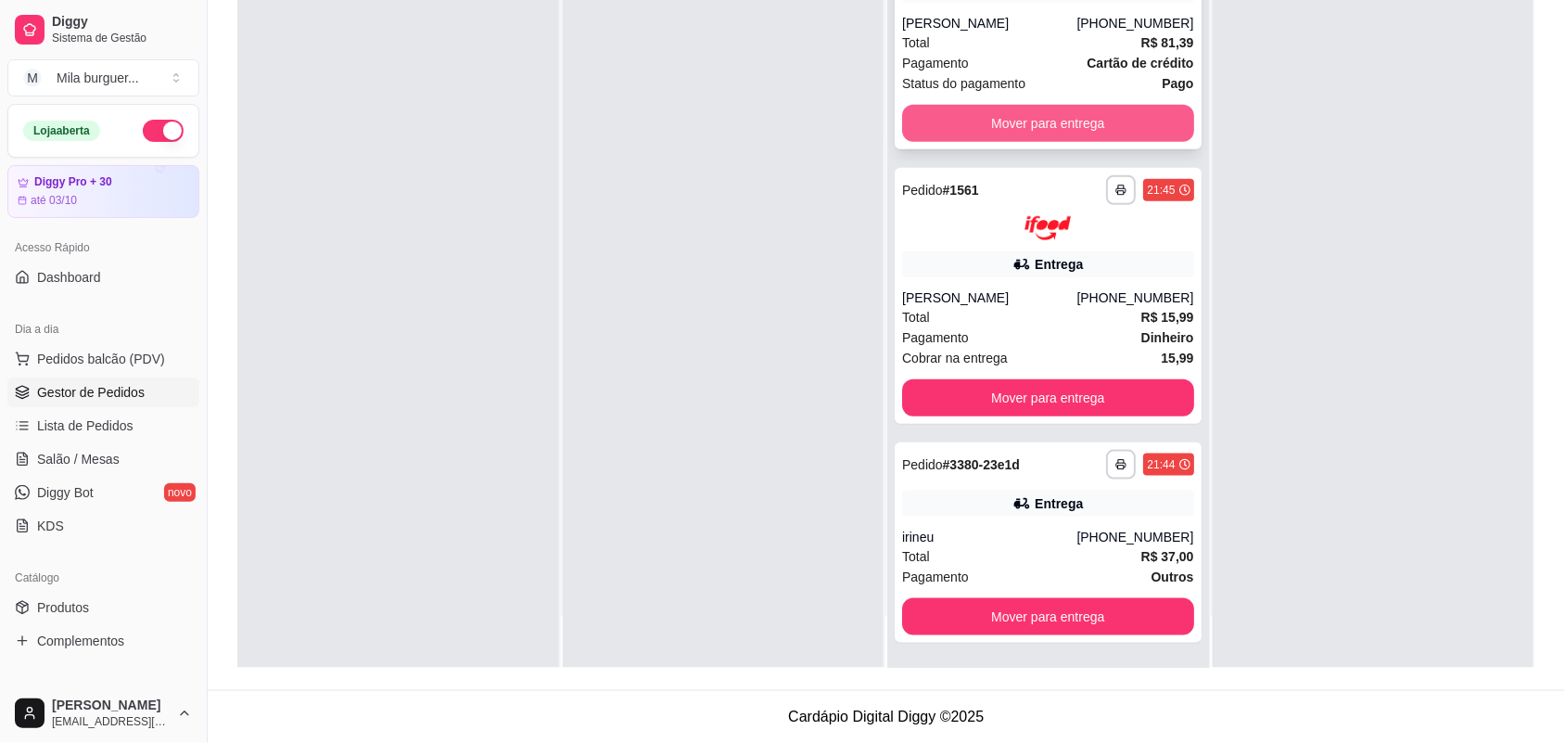
click at [1043, 105] on button "Mover para entrega" at bounding box center [1048, 123] width 292 height 37
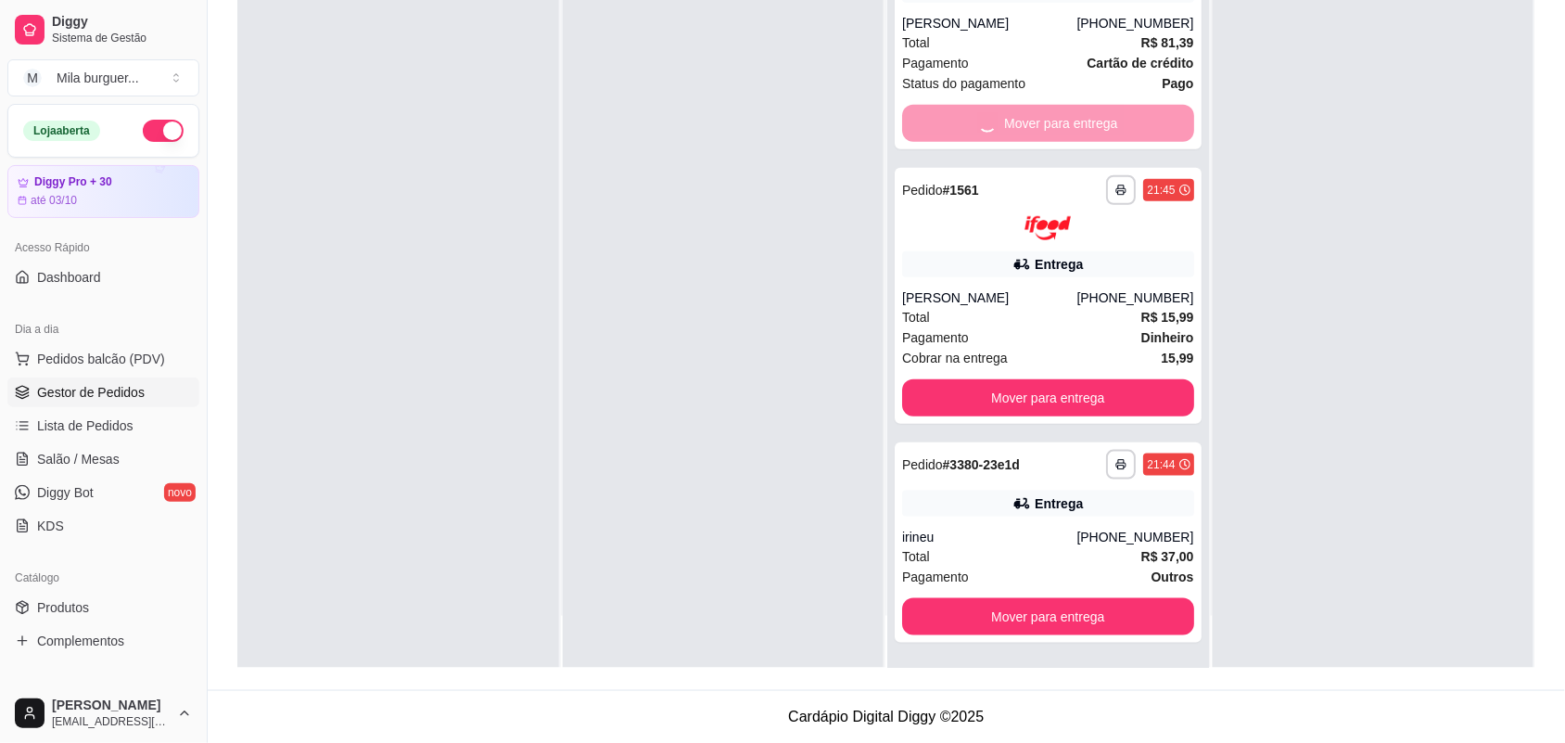
scroll to position [0, 0]
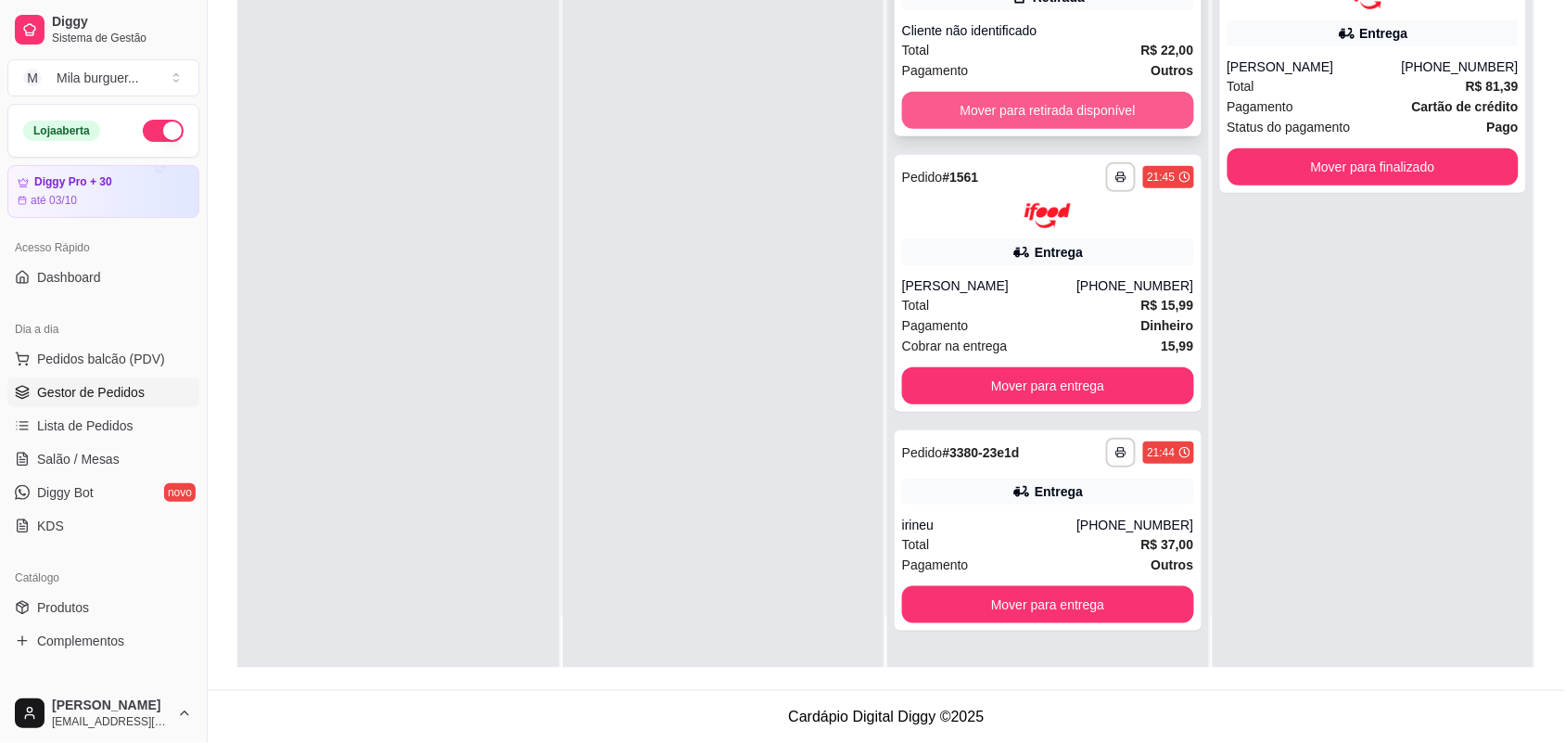
click at [1055, 111] on button "Mover para retirada disponível" at bounding box center [1048, 110] width 292 height 37
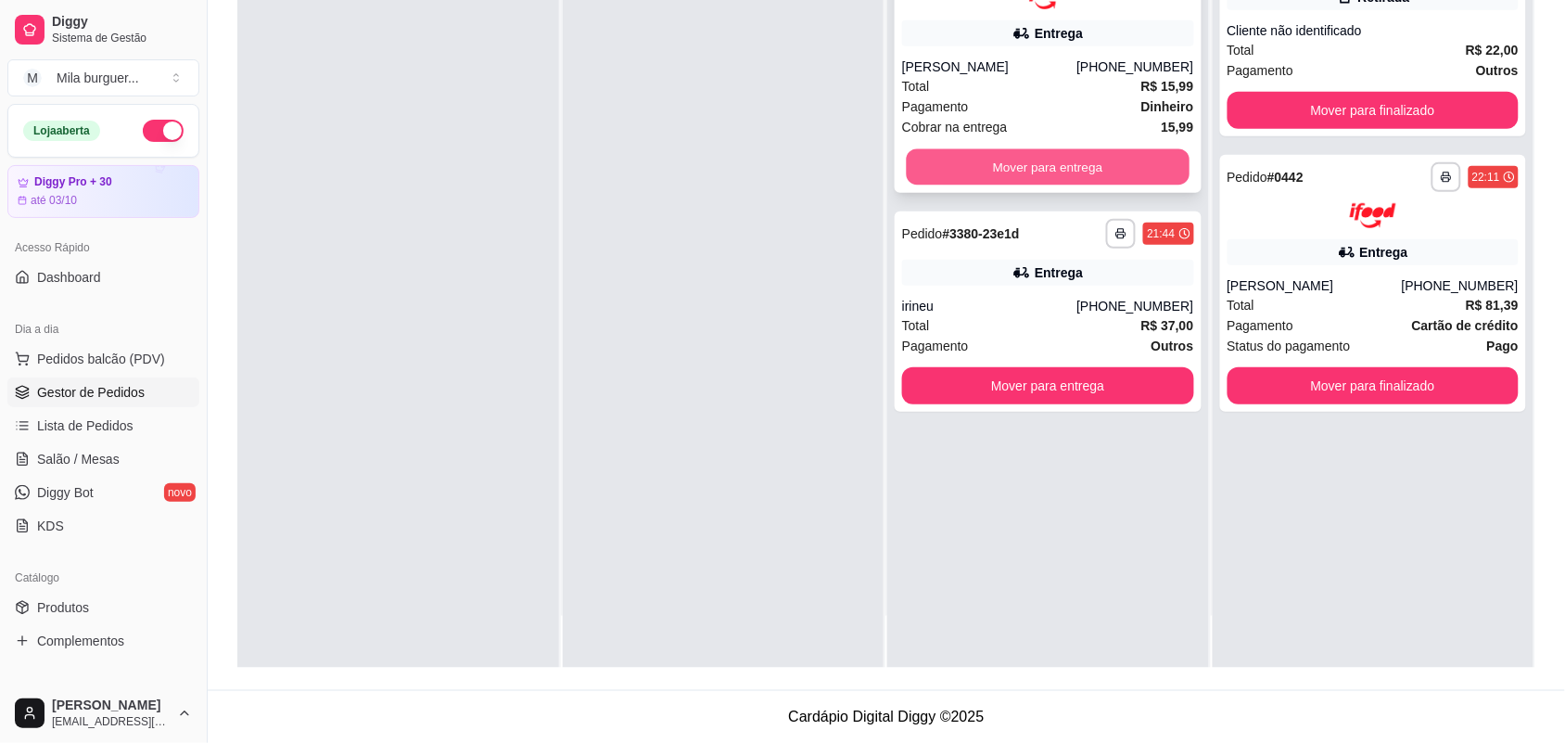
click at [1062, 170] on button "Mover para entrega" at bounding box center [1048, 166] width 283 height 36
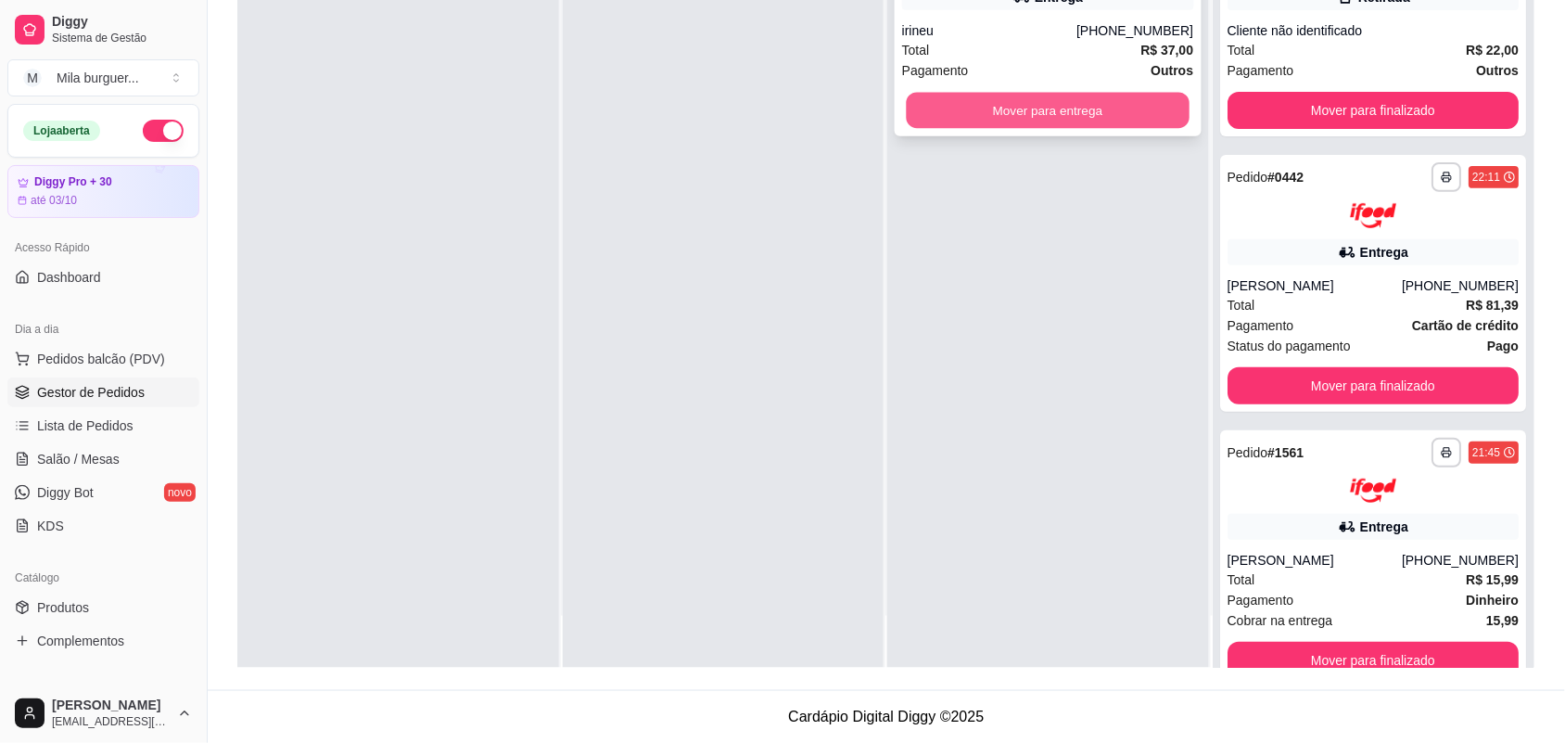
click at [1076, 116] on button "Mover para entrega" at bounding box center [1048, 111] width 283 height 36
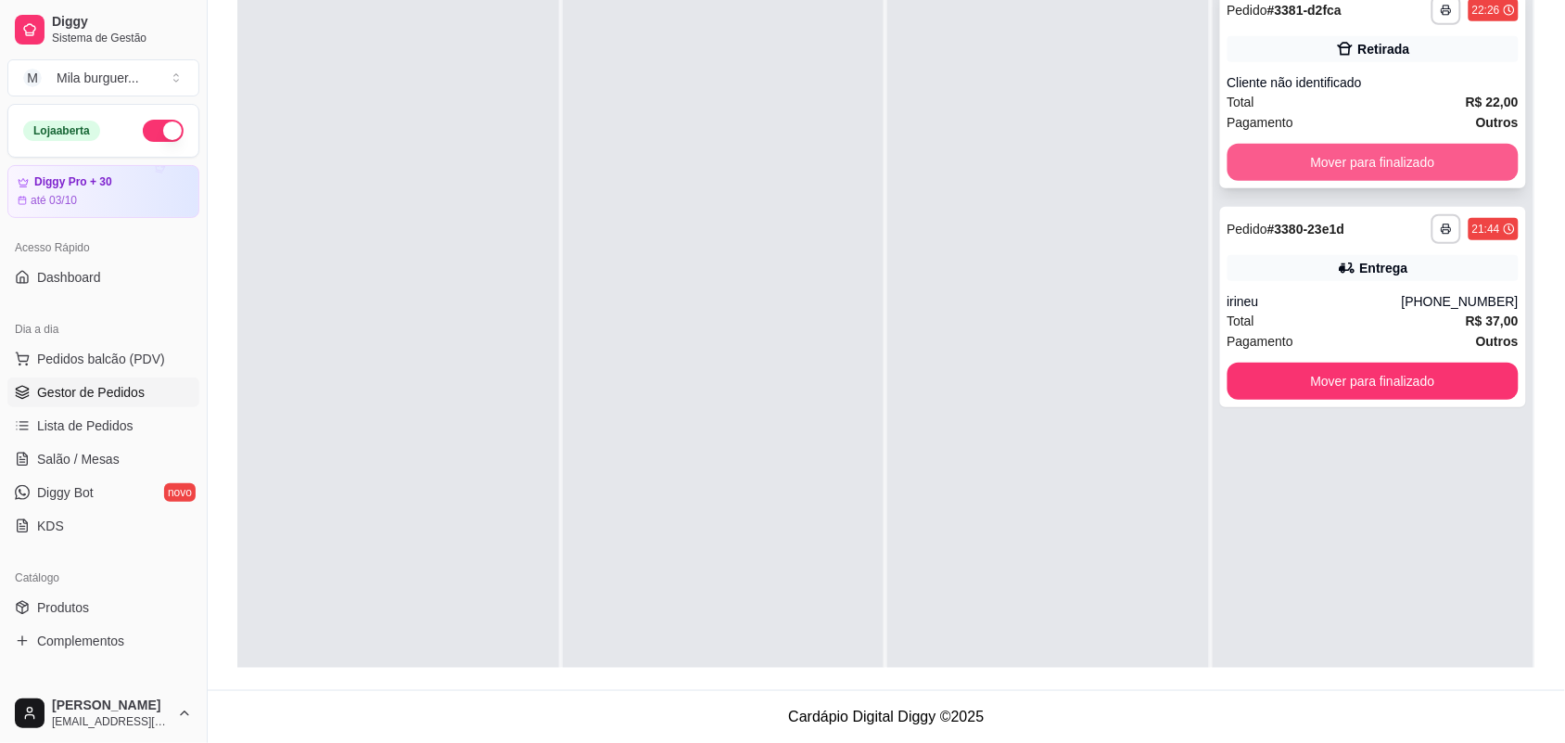
click at [1443, 148] on button "Mover para finalizado" at bounding box center [1373, 162] width 292 height 37
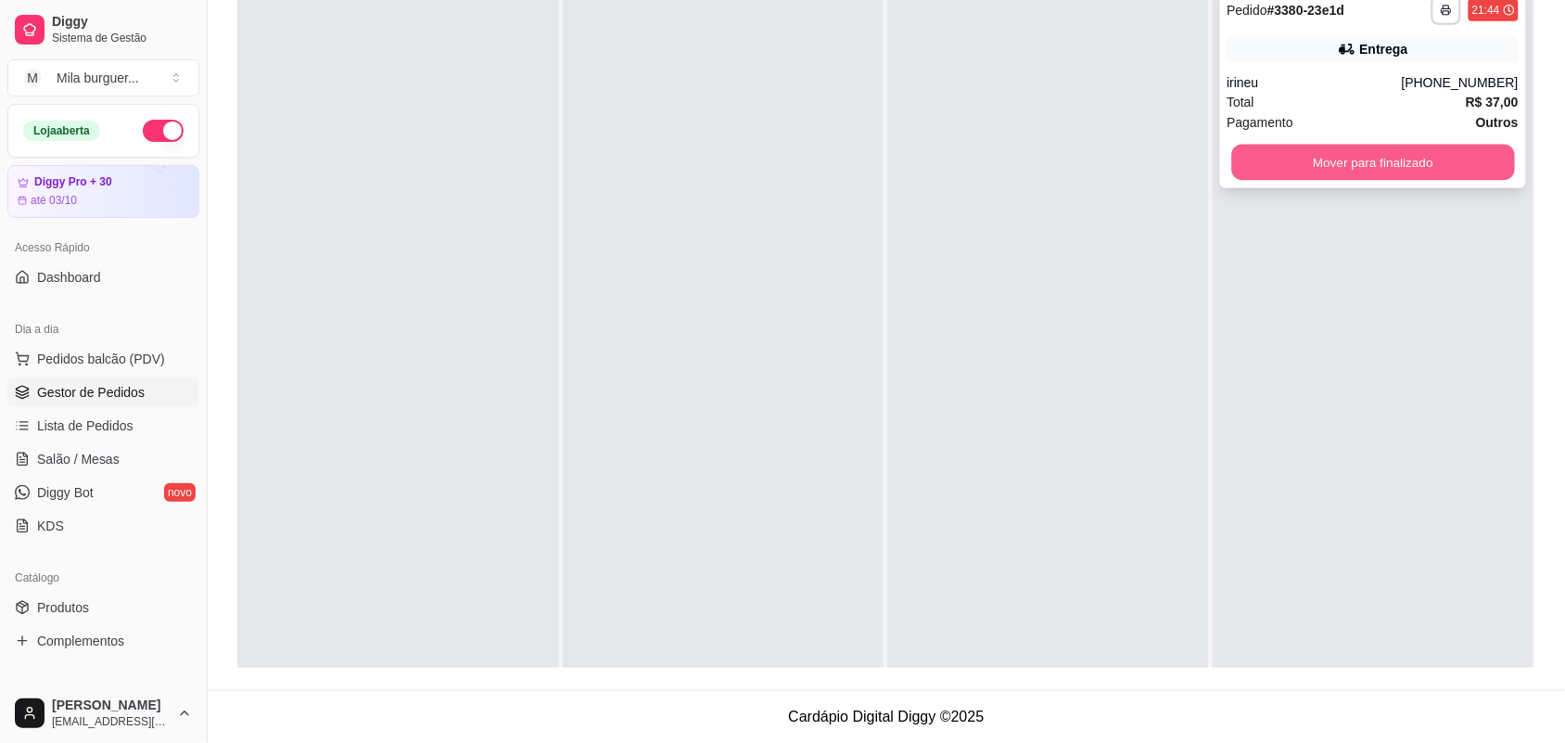
click at [1364, 165] on button "Mover para finalizado" at bounding box center [1372, 163] width 283 height 36
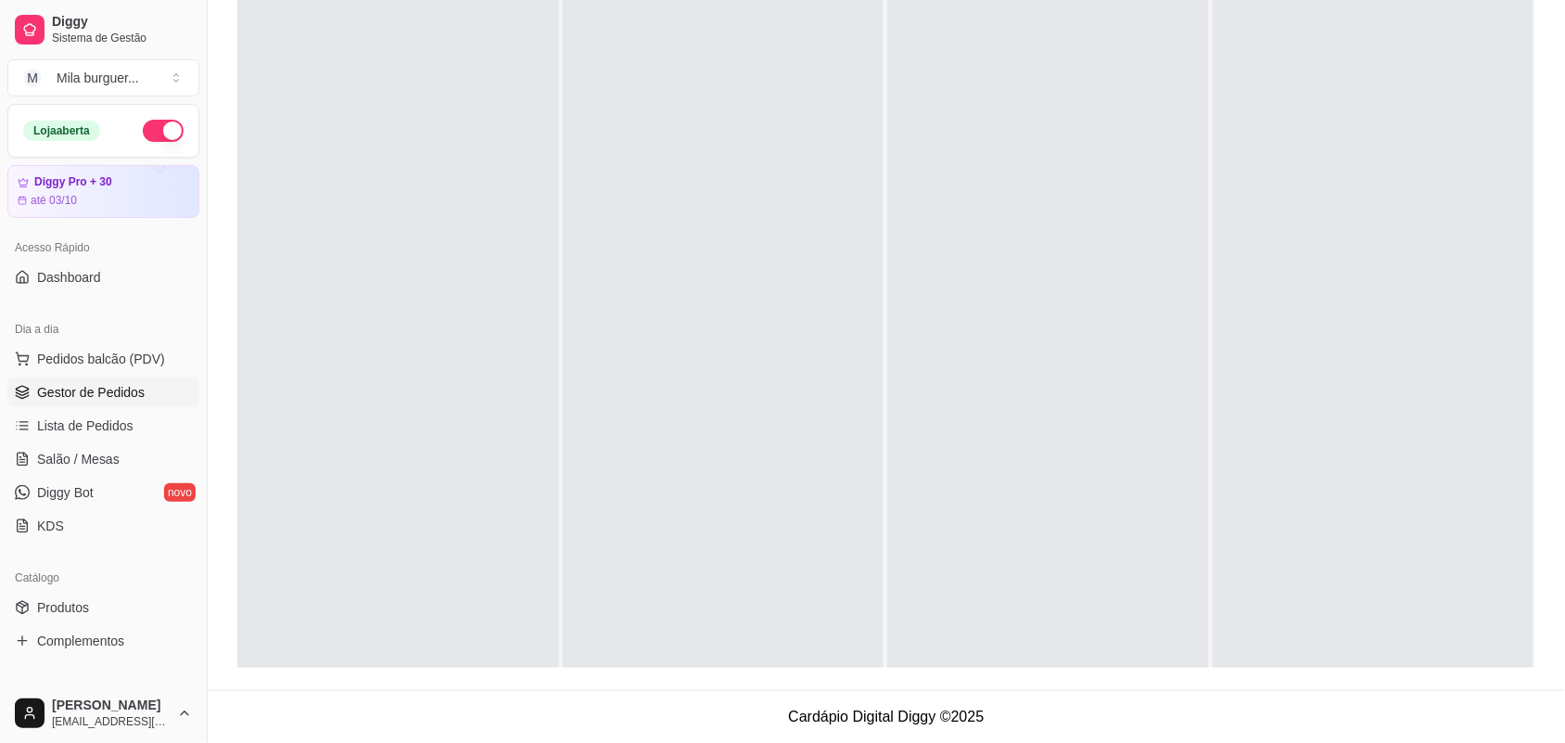
click at [88, 380] on link "Gestor de Pedidos" at bounding box center [103, 392] width 192 height 30
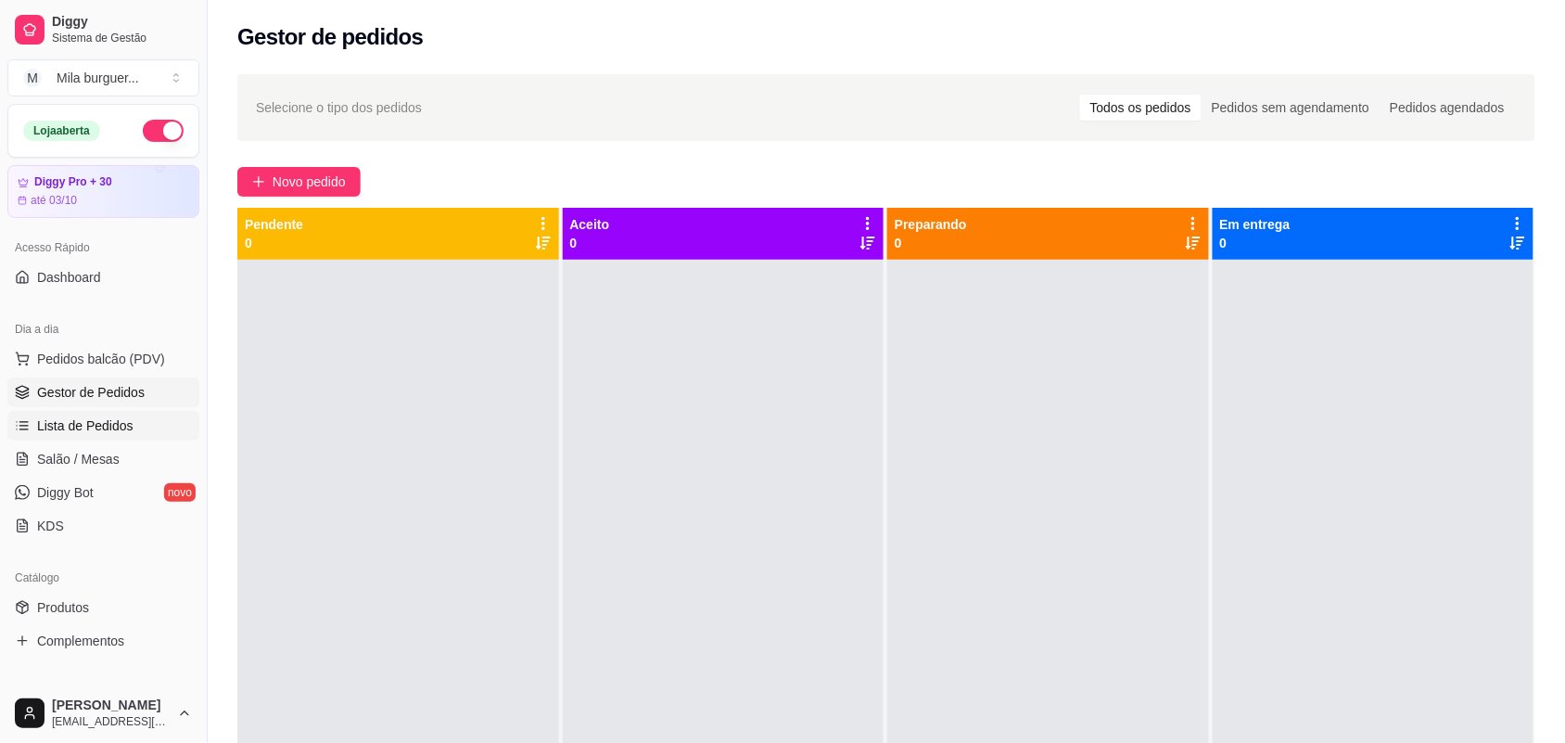
click at [71, 416] on span "Lista de Pedidos" at bounding box center [85, 425] width 96 height 19
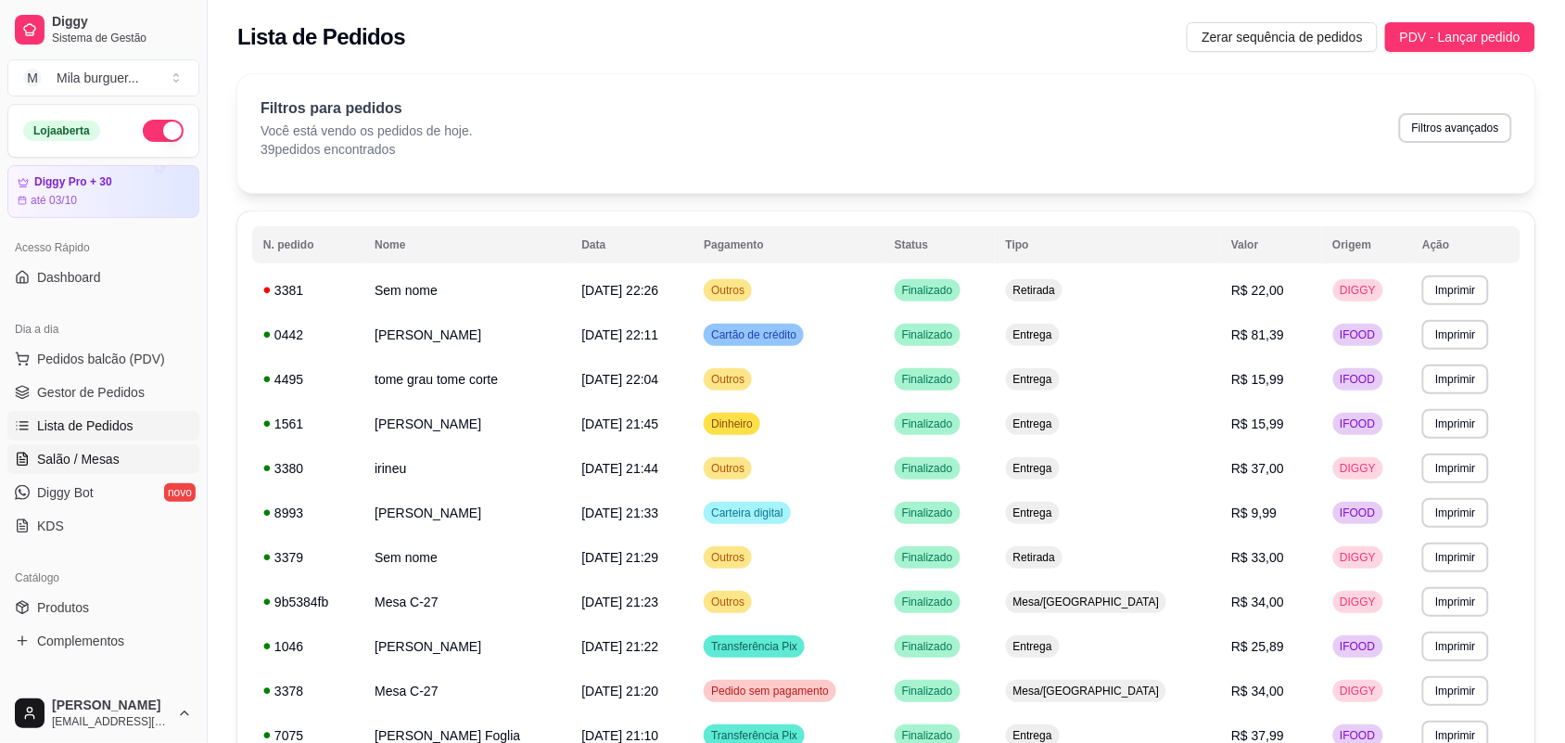
click at [99, 448] on link "Salão / Mesas" at bounding box center [103, 459] width 192 height 30
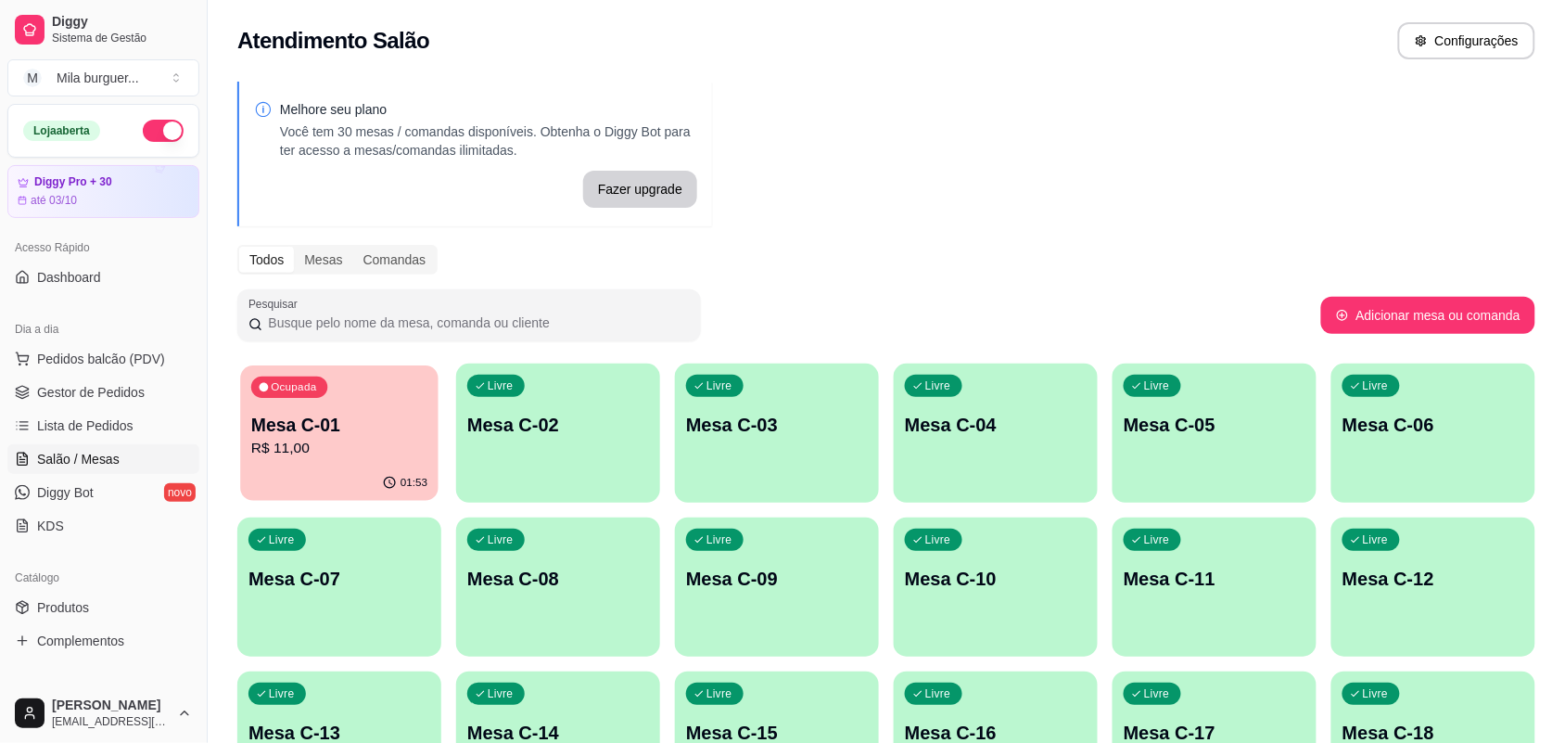
click at [317, 429] on p "Mesa C-01" at bounding box center [339, 425] width 176 height 25
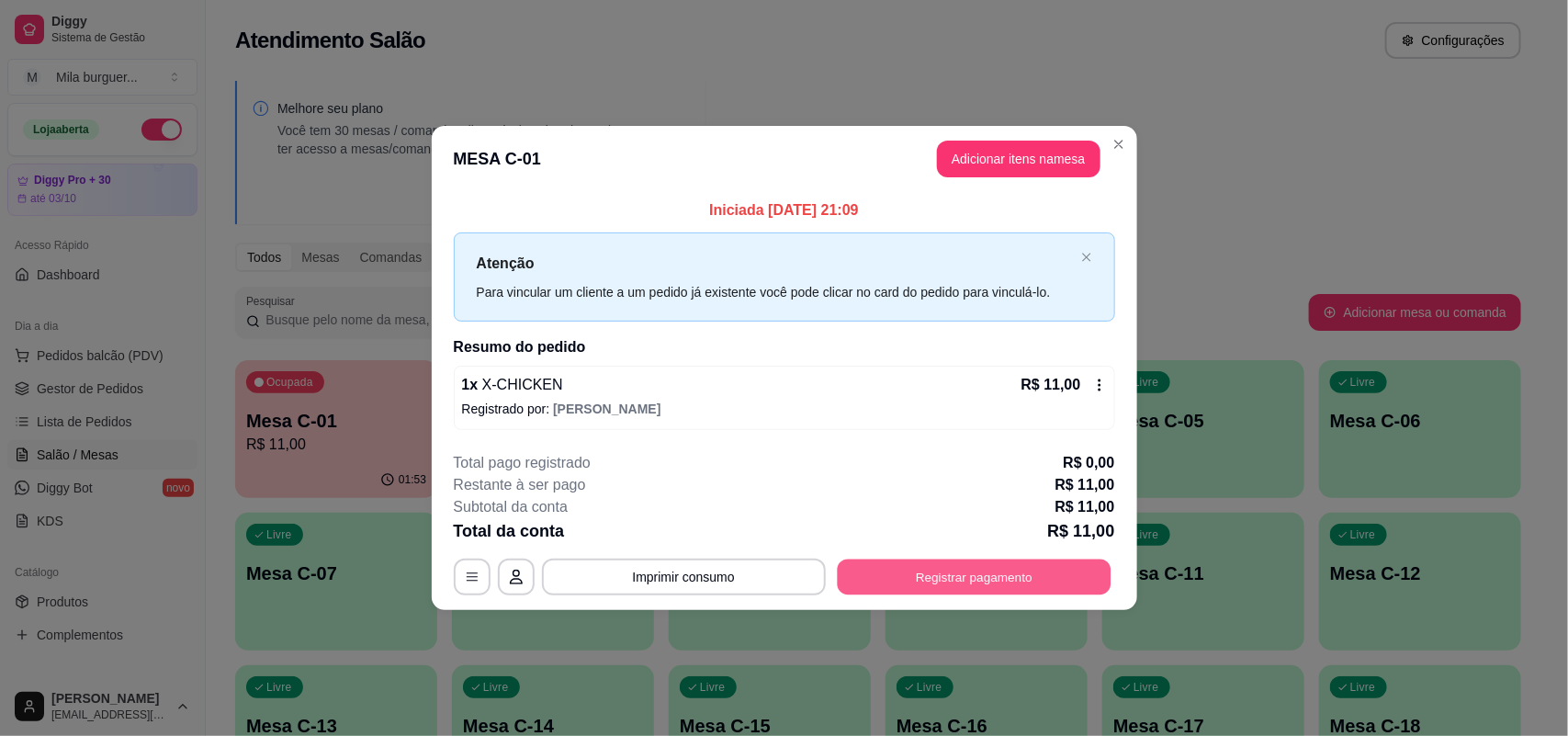
click at [880, 566] on button "Registrar pagamento" at bounding box center [973, 578] width 274 height 36
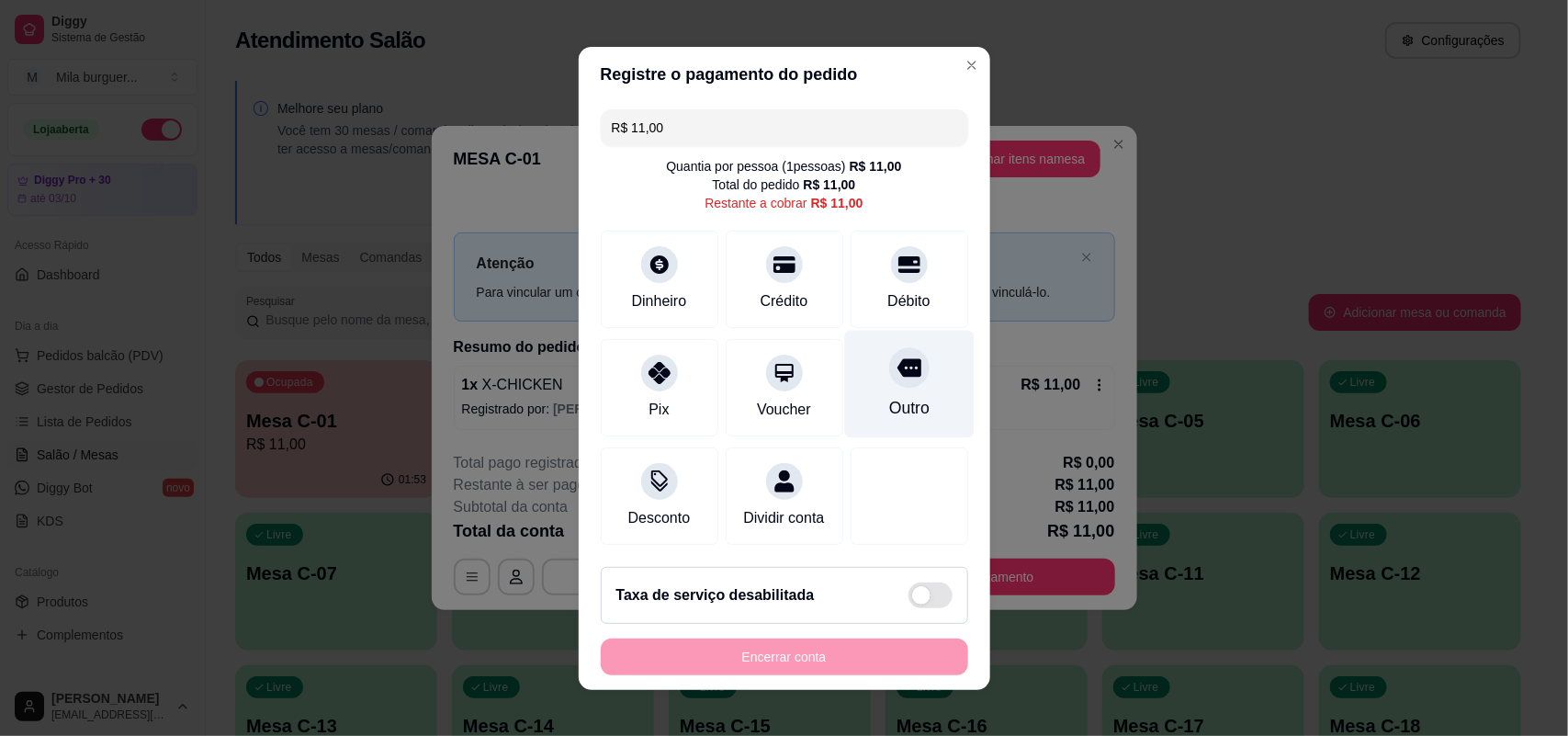
click at [888, 396] on div "Outro" at bounding box center [908, 408] width 41 height 24
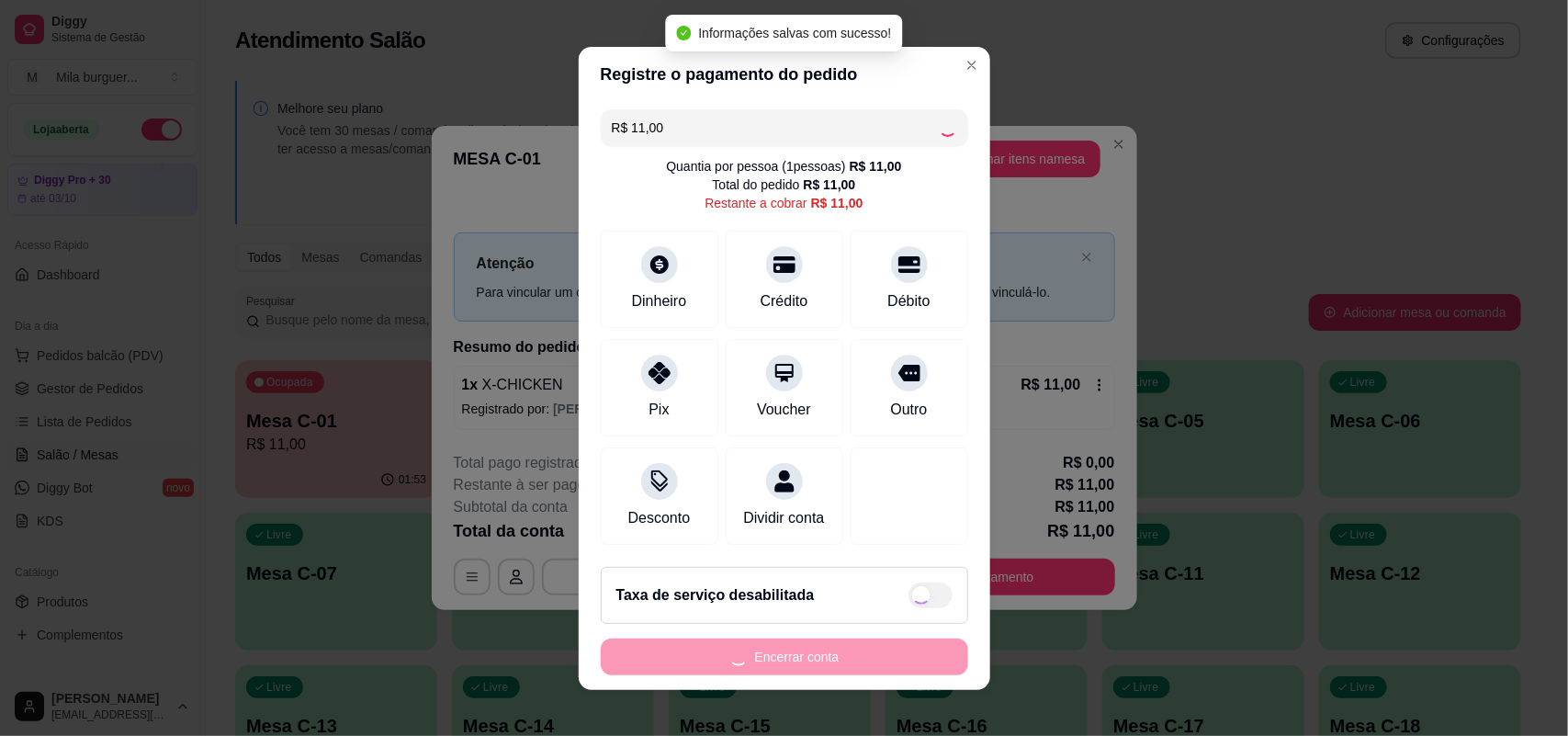
type input "R$ 0,00"
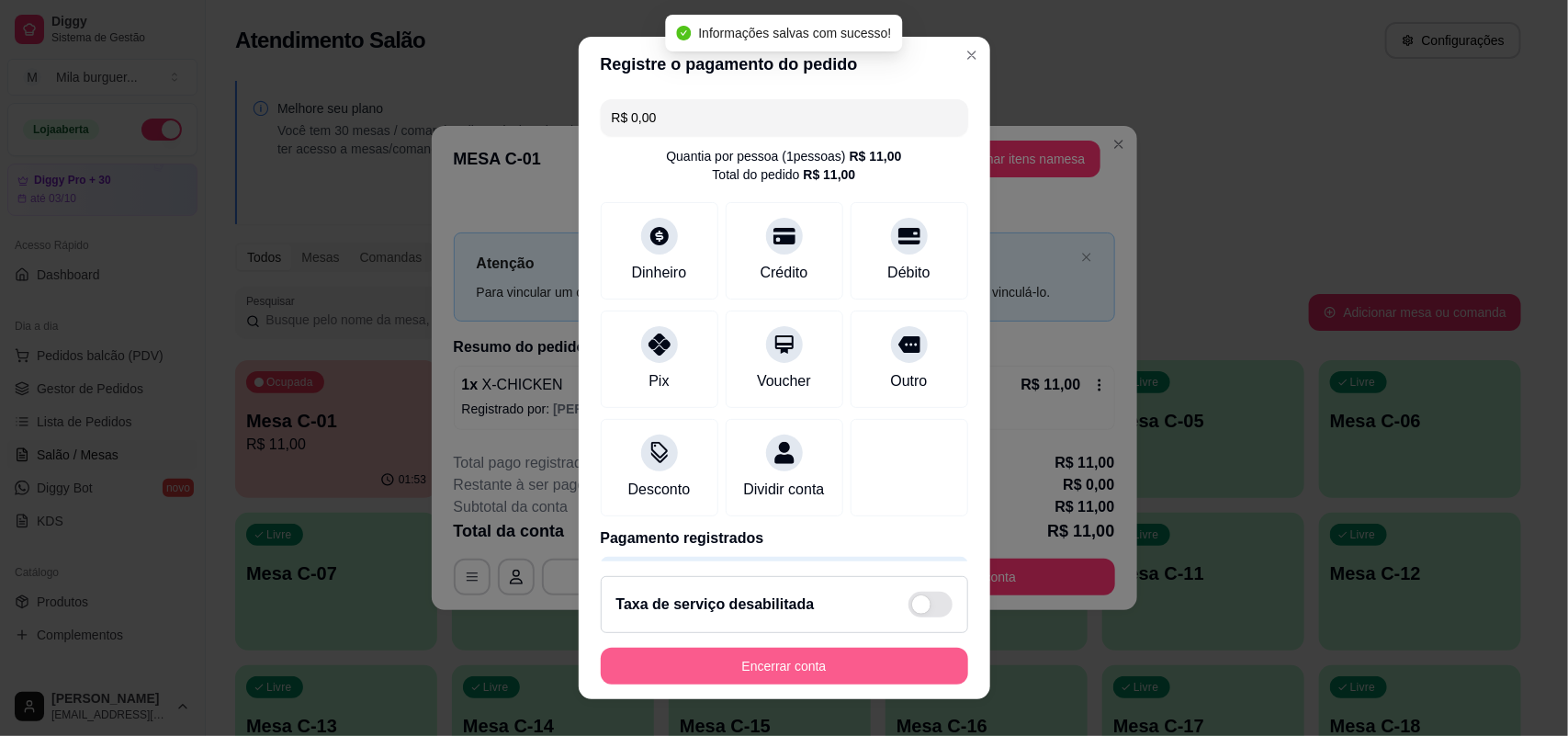
click at [811, 654] on button "Encerrar conta" at bounding box center [784, 666] width 368 height 37
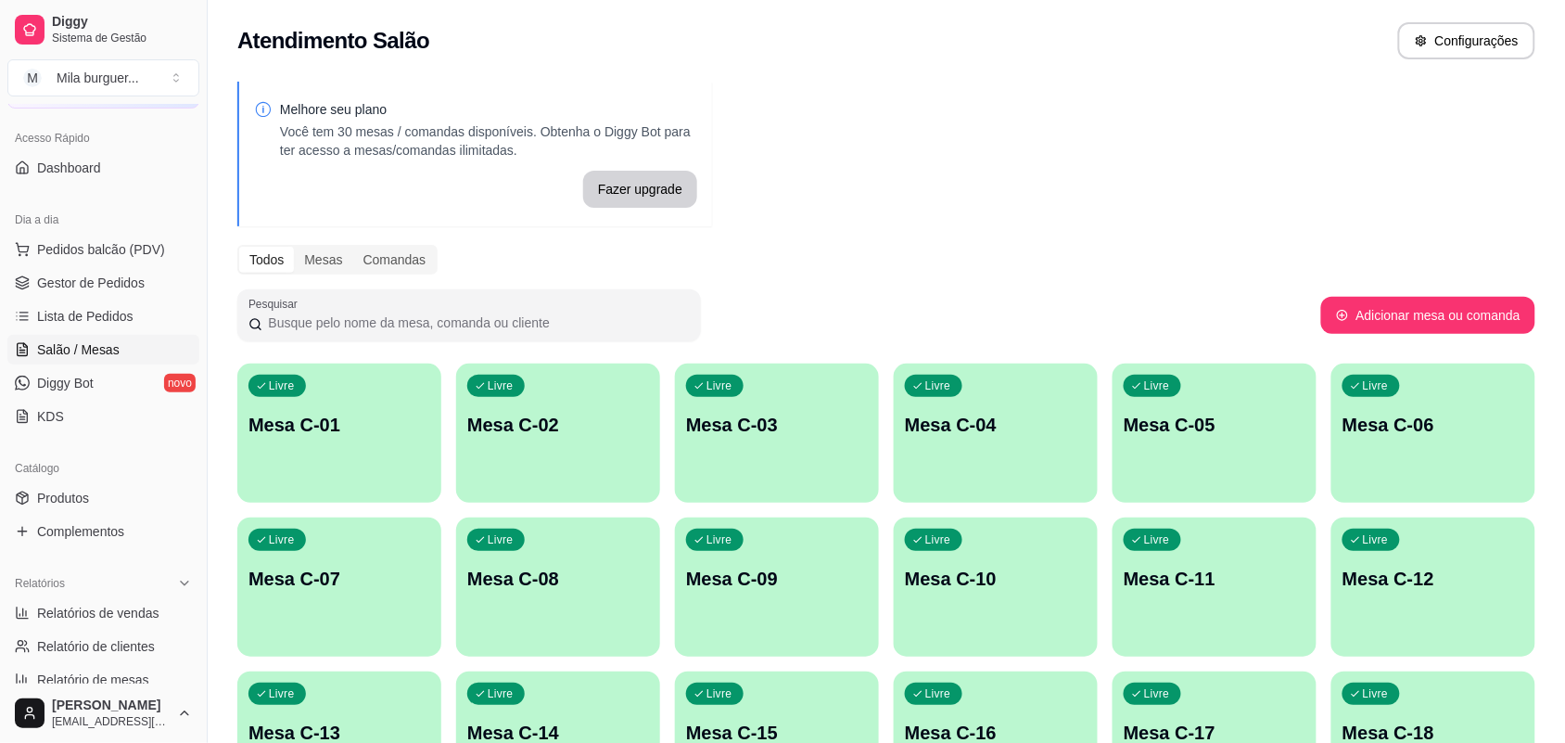
scroll to position [232, 0]
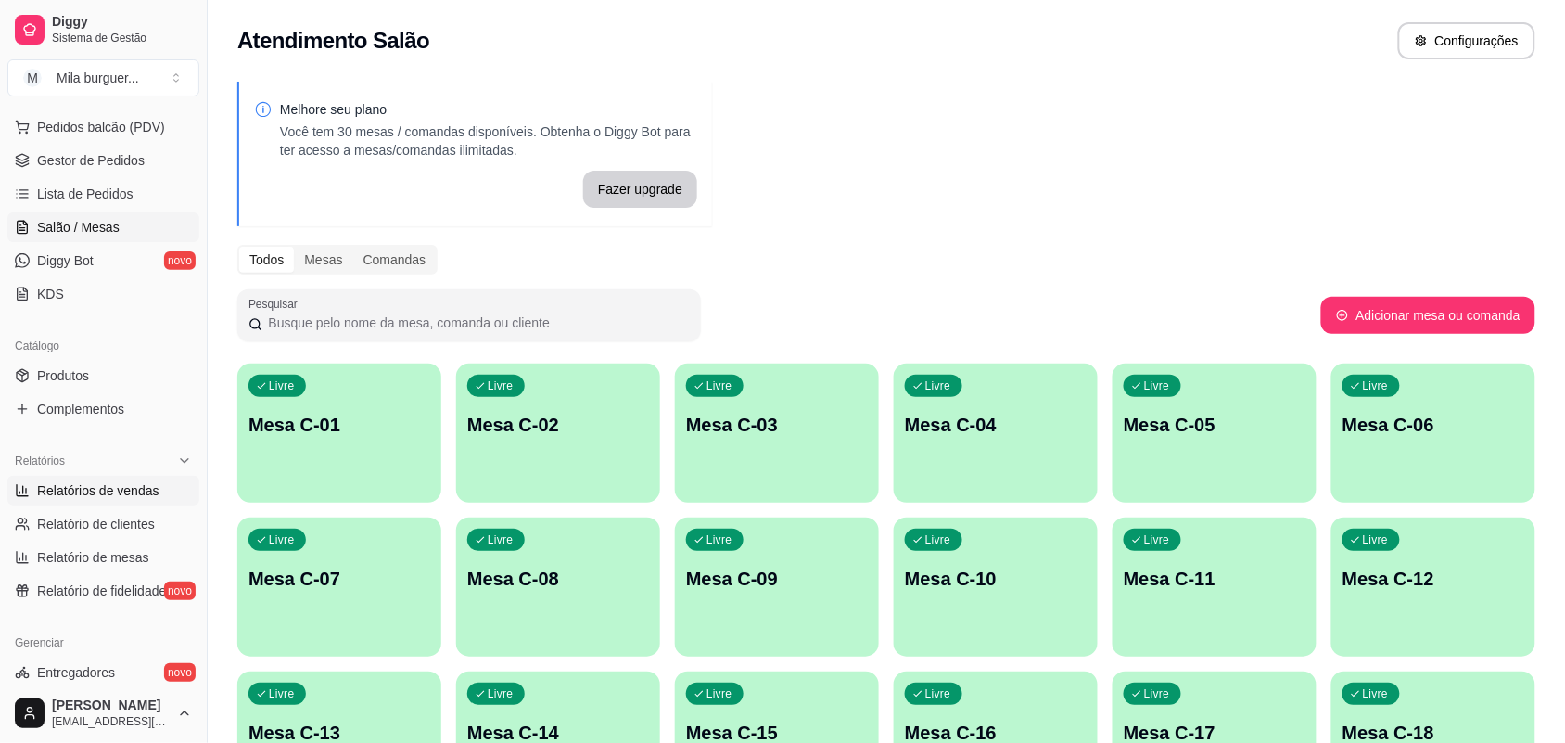
click at [70, 483] on span "Relatórios de vendas" at bounding box center [98, 490] width 122 height 19
select select "ALL"
select select "0"
